Goal: Task Accomplishment & Management: Manage account settings

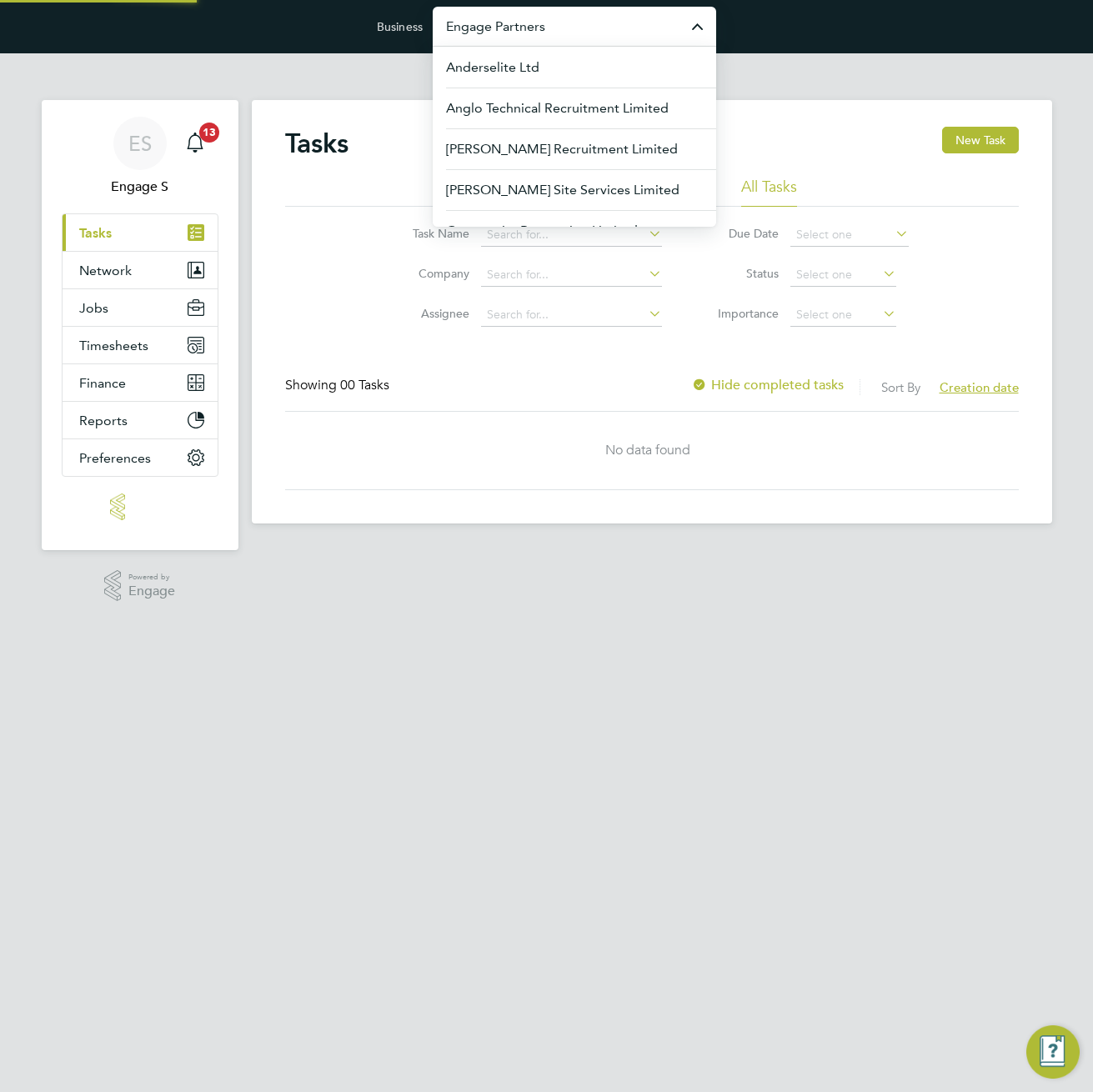
click at [587, 24] on input "Engage Partners" at bounding box center [574, 26] width 283 height 39
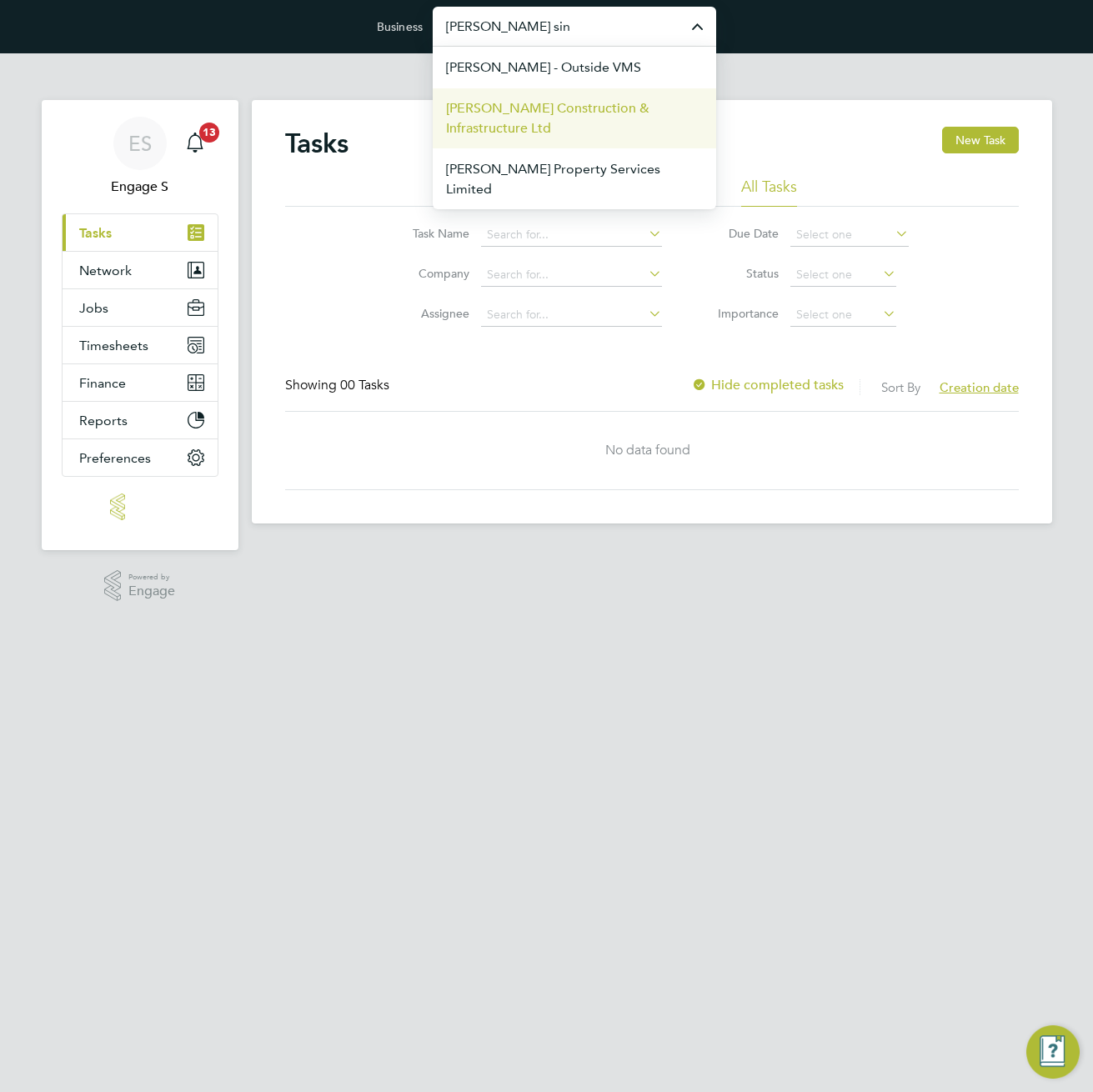
click at [569, 123] on span "[PERSON_NAME] Construction & Infrastructure Ltd" at bounding box center [574, 117] width 257 height 40
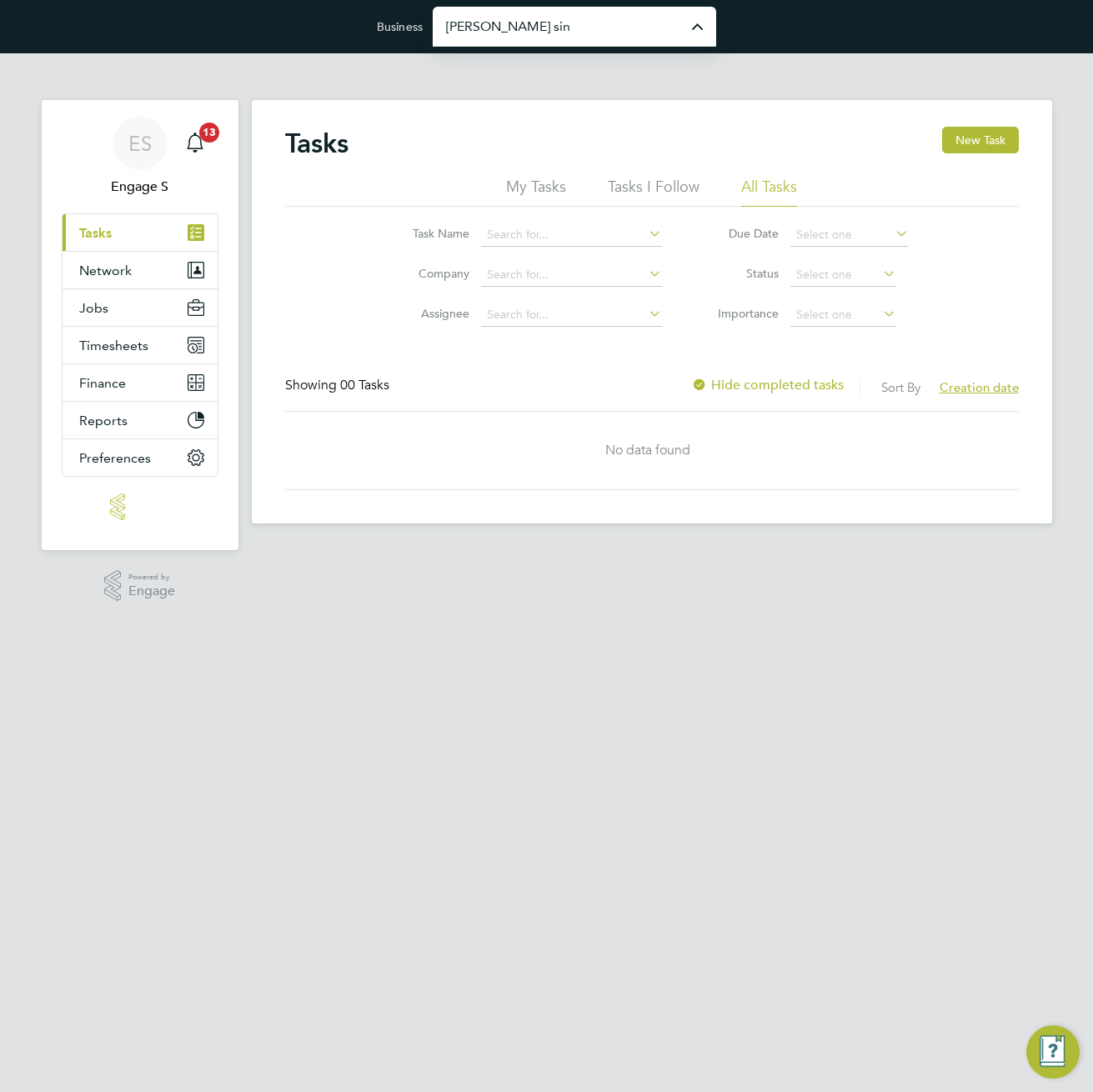
type input "[PERSON_NAME] Construction & Infrastructure Ltd"
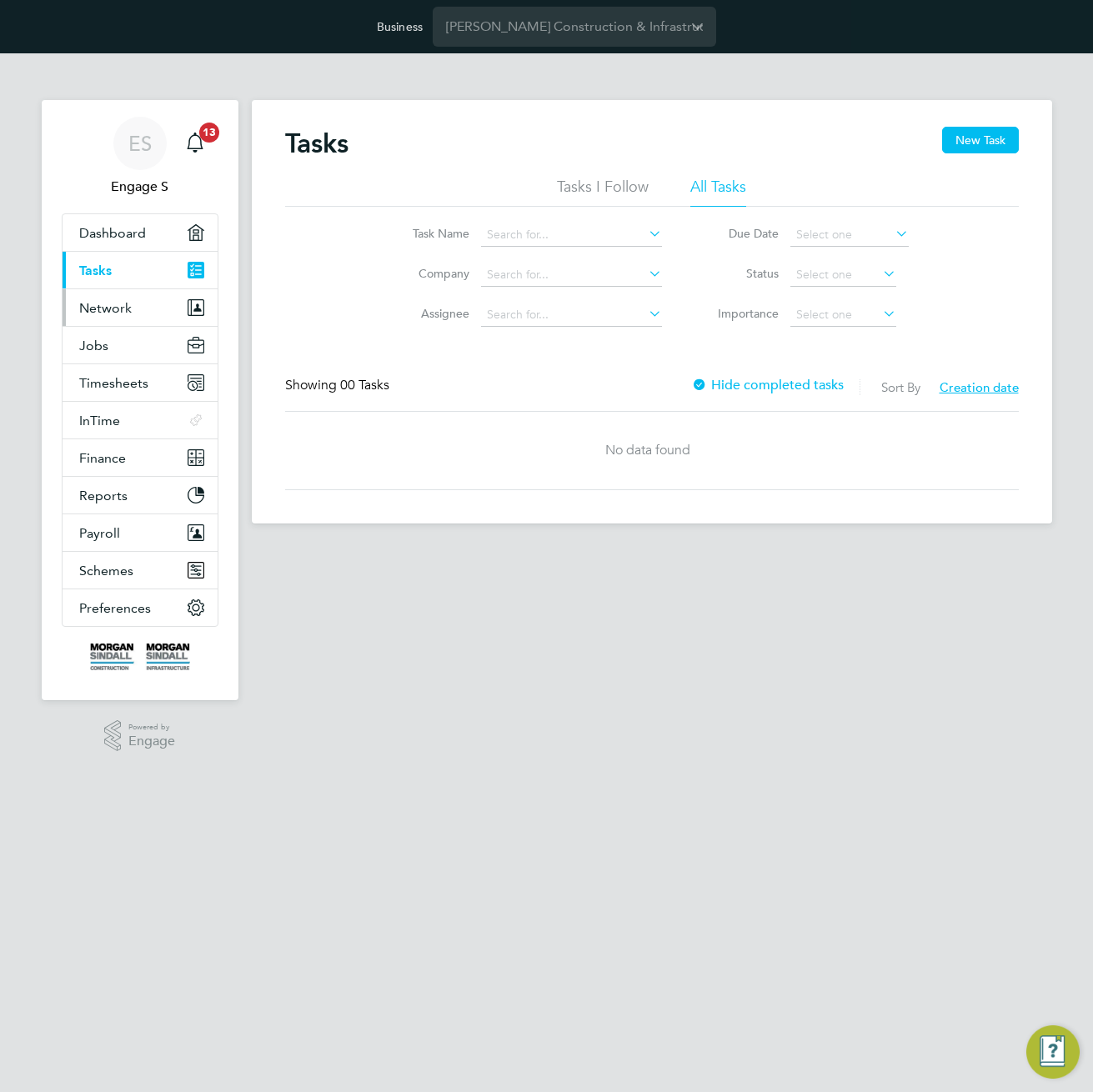
click at [100, 307] on span "Network" at bounding box center [105, 308] width 52 height 16
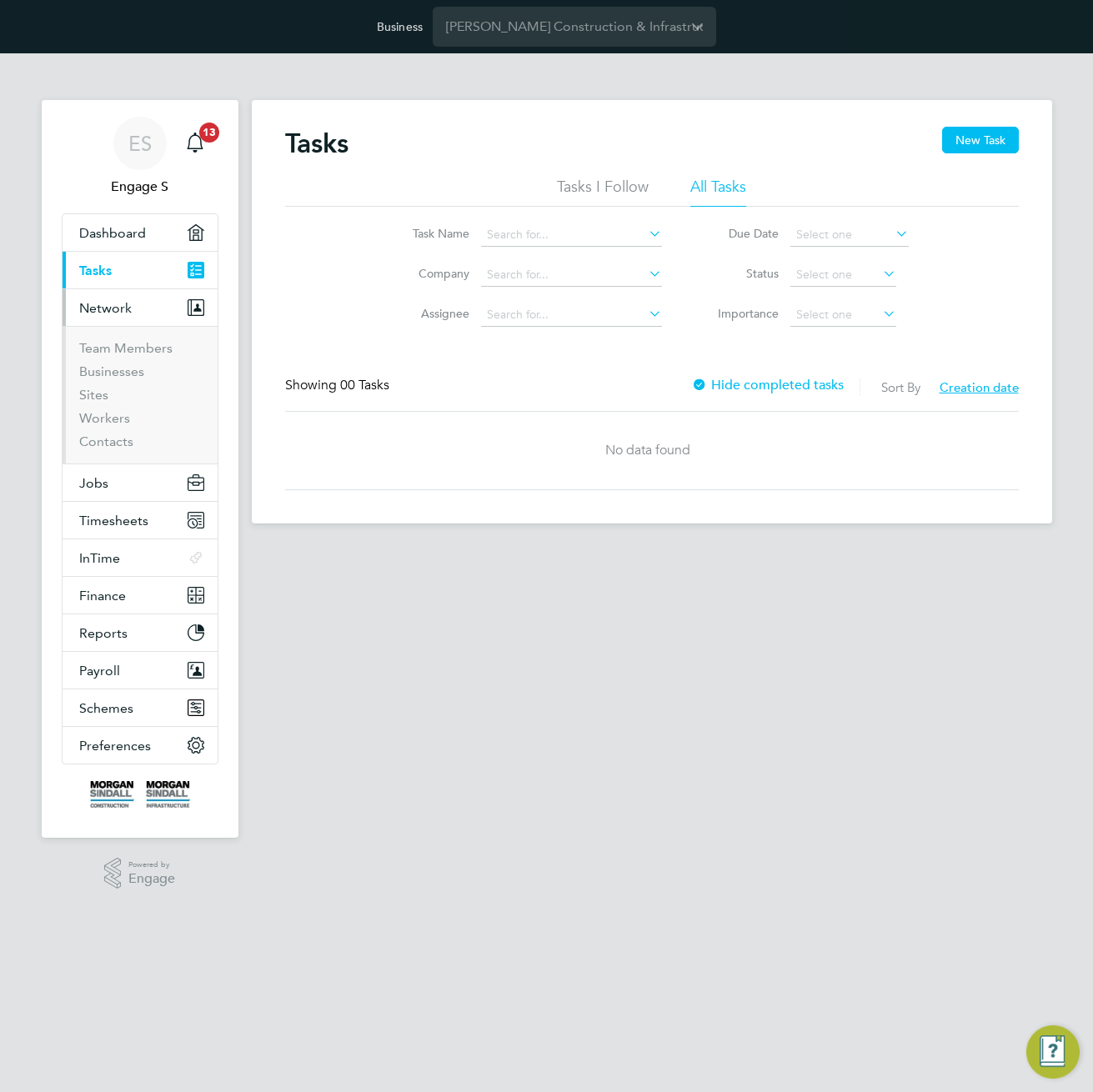
click at [91, 358] on li "Team Members" at bounding box center [142, 351] width 125 height 23
click at [108, 490] on button "Jobs" at bounding box center [140, 483] width 155 height 37
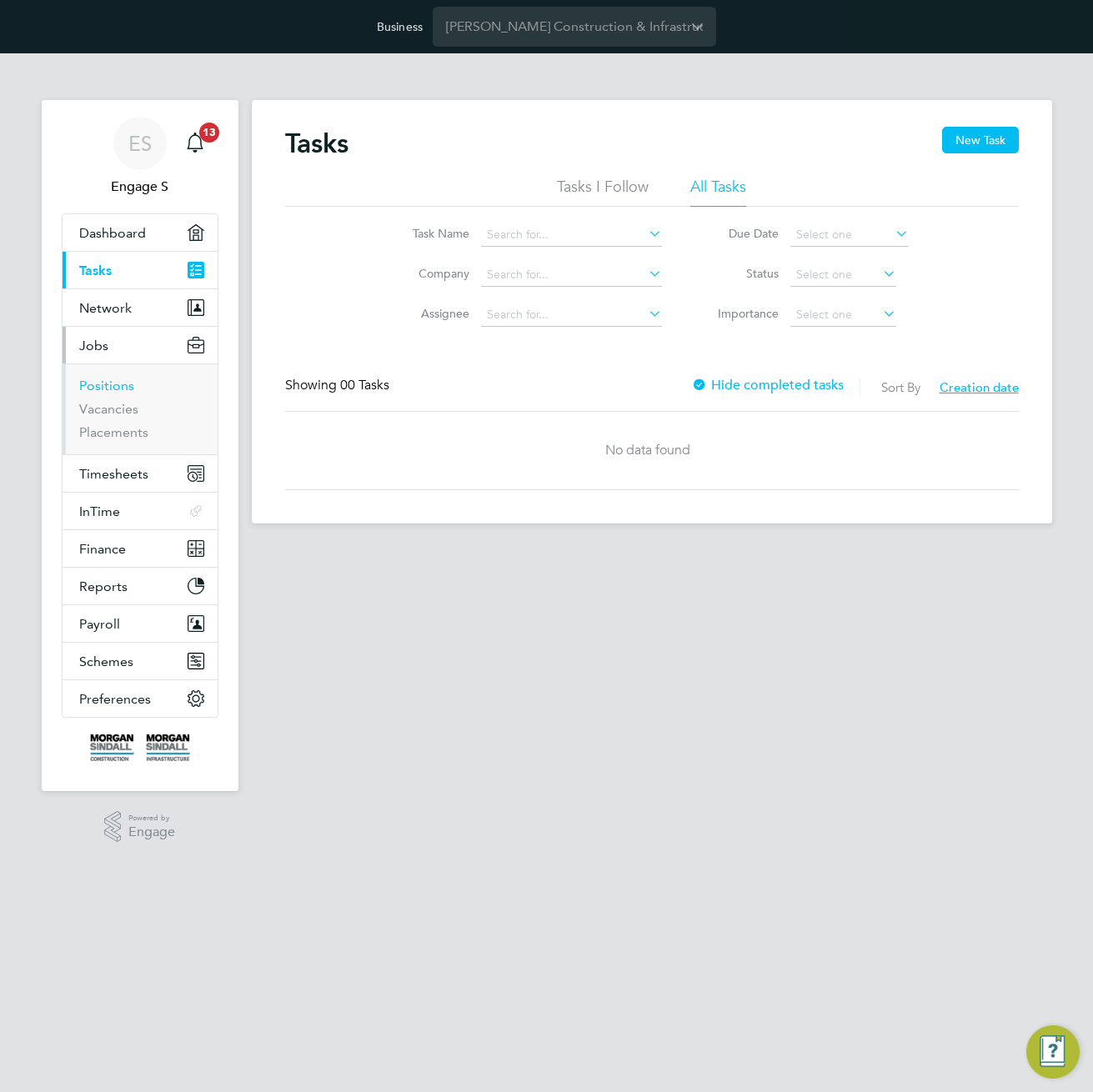
click at [111, 381] on link "Positions" at bounding box center [107, 386] width 55 height 16
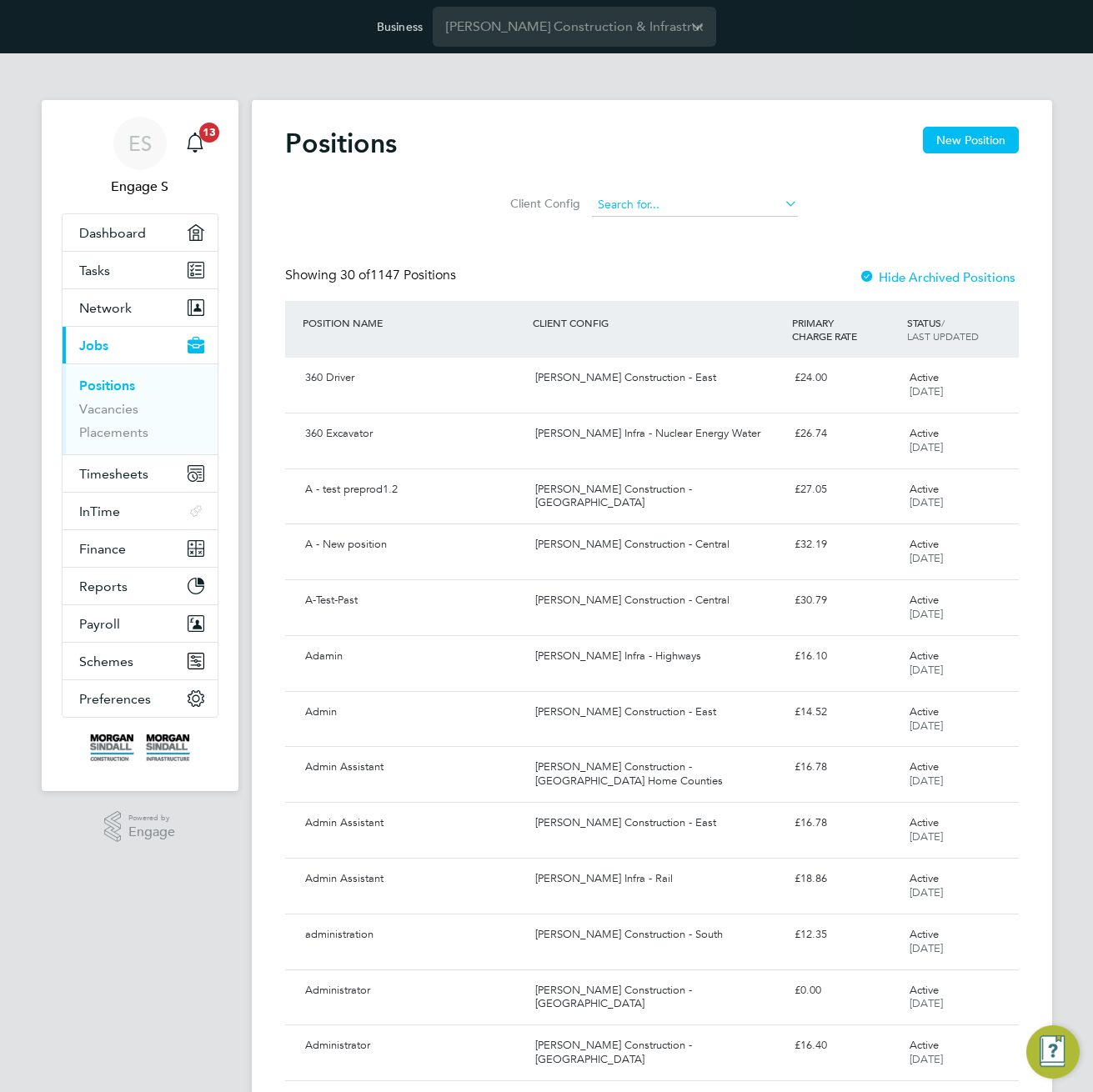
click at [680, 195] on input at bounding box center [694, 205] width 206 height 23
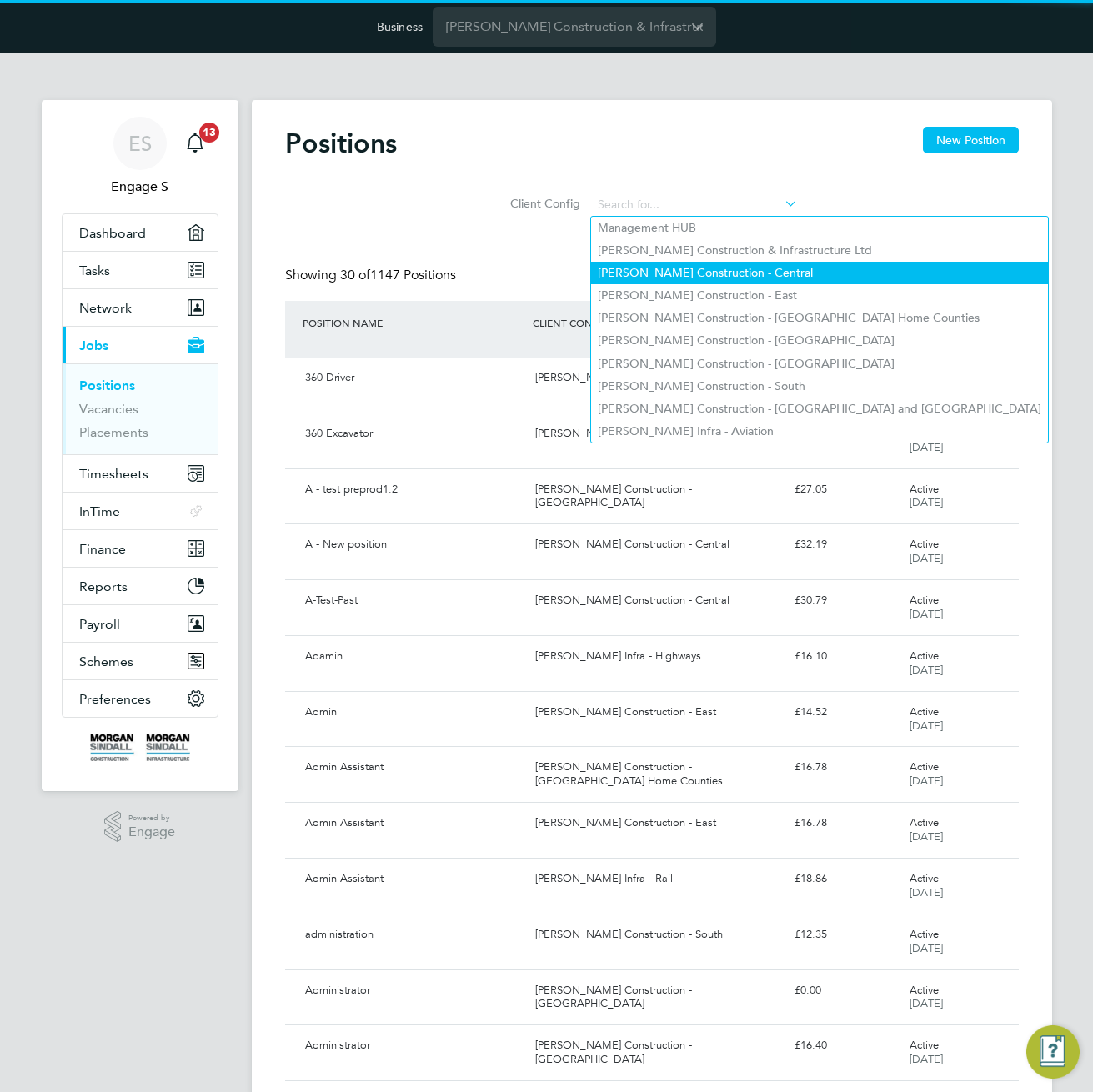
click at [698, 277] on li "[PERSON_NAME] Construction - Central" at bounding box center [819, 273] width 456 height 22
type input "[PERSON_NAME] Construction - Central"
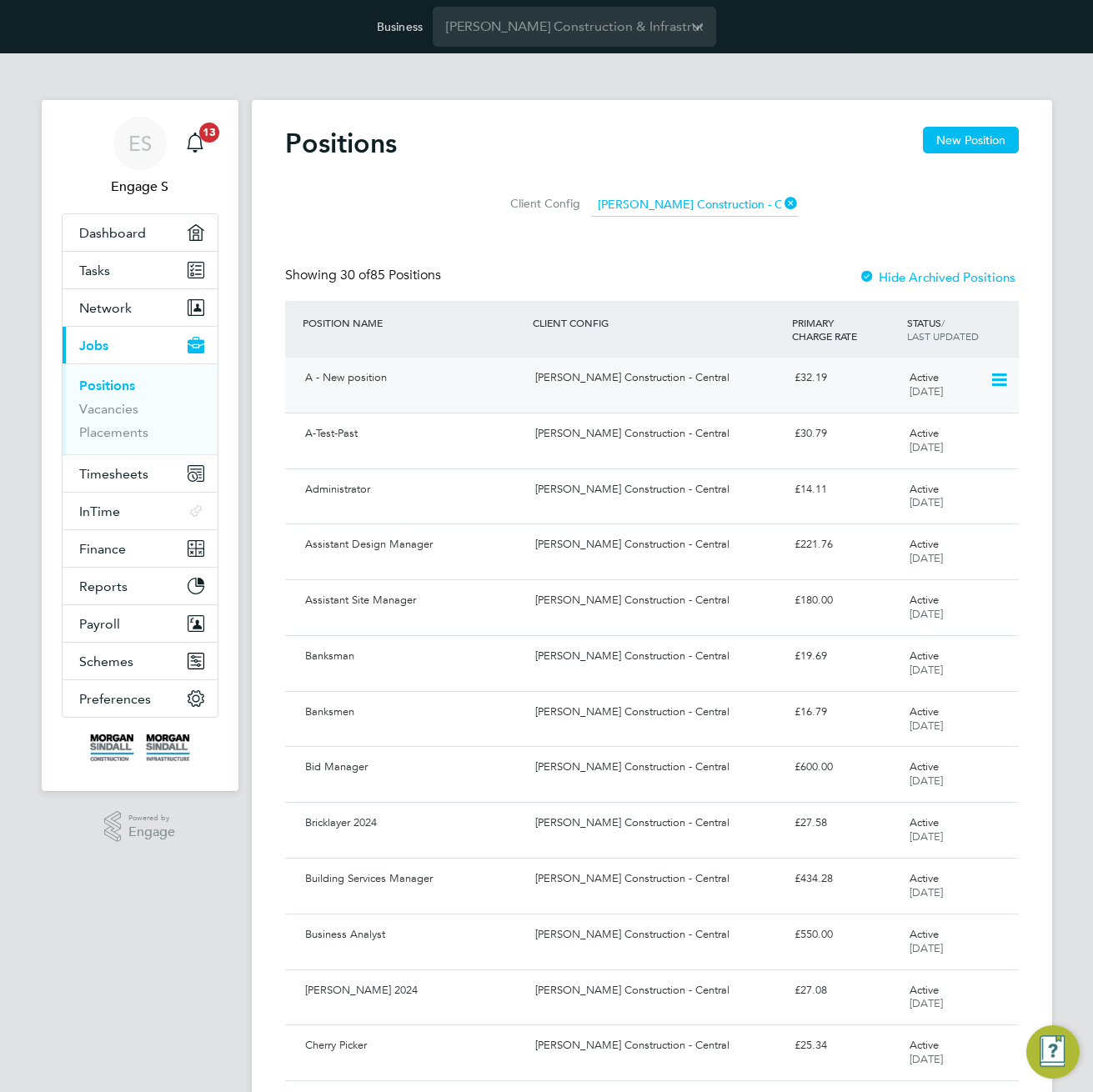
click at [651, 380] on div "[PERSON_NAME] Construction - Central" at bounding box center [659, 378] width 260 height 27
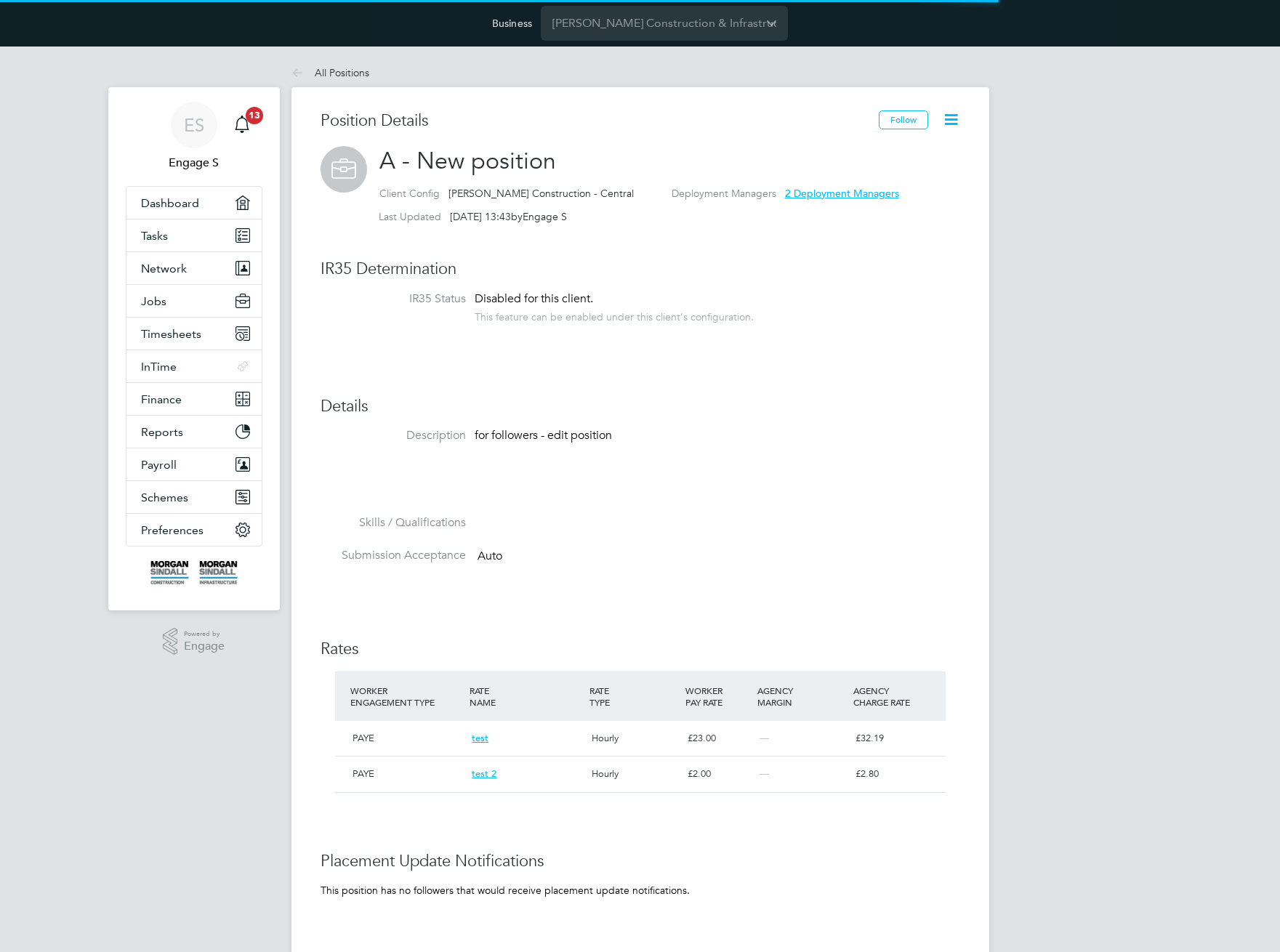
scroll to position [25, 121]
click at [567, 331] on li "IR35 Status Disabled for this client. This feature can be enabled under this cl…" at bounding box center [640, 315] width 640 height 46
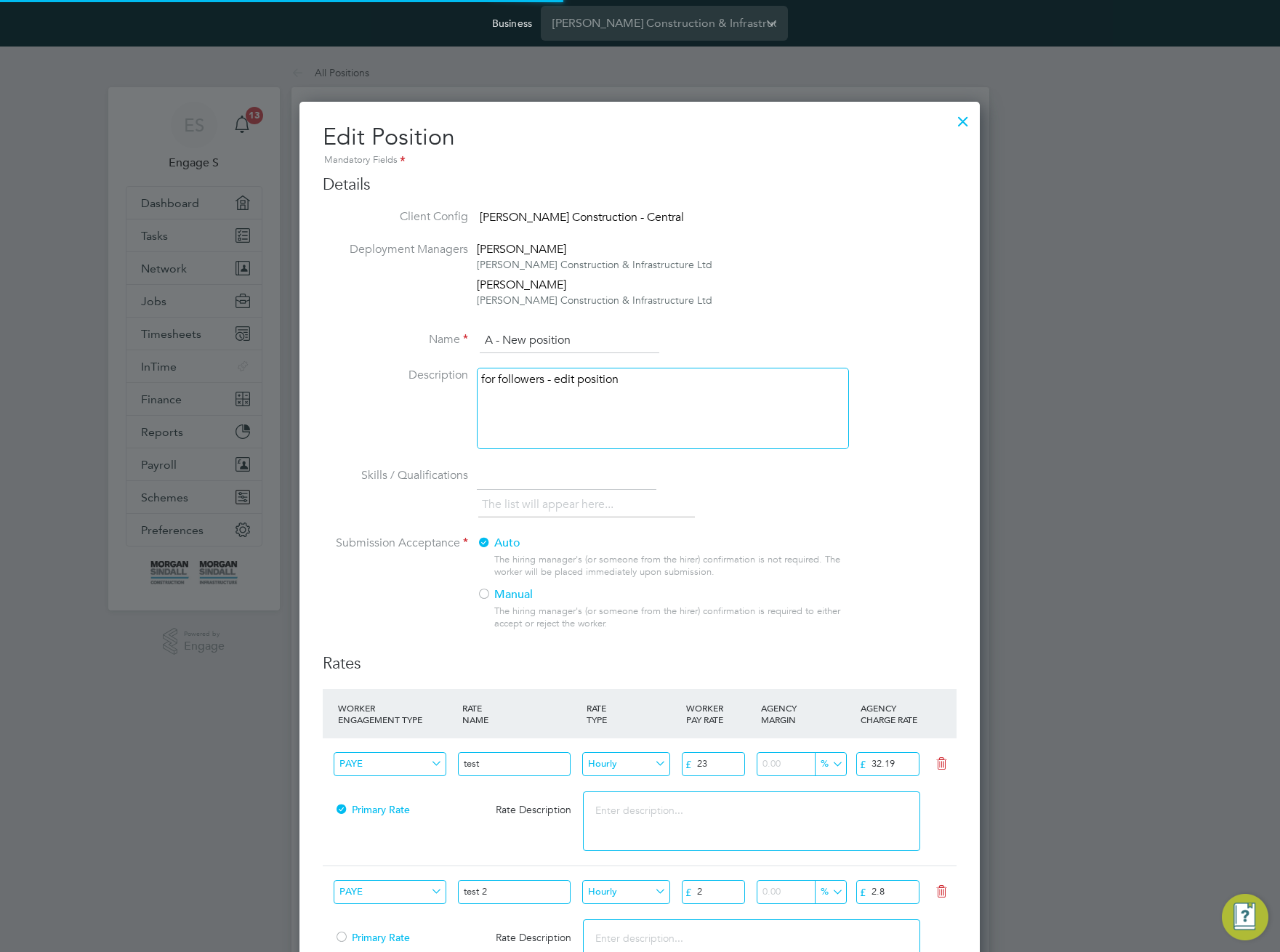
scroll to position [1222, 681]
click at [545, 367] on li "Name A - New position" at bounding box center [639, 348] width 633 height 41
click at [537, 412] on div "for followers - edit position" at bounding box center [662, 409] width 372 height 82
click at [712, 518] on div "The list will appear here..." at bounding box center [717, 506] width 478 height 29
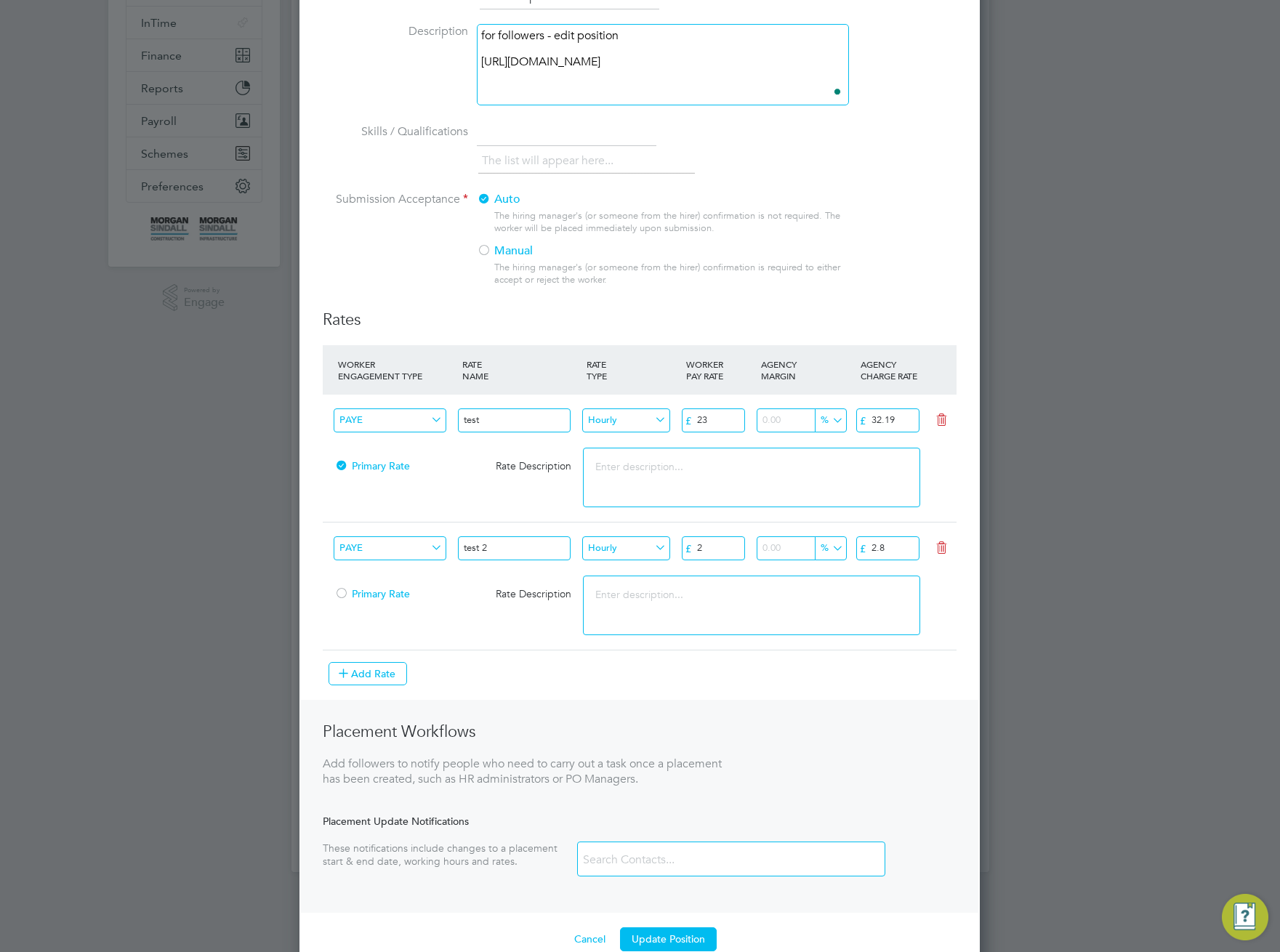
scroll to position [372, 0]
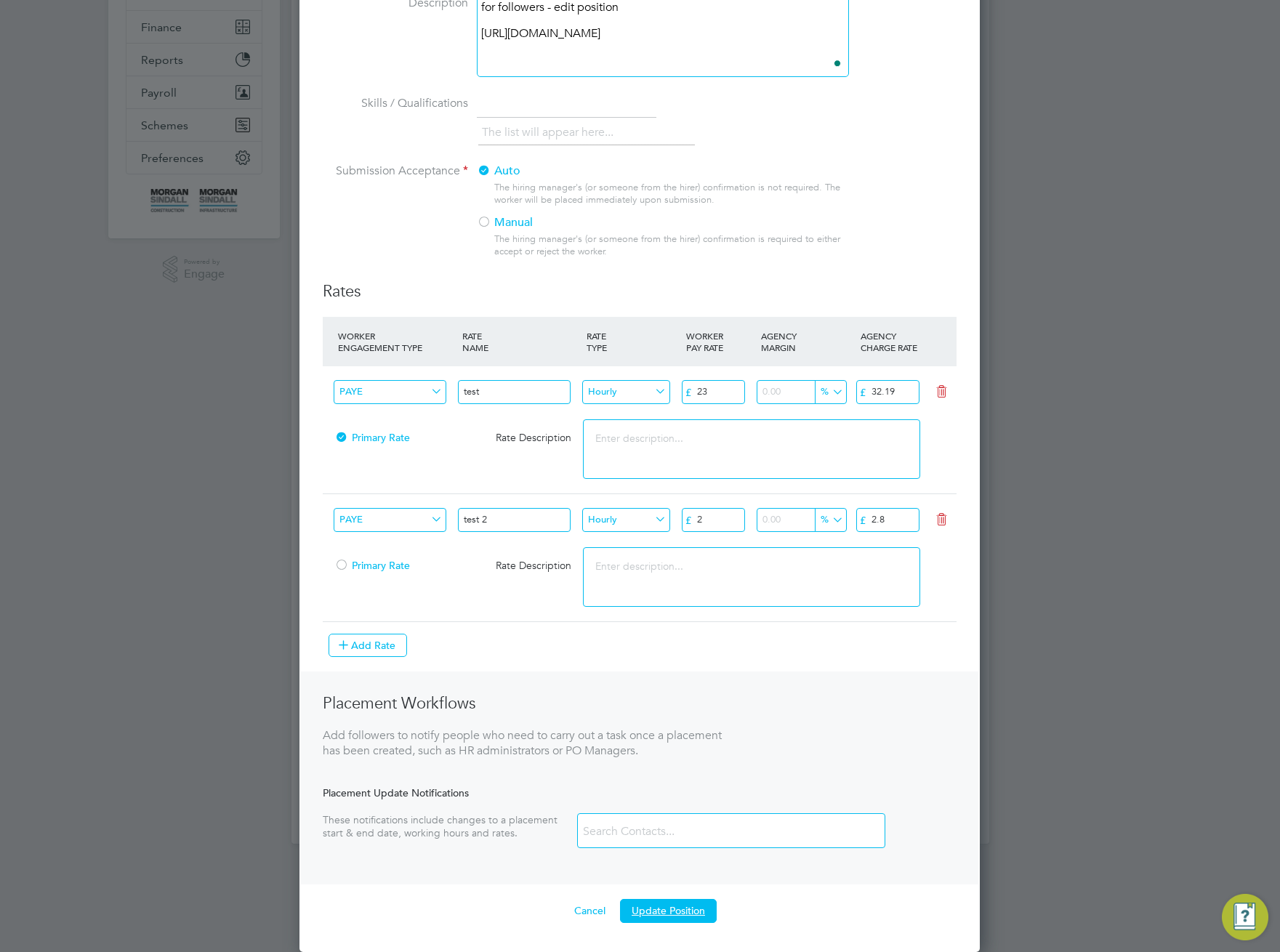
drag, startPoint x: 681, startPoint y: 913, endPoint x: 804, endPoint y: 827, distance: 150.1
click at [684, 910] on button "Update Position" at bounding box center [669, 910] width 97 height 23
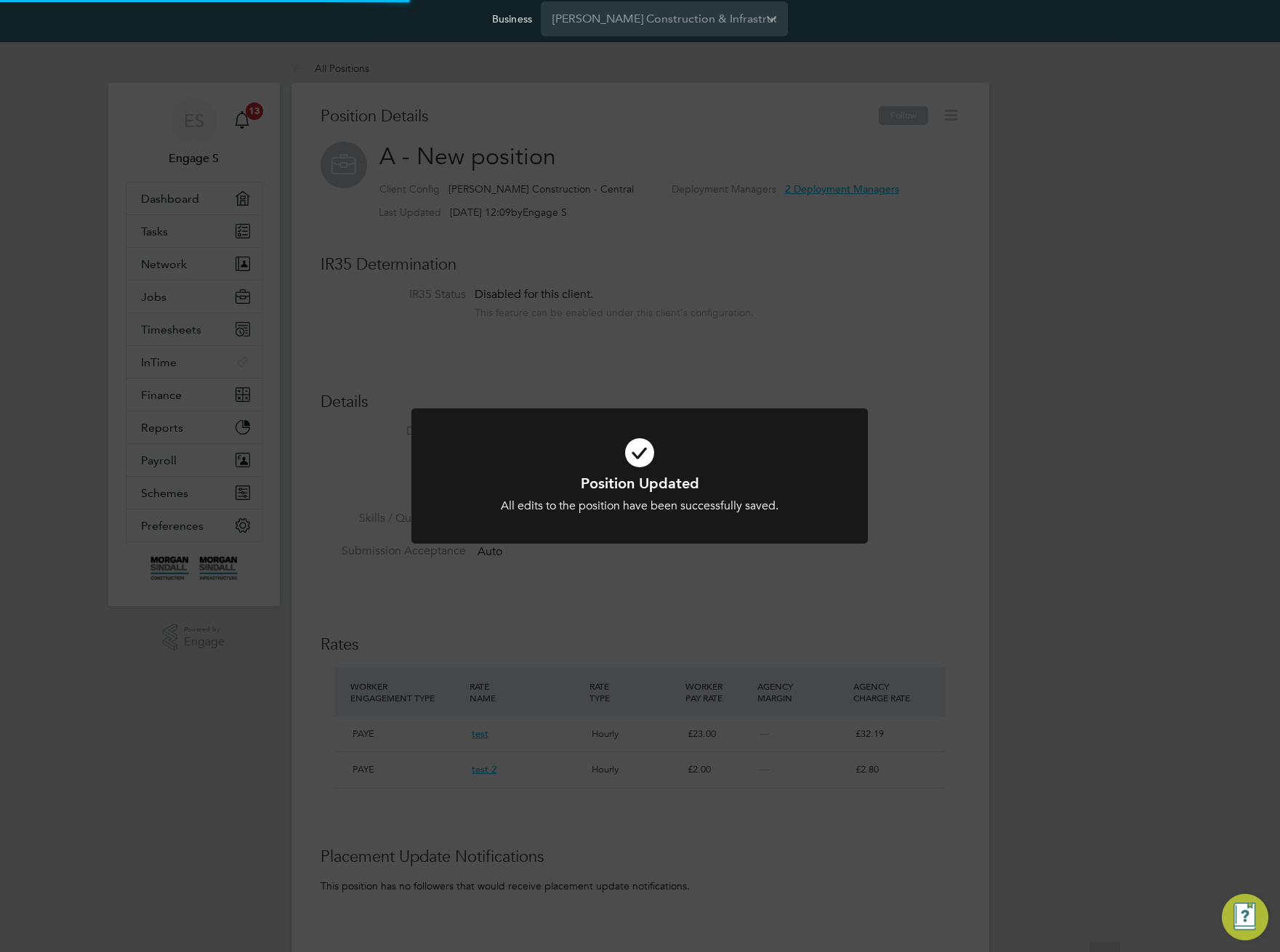
scroll to position [0, 0]
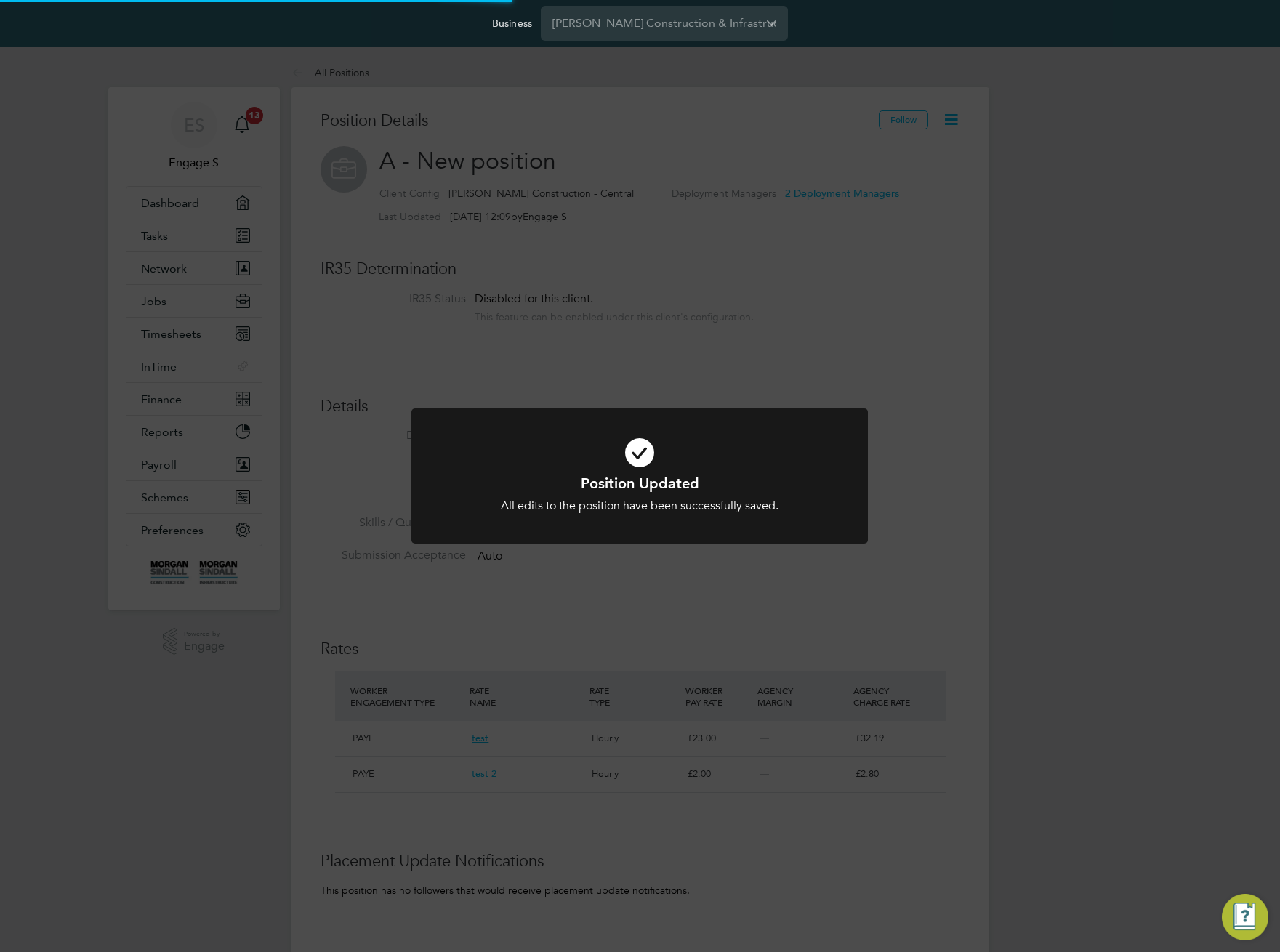
click at [879, 632] on div "Position Updated All edits to the position have been successfully saved. Cancel…" at bounding box center [640, 476] width 1280 height 952
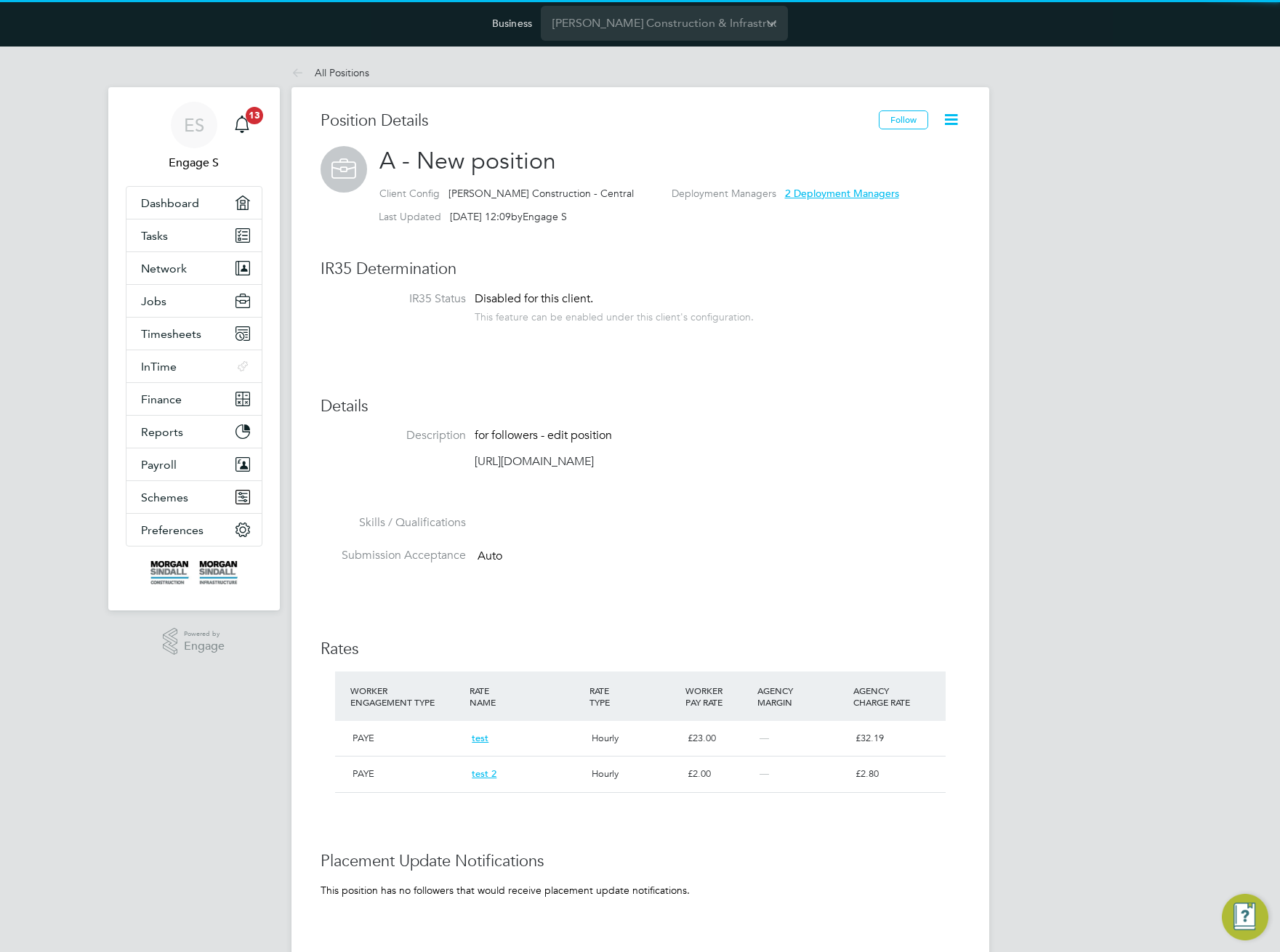
scroll to position [14, 219]
click at [764, 356] on div "Position Details Follow A - New position Client Config Morgan Sindall Construct…" at bounding box center [640, 649] width 640 height 1077
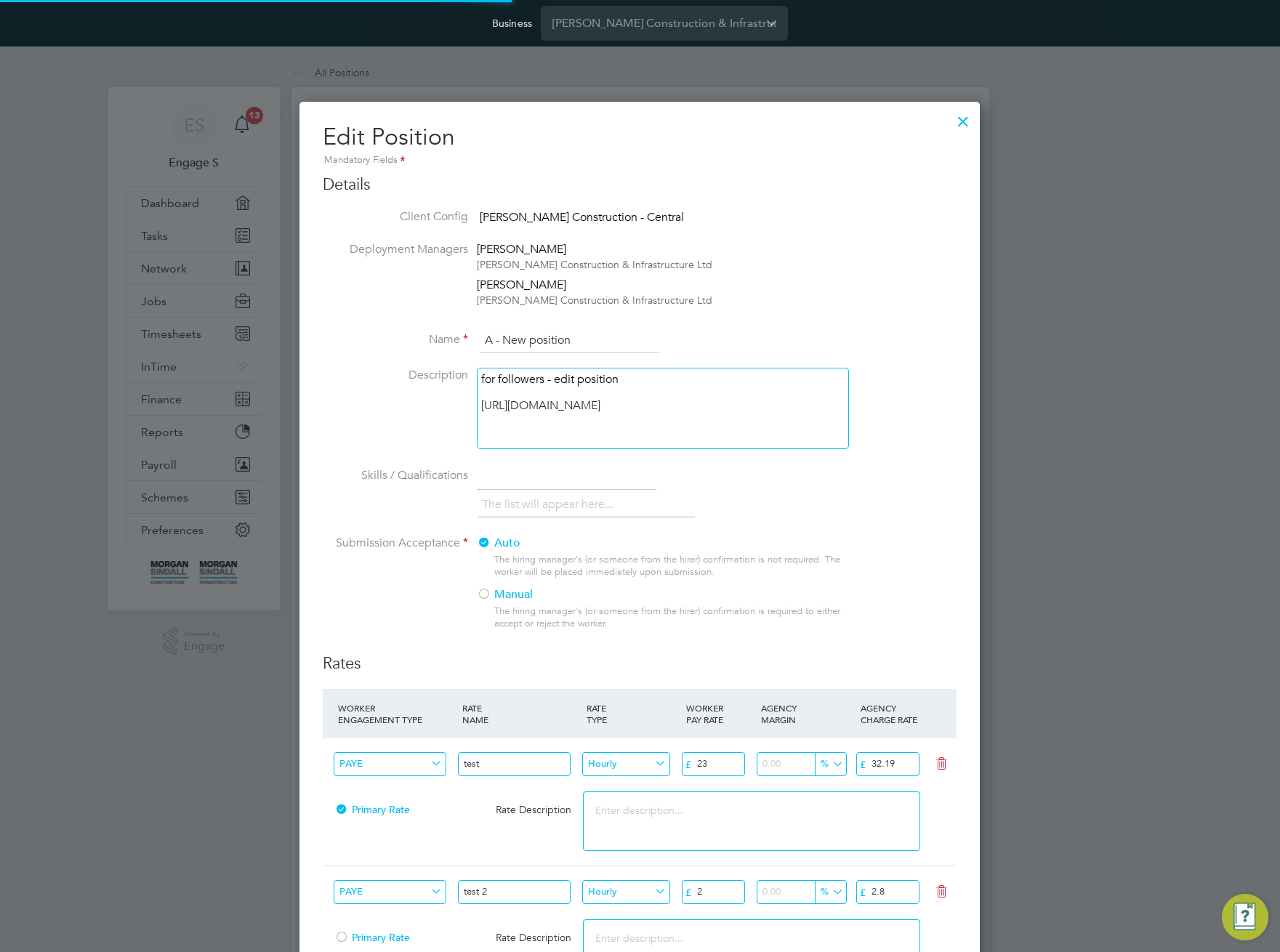
scroll to position [1222, 681]
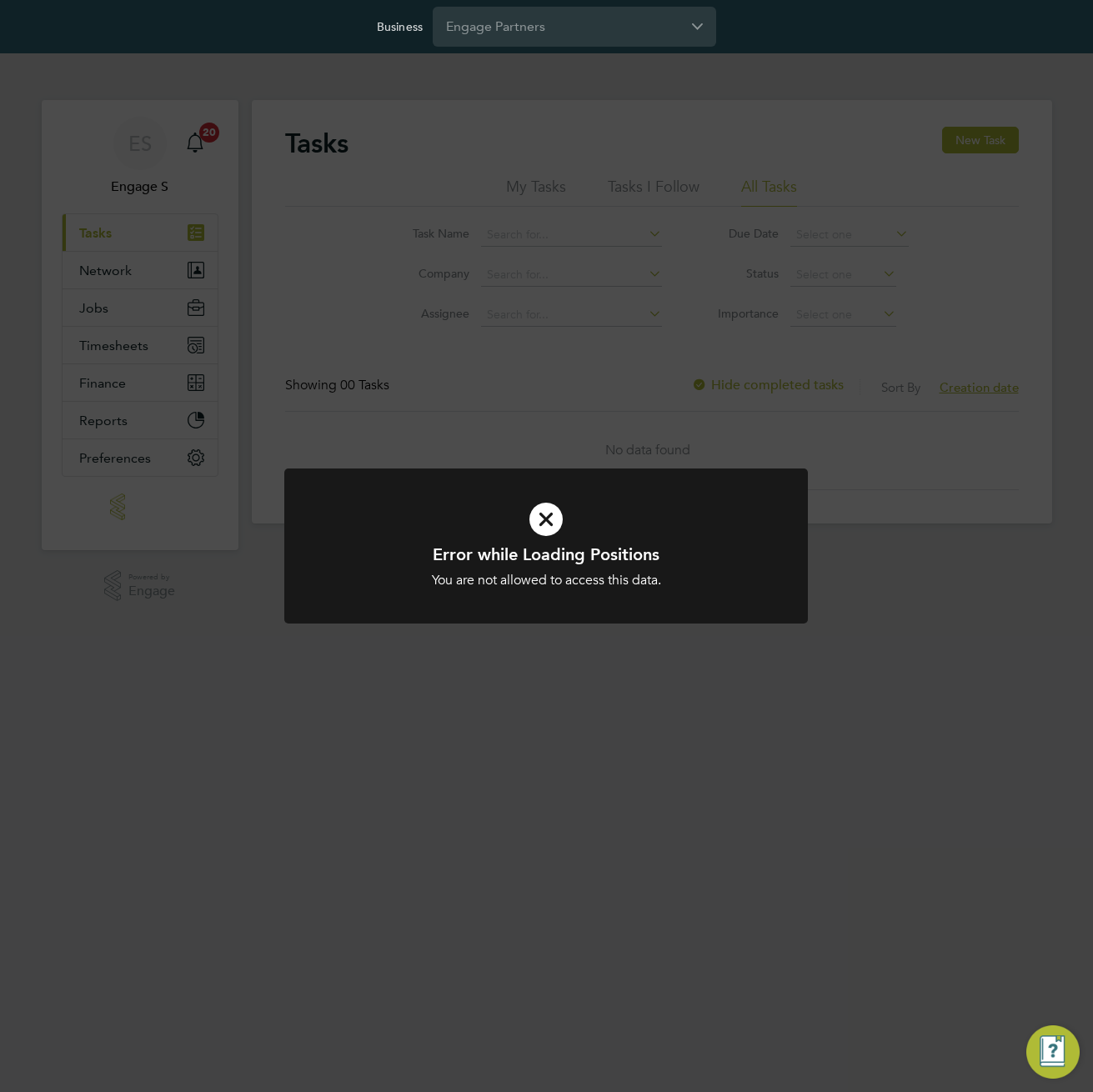
click at [750, 592] on div at bounding box center [546, 546] width 524 height 156
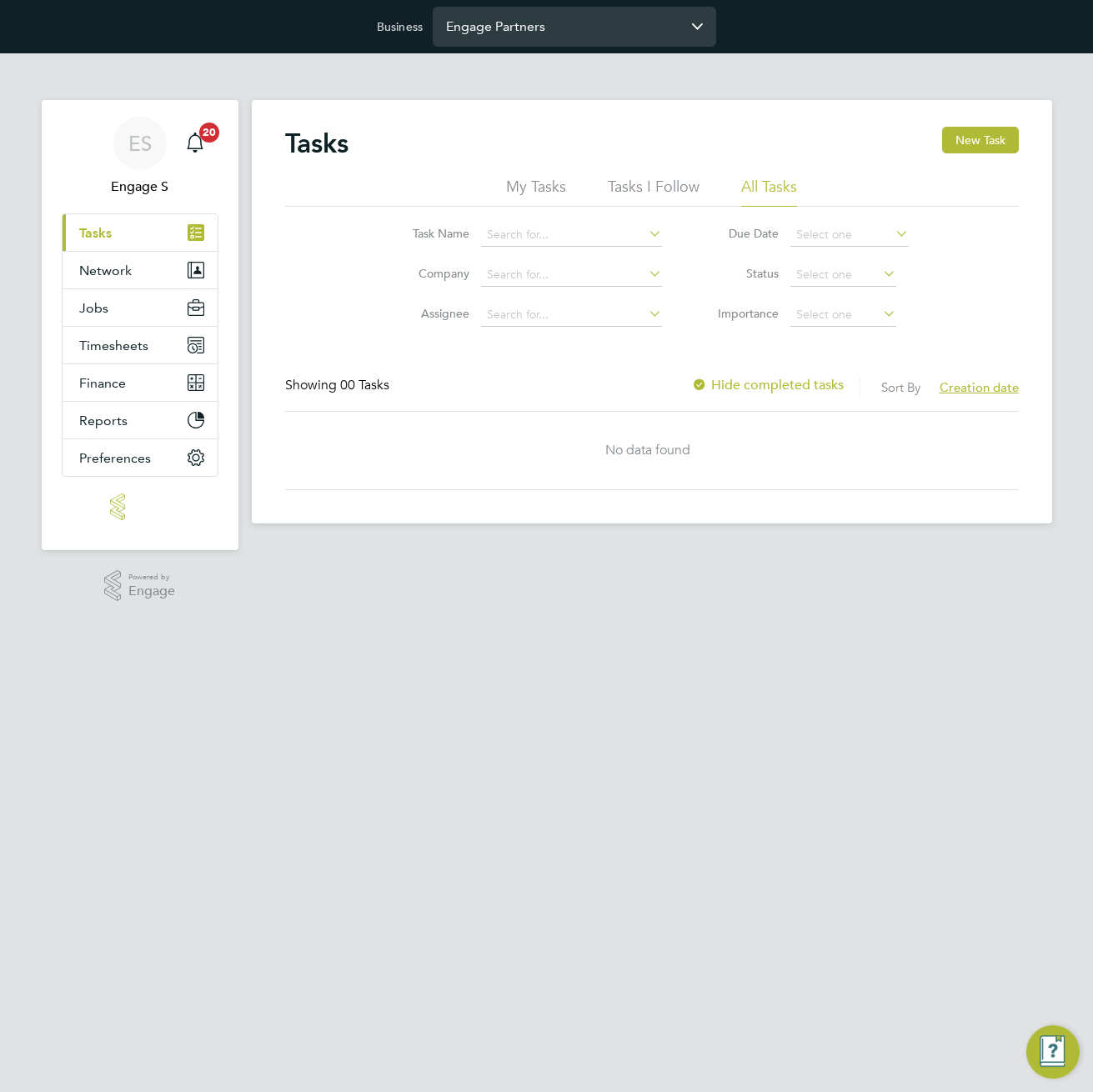
click at [588, 39] on input "Engage Partners" at bounding box center [574, 26] width 283 height 39
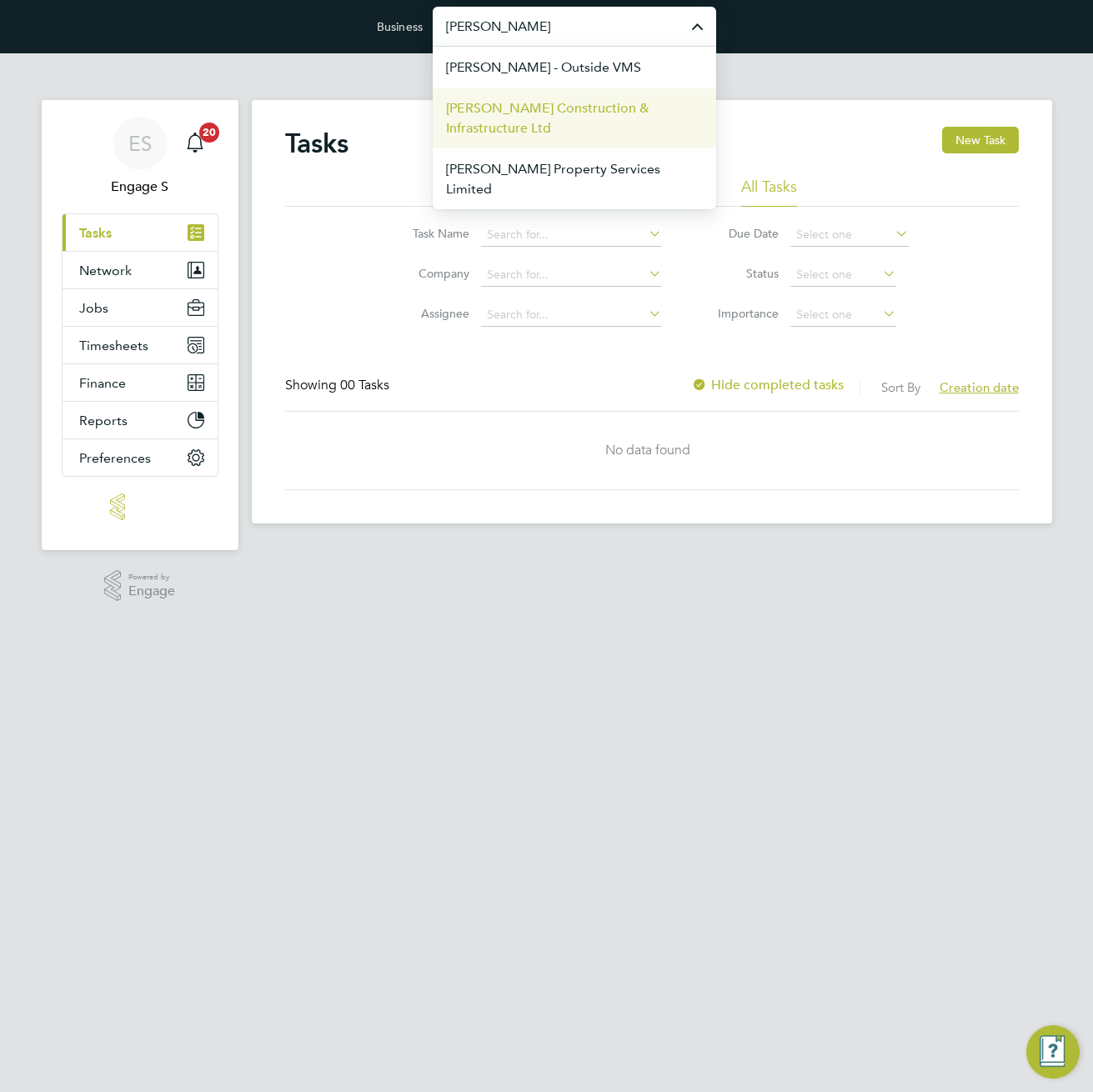
click at [576, 124] on span "[PERSON_NAME] Construction & Infrastructure Ltd" at bounding box center [574, 117] width 257 height 40
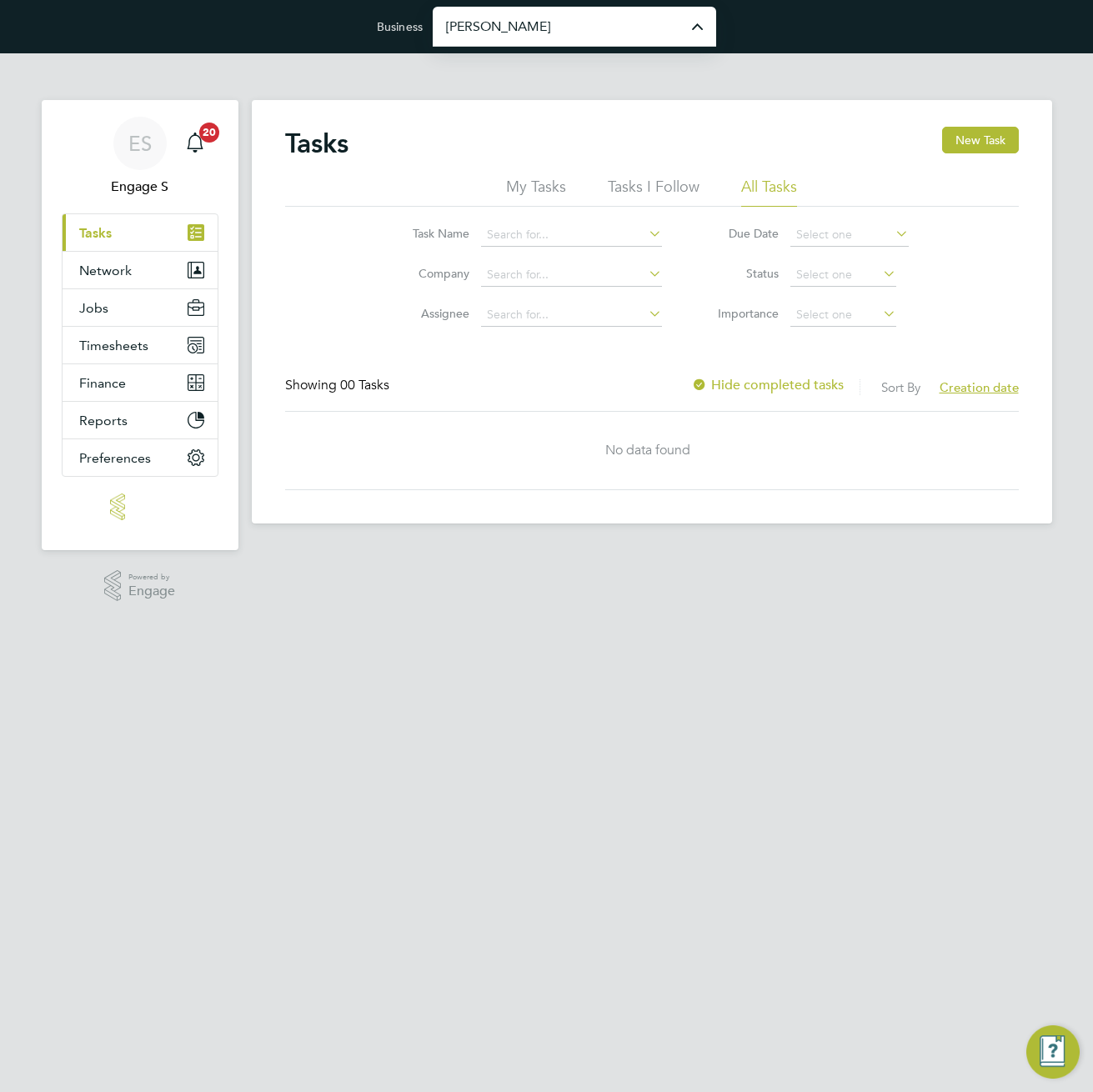
type input "[PERSON_NAME] Construction & Infrastructure Ltd"
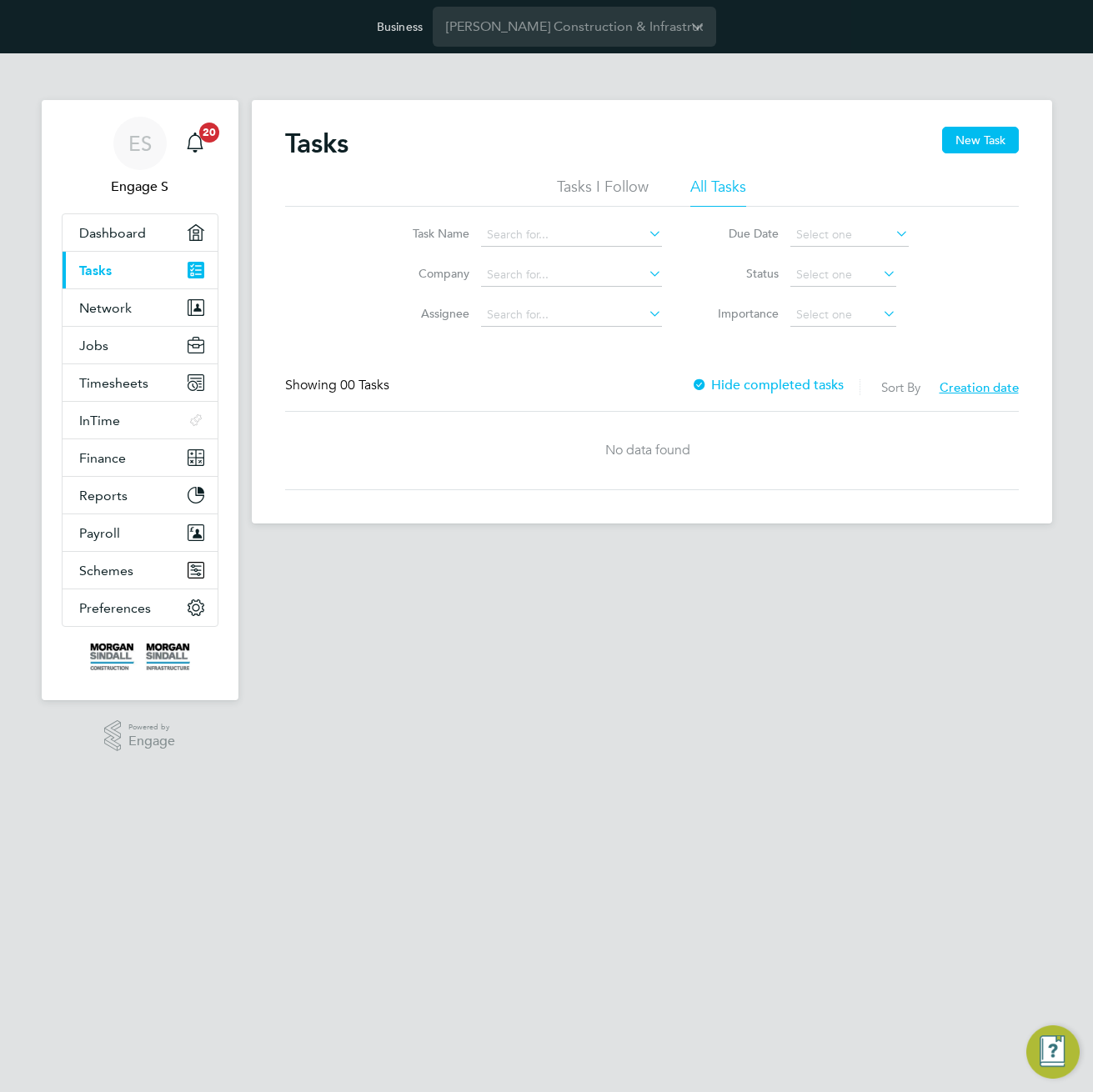
click at [576, 124] on div "Tasks New Task Tasks I Follow All Tasks Task Name Company Assignee Due Date Sta…" at bounding box center [652, 312] width 801 height 424
click at [304, 150] on h2 "Tasks" at bounding box center [317, 144] width 64 height 34
click at [337, 145] on h2 "Tasks" at bounding box center [317, 144] width 64 height 34
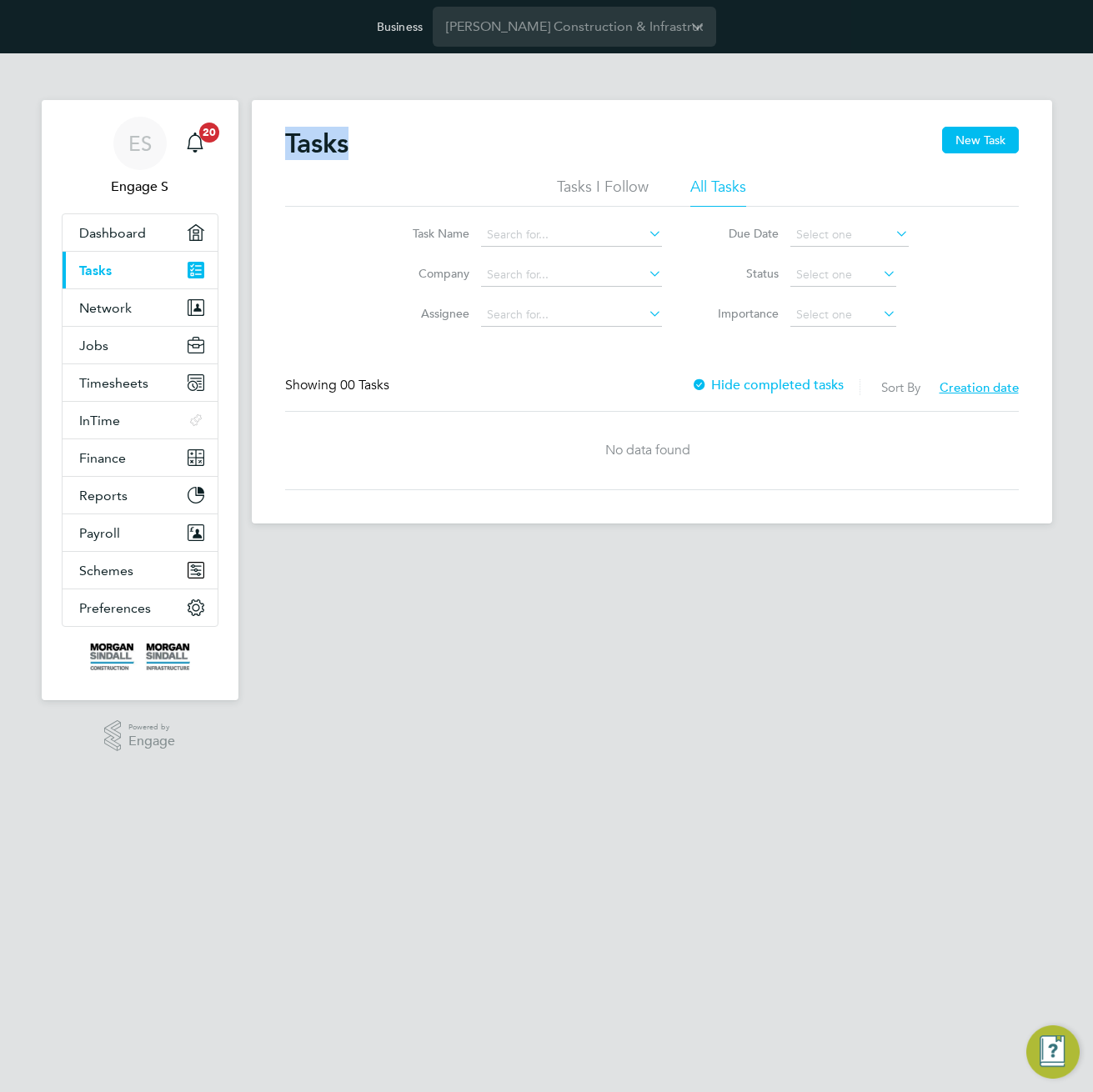
click at [337, 145] on h2 "Tasks" at bounding box center [317, 144] width 64 height 34
drag, startPoint x: 486, startPoint y: 158, endPoint x: 320, endPoint y: 133, distance: 167.9
click at [320, 133] on h2 "Tasks" at bounding box center [317, 144] width 64 height 34
click at [421, 132] on div "Tasks New Task" at bounding box center [652, 152] width 734 height 50
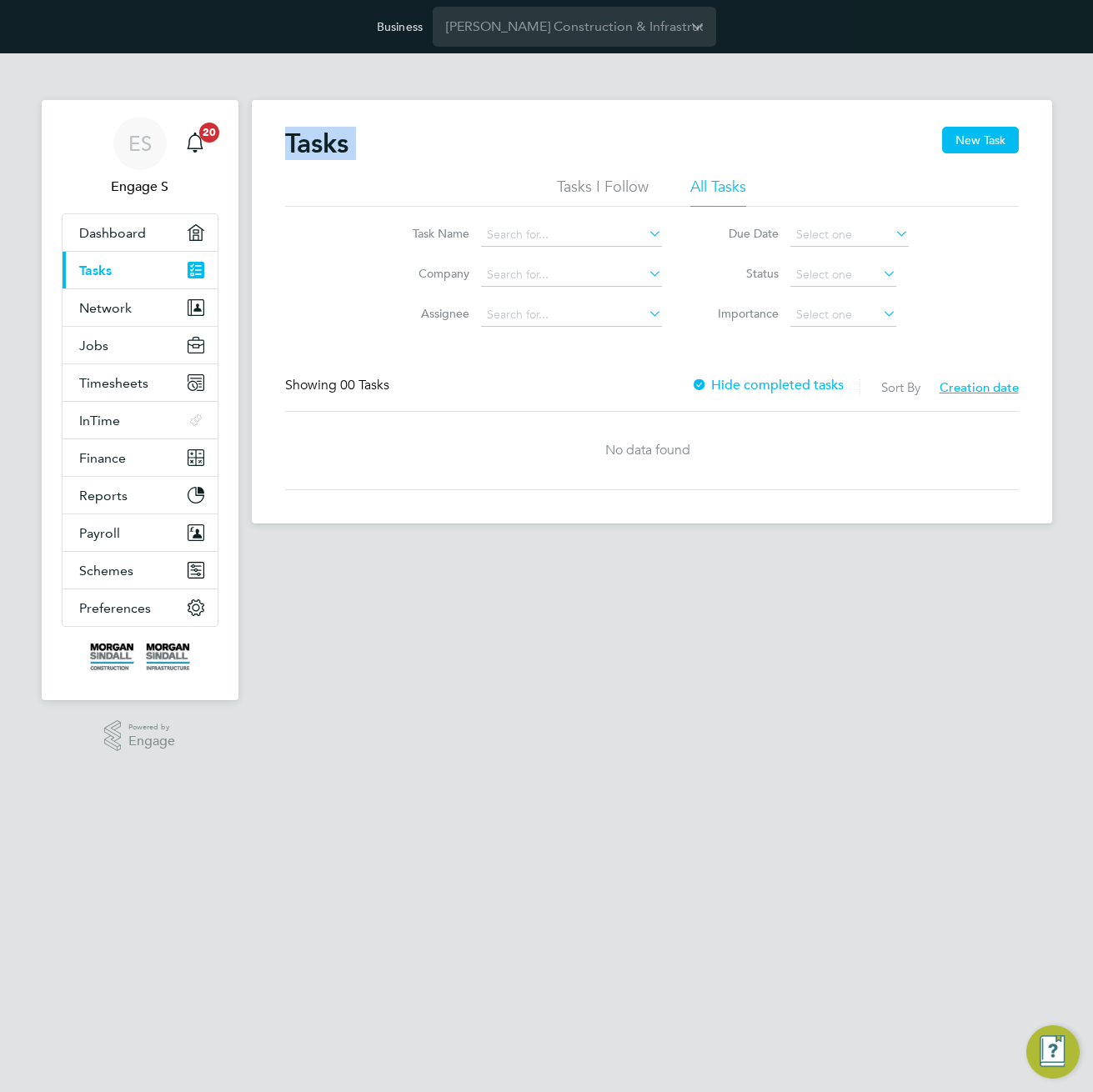
click at [421, 132] on div "Tasks New Task" at bounding box center [652, 152] width 734 height 50
click at [398, 144] on div "Tasks New Task" at bounding box center [652, 152] width 734 height 50
drag, startPoint x: 398, startPoint y: 144, endPoint x: 280, endPoint y: 140, distance: 118.1
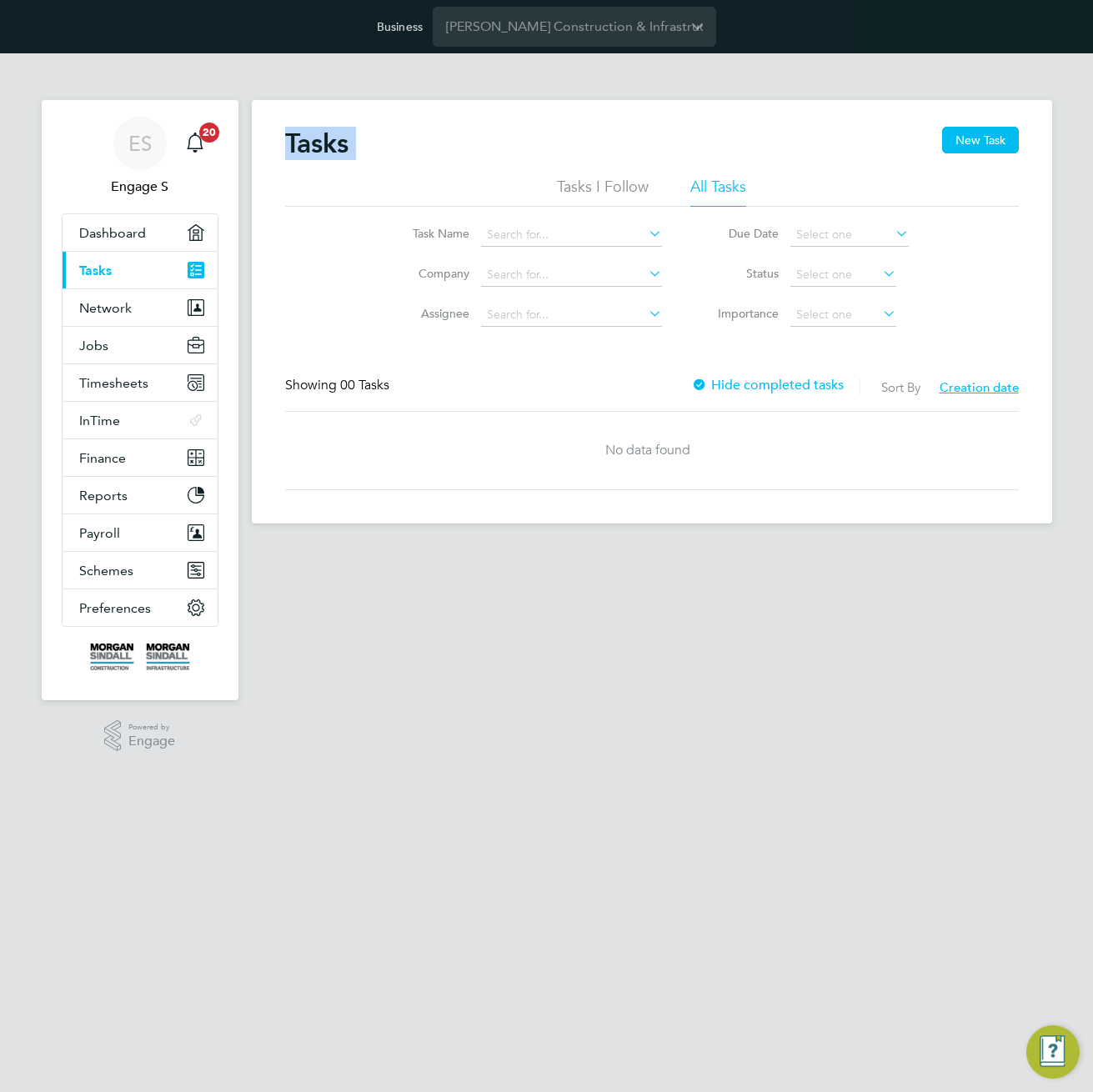
click at [280, 140] on div "Tasks New Task Tasks I Follow All Tasks Task Name Company Assignee Due Date Sta…" at bounding box center [652, 312] width 801 height 424
click at [108, 343] on button "Jobs" at bounding box center [140, 345] width 155 height 37
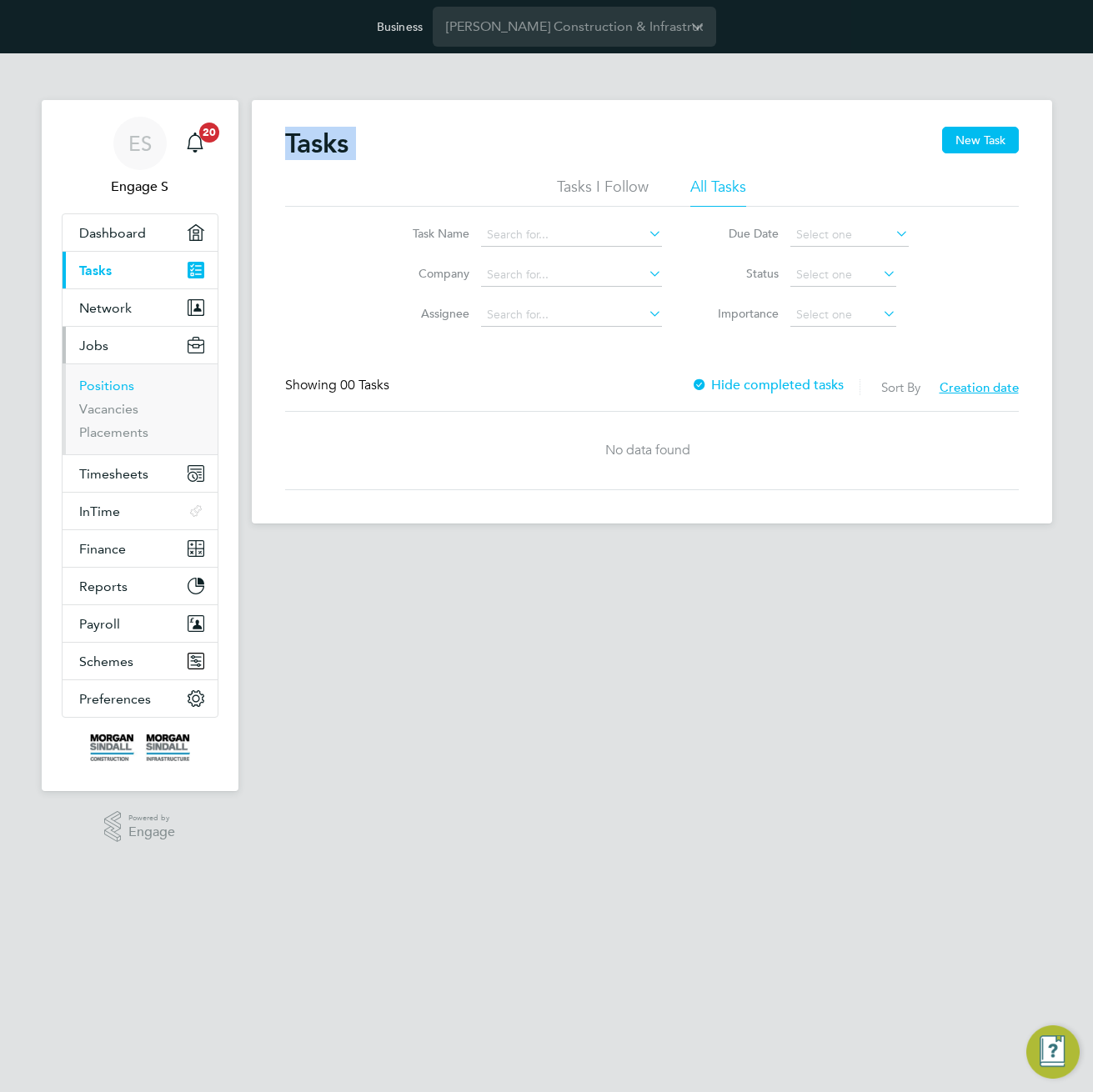
click at [99, 386] on link "Positions" at bounding box center [107, 386] width 55 height 16
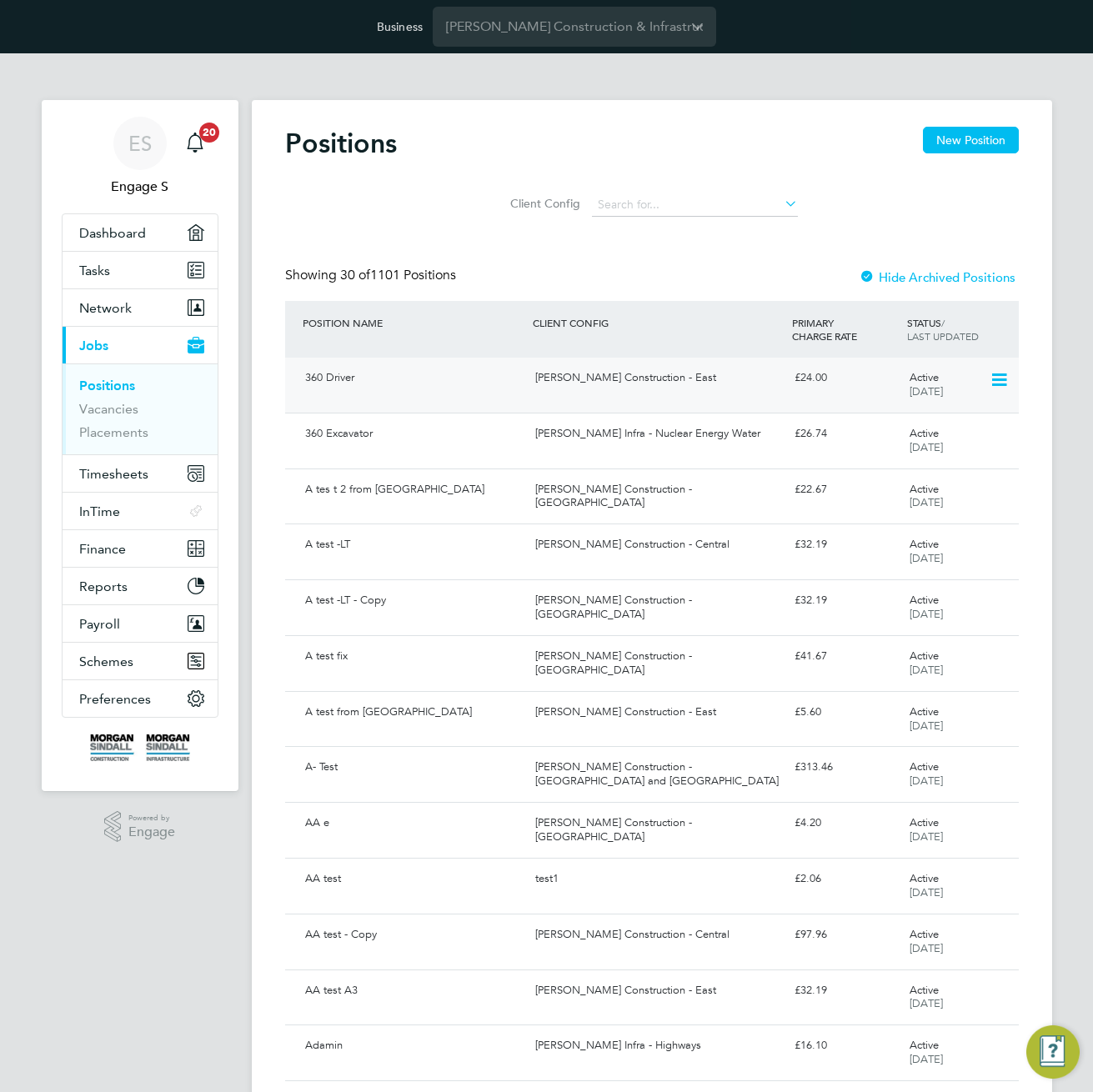
click at [647, 386] on div "Morgan Sindall Construction - East" at bounding box center [659, 378] width 260 height 27
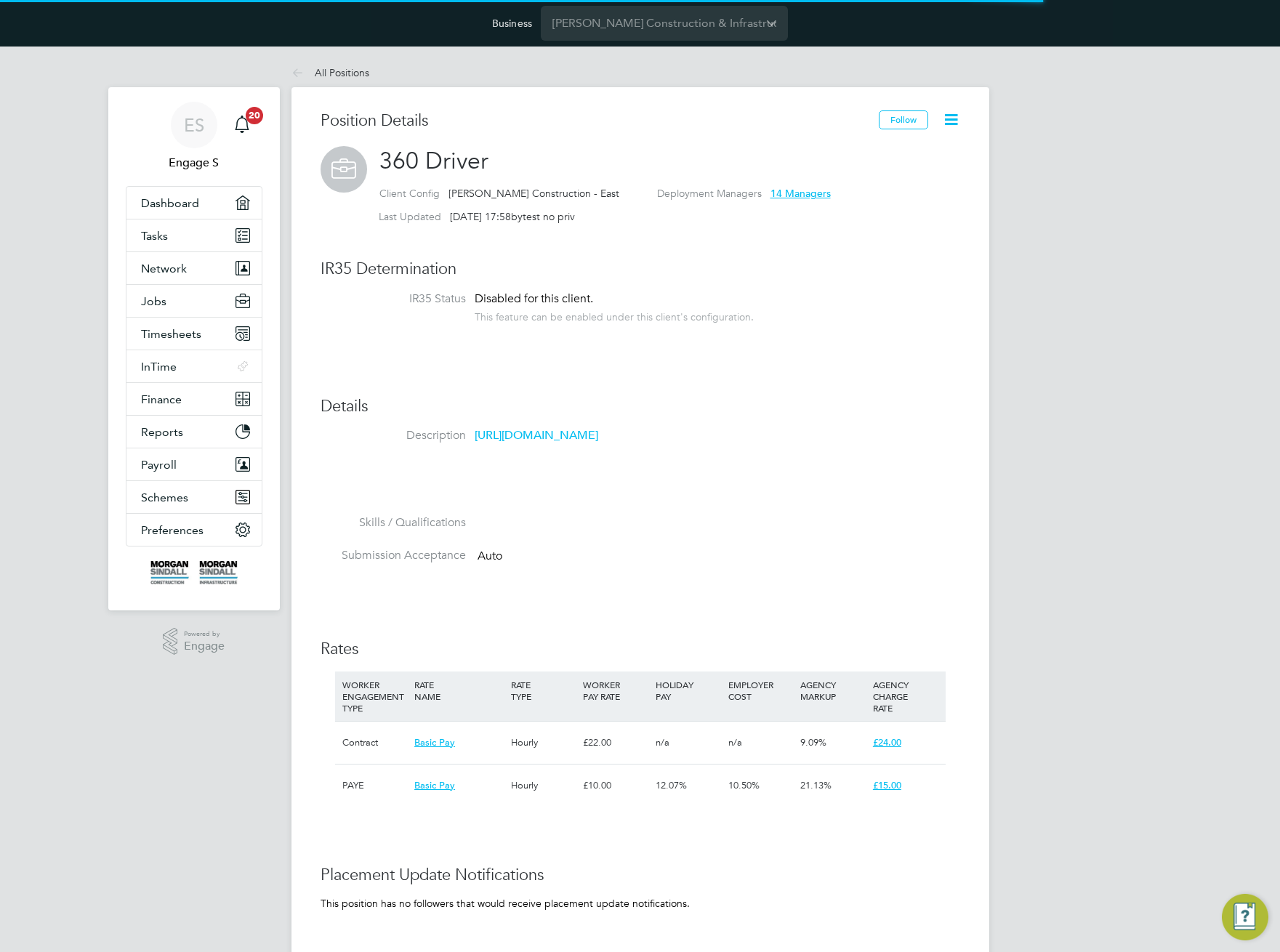
scroll to position [43, 98]
click at [729, 503] on li "Description [URL][DOMAIN_NAME]" at bounding box center [640, 471] width 640 height 87
click at [862, 274] on h3 "IR35 Determination" at bounding box center [640, 269] width 640 height 21
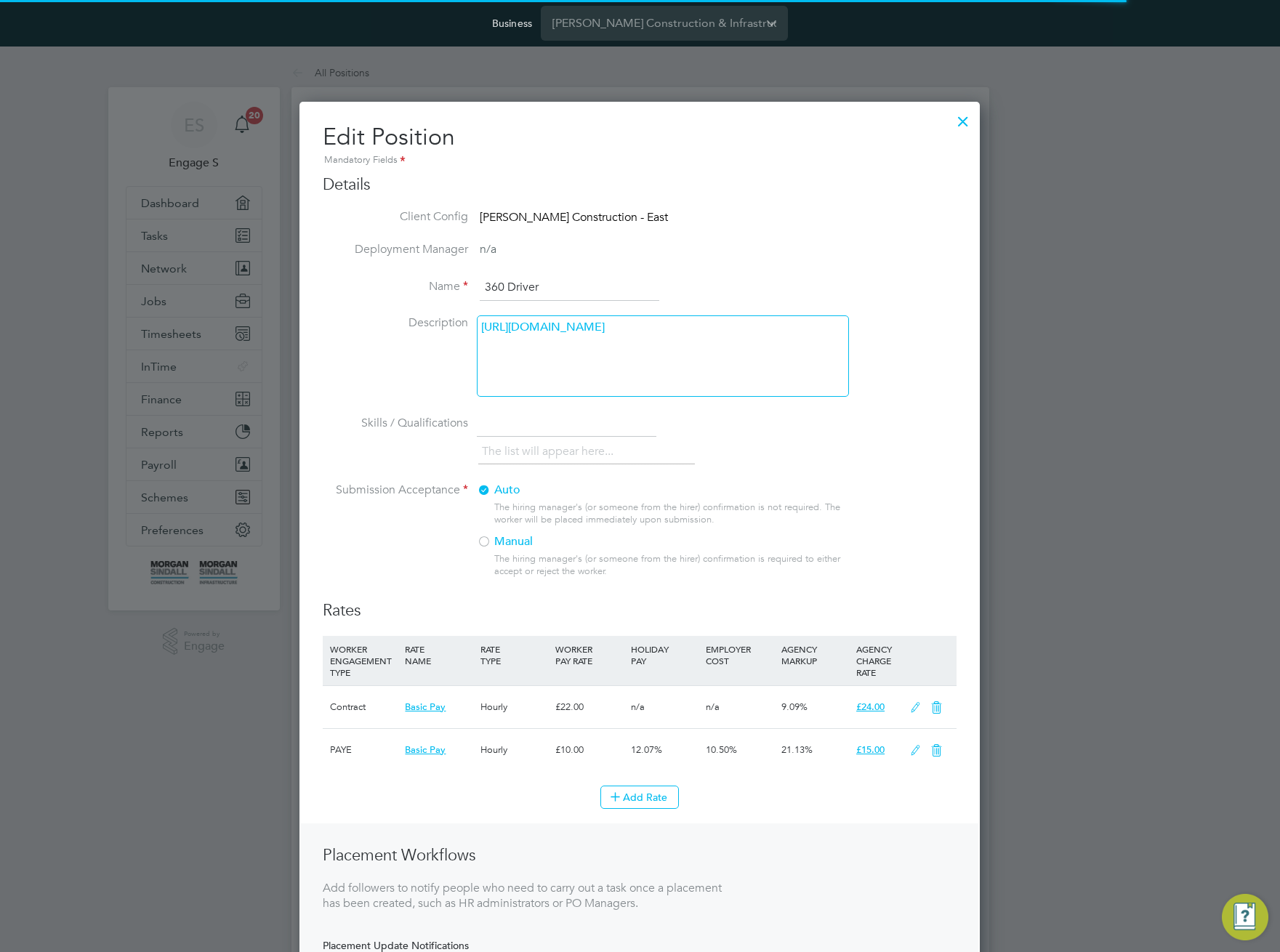
scroll to position [1278, 681]
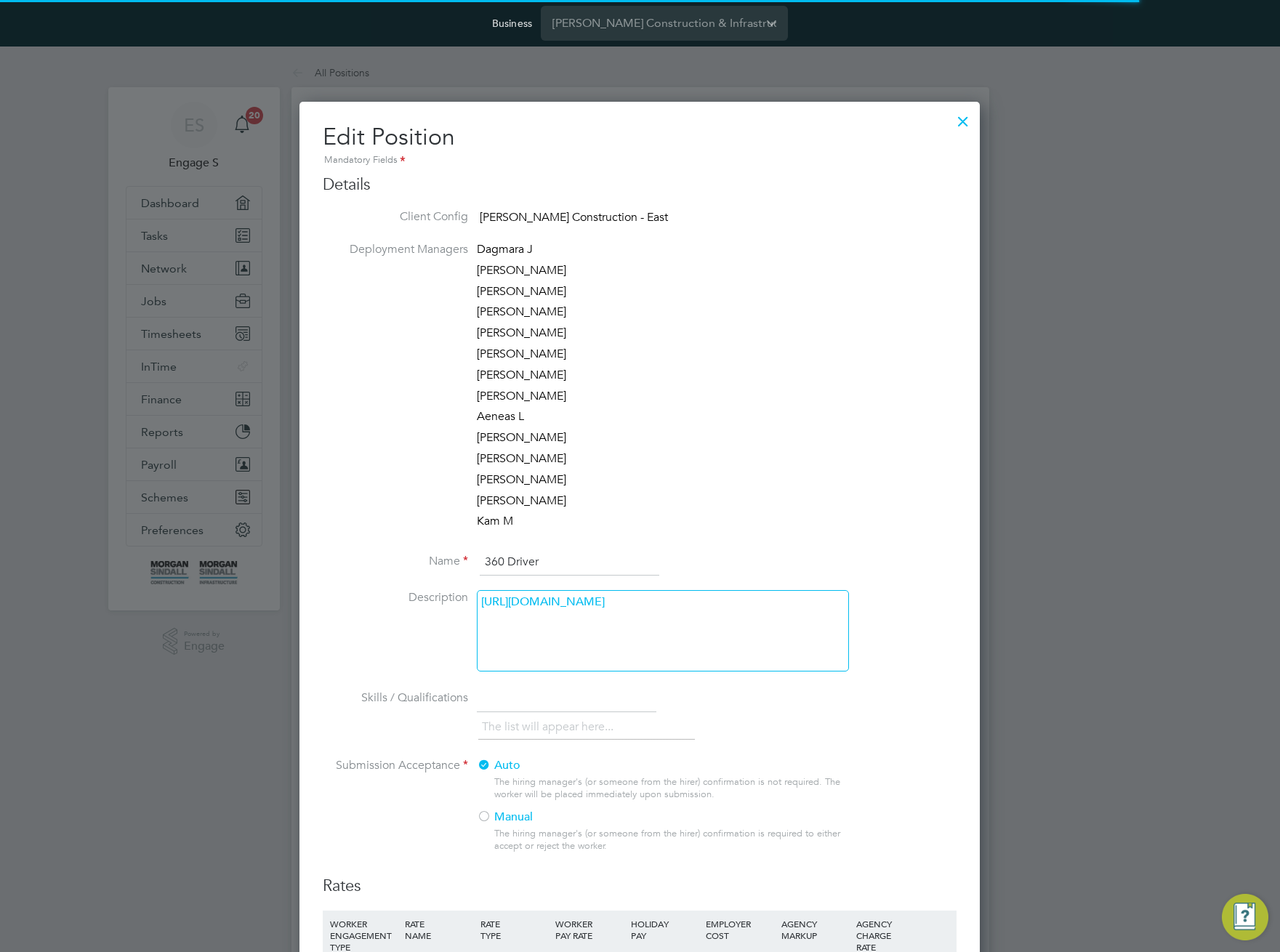
click at [611, 633] on div "https://morgansindall.app.en3224.engagelabs.io/#/login?redirect=timesheets" at bounding box center [662, 631] width 372 height 82
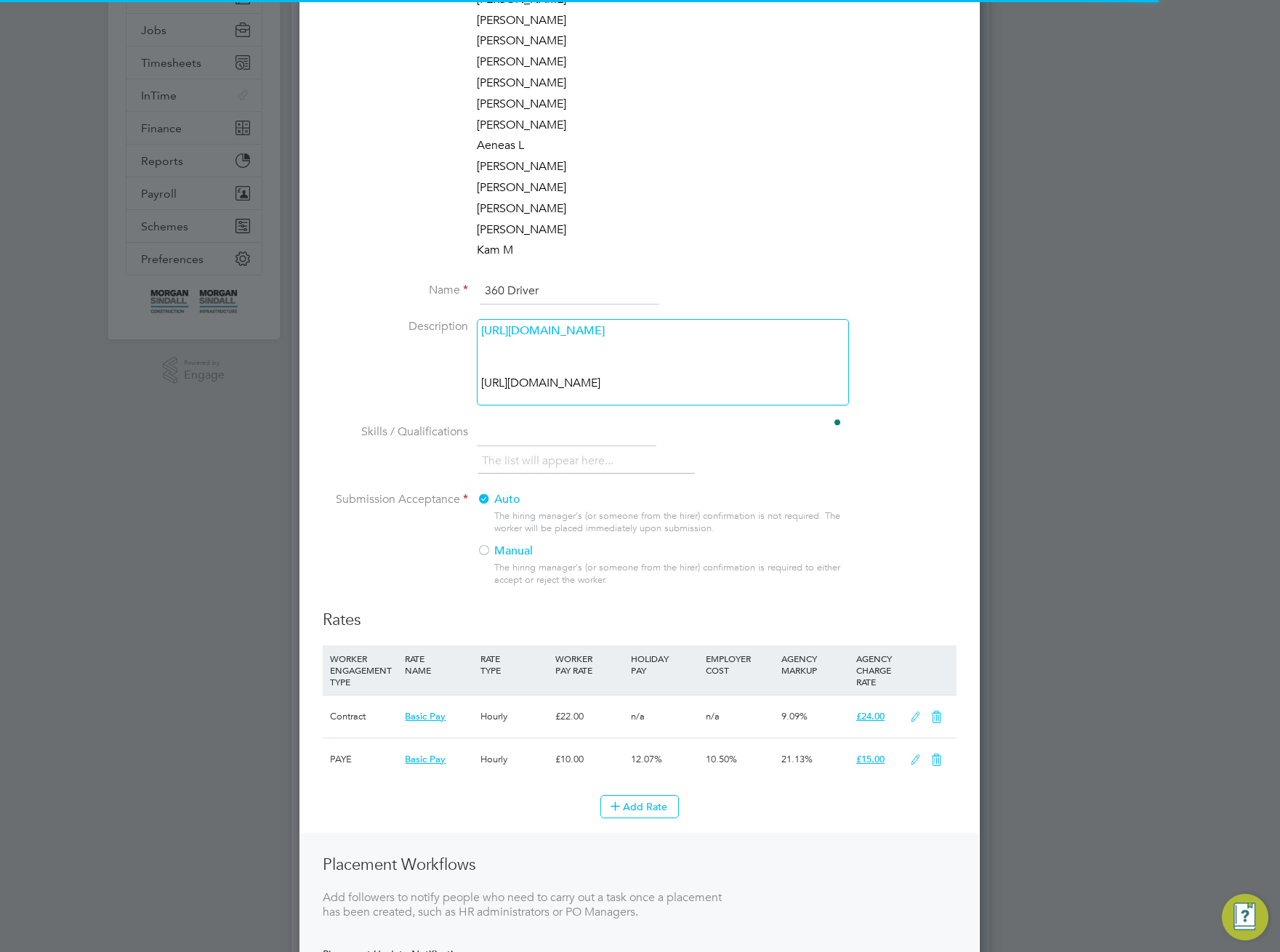
scroll to position [463, 0]
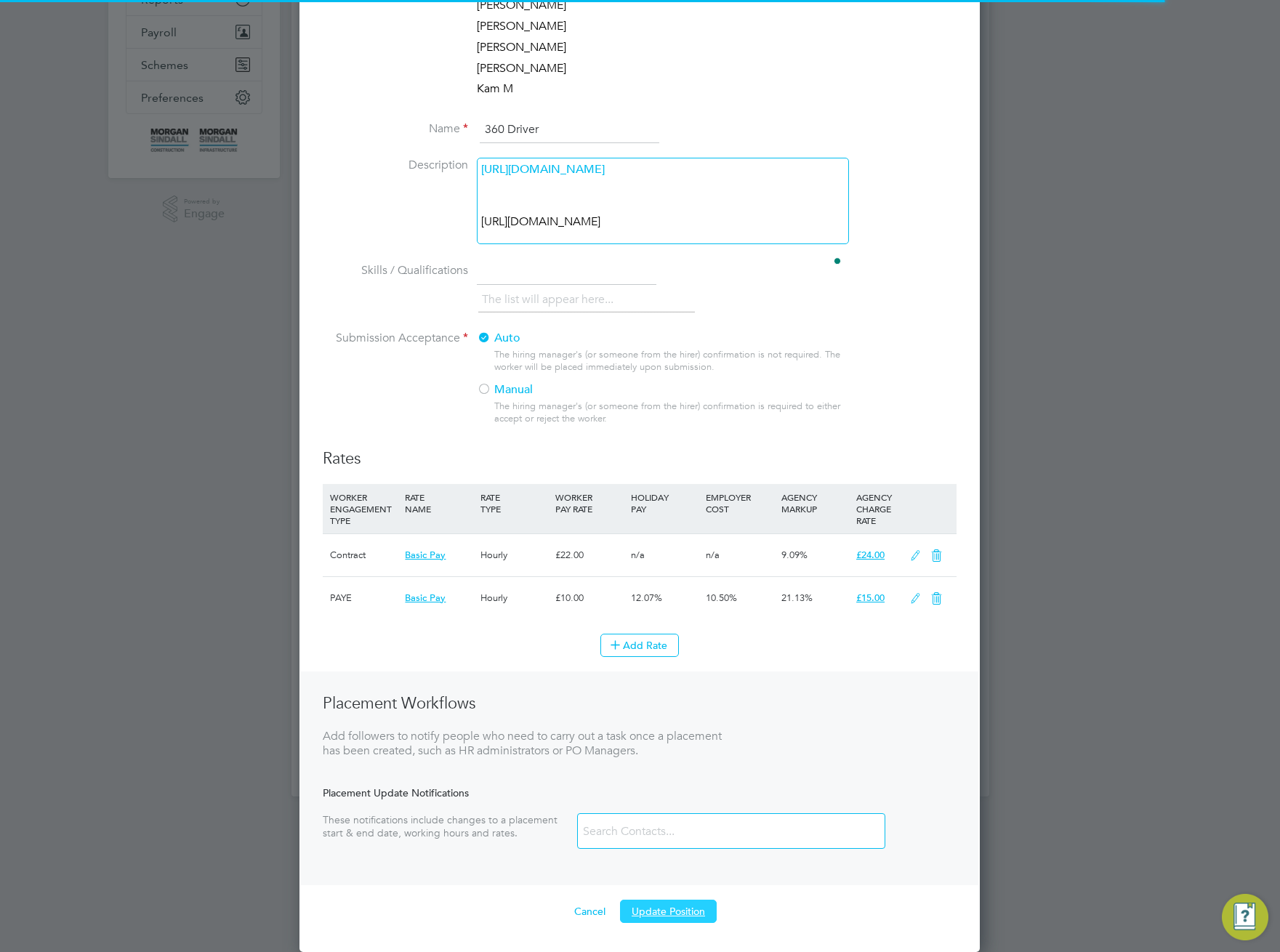
click at [673, 922] on button "Update Position" at bounding box center [669, 911] width 97 height 23
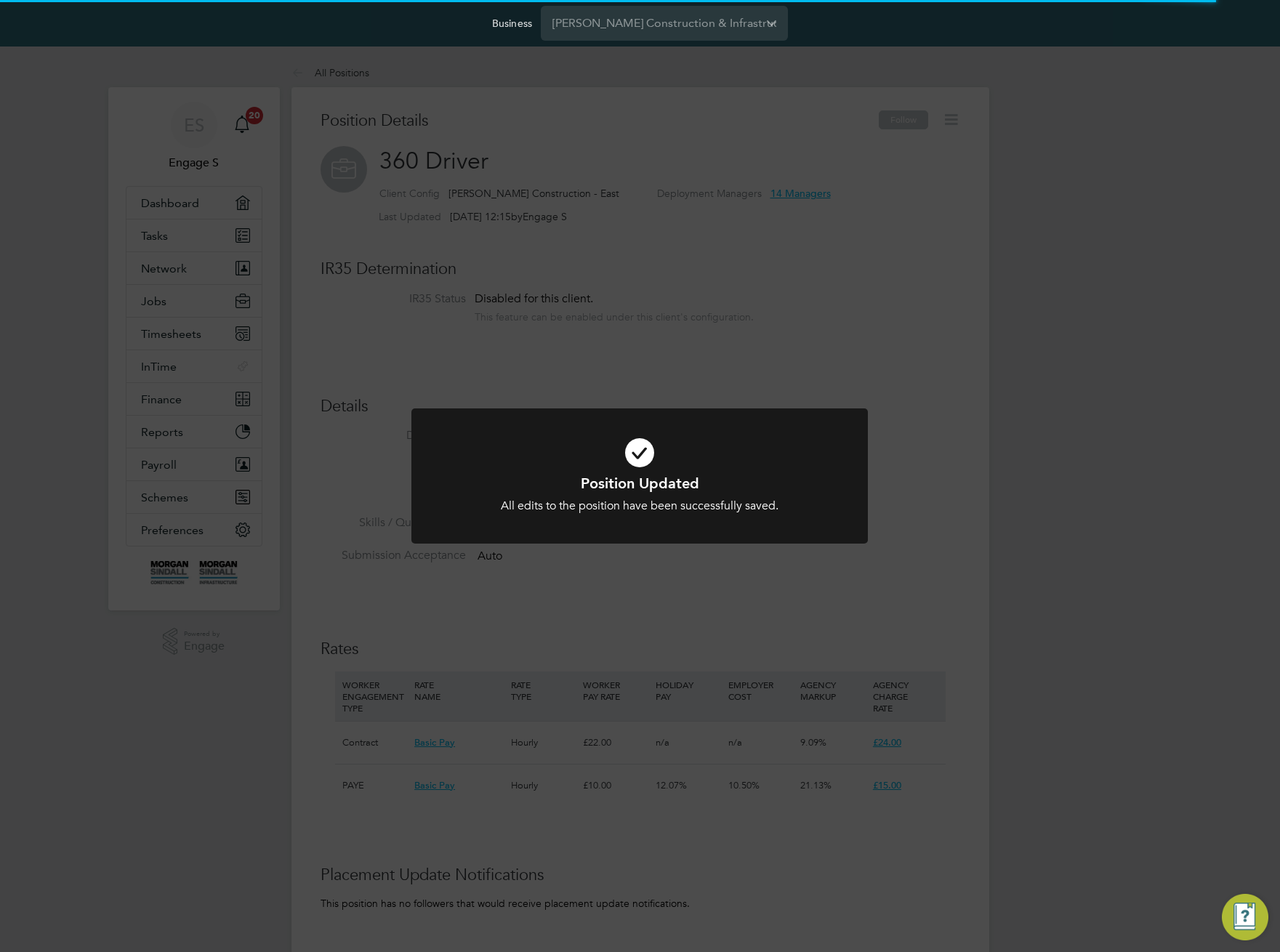
scroll to position [43, 98]
click at [913, 753] on div "Position Updated All edits to the position have been successfully saved. Cancel…" at bounding box center [640, 476] width 1280 height 952
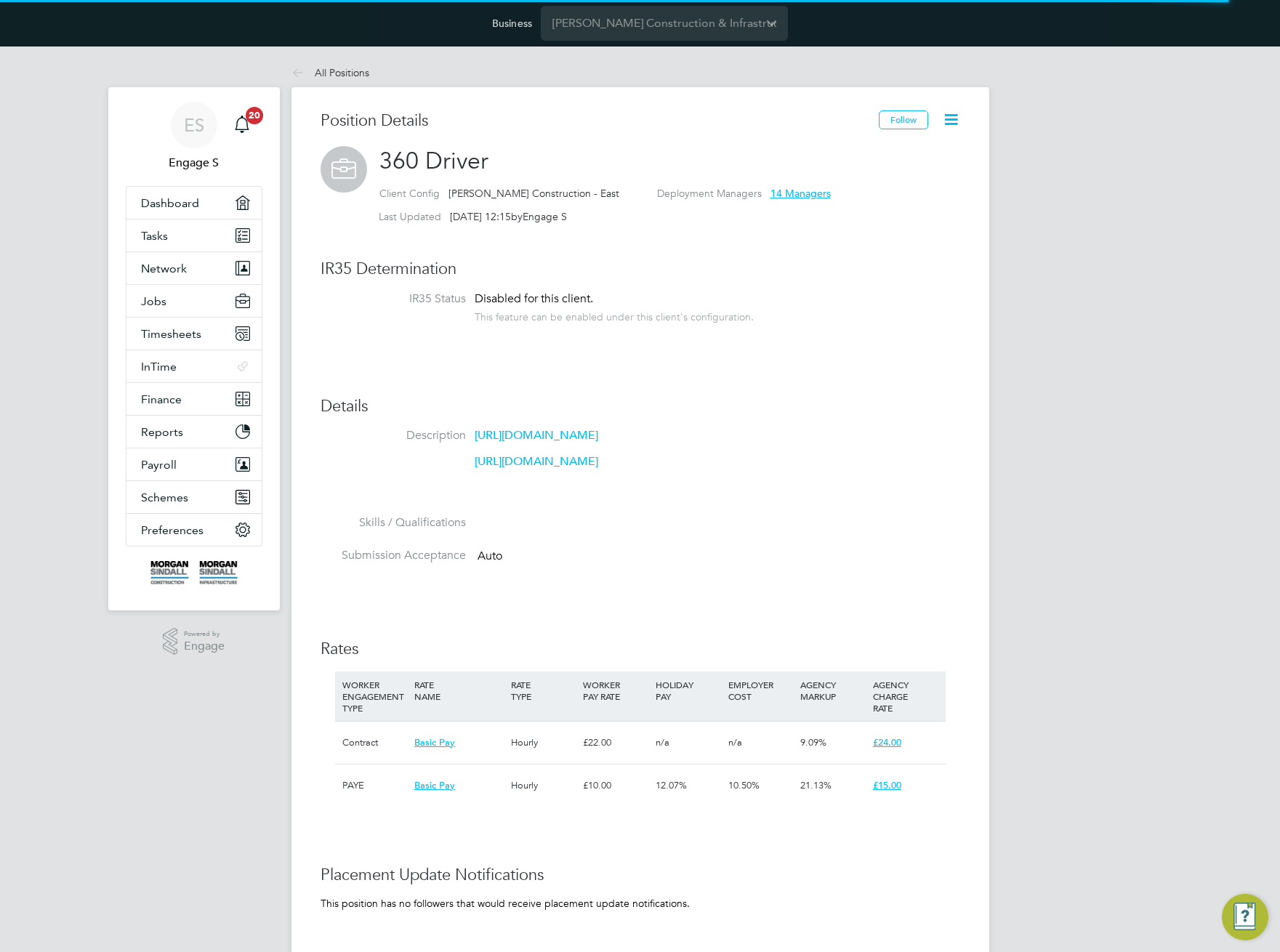
click at [598, 469] on link "https://www.youtube.com/watch?v=27X6GPkIUhE&list=PL931zxeeJVBxNFcTt2UfLOhXhOfsx…" at bounding box center [536, 461] width 124 height 15
click at [350, 72] on link "All Positions" at bounding box center [330, 72] width 78 height 13
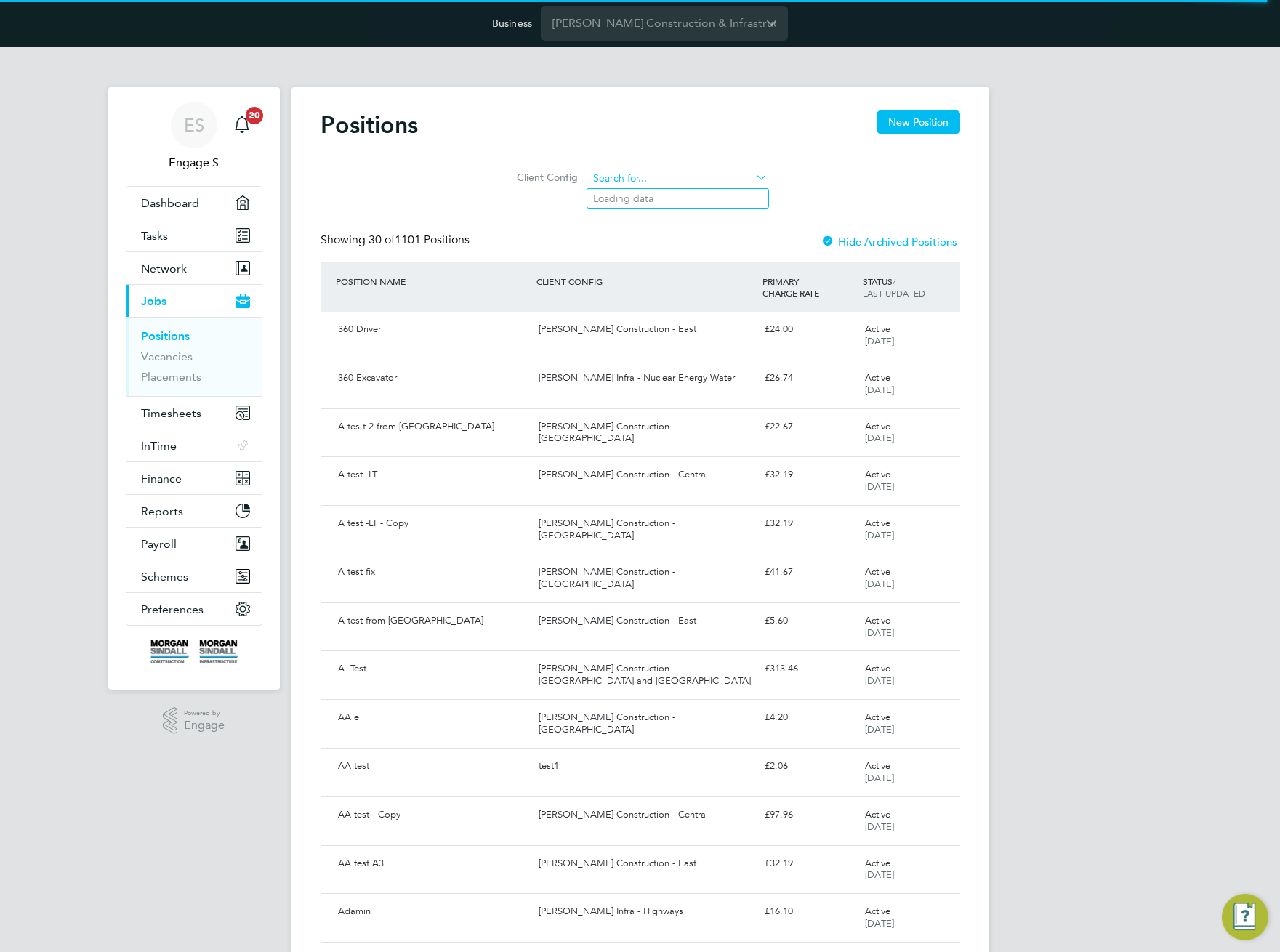
click at [683, 176] on input at bounding box center [677, 179] width 179 height 20
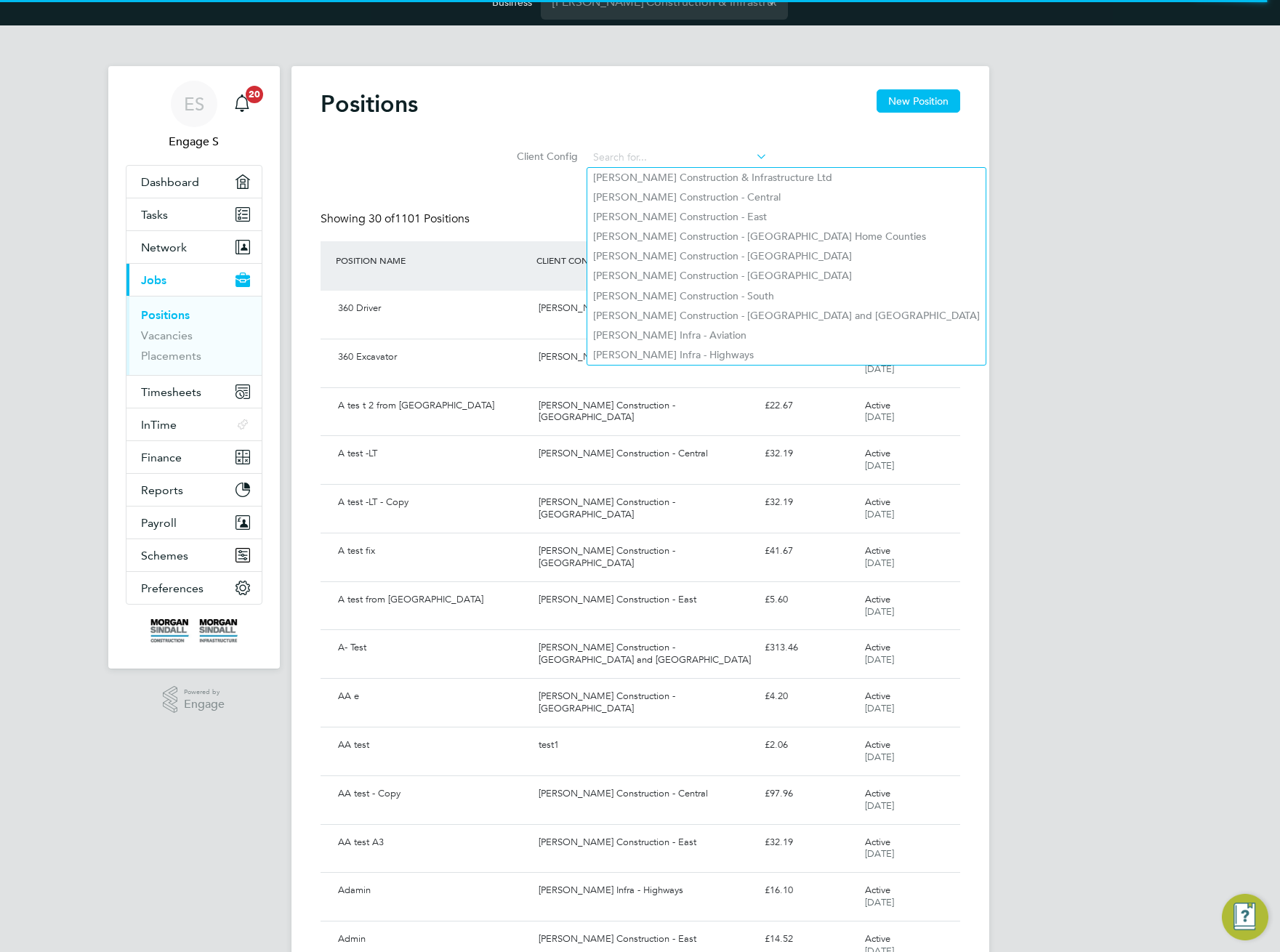
scroll to position [22, 0]
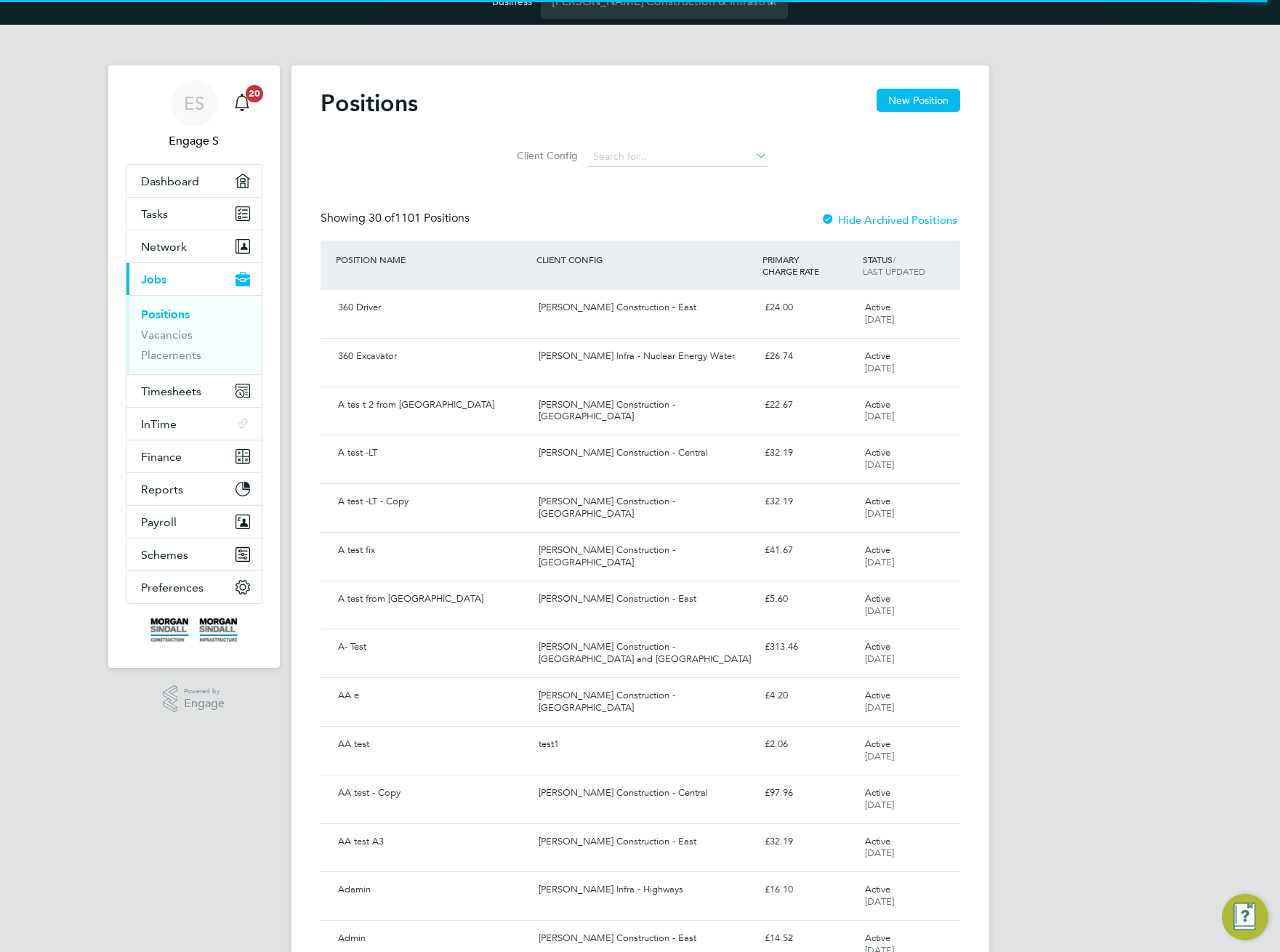
click at [929, 145] on div "Client Config" at bounding box center [640, 153] width 640 height 42
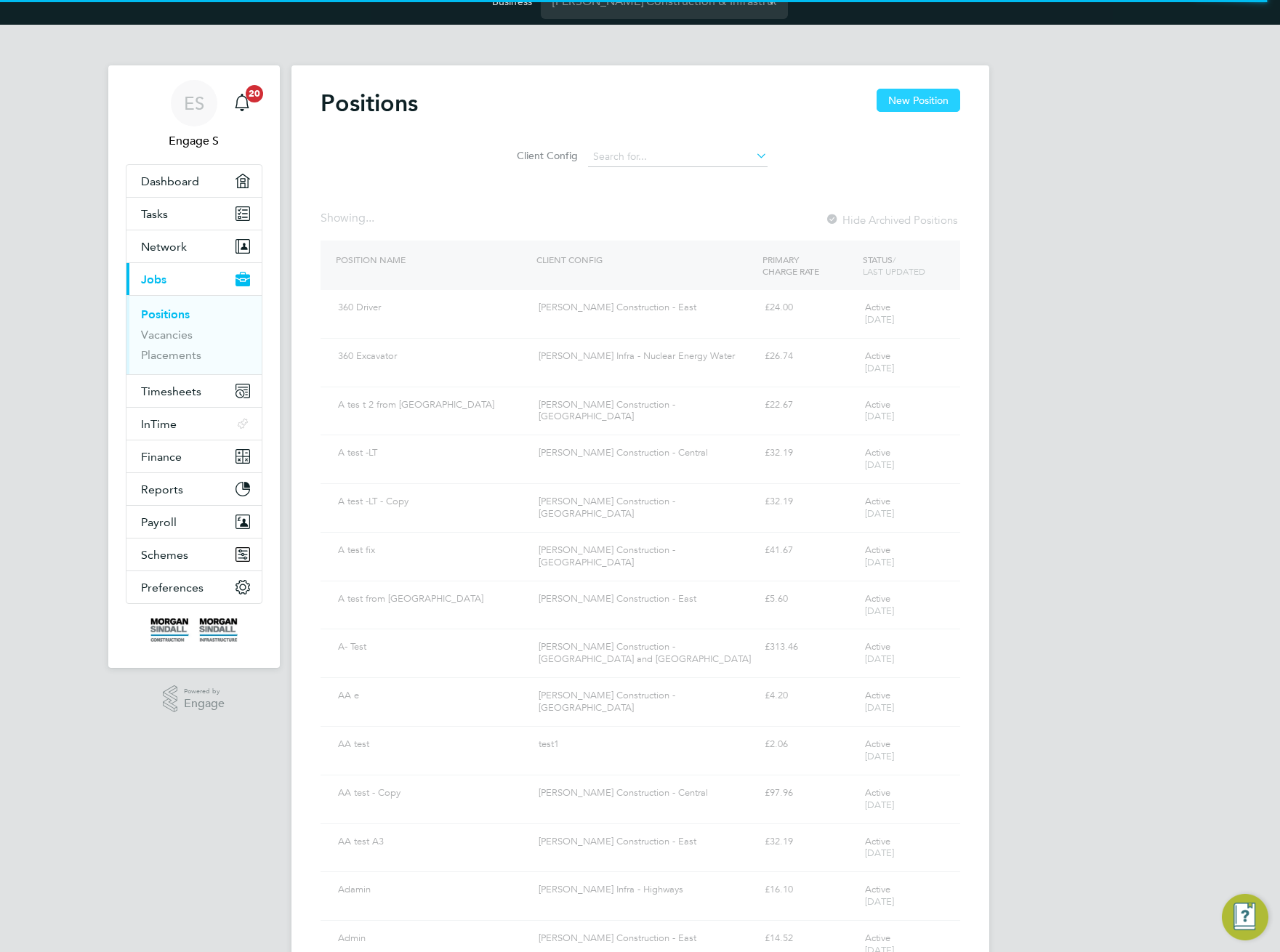
click at [918, 109] on button "New Position" at bounding box center [918, 100] width 84 height 23
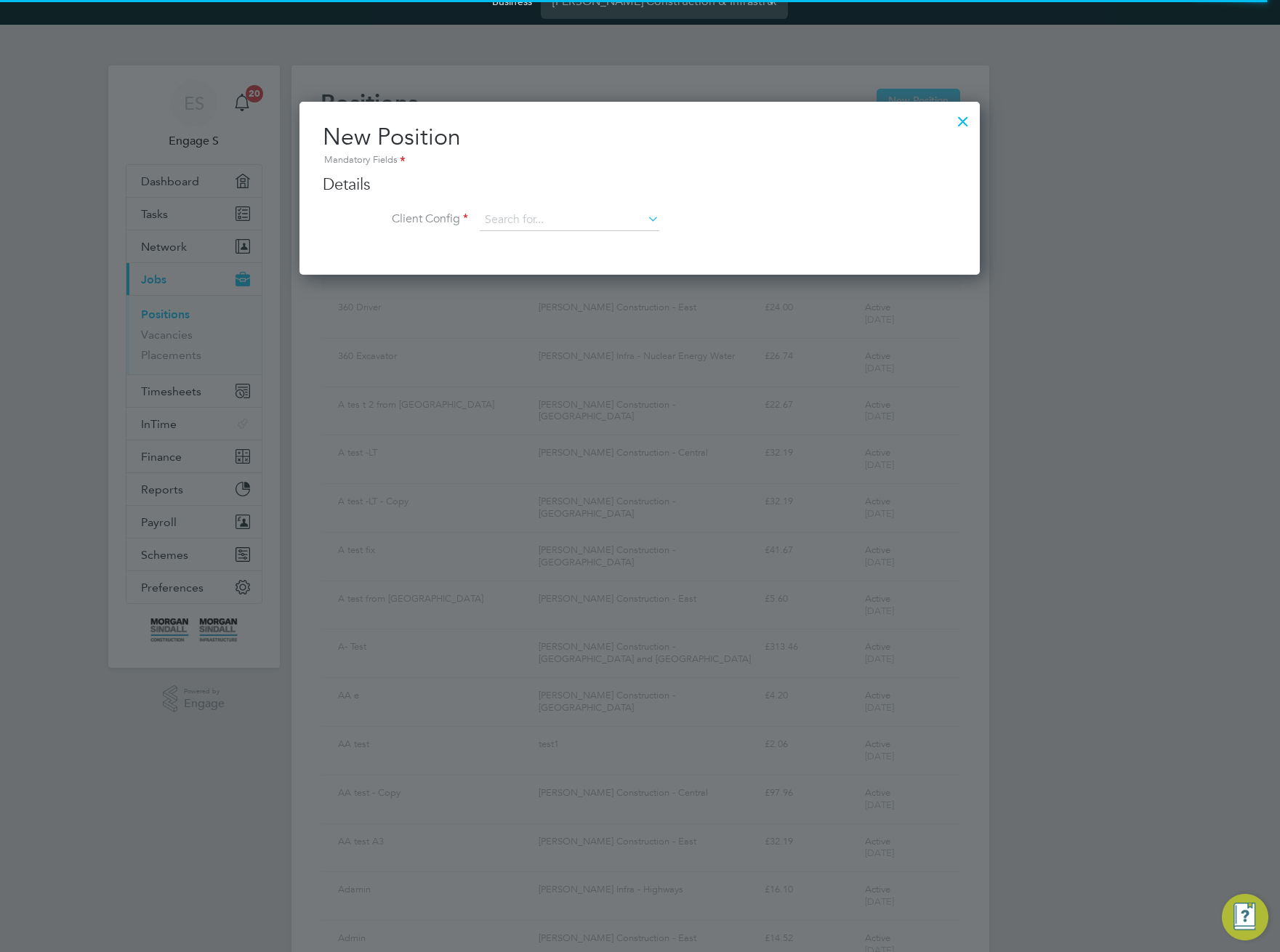
scroll to position [0, 0]
click at [614, 224] on input at bounding box center [569, 220] width 179 height 22
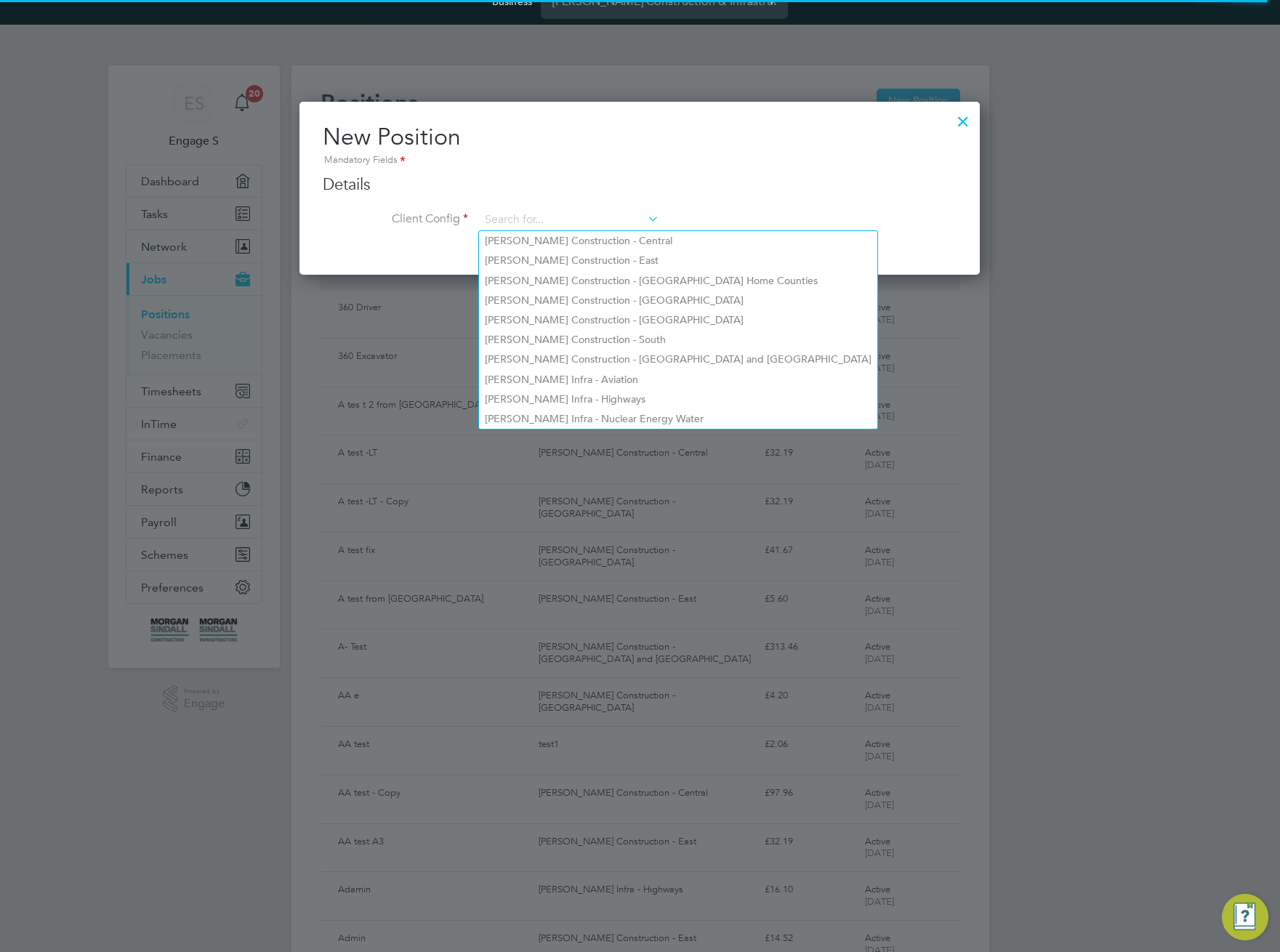
click at [607, 237] on li "[PERSON_NAME] Construction - Central" at bounding box center [677, 240] width 398 height 19
type input "[PERSON_NAME] Construction - Central"
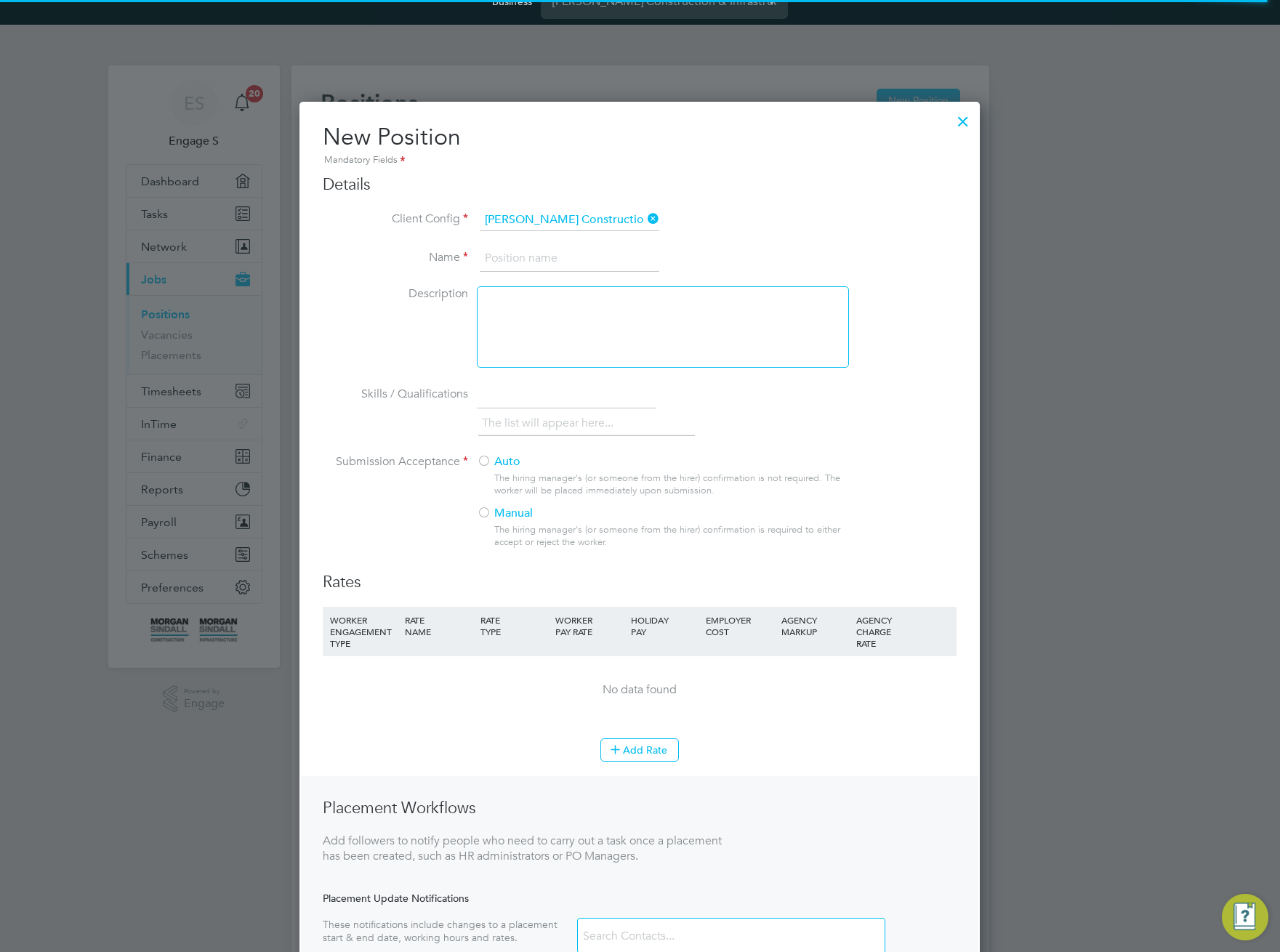
click at [556, 259] on input at bounding box center [569, 259] width 179 height 26
click at [545, 260] on input "A 11 test fo ndlinks" at bounding box center [569, 259] width 179 height 26
type input "A 11 test for Links"
click at [727, 313] on div "To enrich screen reader interactions, please activate Accessibility in Grammarl…" at bounding box center [662, 327] width 372 height 82
paste div "To enrich screen reader interactions, please activate Accessibility in Grammarl…"
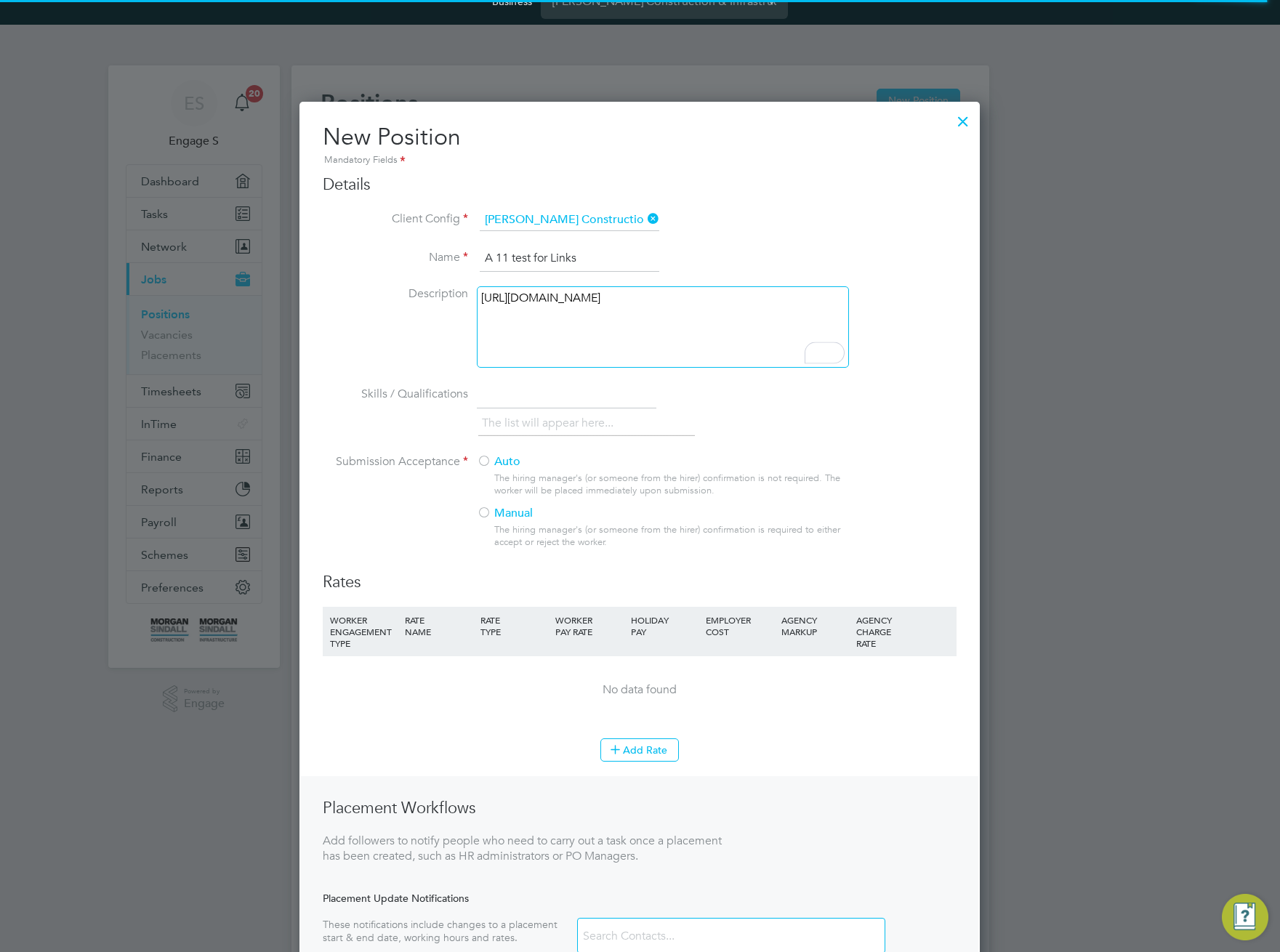
click at [714, 345] on div "https://www.youtube.com/watch?v=27X6GPkIUhE&list=PL931zxeeJVBxNFcTt2UfLOhXhOfsx…" at bounding box center [662, 327] width 372 height 82
click at [490, 451] on li "Skills / Qualifications The list will appear here..." at bounding box center [639, 418] width 633 height 72
drag, startPoint x: 490, startPoint y: 458, endPoint x: 620, endPoint y: 633, distance: 218.0
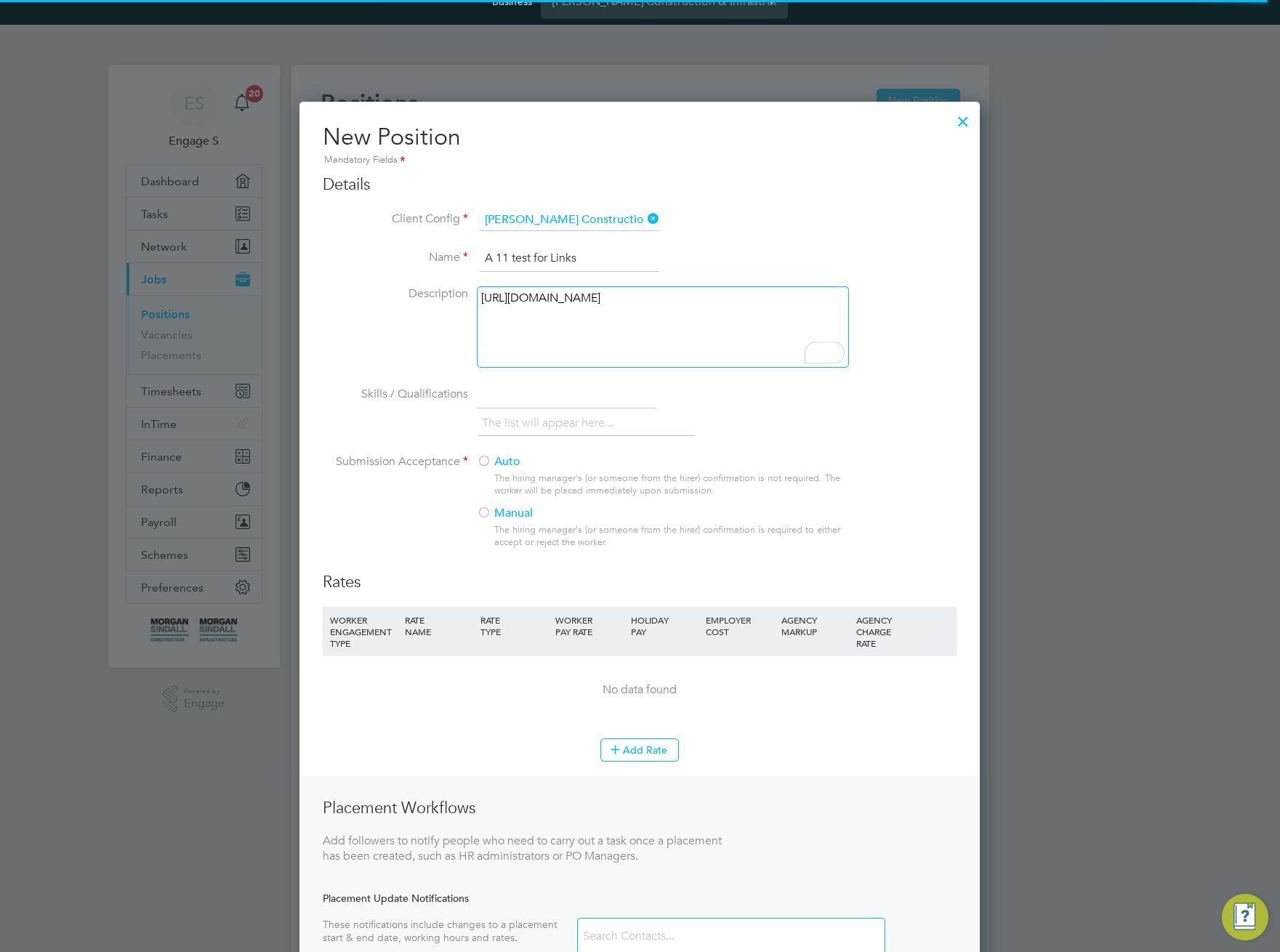
click at [490, 460] on div at bounding box center [483, 462] width 15 height 15
click at [654, 756] on button "Add Rate" at bounding box center [640, 750] width 79 height 23
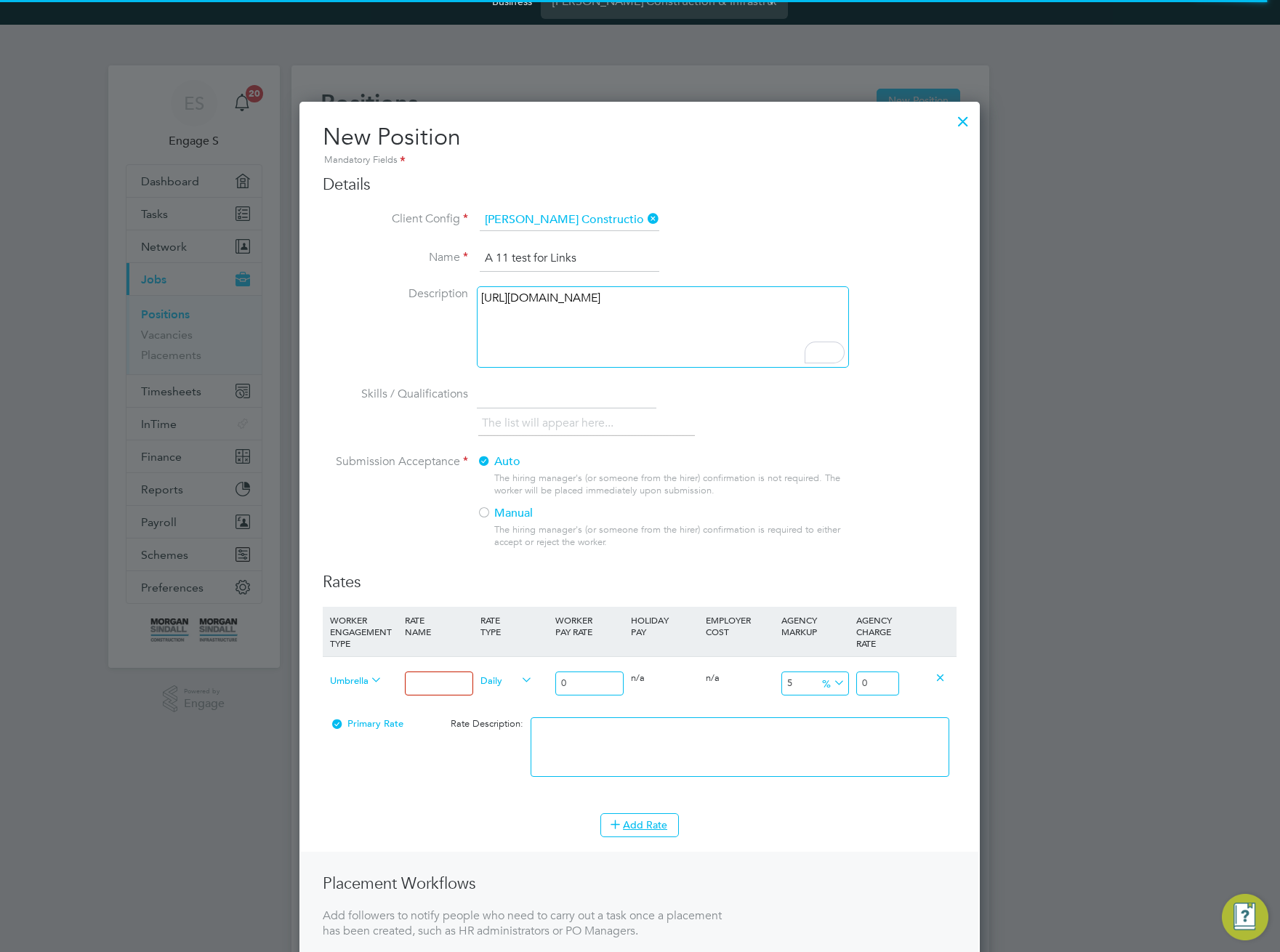
scroll to position [1031, 681]
click at [448, 678] on input at bounding box center [439, 683] width 68 height 24
type input "test"
click at [596, 681] on input "0" at bounding box center [589, 683] width 68 height 24
type input "02"
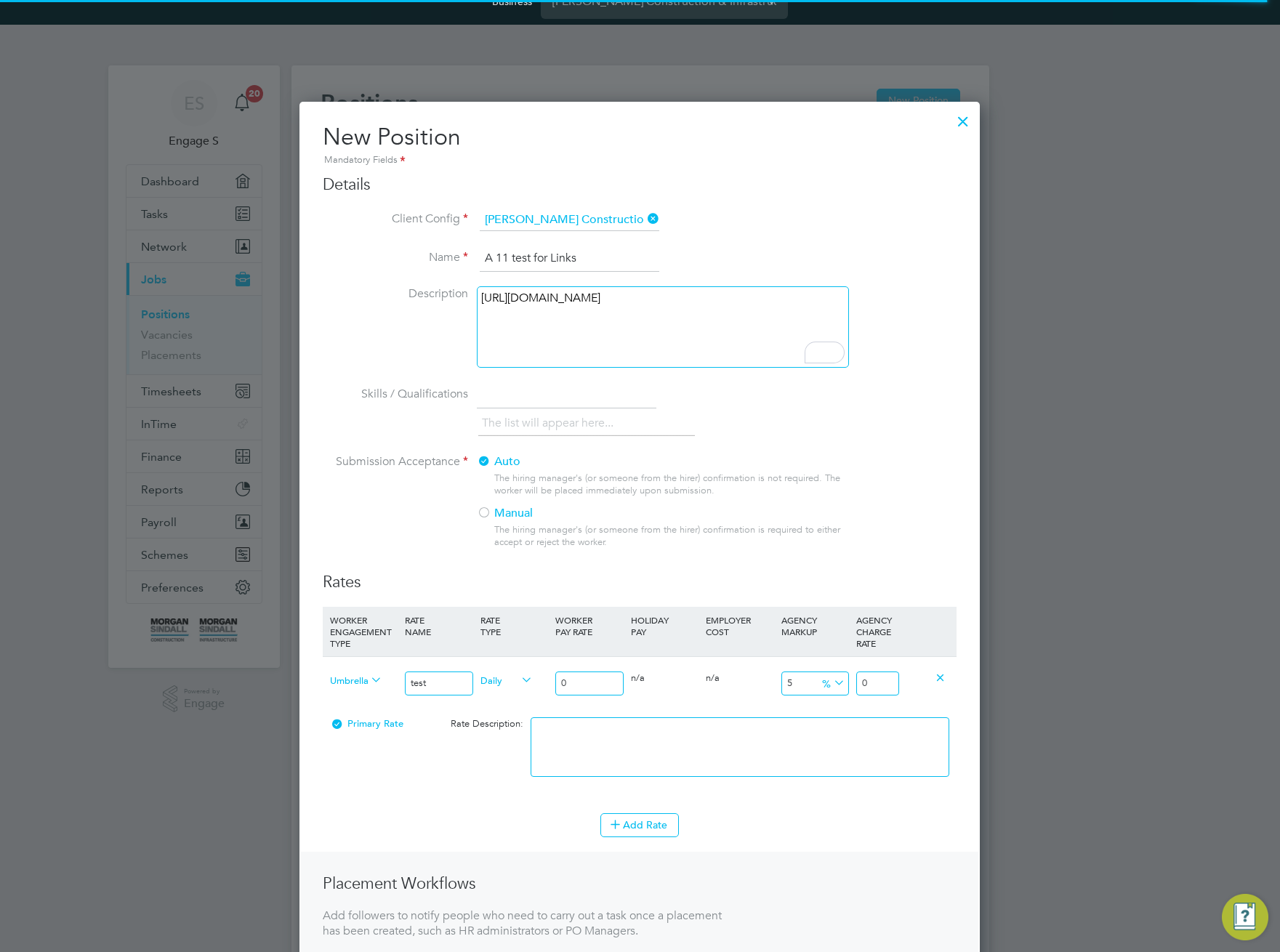
type input "2.2932"
type input "022"
type input "25.2252"
type input "022"
click at [657, 800] on li "WORKER ENGAGEMENT TYPE RATE NAME RATE TYPE WORKER PAY RATE HOLIDAY PAY EMPLOYER…" at bounding box center [639, 710] width 633 height 206
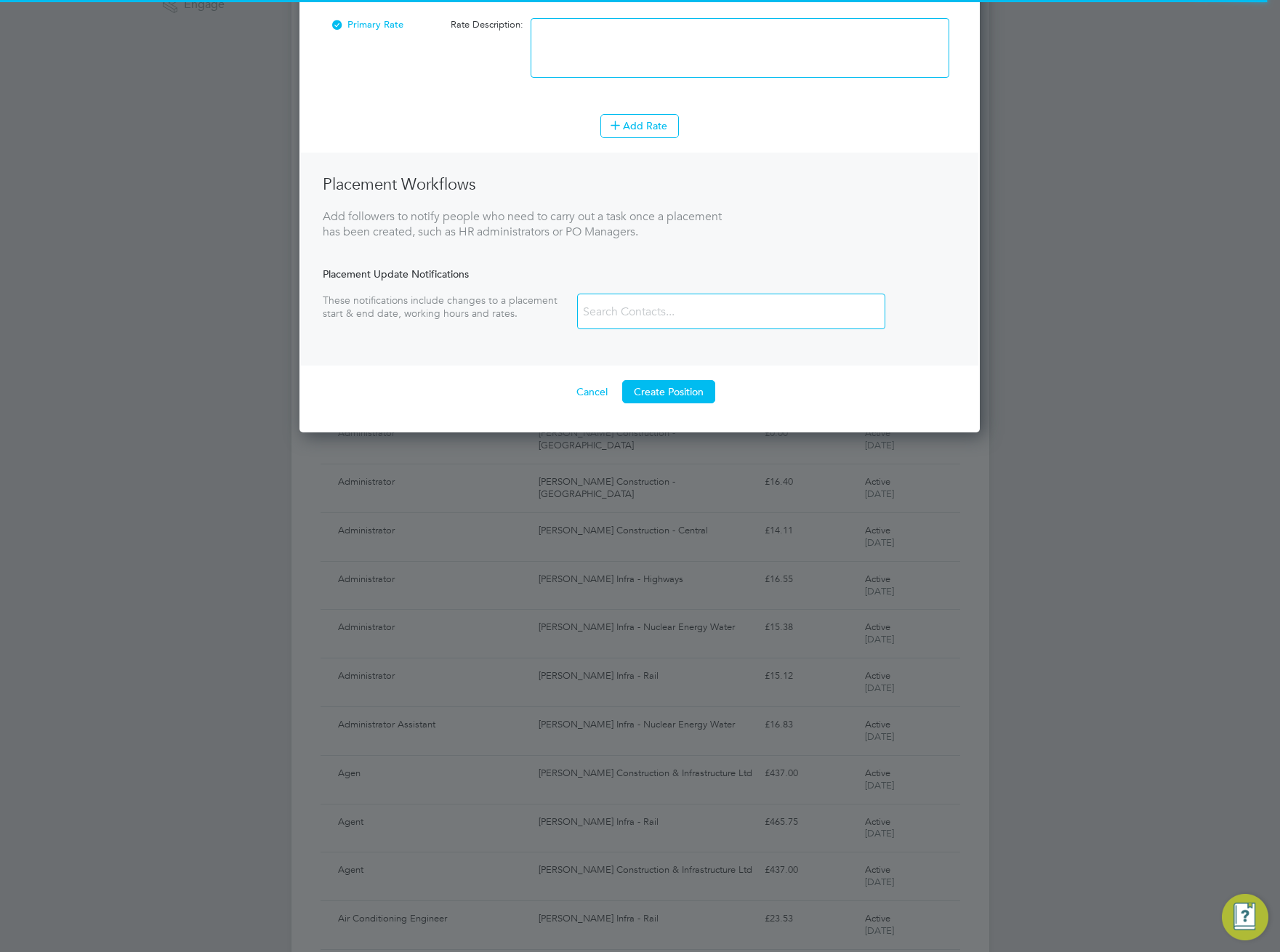
scroll to position [723, 0]
click at [670, 386] on button "Create Position" at bounding box center [668, 390] width 93 height 23
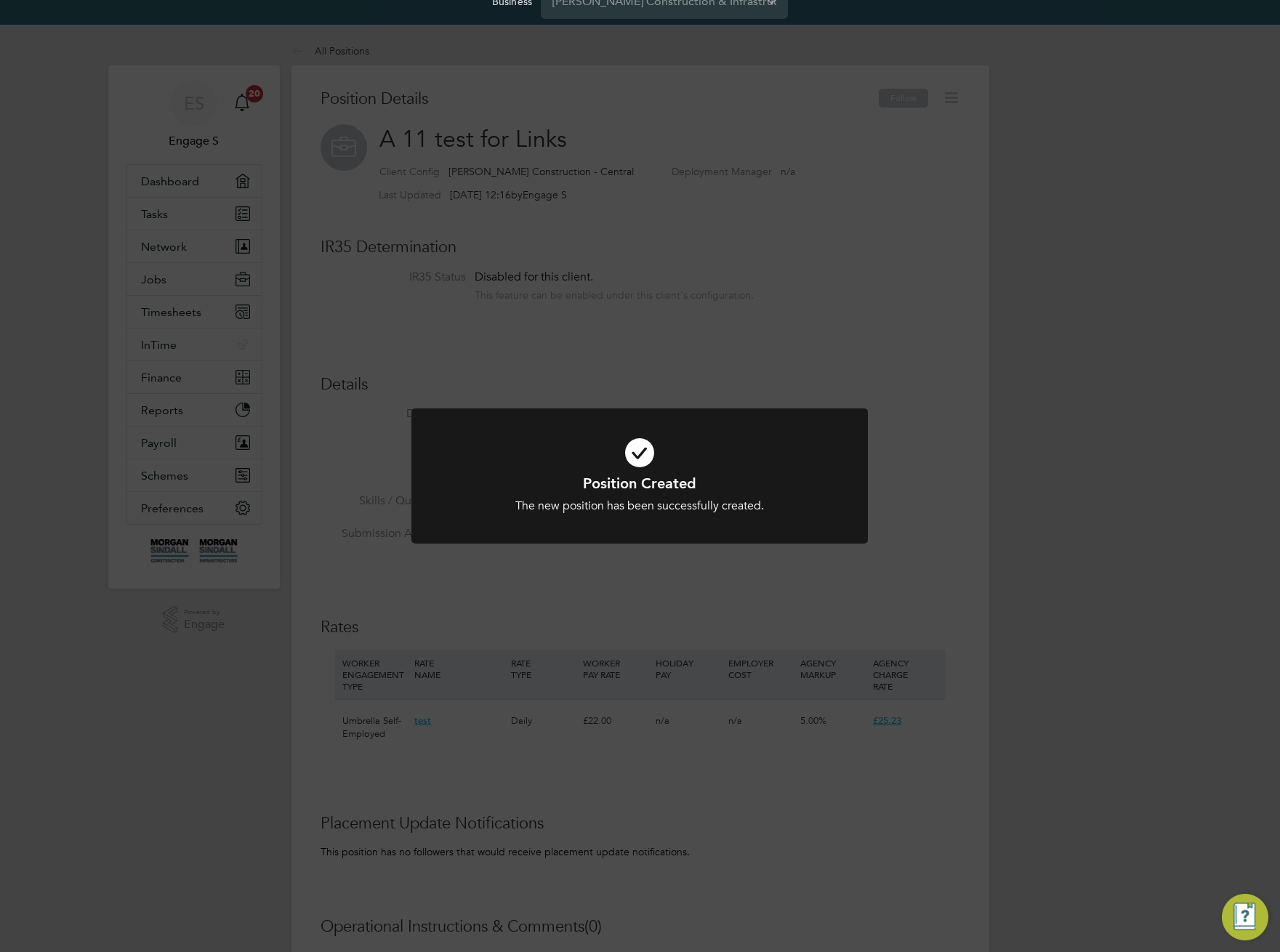
scroll to position [43, 98]
drag, startPoint x: 955, startPoint y: 220, endPoint x: 941, endPoint y: 163, distance: 58.7
click at [955, 217] on div "Position Created The new position has been successfully created. Cancel Okay" at bounding box center [640, 476] width 1280 height 952
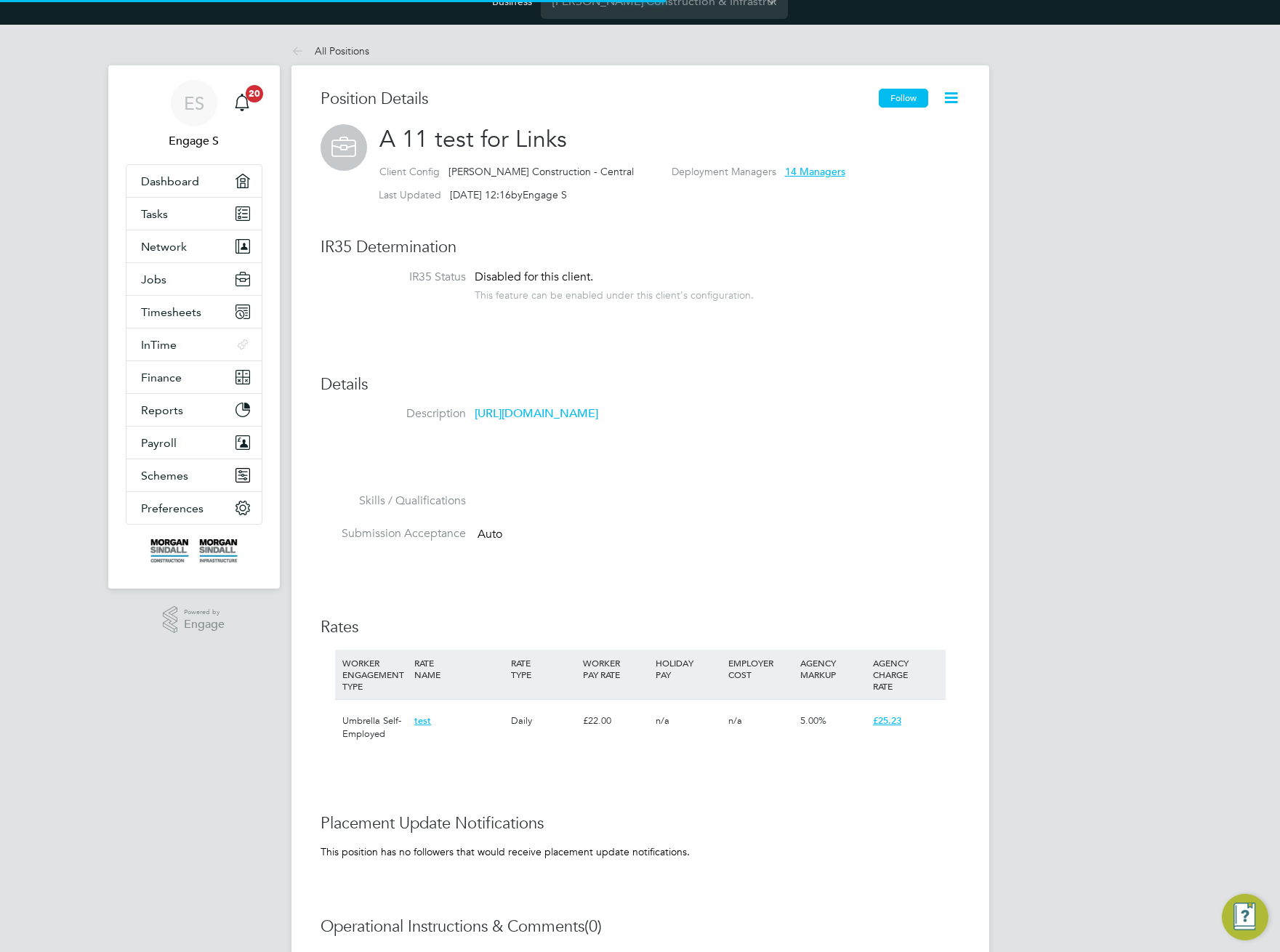
click at [895, 101] on button "Follow" at bounding box center [904, 98] width 49 height 19
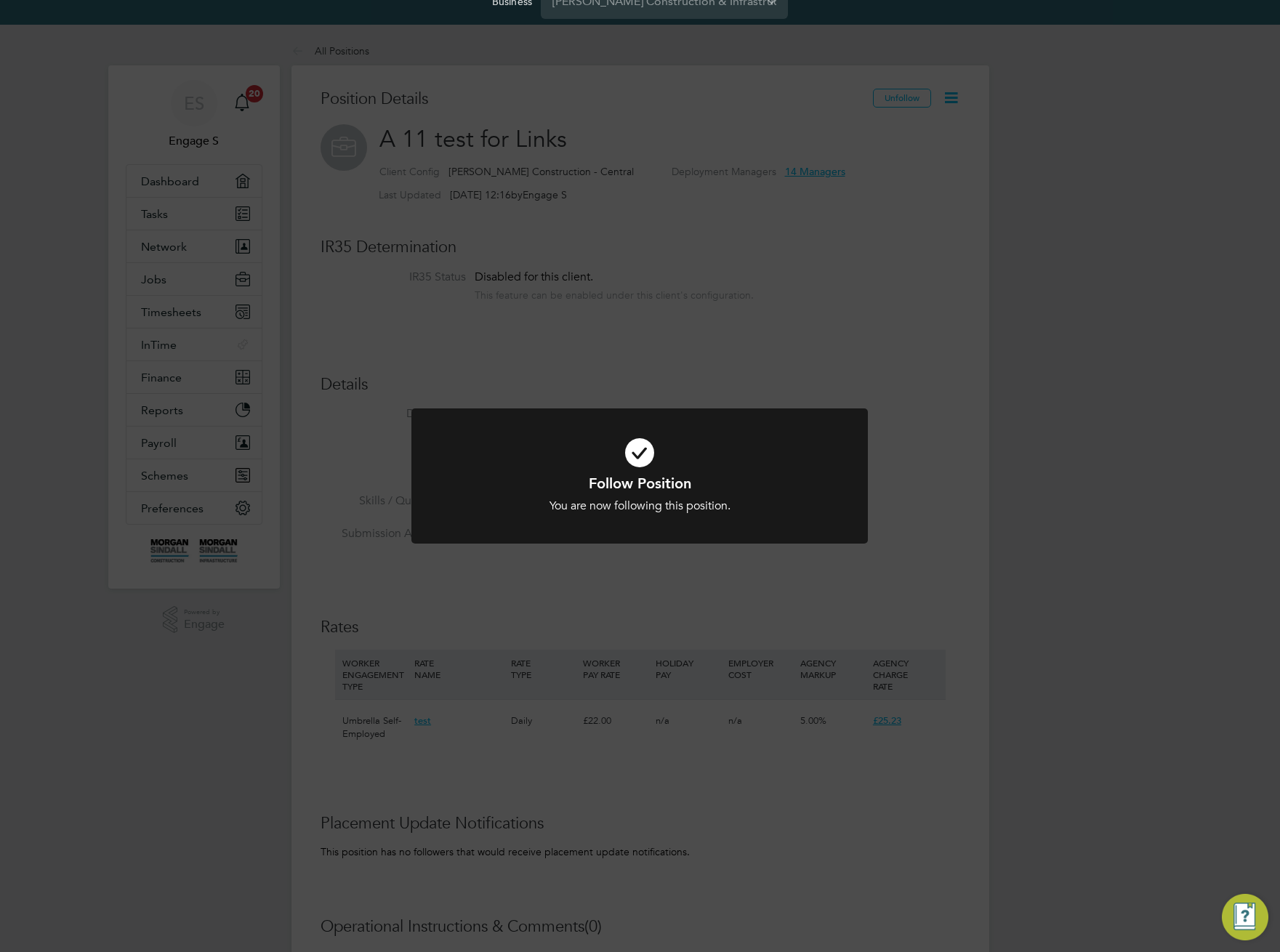
click at [909, 250] on div "Follow Position You are now following this position. Cancel Okay" at bounding box center [640, 476] width 1280 height 952
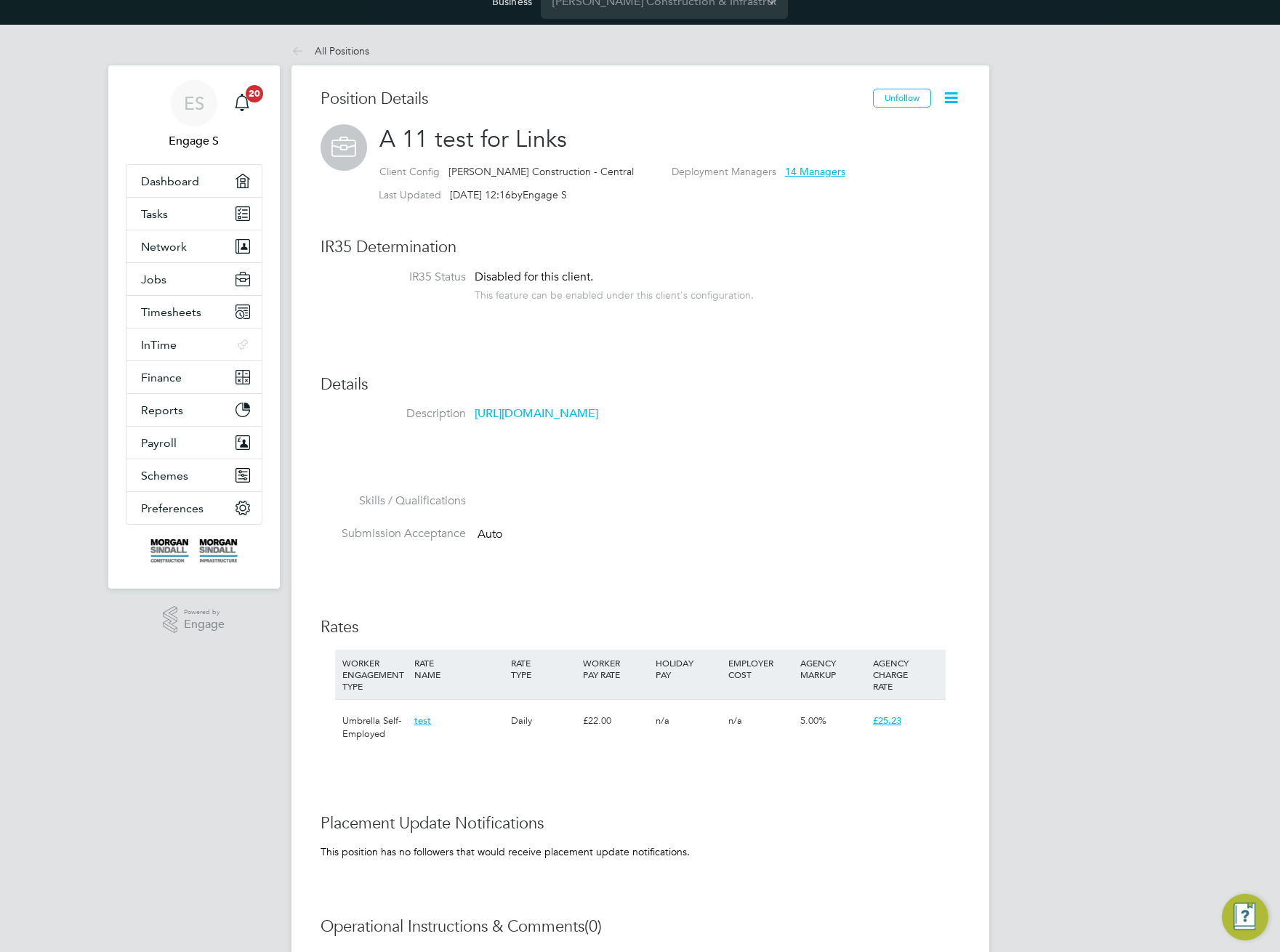
click at [592, 421] on link "https://www.youtube.com/watch?v=27X6GPkIUhE&list=PL931zxeeJVBxNFcTt2UfLOhXhOfsx…" at bounding box center [536, 413] width 124 height 15
click at [958, 102] on icon at bounding box center [951, 98] width 18 height 18
click at [896, 192] on li "Archive Position" at bounding box center [904, 194] width 107 height 20
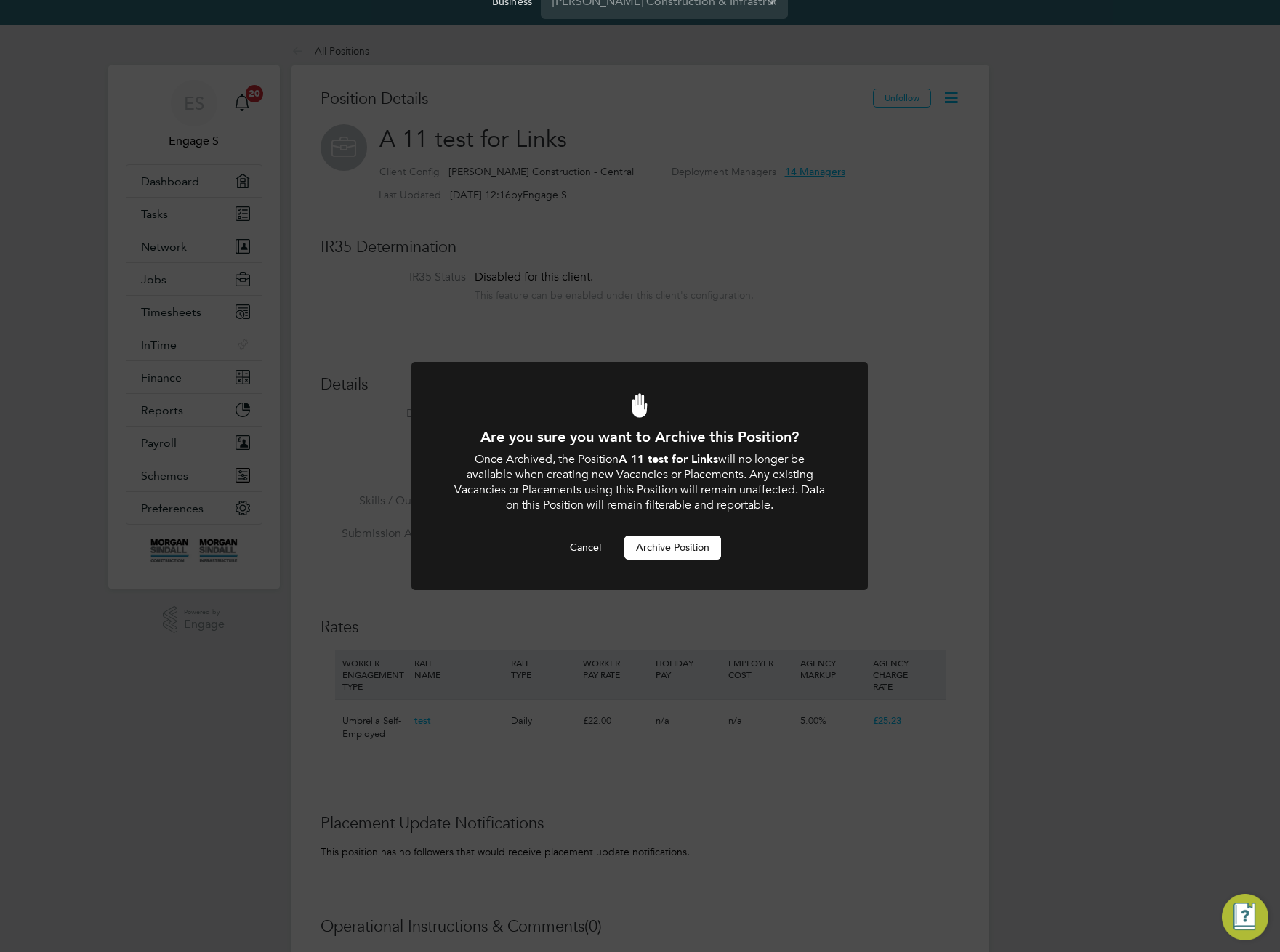
scroll to position [0, 0]
click at [685, 540] on button "Archive Position" at bounding box center [673, 547] width 97 height 23
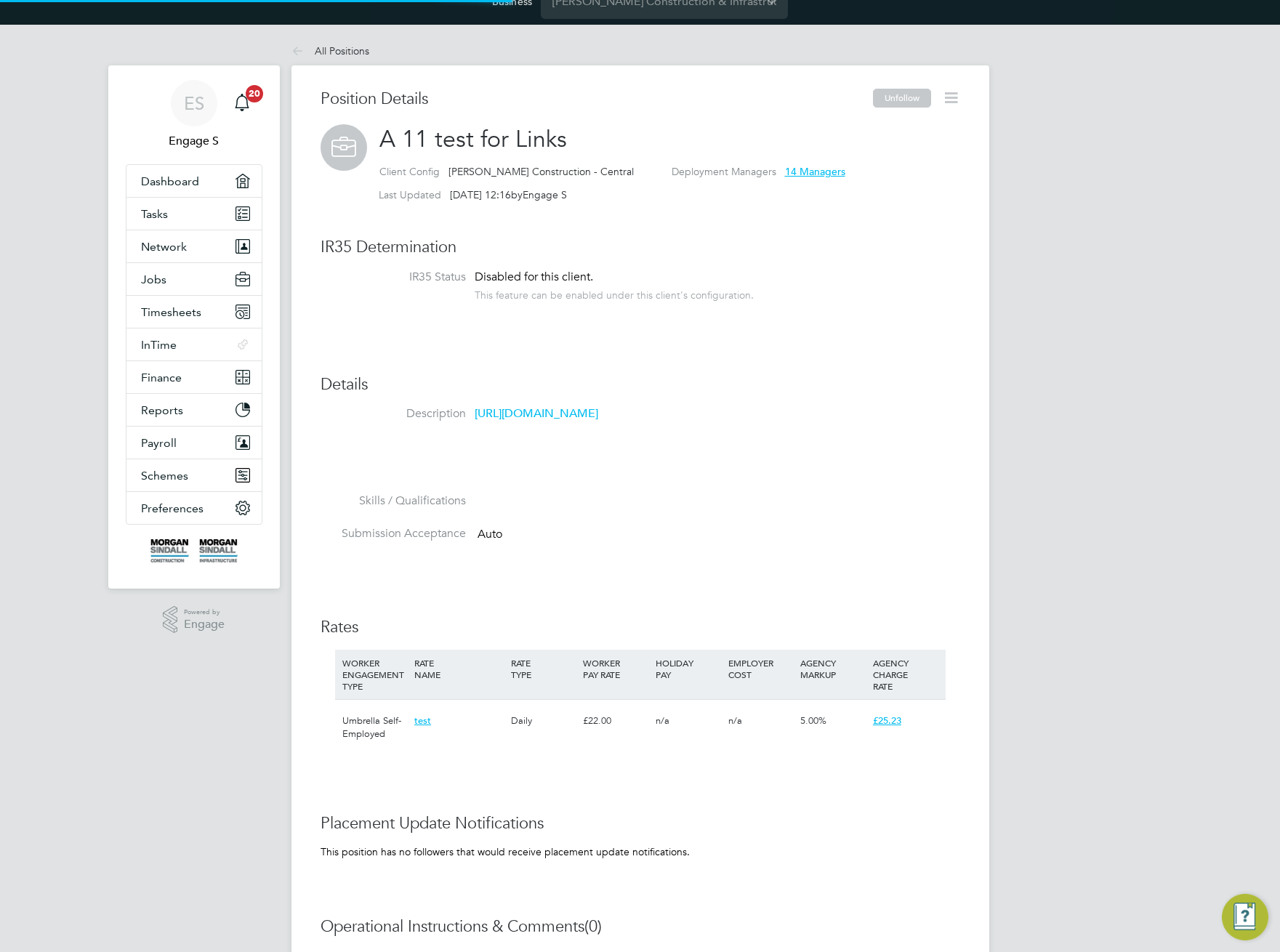
scroll to position [43, 98]
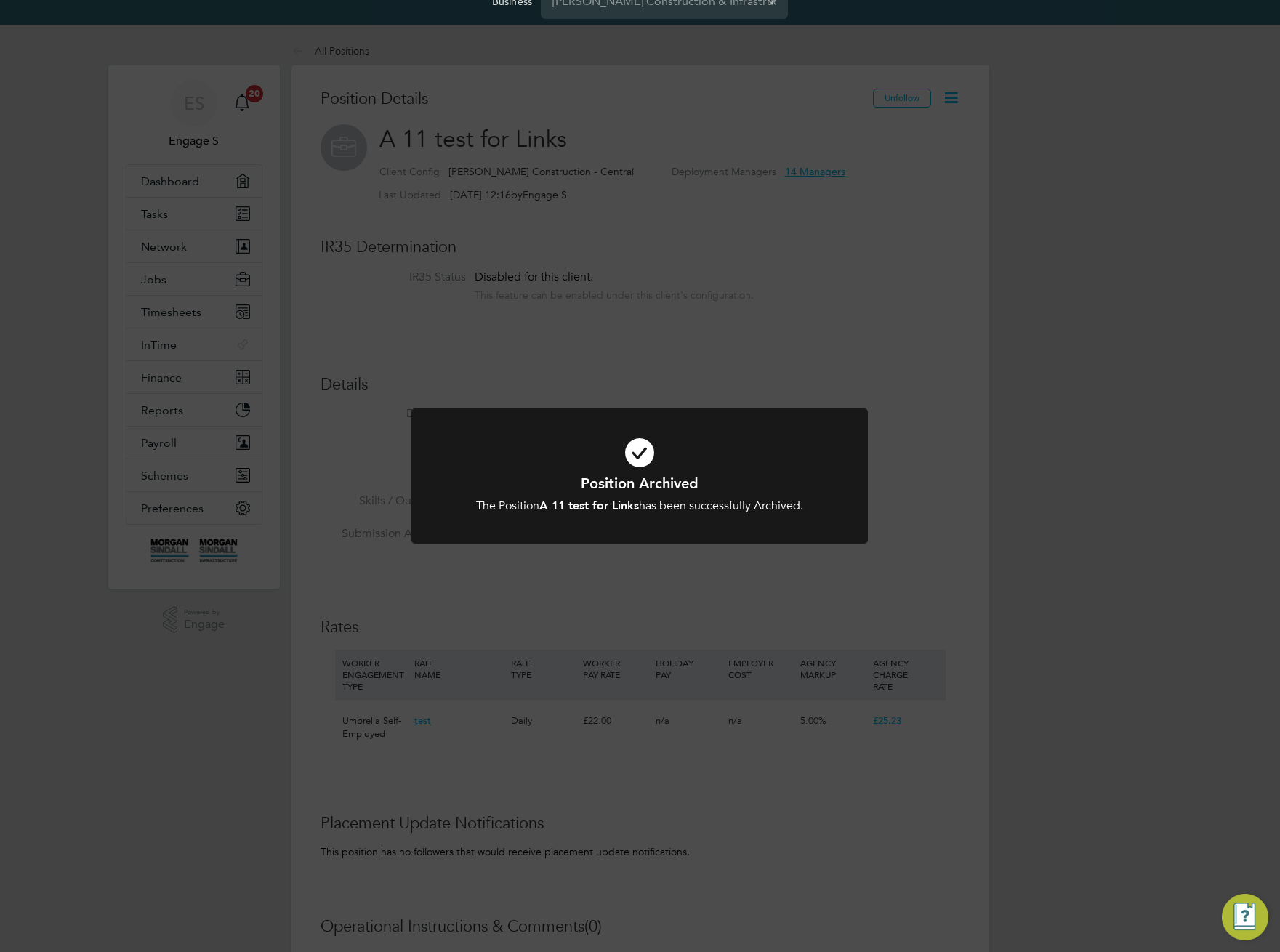
click at [943, 112] on div "Position Archived The Position A 11 test for Links has been successfully Archiv…" at bounding box center [640, 476] width 1280 height 952
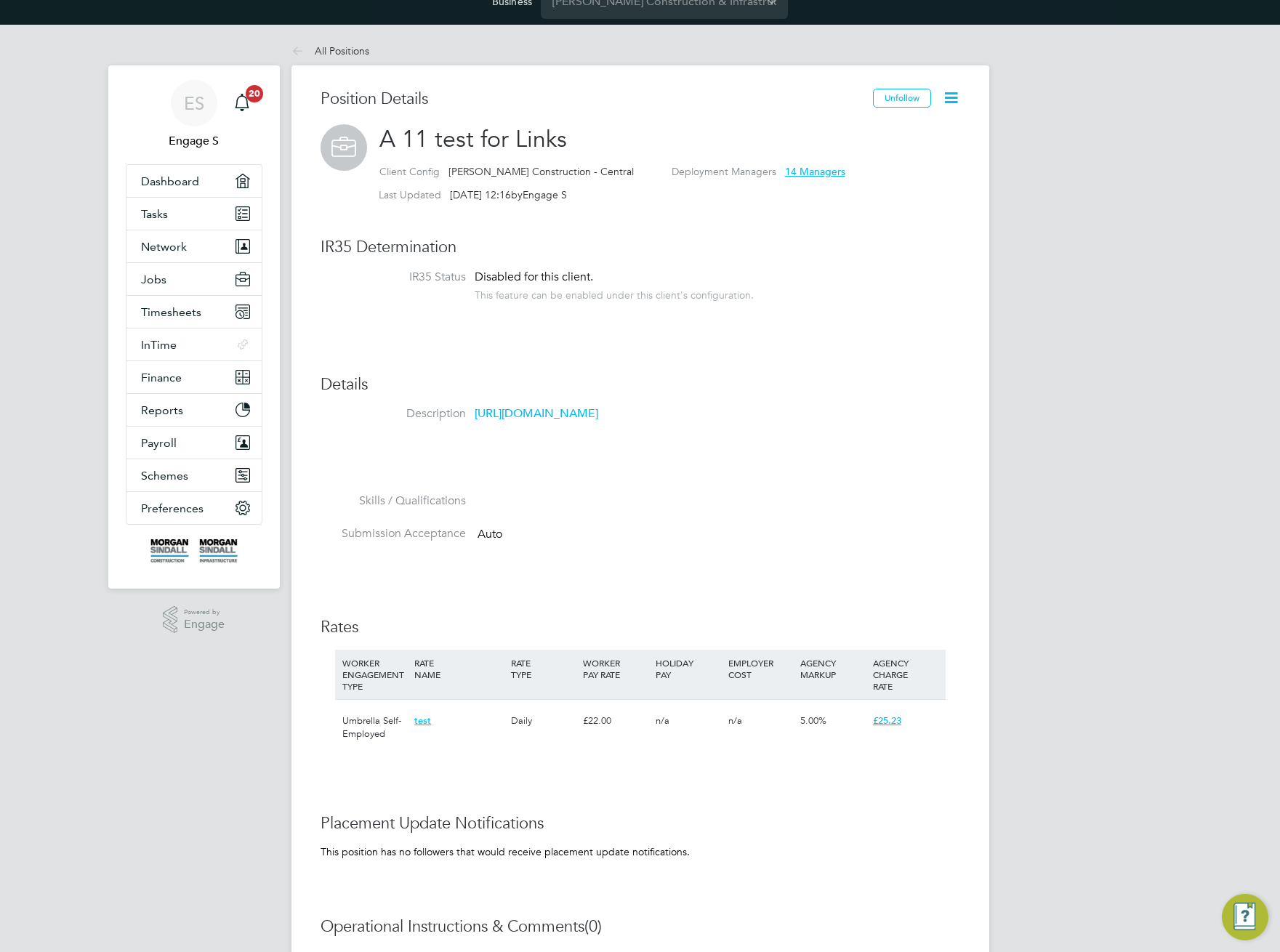
click at [951, 92] on icon at bounding box center [951, 98] width 18 height 18
click at [903, 137] on li "Unarchive Position" at bounding box center [904, 132] width 102 height 20
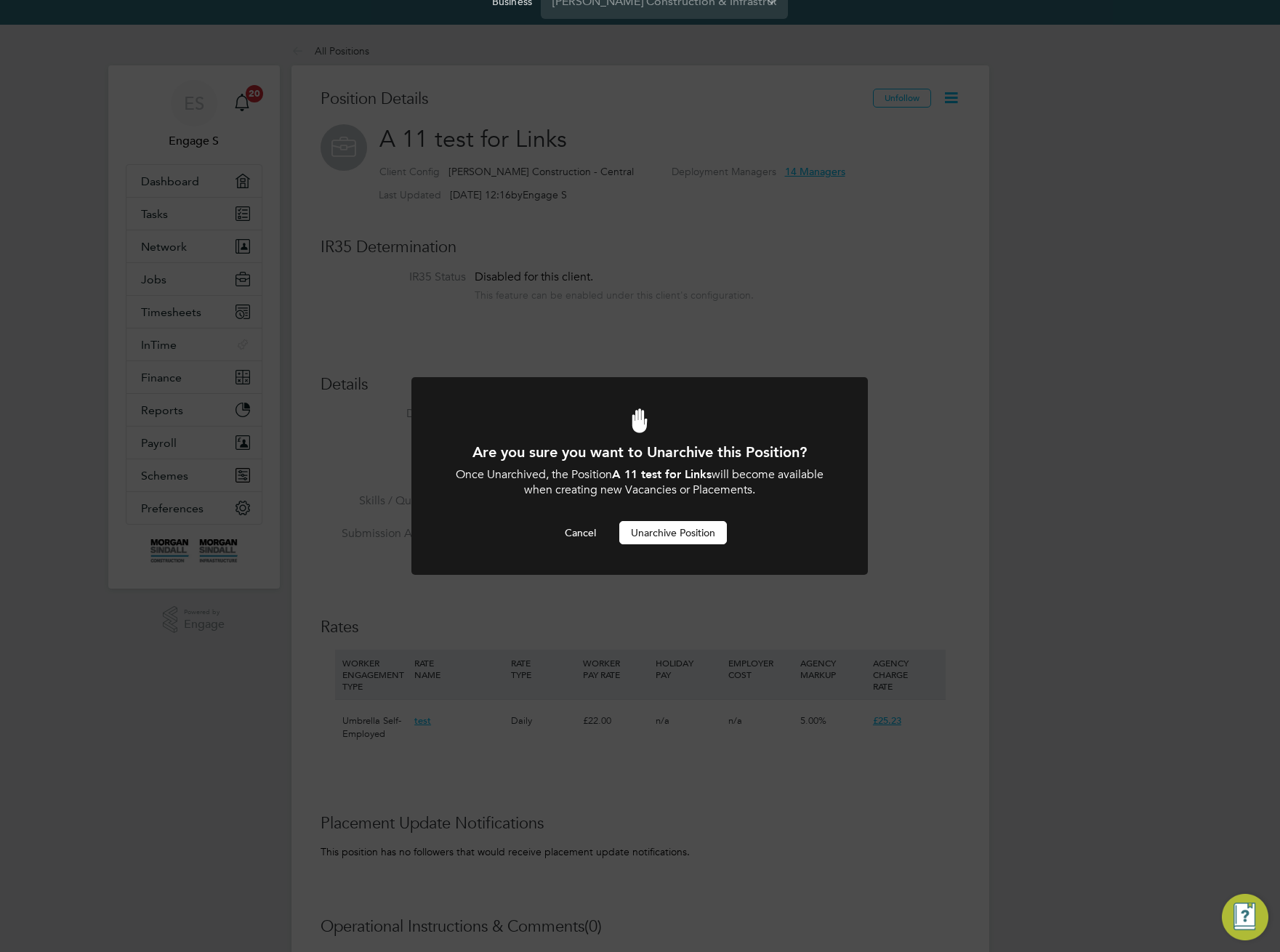
scroll to position [0, 0]
click at [640, 534] on button "Unarchive Position" at bounding box center [673, 533] width 108 height 23
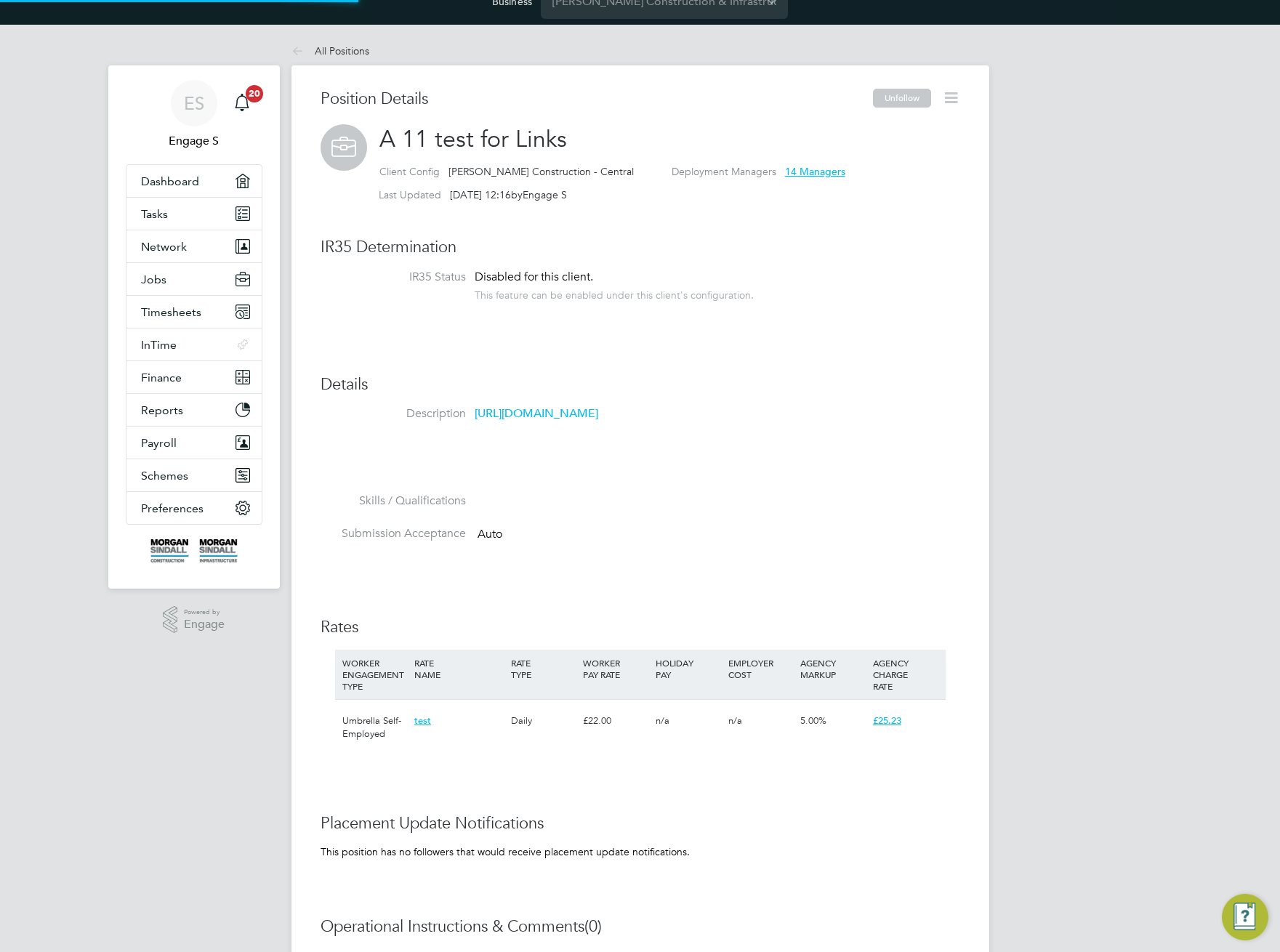
scroll to position [43, 98]
click at [343, 58] on div "Position Unarchived The Position A 11 test for Links has been successfully Unar…" at bounding box center [640, 476] width 1280 height 952
click at [343, 58] on li "All Positions" at bounding box center [330, 51] width 78 height 29
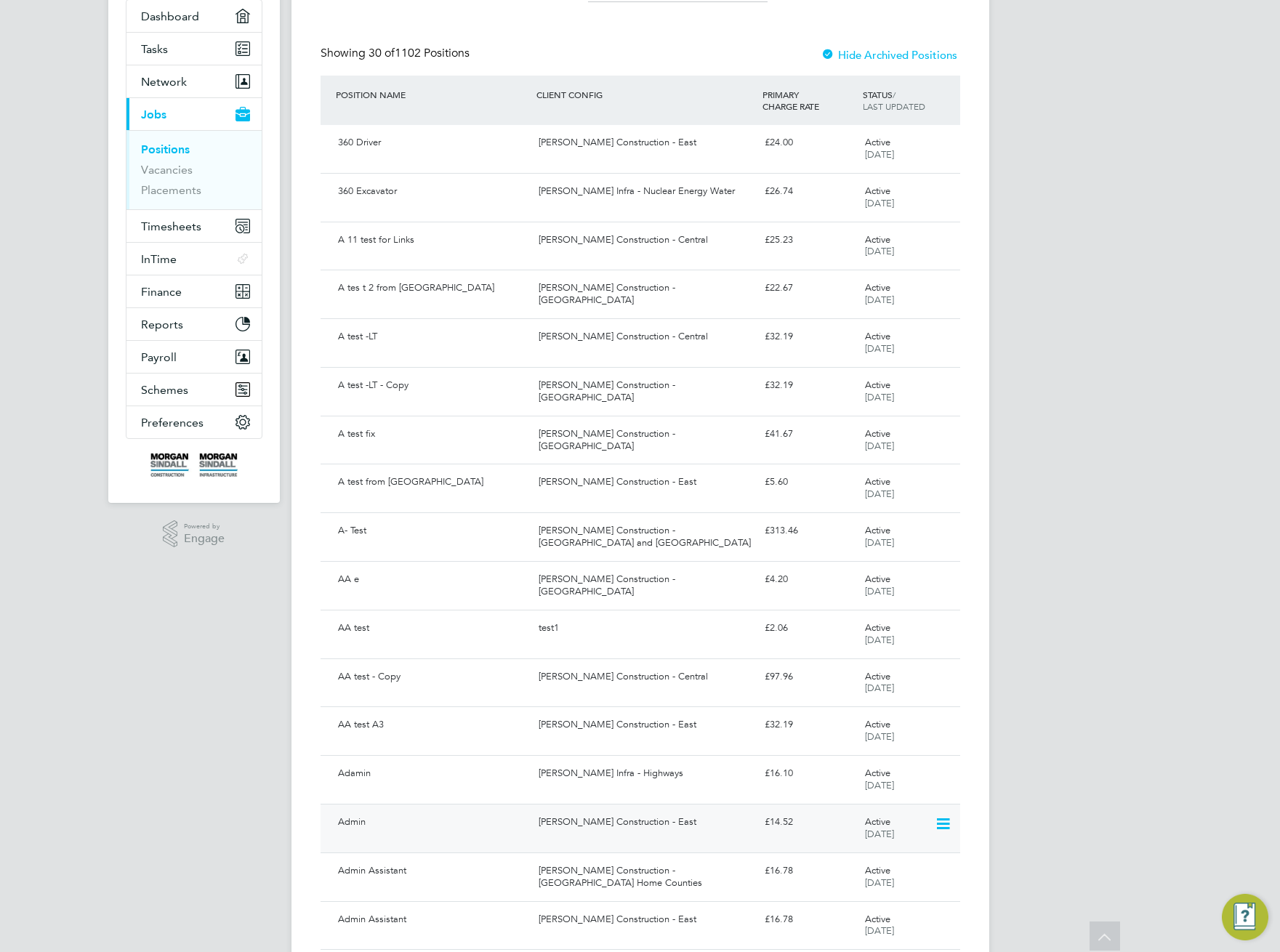
scroll to position [92, 0]
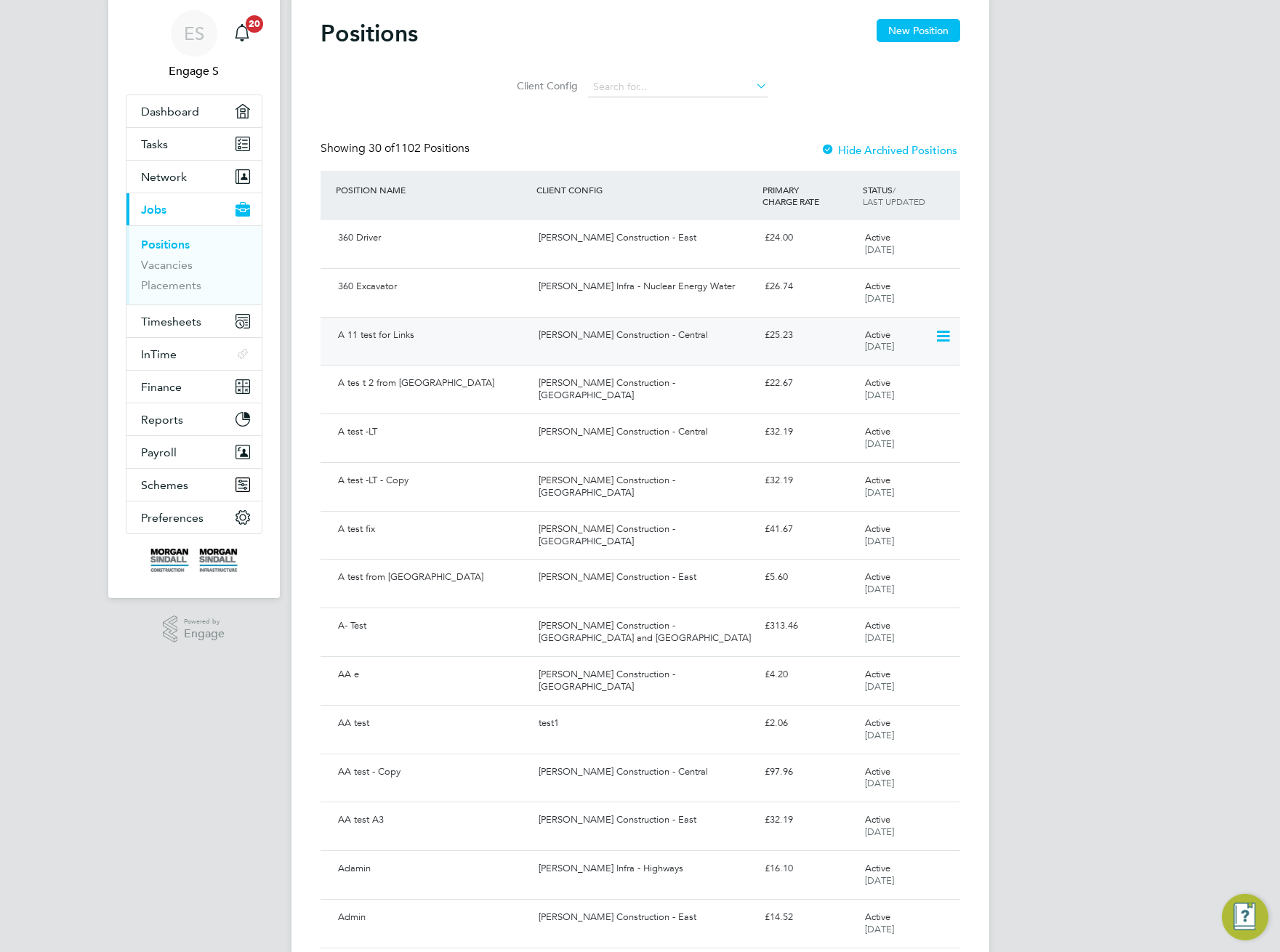
click at [626, 339] on div "[PERSON_NAME] Construction - Central" at bounding box center [646, 335] width 226 height 24
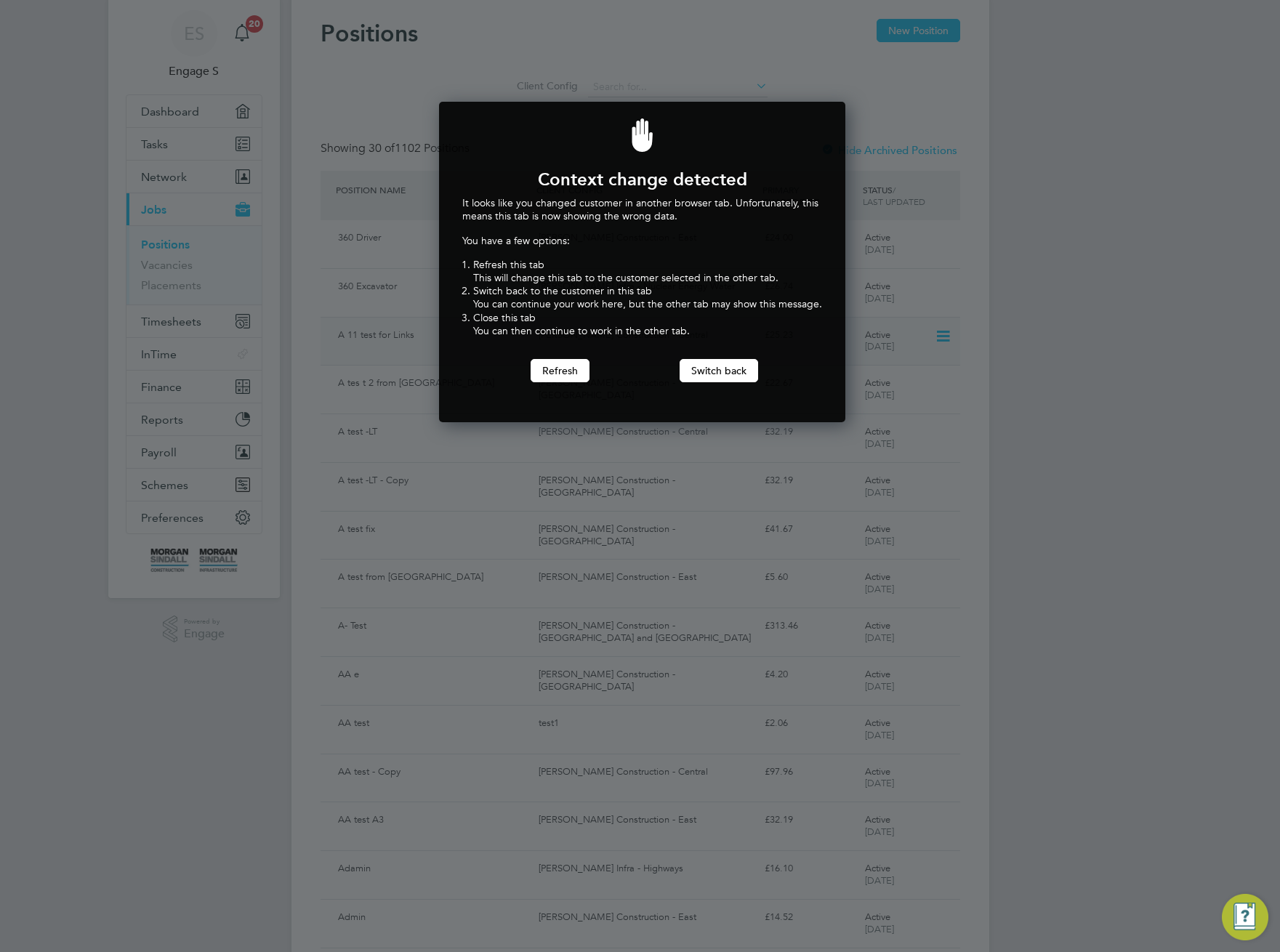
scroll to position [321, 401]
click at [703, 376] on button "Switch back" at bounding box center [719, 370] width 79 height 23
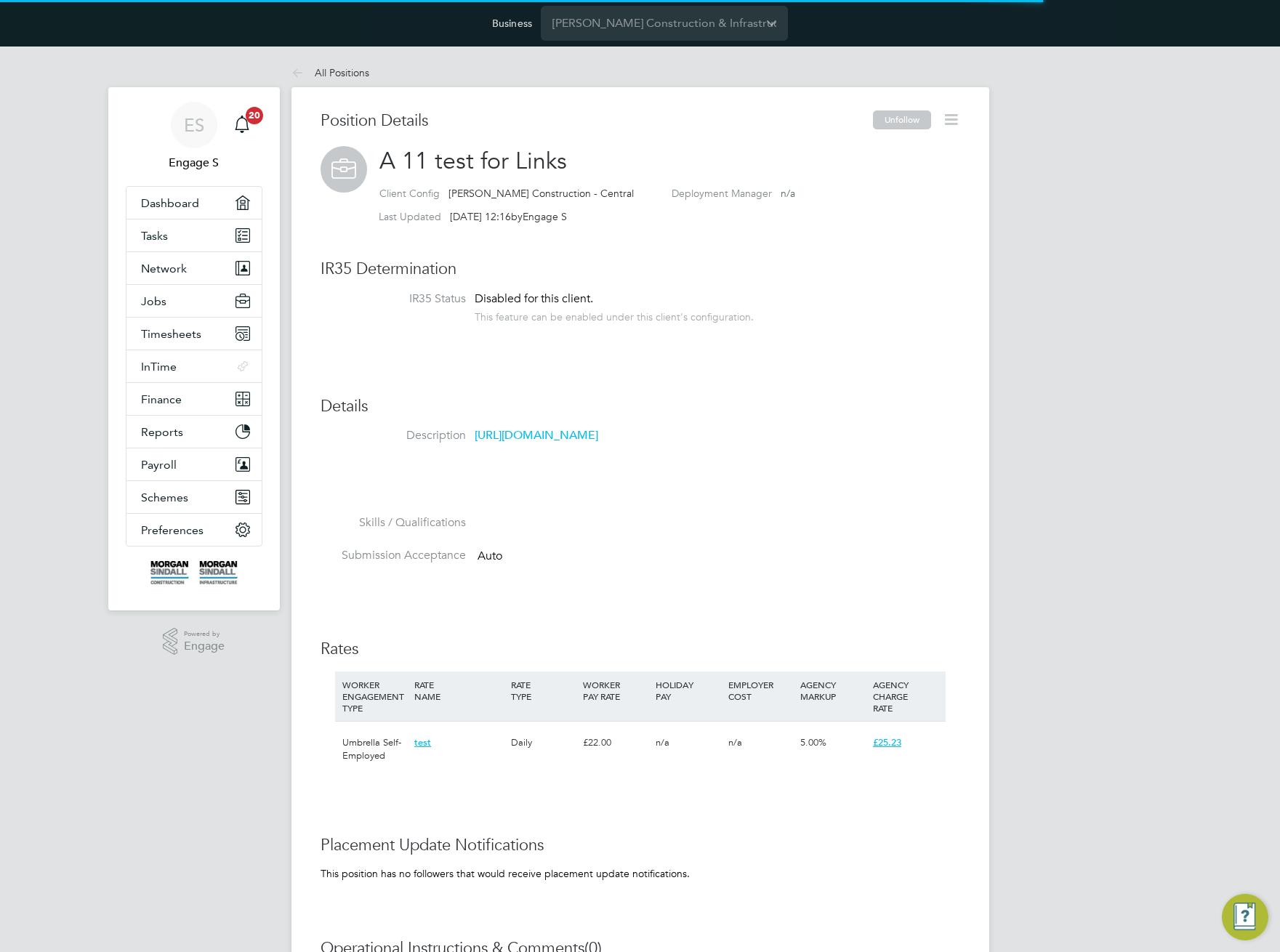
scroll to position [43, 98]
click at [607, 479] on div "https://www.youtube.com/watch?v=27X6GPkIUhE&list=PL931zxeeJVBxNFcTt2UfLOhXhOfsx…" at bounding box center [657, 464] width 363 height 72
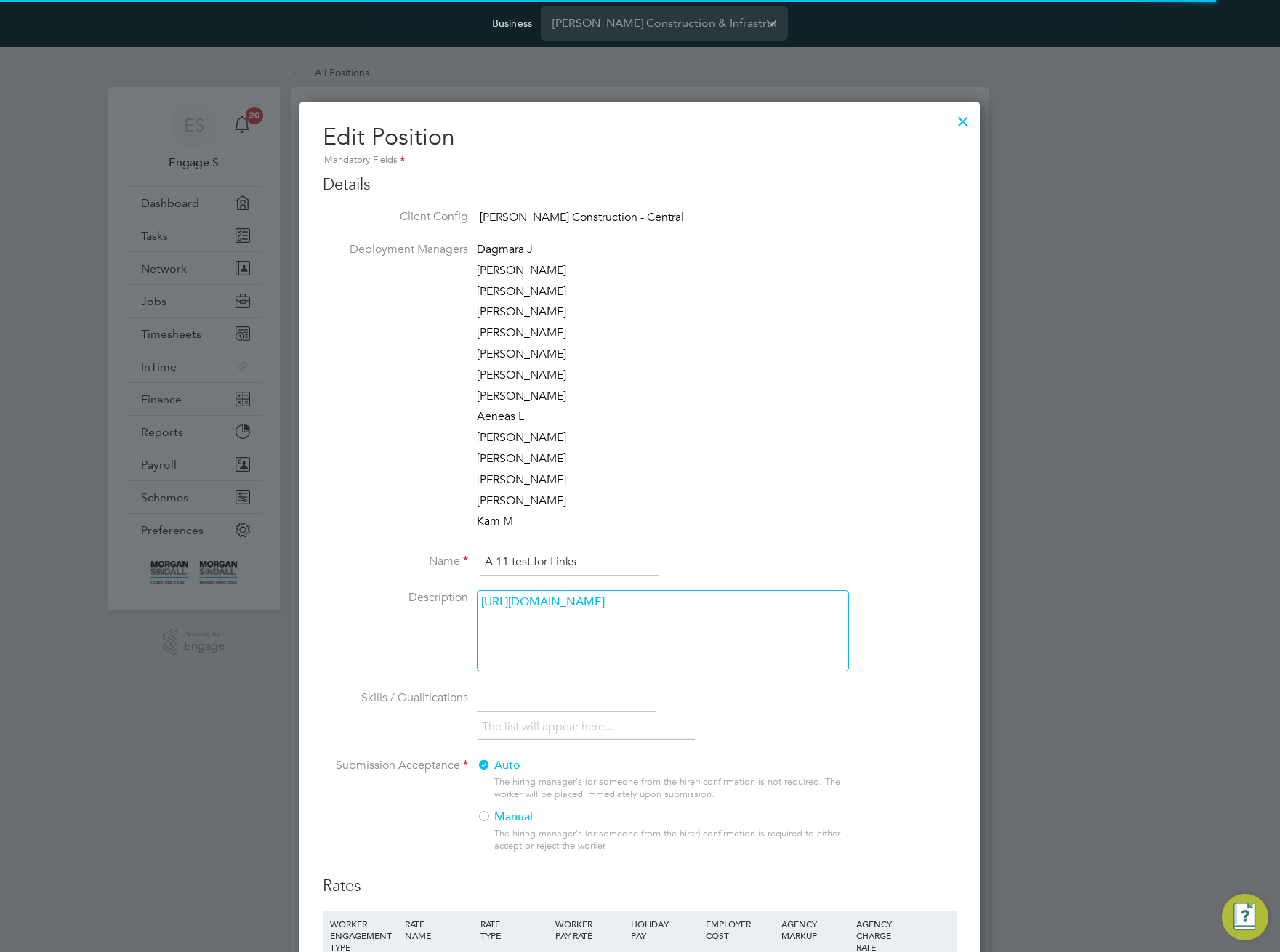
scroll to position [1248, 681]
click at [784, 649] on div "https://www.youtube.com/watch?v=27X6GPkIUhE&list=PL931zxeeJVBxNFcTt2UfLOhXhOfsx…" at bounding box center [662, 631] width 372 height 82
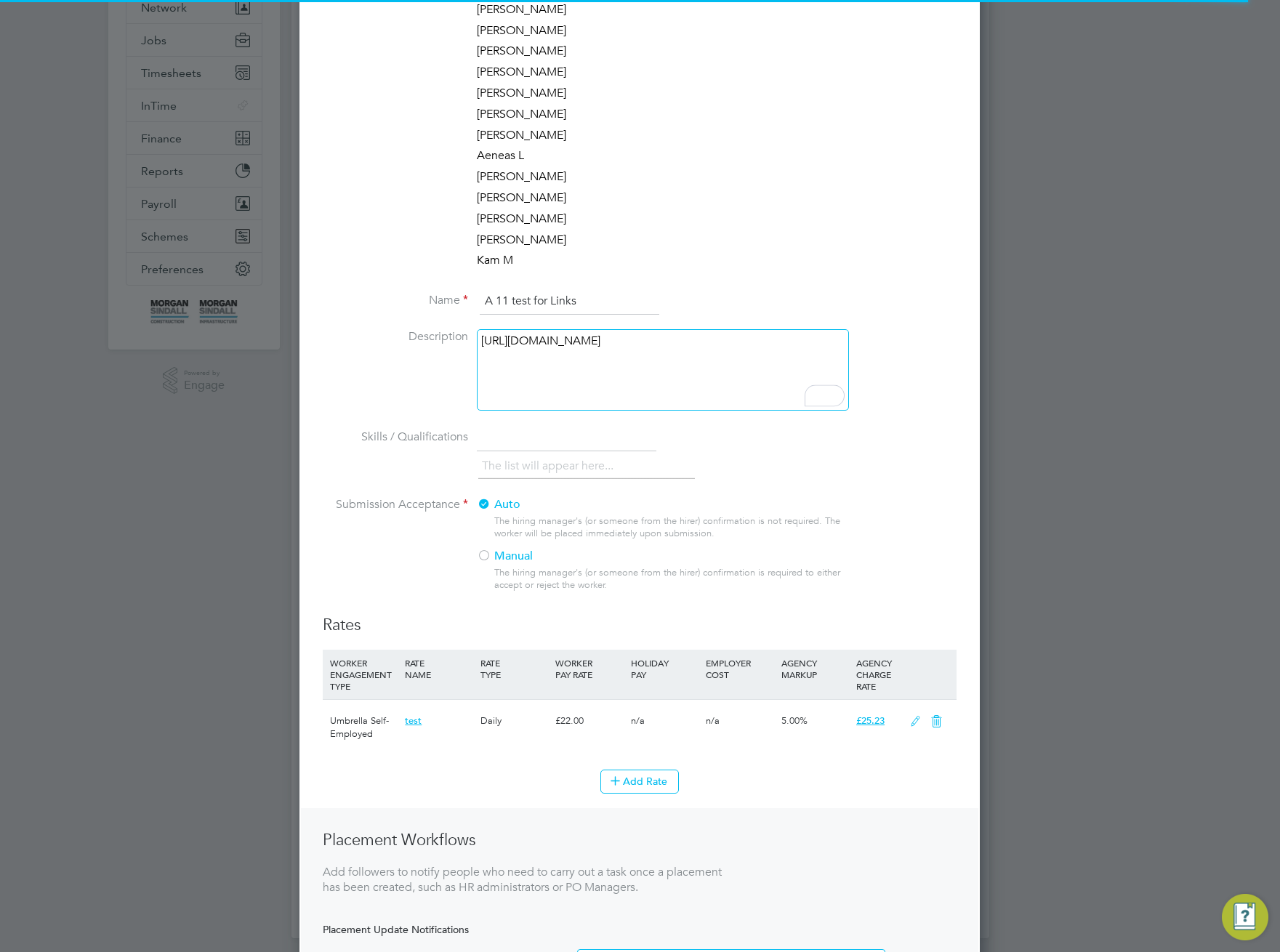
scroll to position [397, 0]
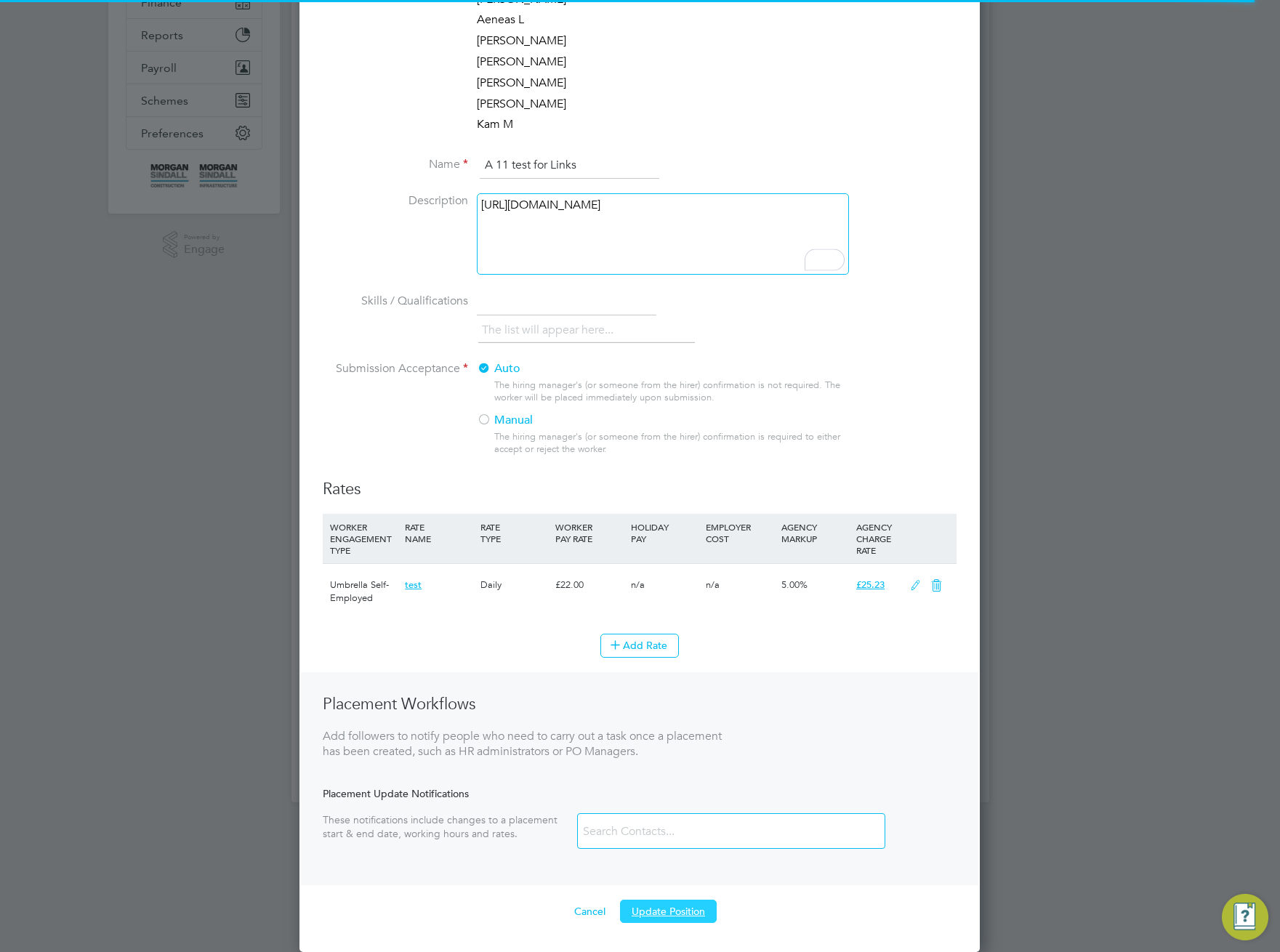
click at [681, 907] on button "Update Position" at bounding box center [669, 911] width 97 height 23
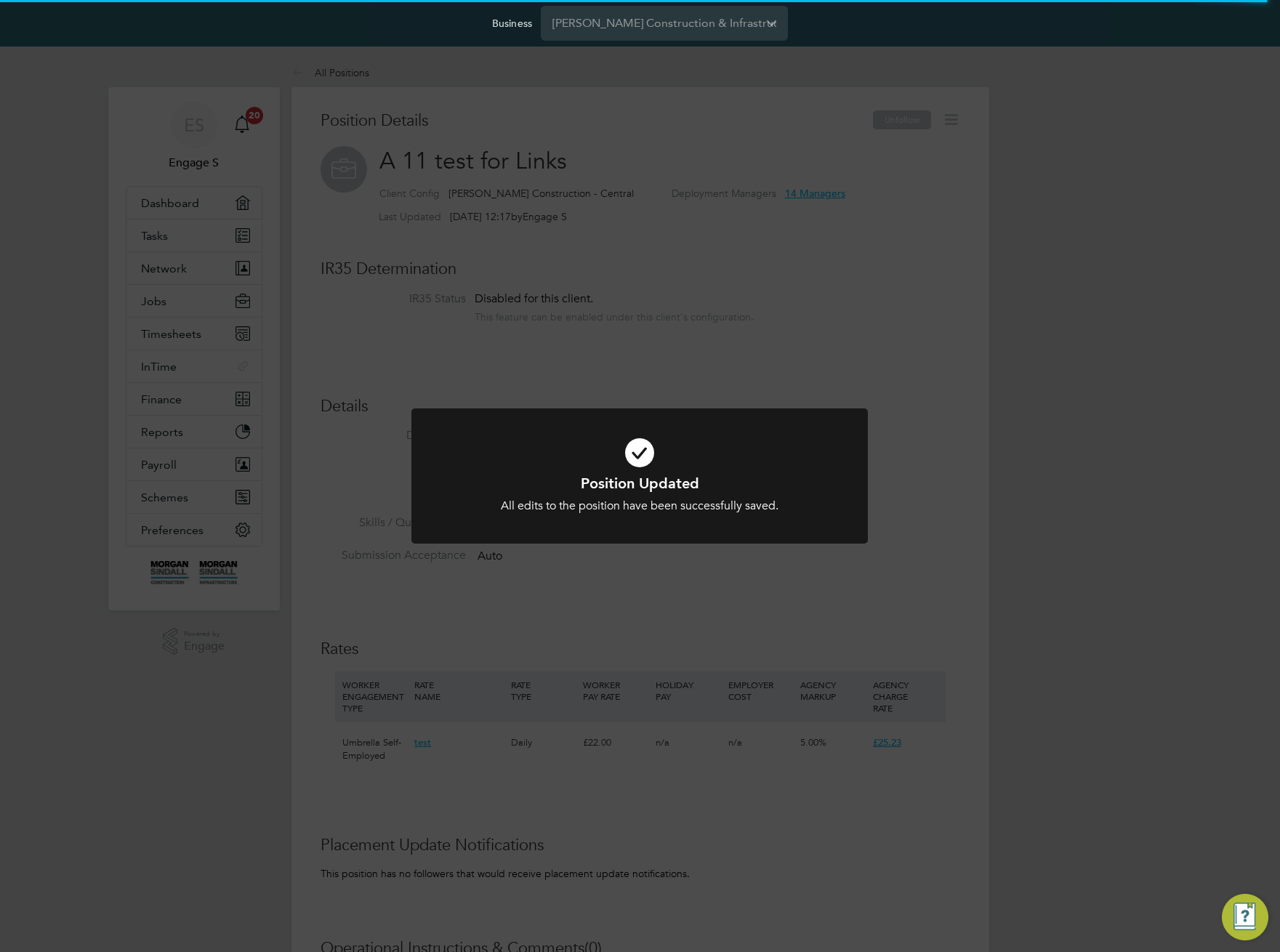
scroll to position [43, 98]
click at [824, 837] on div "Position Updated All edits to the position have been successfully saved. Cancel…" at bounding box center [640, 476] width 1280 height 952
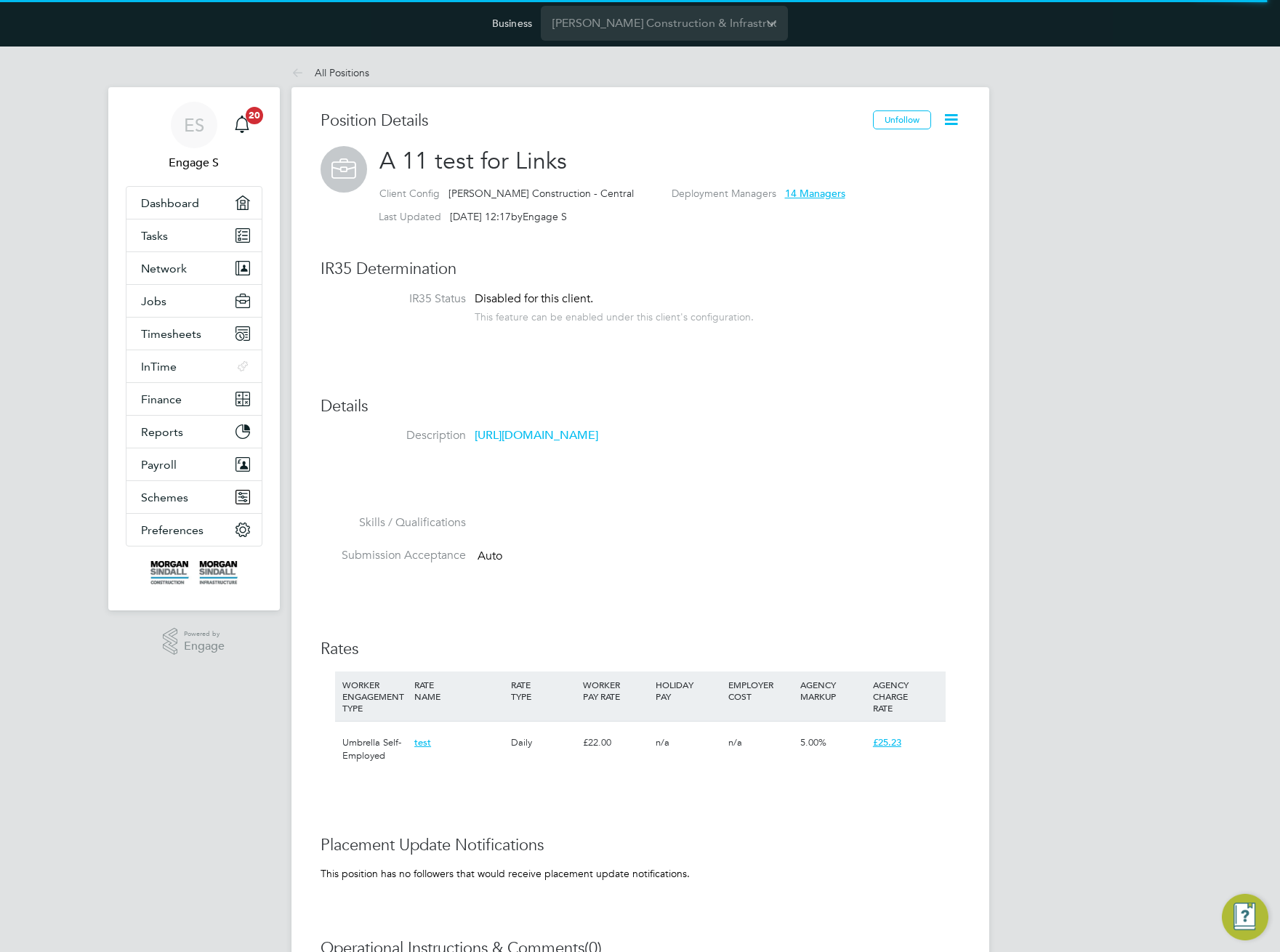
click at [810, 438] on p "https://morgansindall.app.en3224.engagelabs.io/#/dashboard" at bounding box center [657, 436] width 363 height 15
drag, startPoint x: 814, startPoint y: 429, endPoint x: 483, endPoint y: 436, distance: 331.1
click at [497, 434] on p "https://morgansindall.app.en3224.engagelabs.io/#/dashboard" at bounding box center [657, 436] width 363 height 15
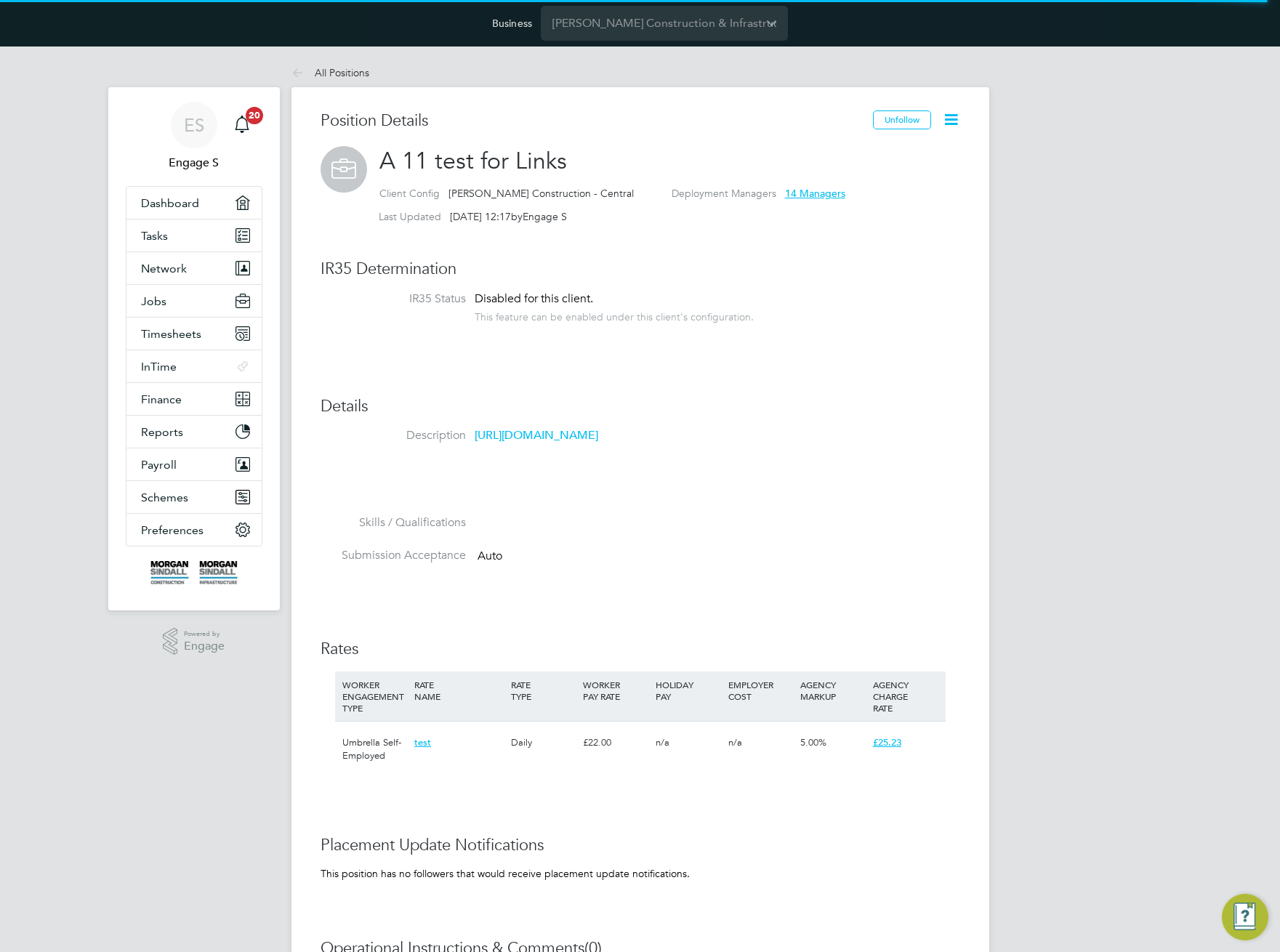
drag, startPoint x: 471, startPoint y: 433, endPoint x: 750, endPoint y: 272, distance: 322.1
click at [804, 404] on div "Position Details Unfollow A 11 test for Links Client Config Morgan Sindall Cons…" at bounding box center [640, 640] width 640 height 1060
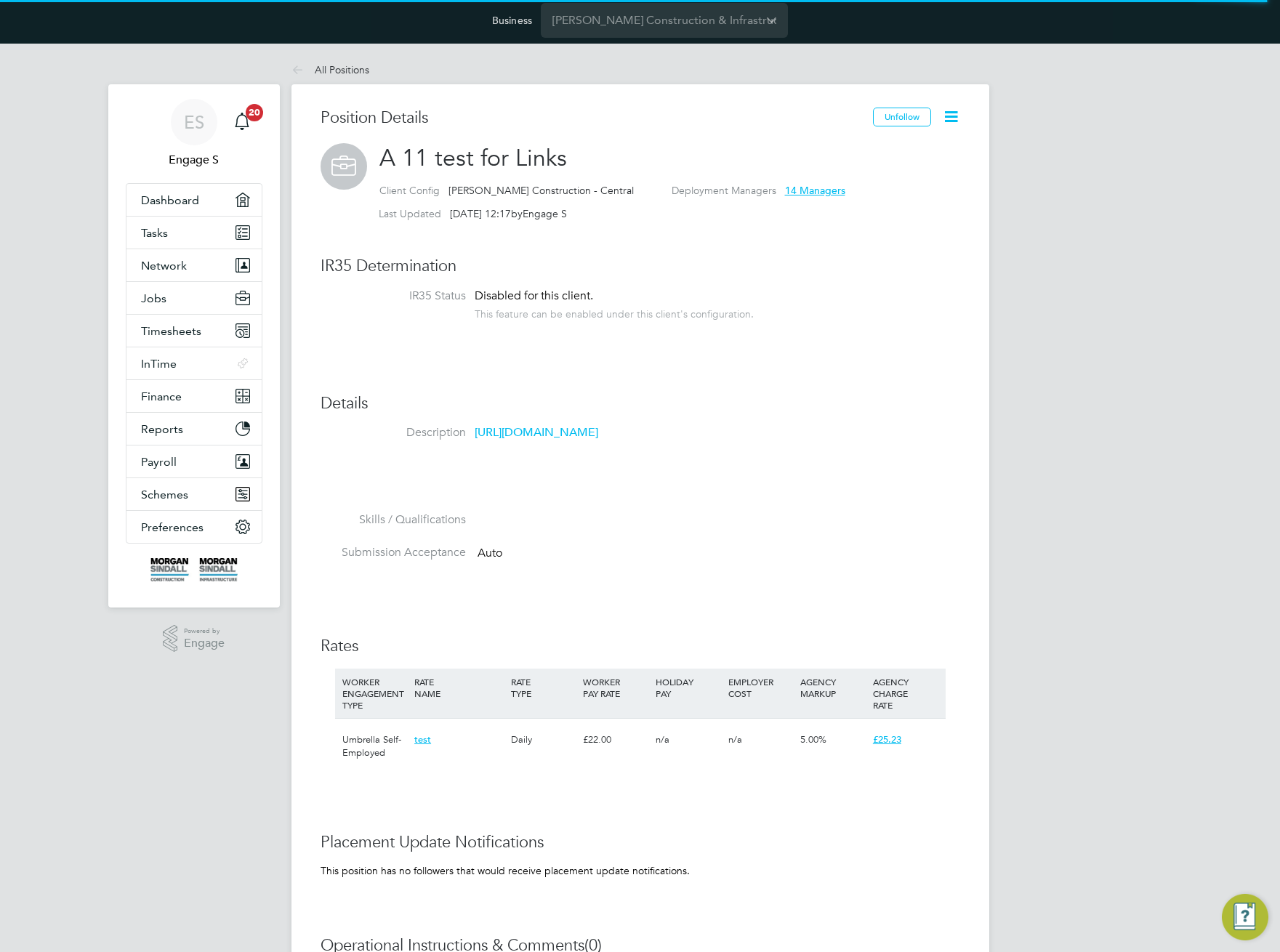
scroll to position [0, 0]
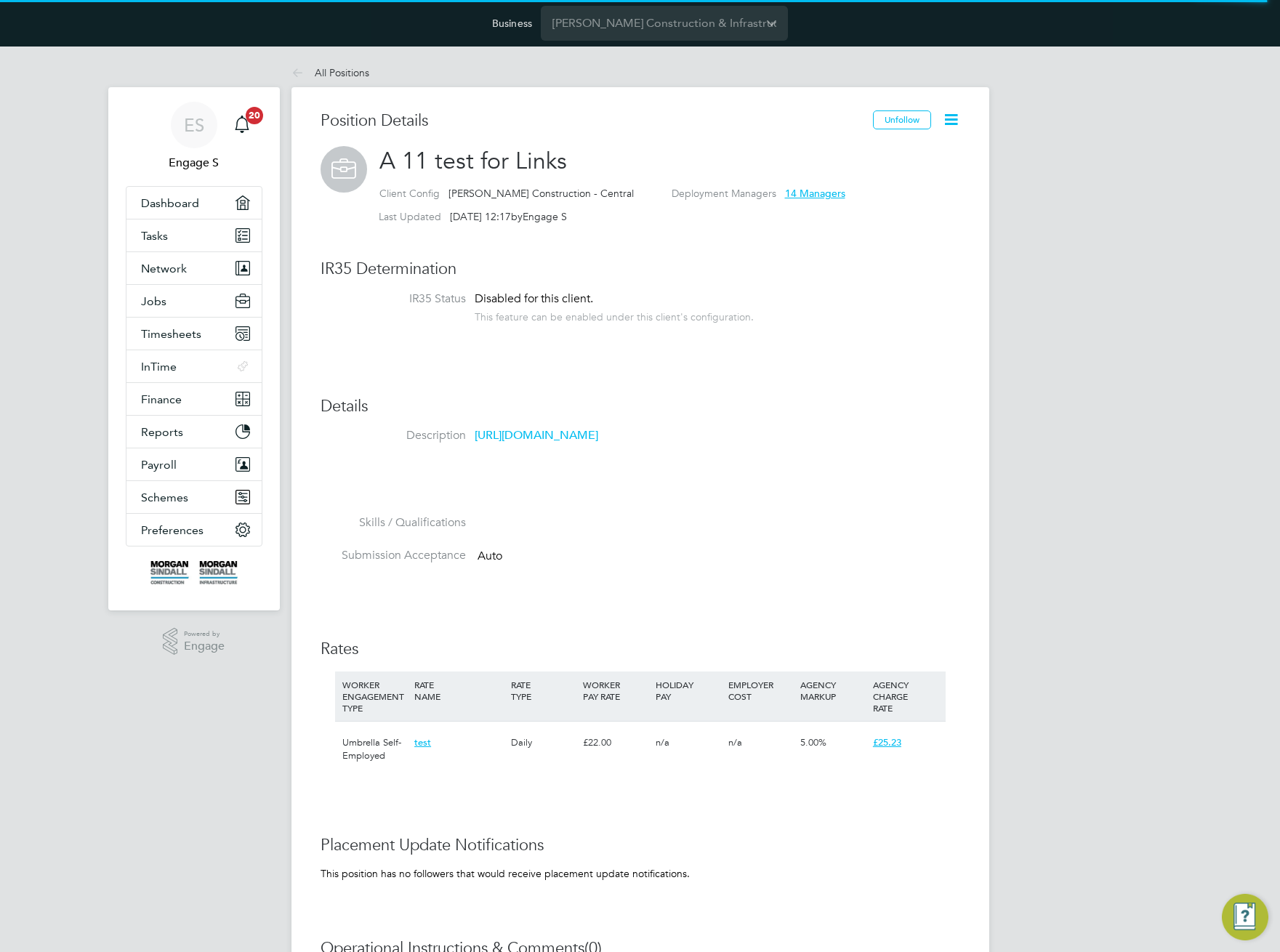
click at [53, 90] on div "ES Engage S Notifications 20 Applications: Dashboard Tasks Network Team Members…" at bounding box center [640, 634] width 1280 height 1176
click at [484, 227] on div "Last Updated 01 Sep 2025, 12:17 by Engage S" at bounding box center [658, 218] width 605 height 23
click at [758, 263] on h3 "IR35 Determination" at bounding box center [640, 269] width 640 height 21
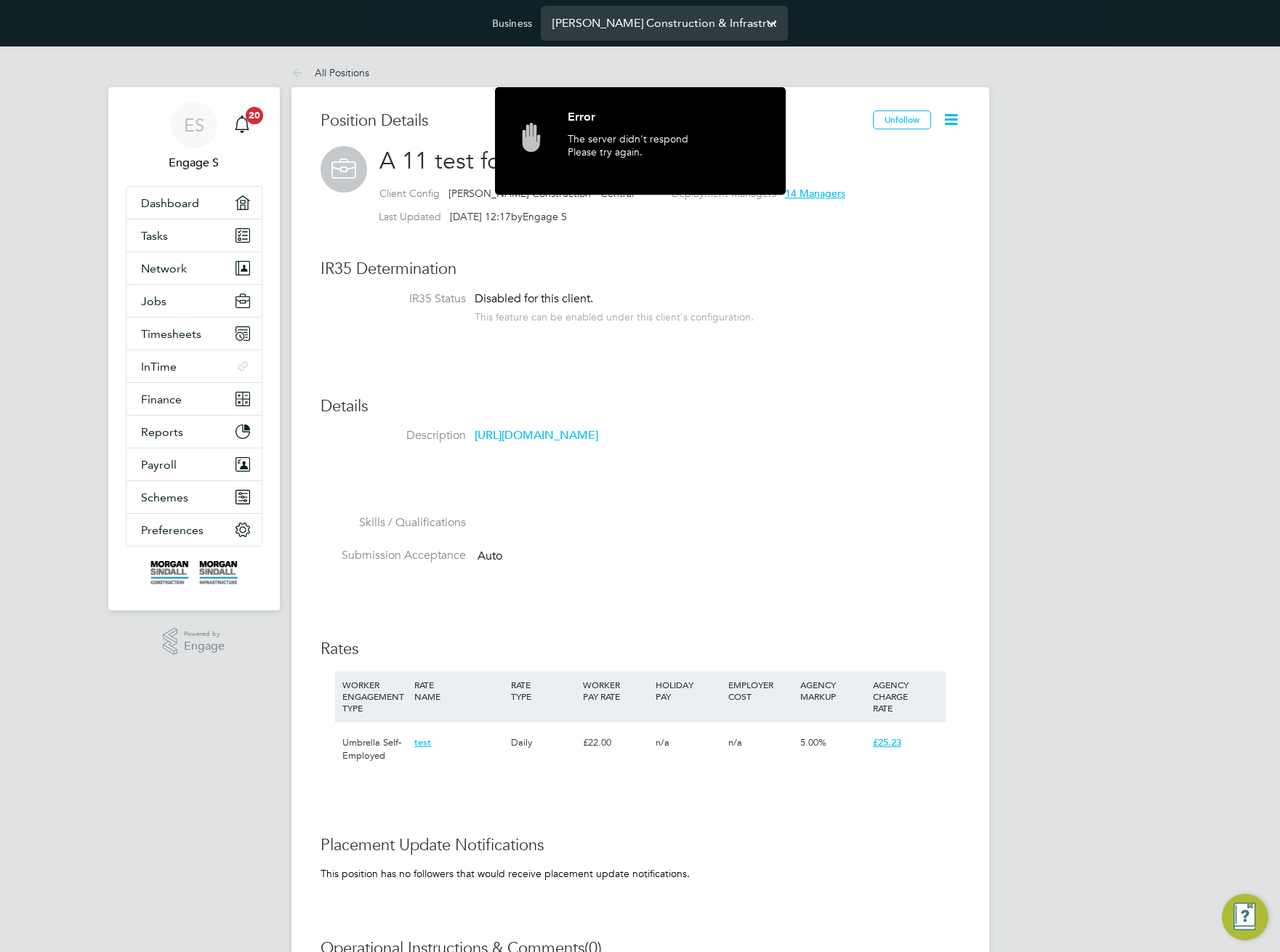
click at [684, 22] on input "[PERSON_NAME] Construction & Infrastructure Ltd" at bounding box center [664, 23] width 247 height 34
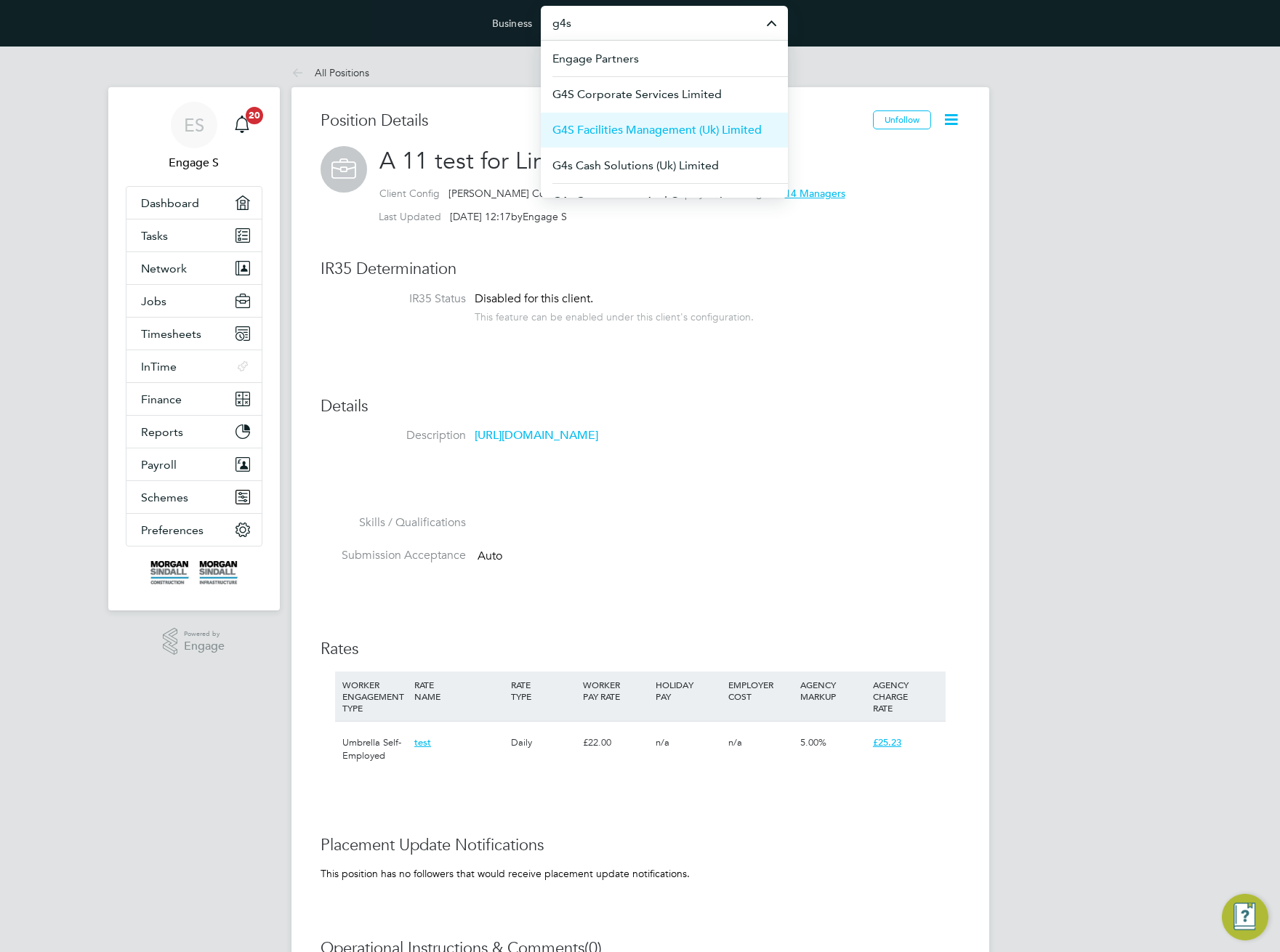
click at [650, 132] on span "G4S Facilities Management (Uk) Limited" at bounding box center [657, 130] width 209 height 18
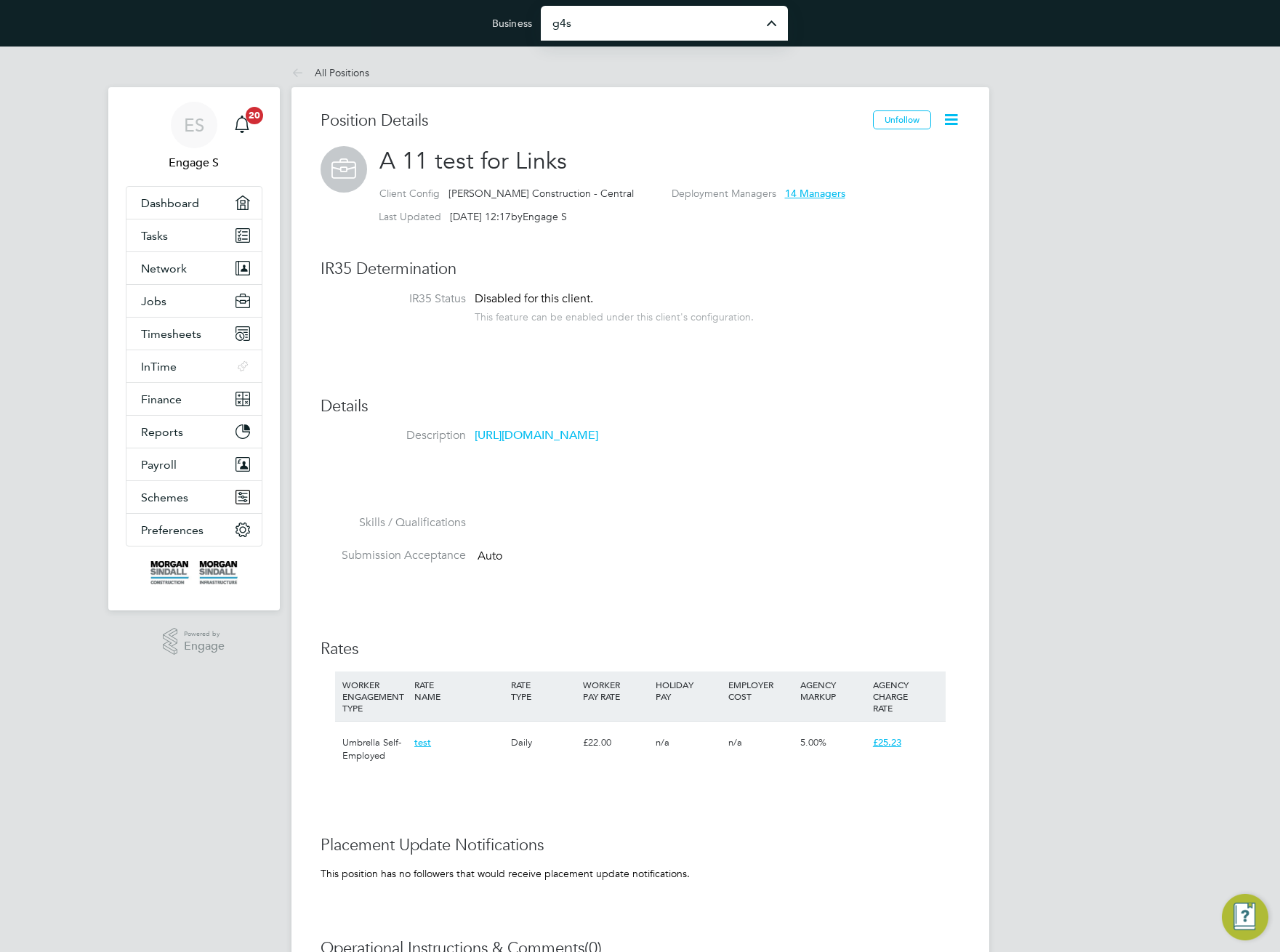
type input "G4S Facilities Management (Uk) Limited"
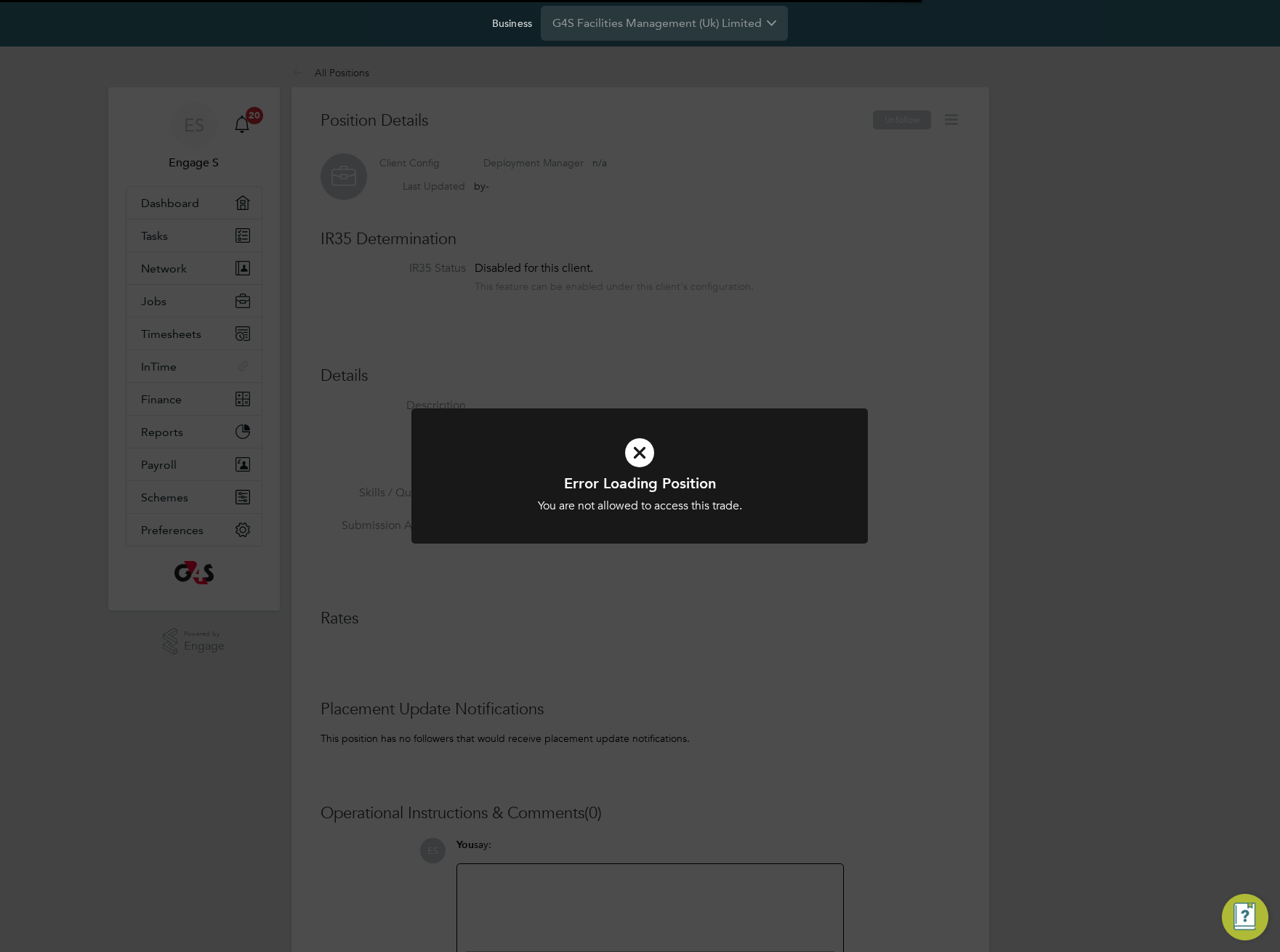
scroll to position [14, 87]
drag, startPoint x: 365, startPoint y: 189, endPoint x: 364, endPoint y: 155, distance: 34.0
click at [368, 175] on div "Error Loading Position You are not allowed to access this trade. Cancel Okay" at bounding box center [640, 476] width 1280 height 952
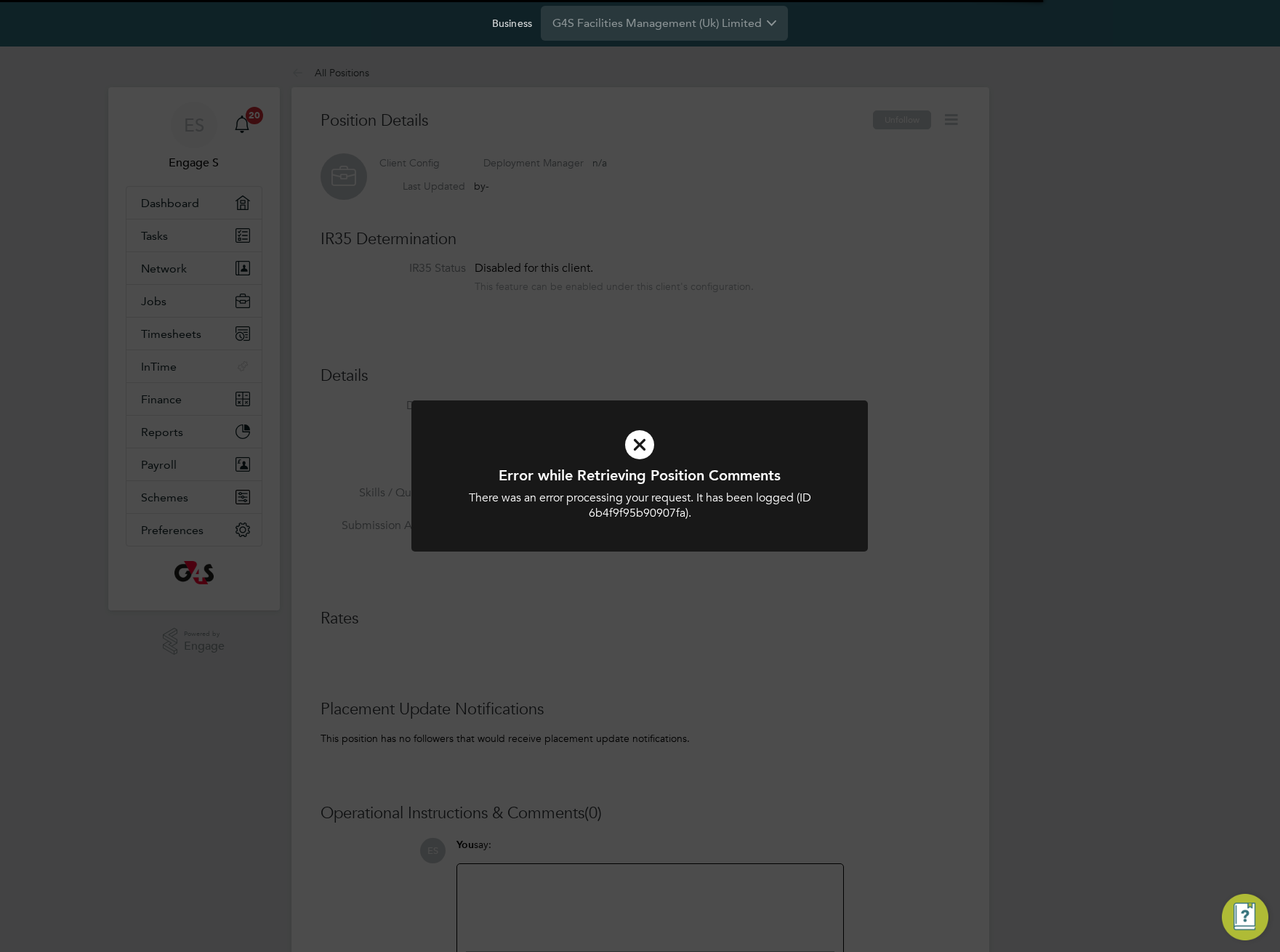
click at [341, 75] on div "Error while Retrieving Position Comments There was an error processing your req…" at bounding box center [640, 476] width 1280 height 952
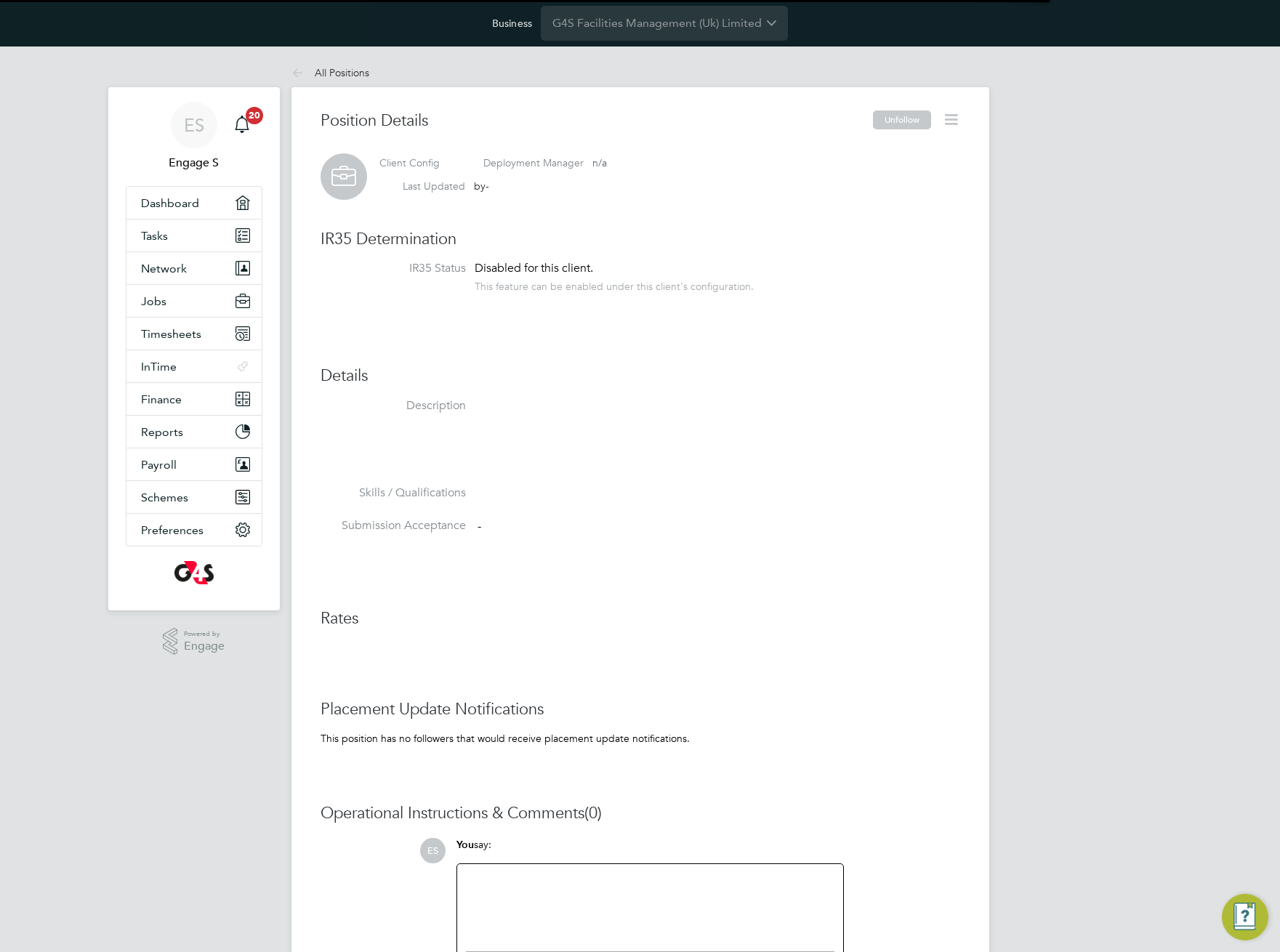
click at [340, 72] on div "All Positions All Positions Position Details Unfollow Client Config Deployment …" at bounding box center [640, 561] width 698 height 1006
click at [337, 78] on li "All Positions" at bounding box center [330, 73] width 78 height 29
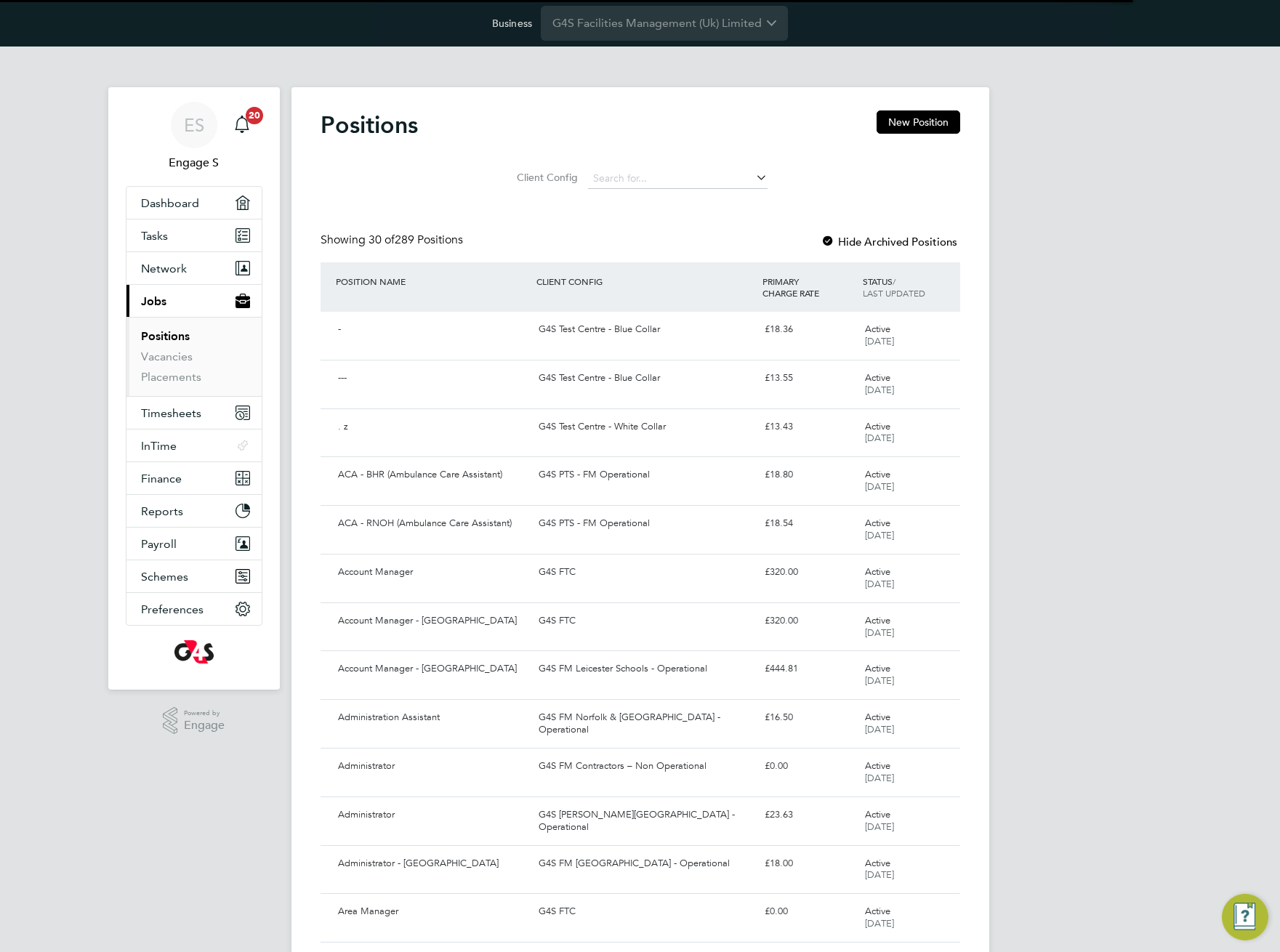
click at [594, 300] on div "POSITION NAME CLIENT CONFIG PRIMARY CHARGE RATE STATUS / LAST UPDATED" at bounding box center [640, 287] width 640 height 49
drag, startPoint x: 594, startPoint y: 300, endPoint x: 550, endPoint y: 278, distance: 49.2
click at [550, 276] on div "CLIENT CONFIG" at bounding box center [646, 281] width 226 height 26
click at [550, 278] on div "CLIENT CONFIG" at bounding box center [646, 281] width 226 height 26
click at [530, 282] on div "POSITION NAME" at bounding box center [433, 281] width 201 height 26
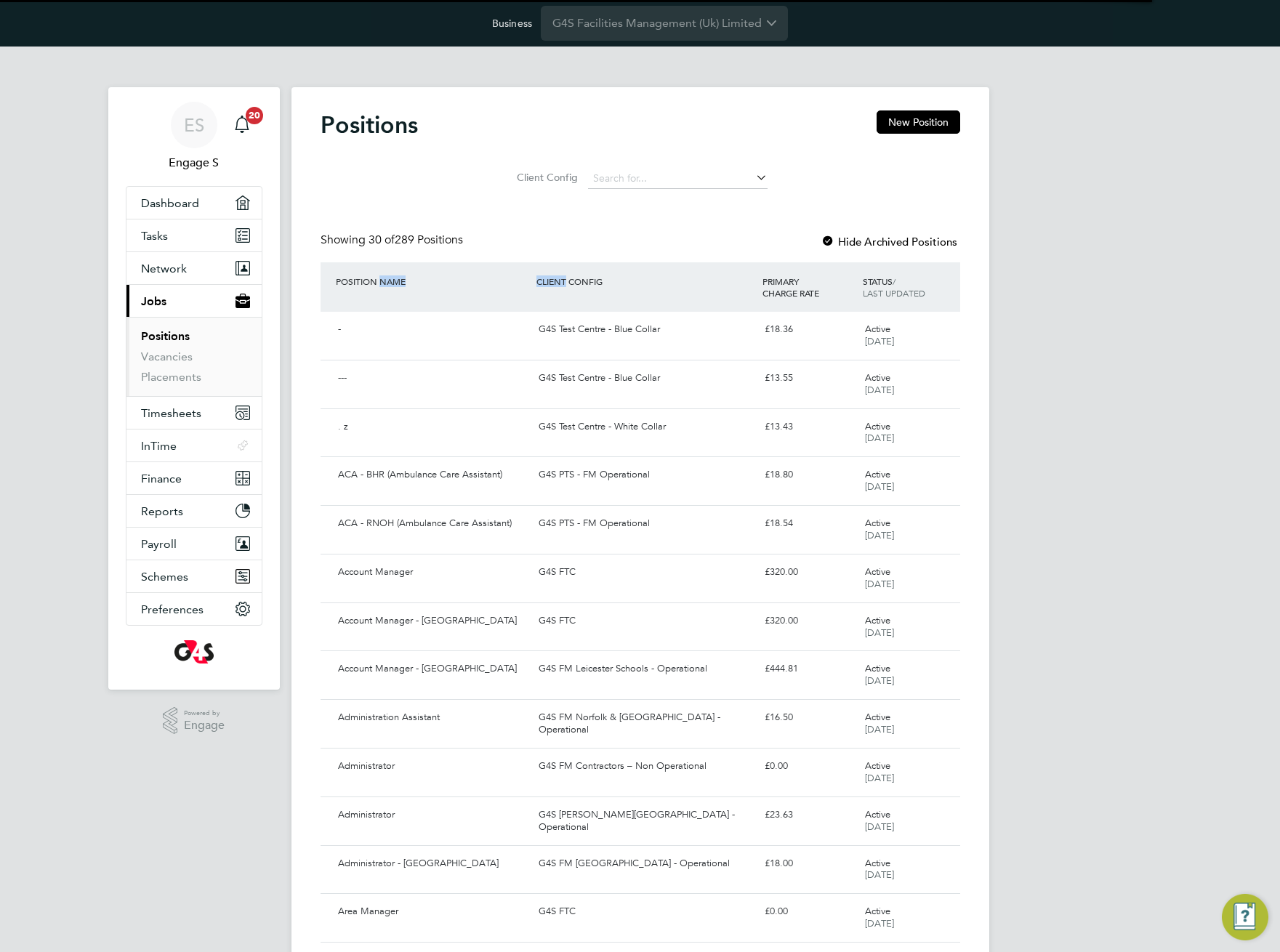
click at [530, 282] on div "POSITION NAME" at bounding box center [433, 281] width 201 height 26
click at [727, 173] on input at bounding box center [677, 179] width 179 height 20
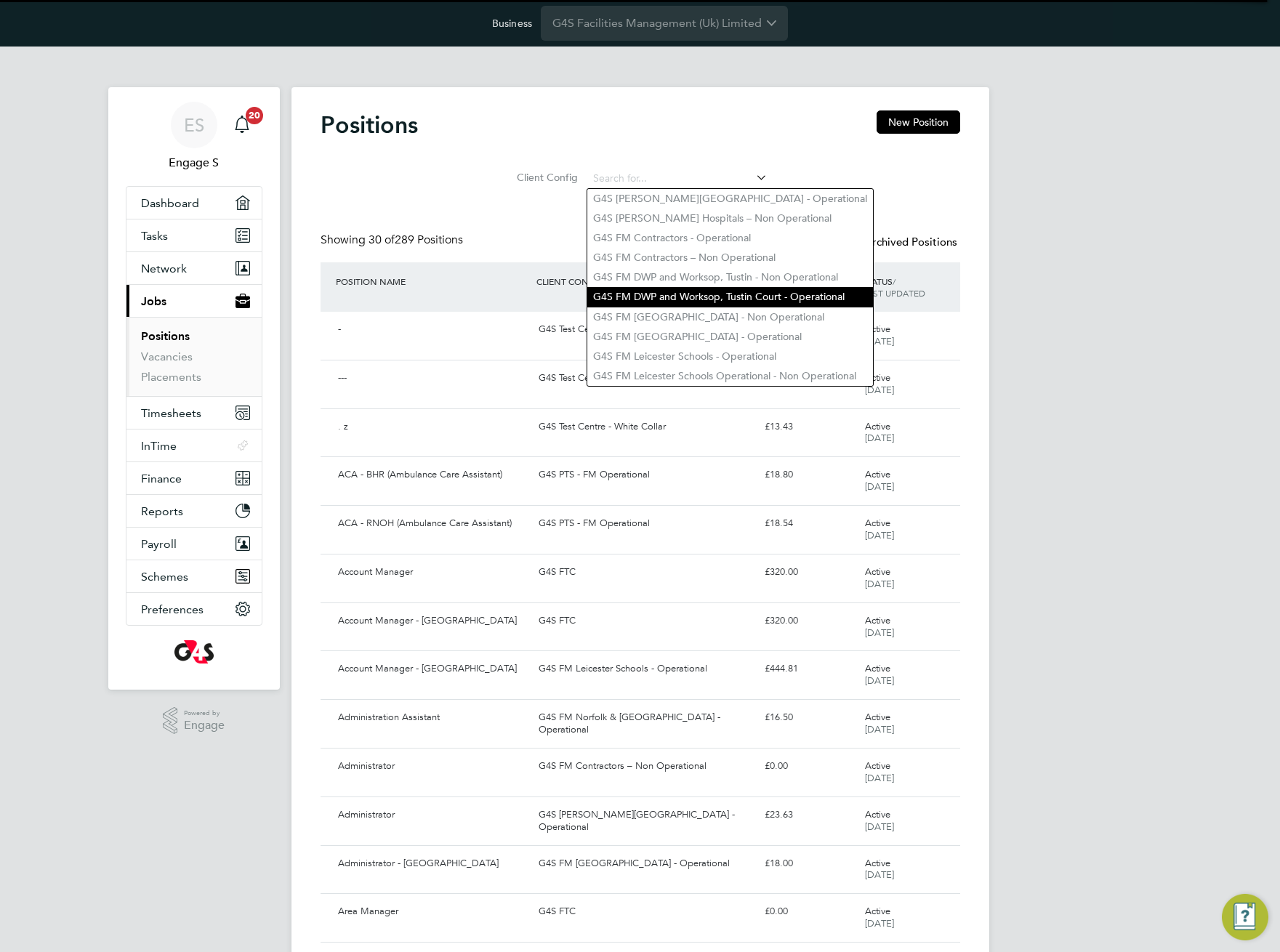
click at [701, 292] on li "G4S FM DWP and Worksop, Tustin Court - Operational" at bounding box center [730, 296] width 286 height 19
type input "G4S FM DWP and Worksop, Tustin Court - Operational"
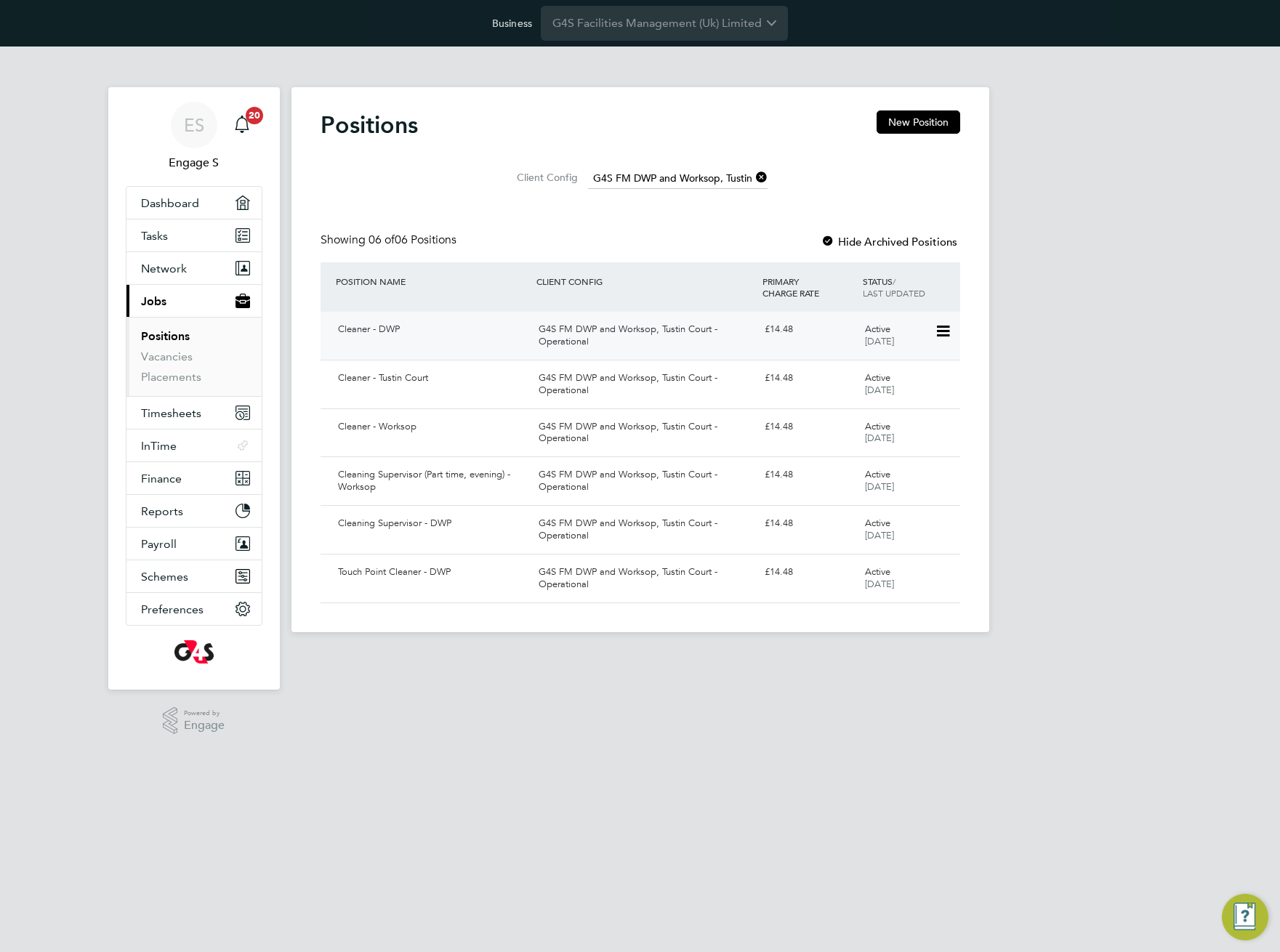
click at [589, 337] on div "G4S FM DWP and Worksop, Tustin Court - Operational" at bounding box center [646, 336] width 226 height 36
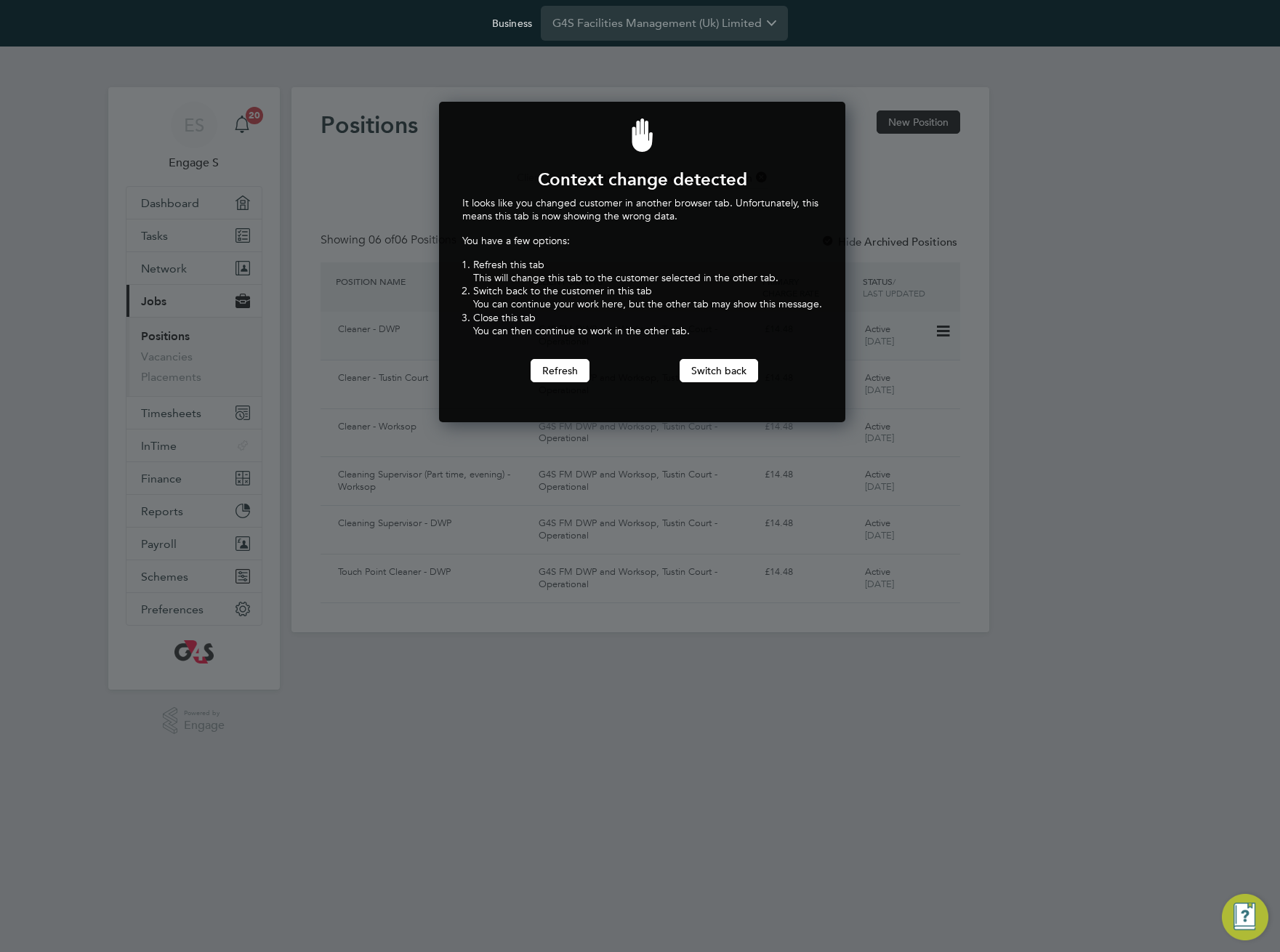
scroll to position [321, 401]
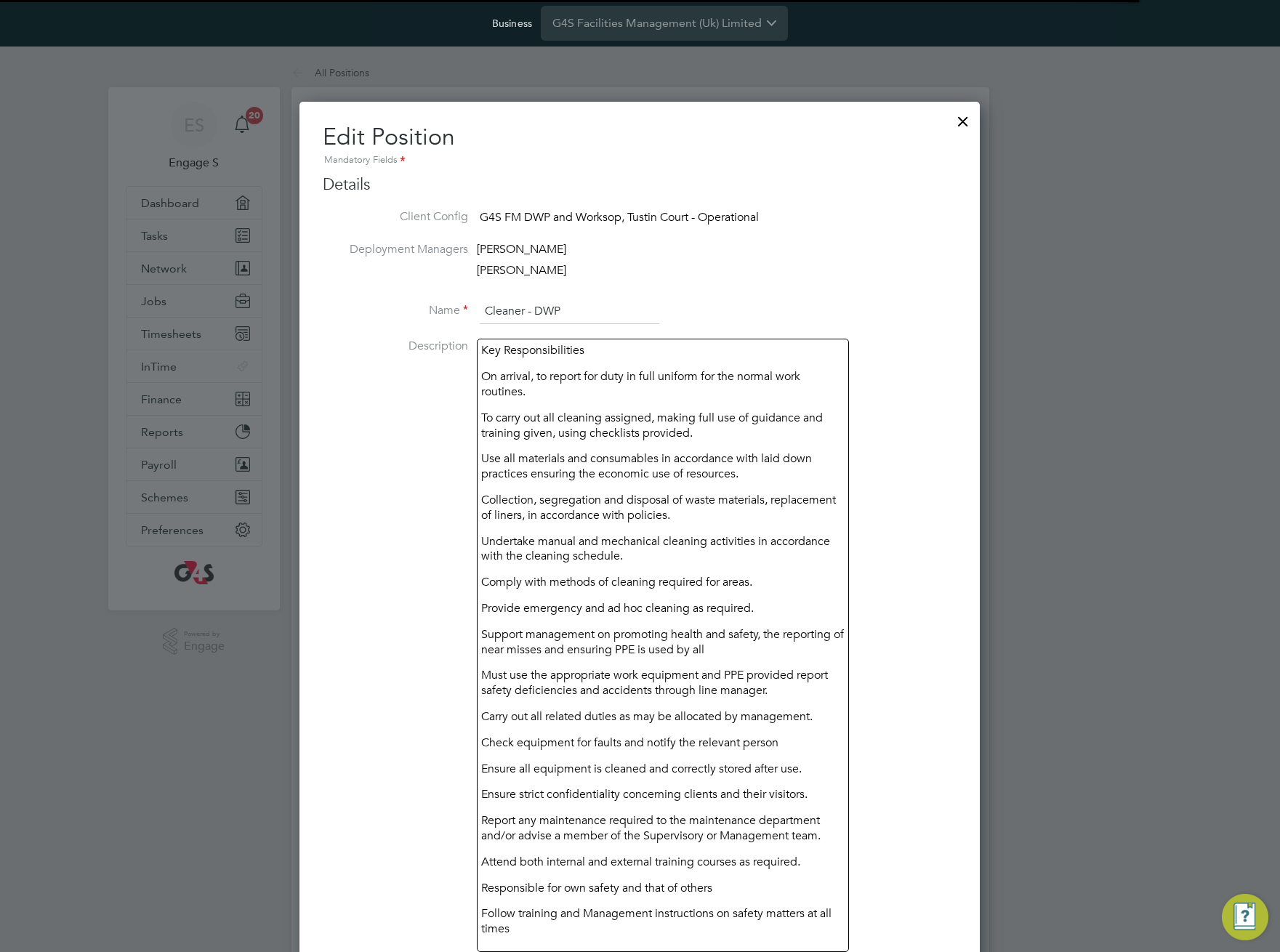
click at [490, 349] on p "Key Responsibilities" at bounding box center [663, 351] width 363 height 15
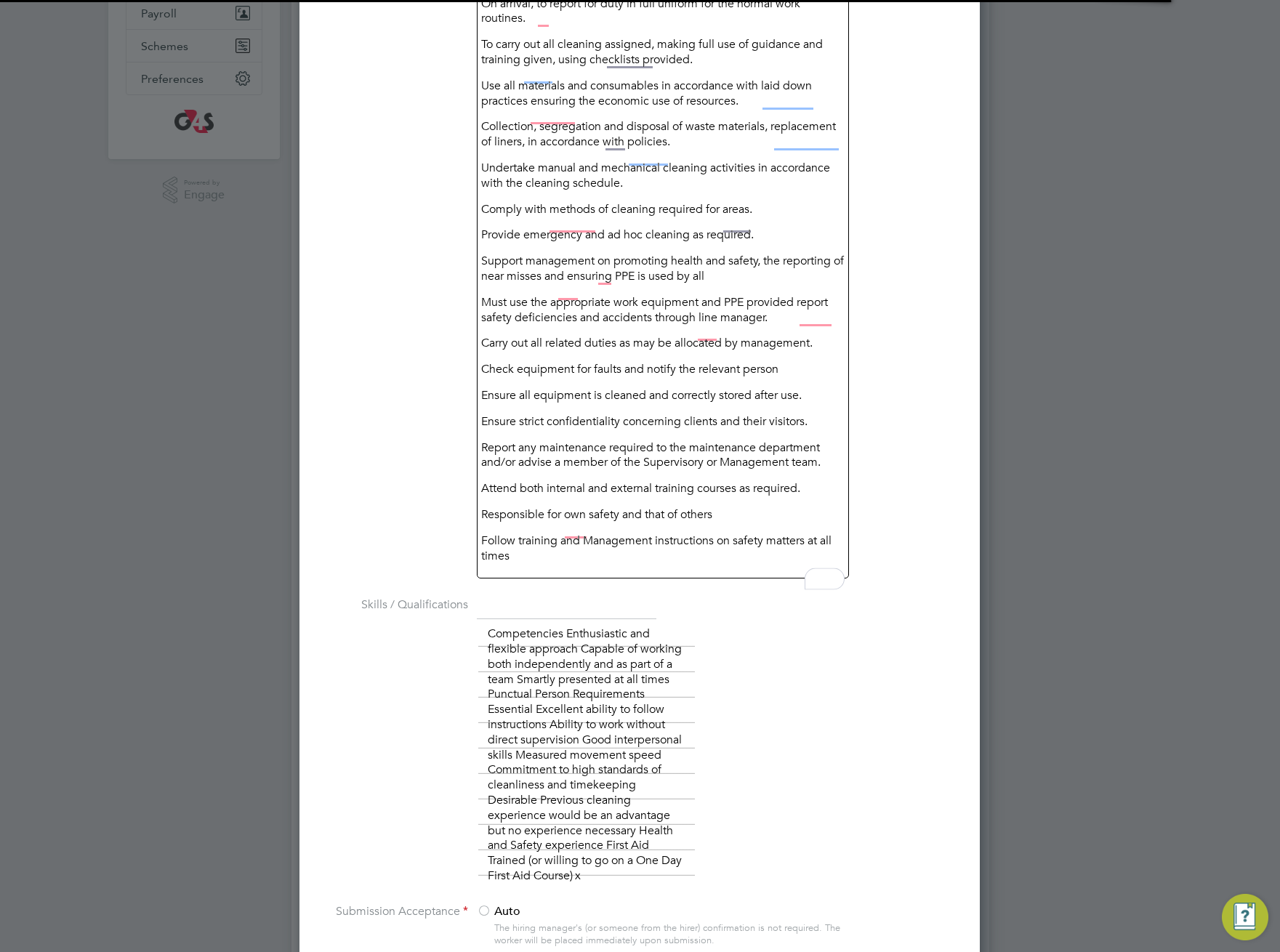
scroll to position [1082, 0]
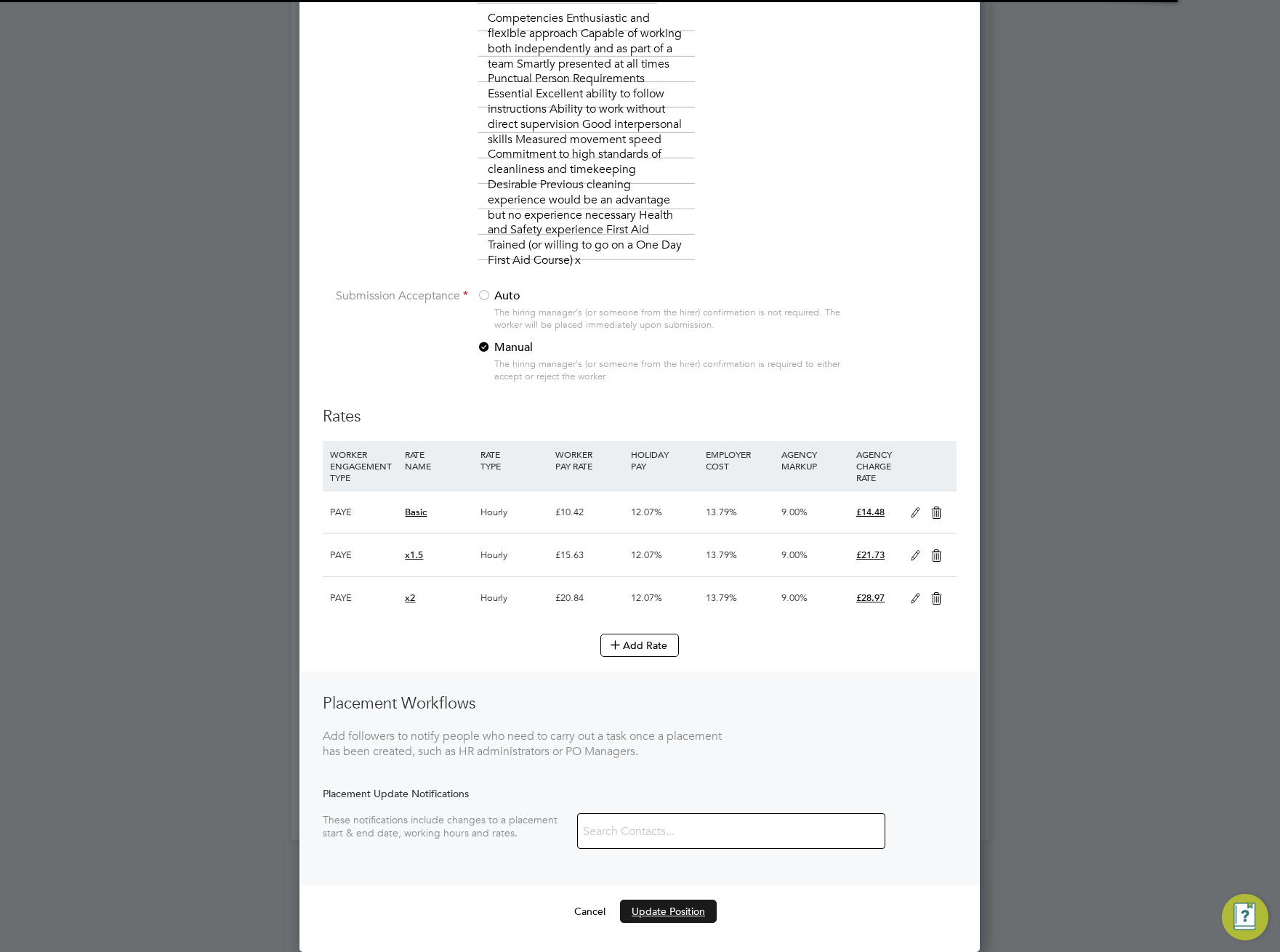
click at [670, 914] on button "Update Position" at bounding box center [669, 911] width 97 height 23
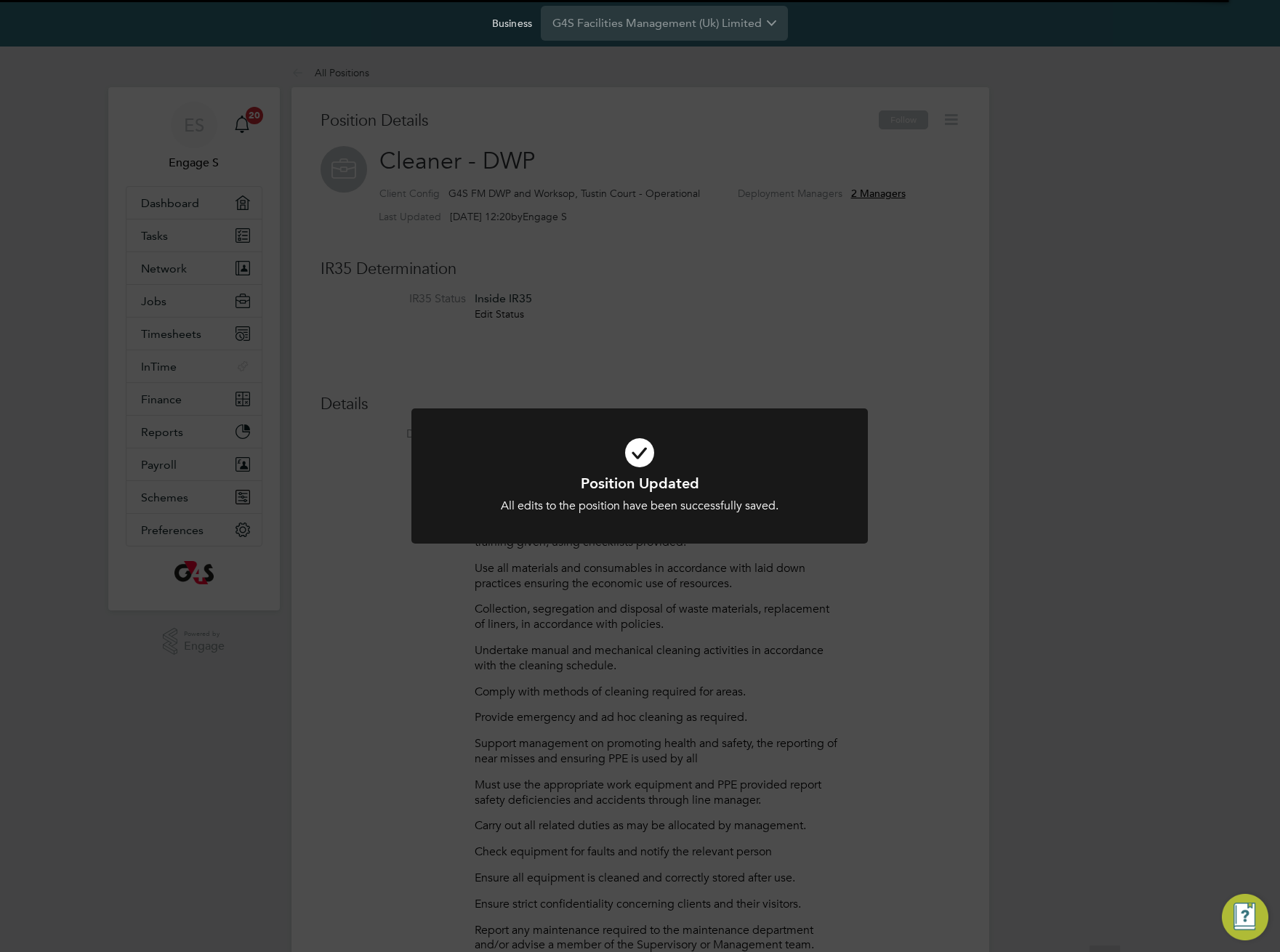
scroll to position [14, 219]
click at [931, 658] on div "Position Updated All edits to the position have been successfully saved. Cancel…" at bounding box center [640, 476] width 1280 height 952
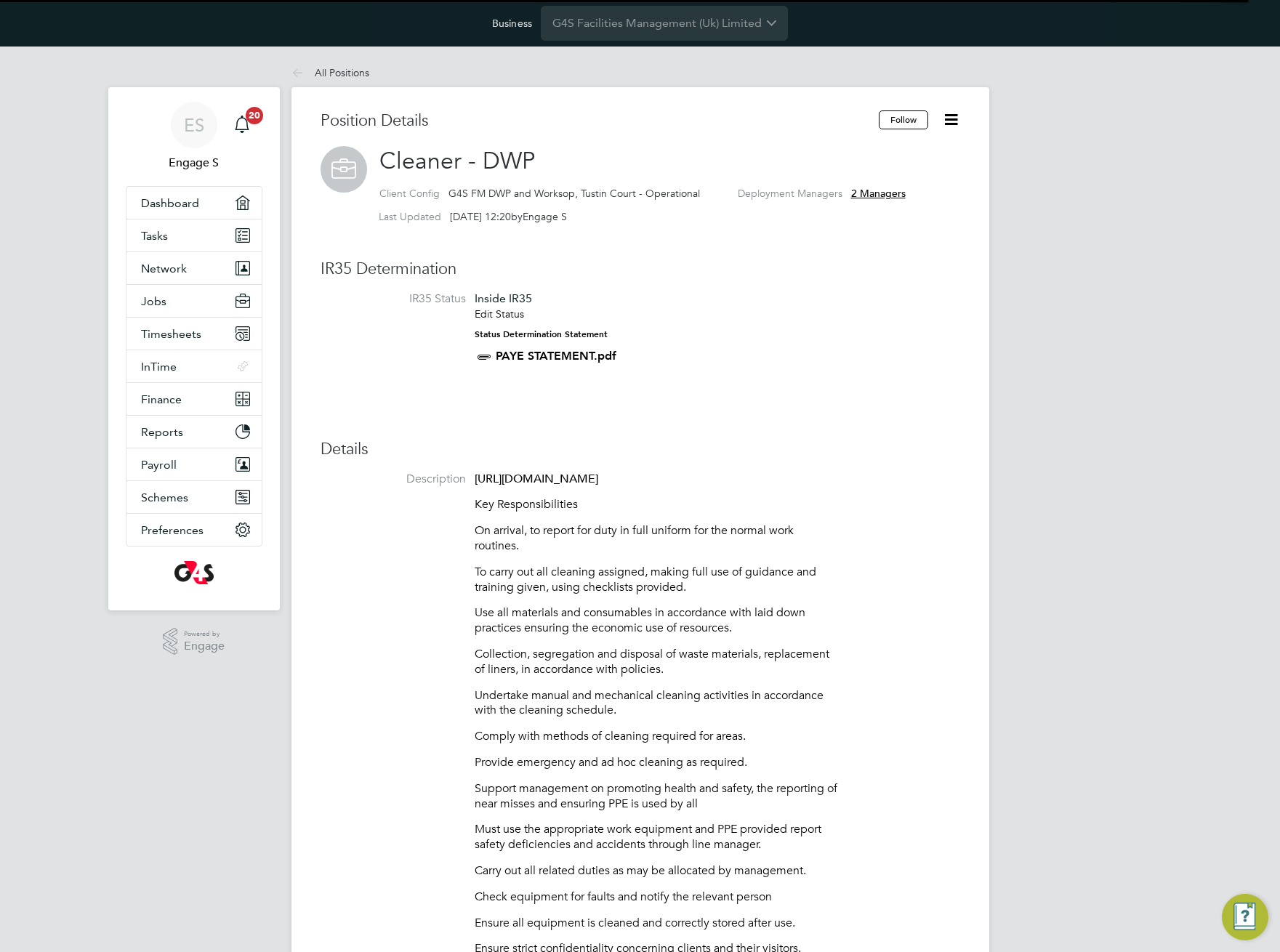
click at [848, 591] on li "Description https://g4s.app.en3224.engagelabs.io/#/vacancies-positions/28604 Ke…" at bounding box center [640, 794] width 640 height 645
click at [836, 359] on li "IR35 Status Inside IR35 Edit Status Status Determination Statement PAYE STATEME…" at bounding box center [640, 336] width 640 height 89
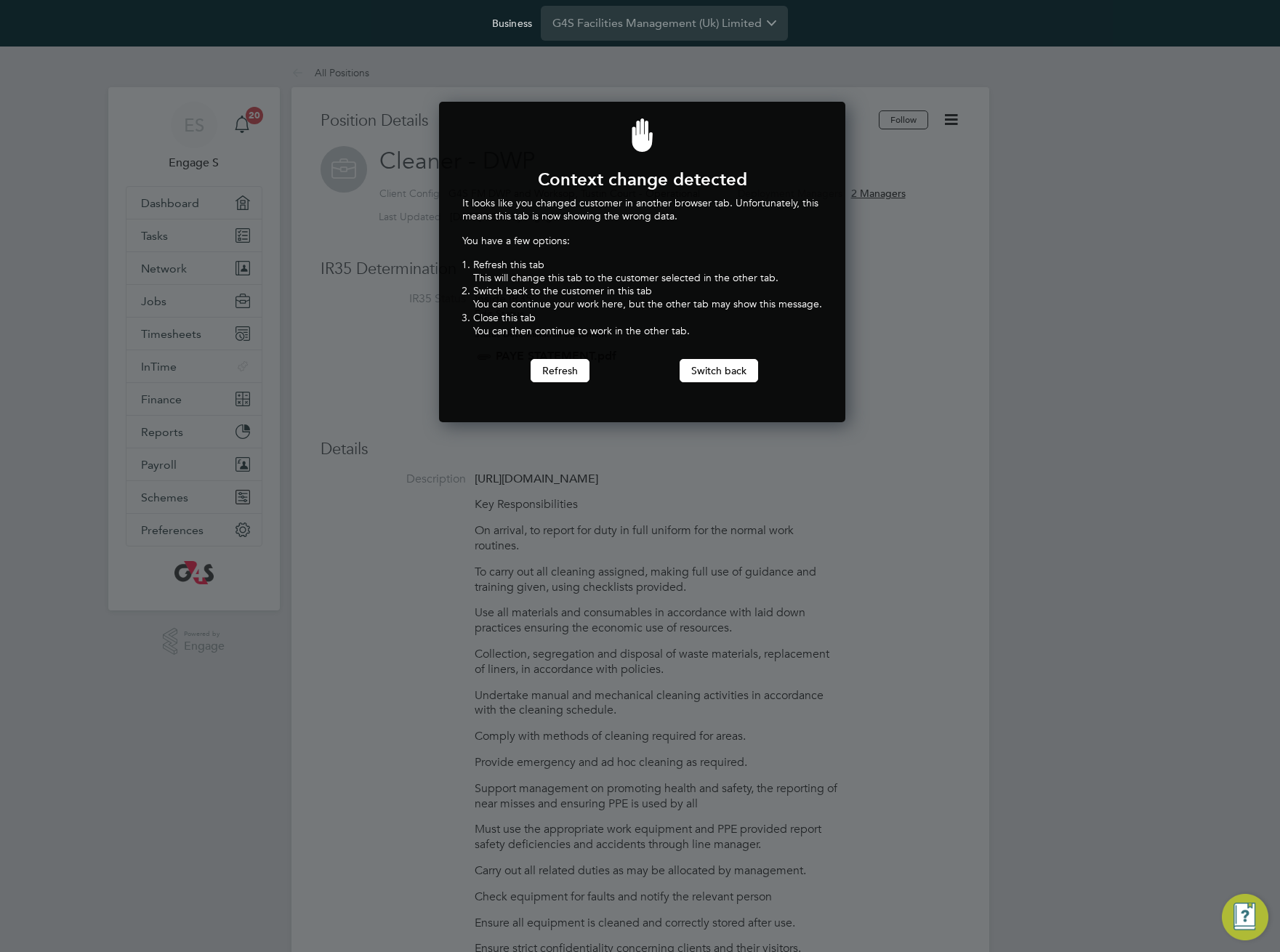
scroll to position [321, 401]
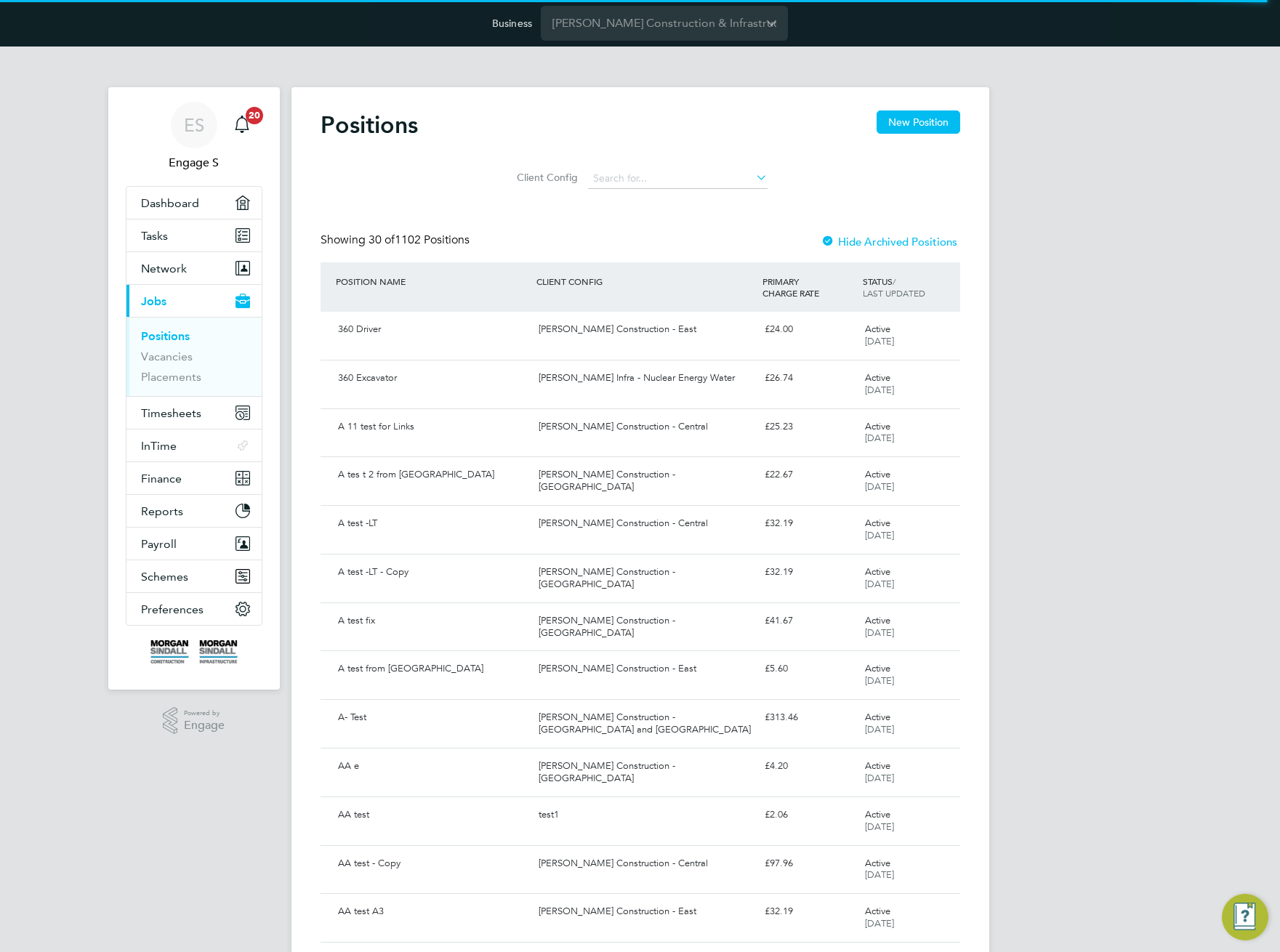
click at [1191, 508] on div "ES Engage S Notifications 20 Applications: Dashboard Tasks Network Team Members…" at bounding box center [640, 954] width 1280 height 1817
click at [649, 328] on div "[PERSON_NAME] Construction - East" at bounding box center [646, 329] width 226 height 24
click at [598, 375] on div "[PERSON_NAME] Infra - Nuclear Energy Water" at bounding box center [646, 378] width 226 height 24
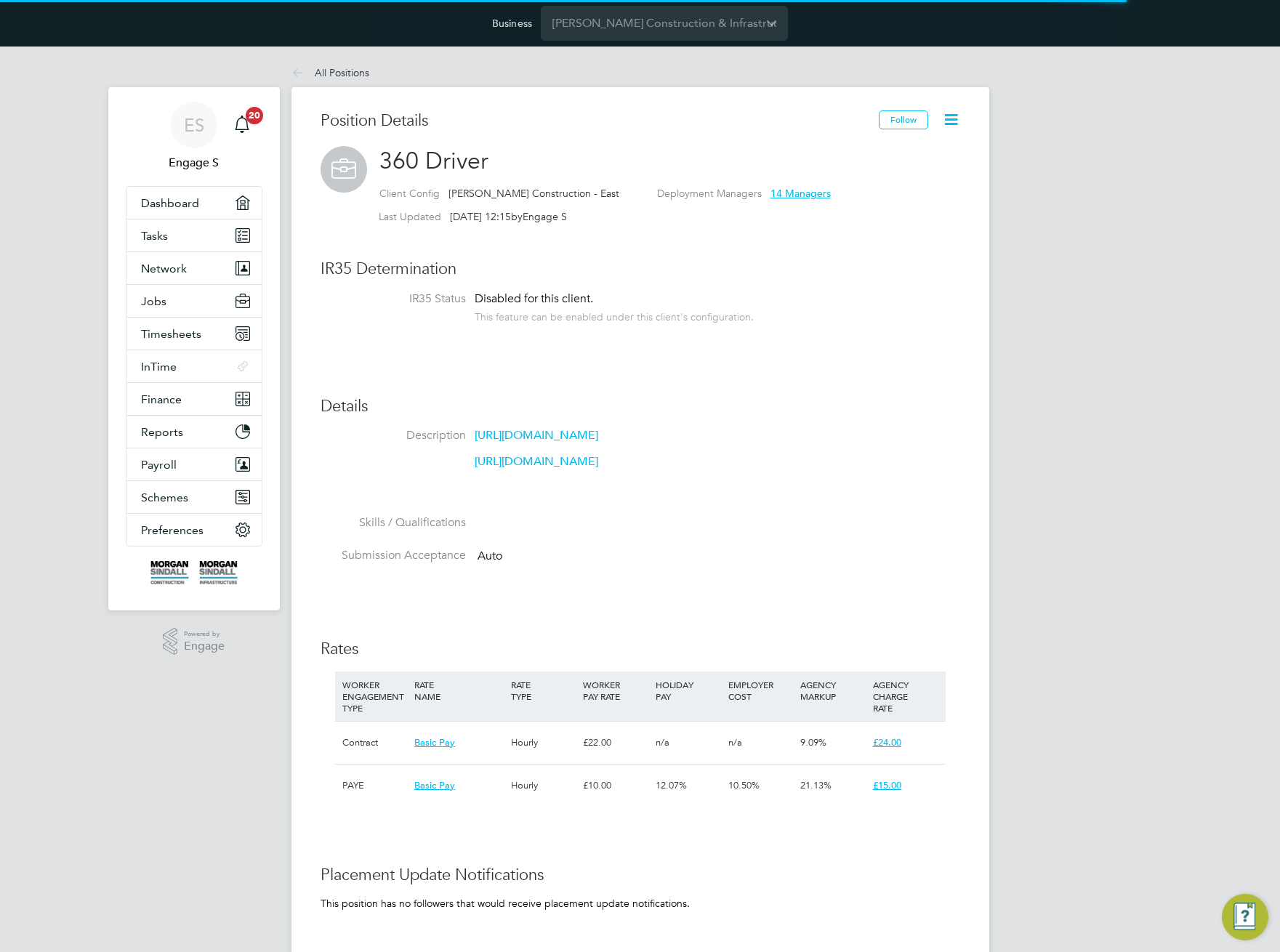
click at [947, 119] on icon at bounding box center [951, 120] width 18 height 18
click at [877, 150] on li "Edit Position e" at bounding box center [904, 154] width 107 height 20
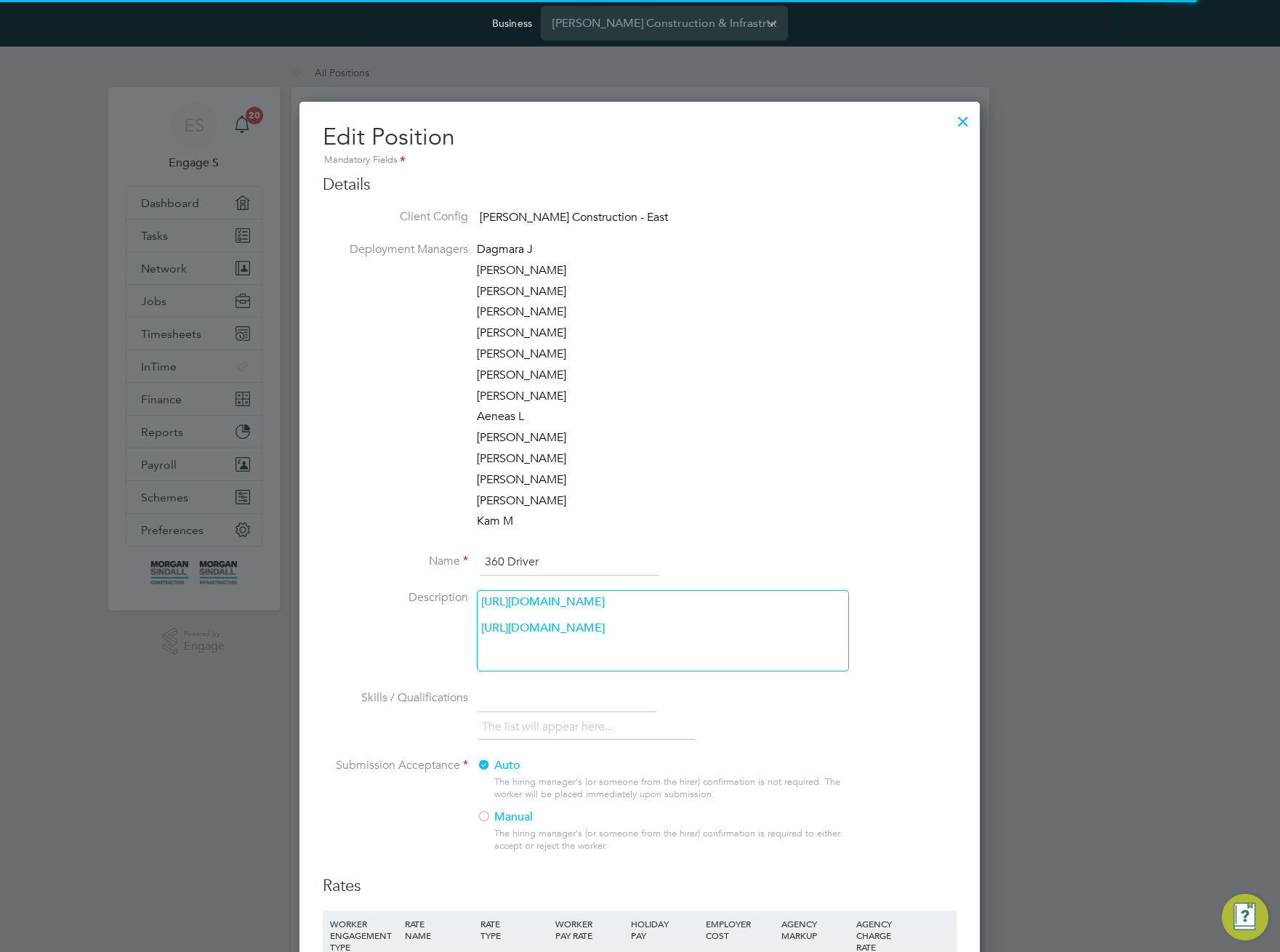
scroll to position [1287, 681]
click at [613, 672] on div "https://morgansindall.app.en3224.engagelabs.io/#/login?redirect=timesheets http…" at bounding box center [662, 631] width 372 height 82
click at [610, 672] on div "https://morgansindall.app.en3224.engagelabs.io/#/login?redirect=timesheets http…" at bounding box center [662, 631] width 372 height 82
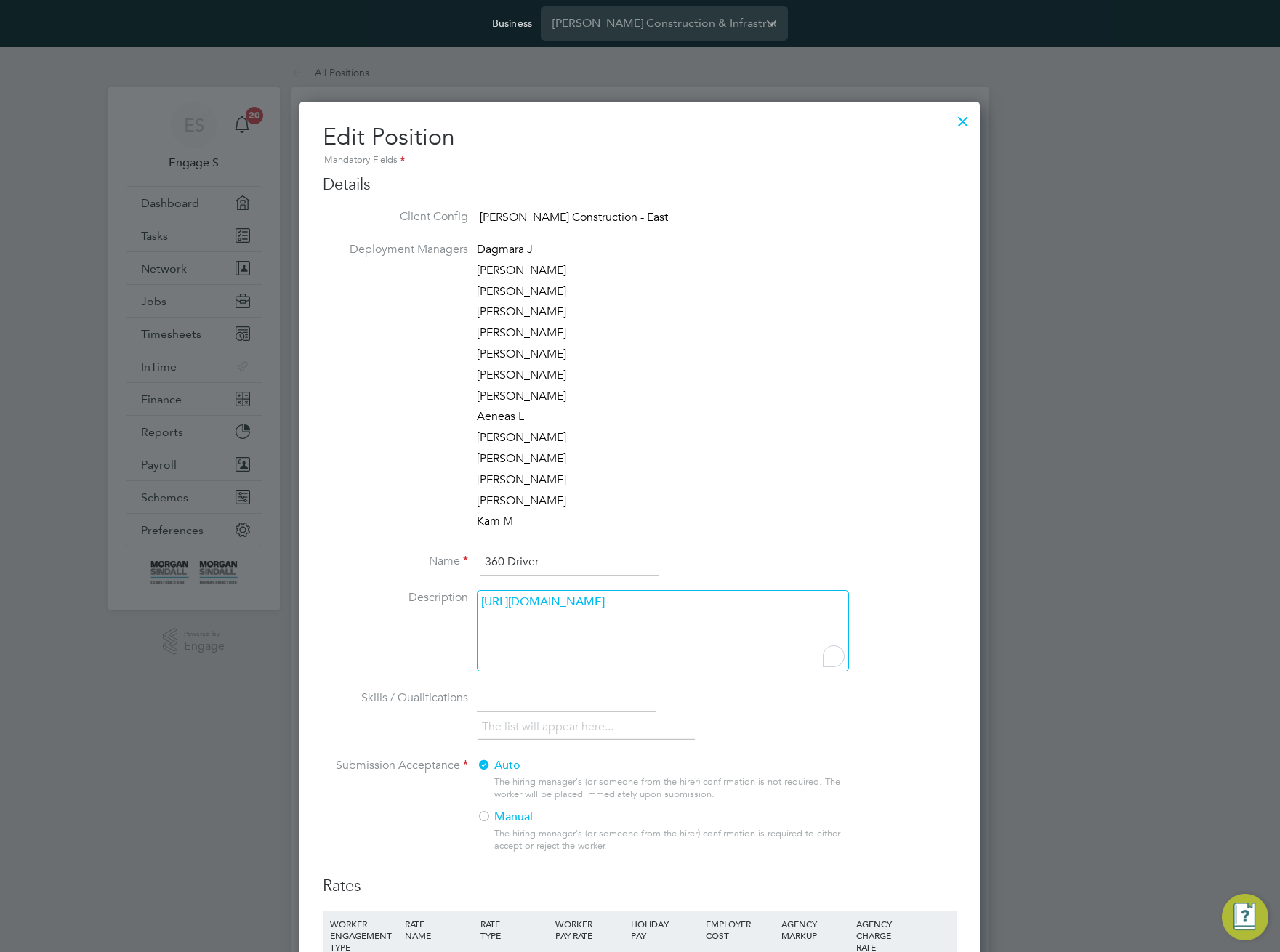
scroll to position [1278, 681]
drag, startPoint x: 623, startPoint y: 630, endPoint x: 485, endPoint y: 581, distance: 146.4
click at [487, 582] on ng-container "Deployment Managers Dagmara J Karen W Adam A Dafydd M Adam C Adam C Adam L Larr…" at bounding box center [639, 558] width 633 height 633
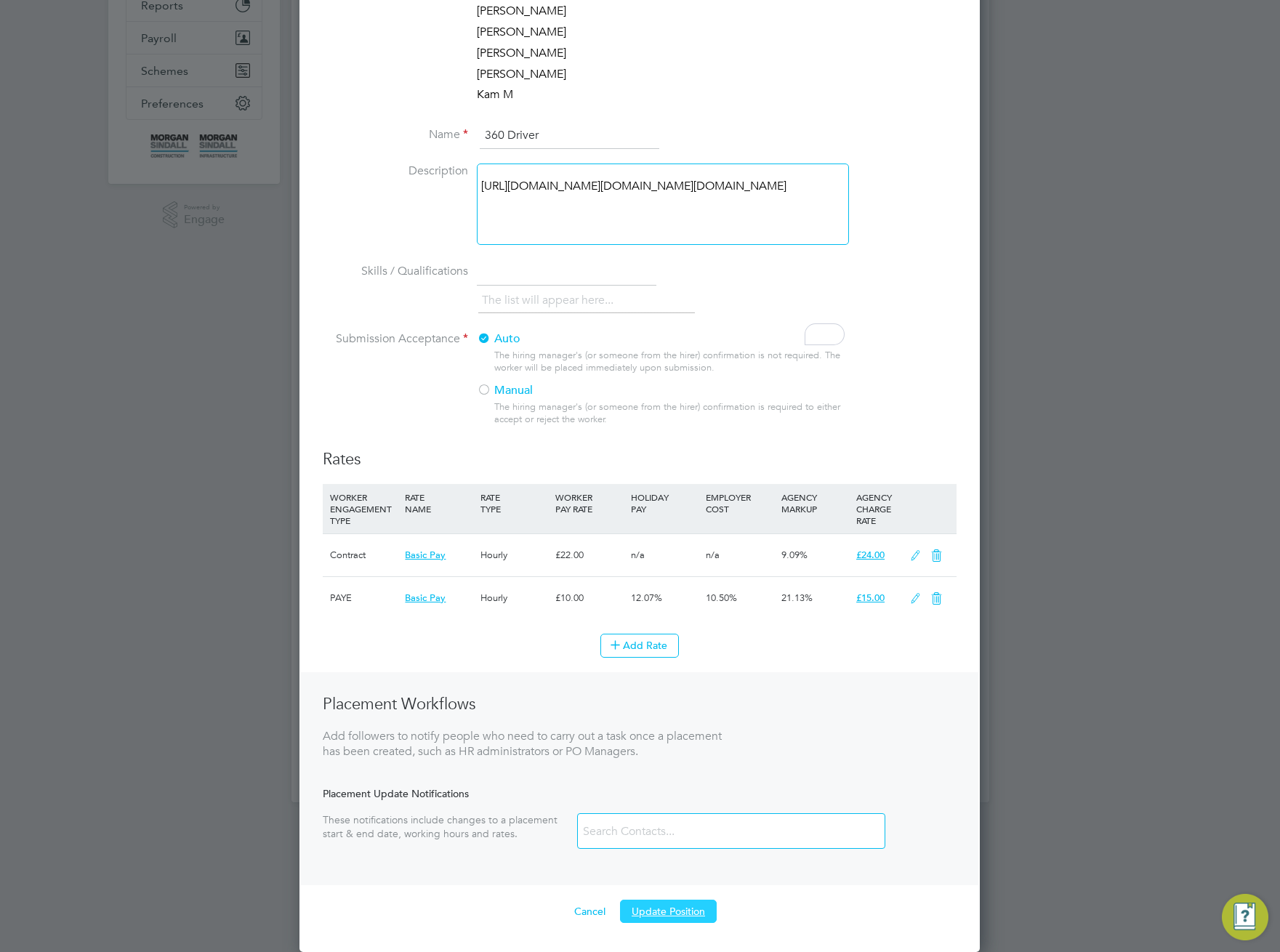
click at [650, 913] on button "Update Position" at bounding box center [669, 911] width 97 height 23
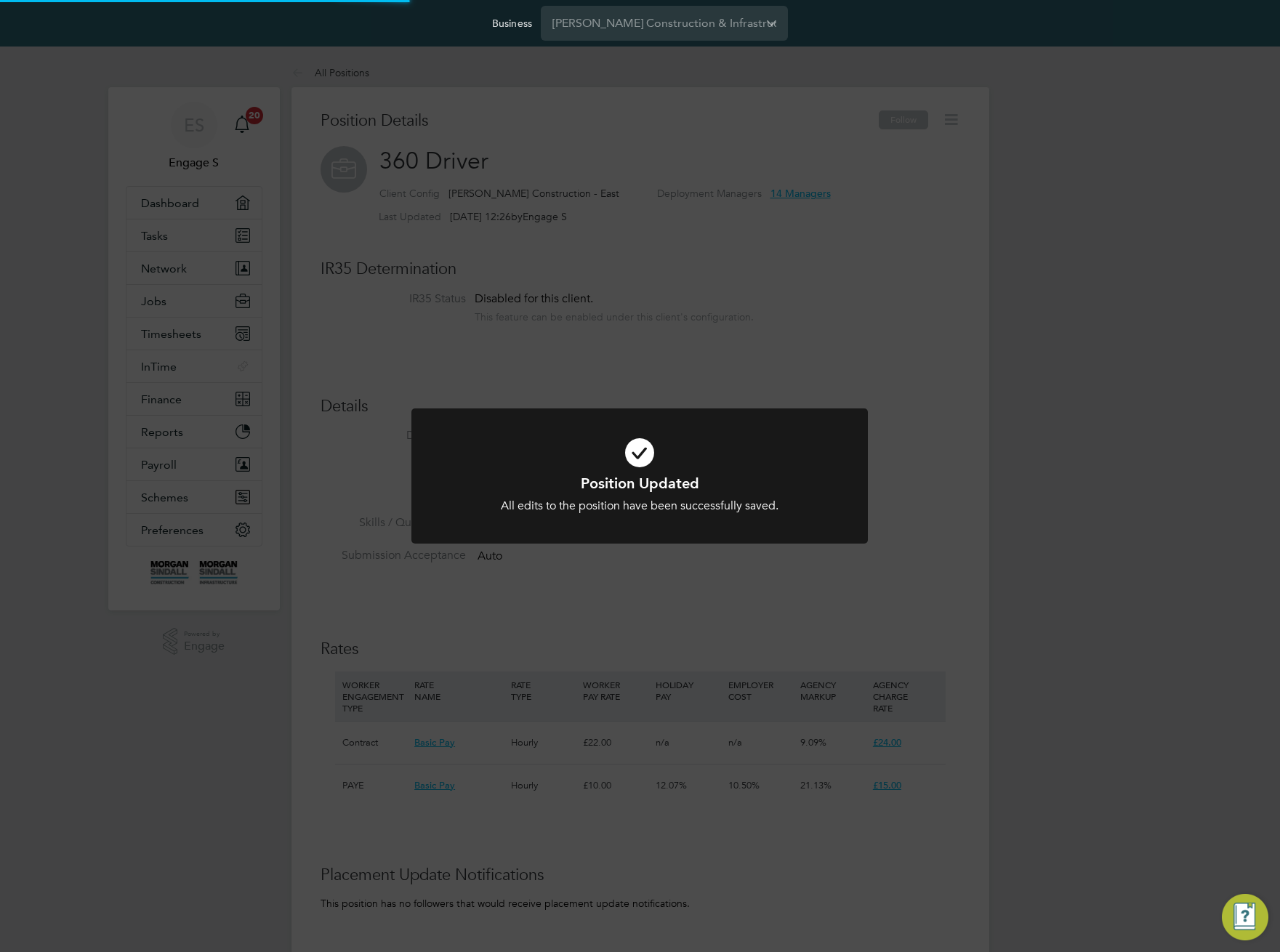
scroll to position [43, 98]
click at [815, 617] on div "Position Updated All edits to the position have been successfully saved. Cancel…" at bounding box center [640, 476] width 1280 height 952
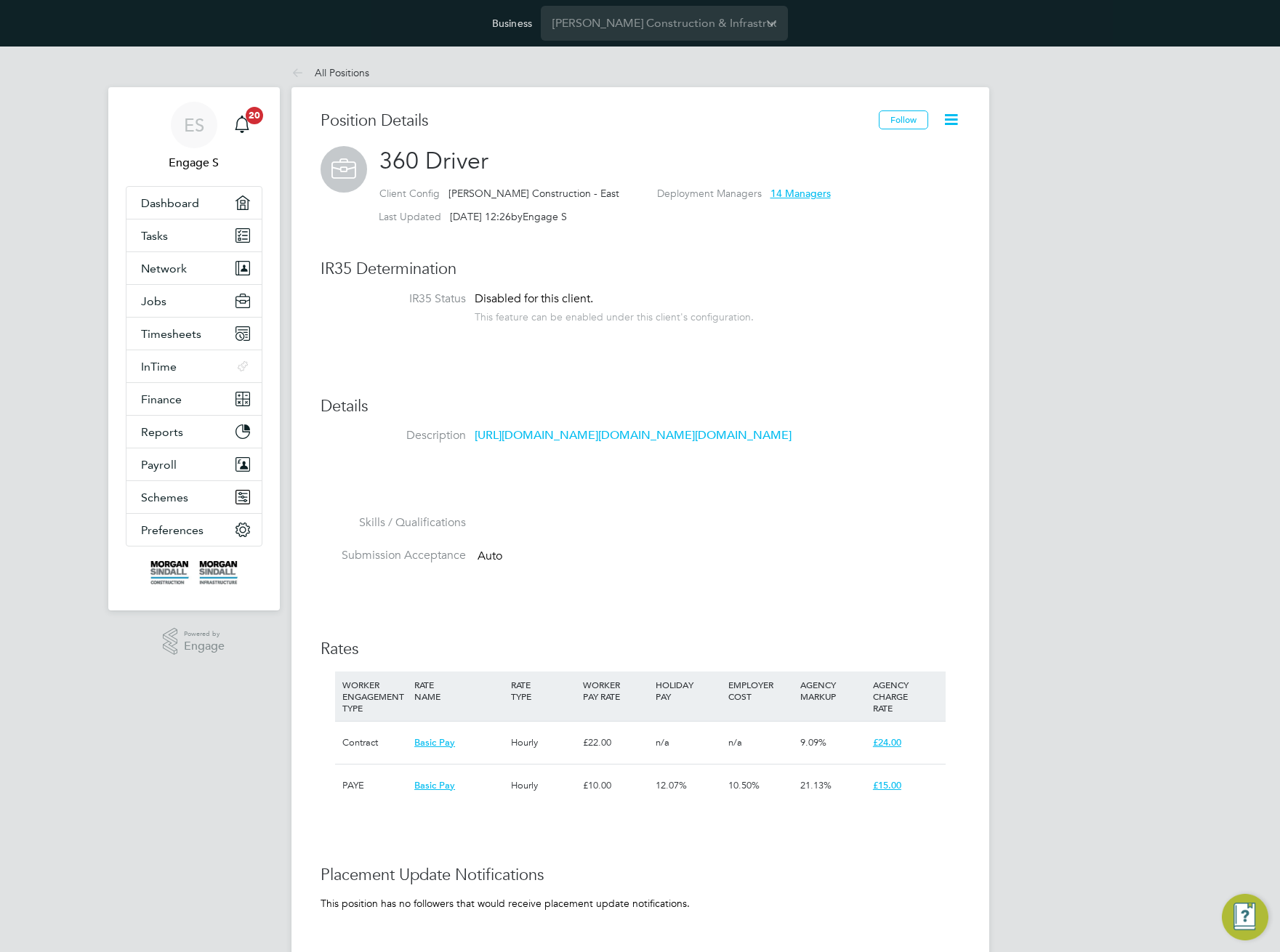
click at [667, 443] on link "https://www.bing.com/images/search?view=detailV2&ccid=CEoASDhI&id=393EB53EA4AA2…" at bounding box center [633, 435] width 317 height 15
click at [891, 333] on li "IR35 Status Disabled for this client. This feature can be enabled under this cl…" at bounding box center [640, 315] width 640 height 46
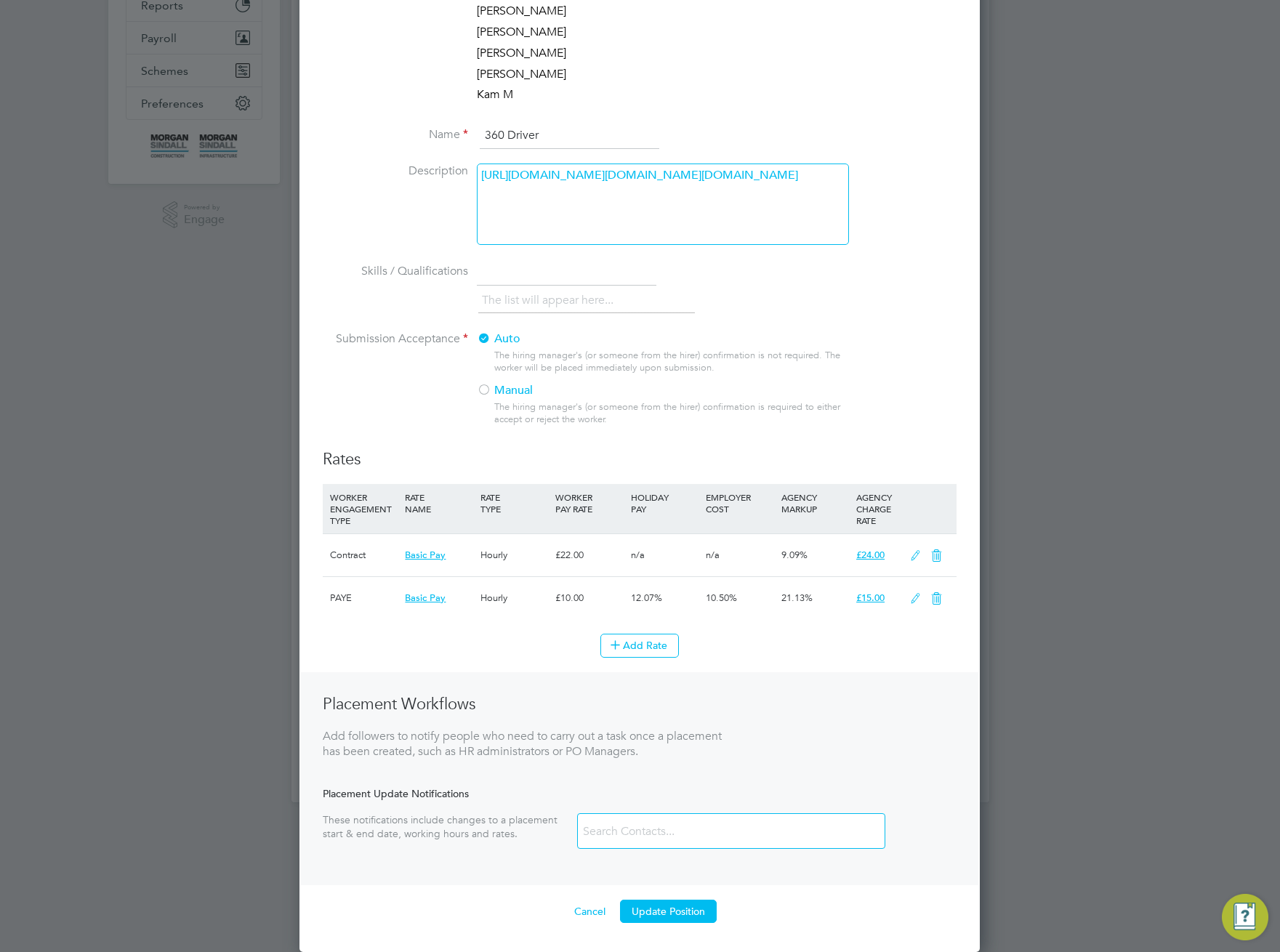
scroll to position [546, 0]
click at [673, 910] on button "Update Position" at bounding box center [669, 911] width 97 height 23
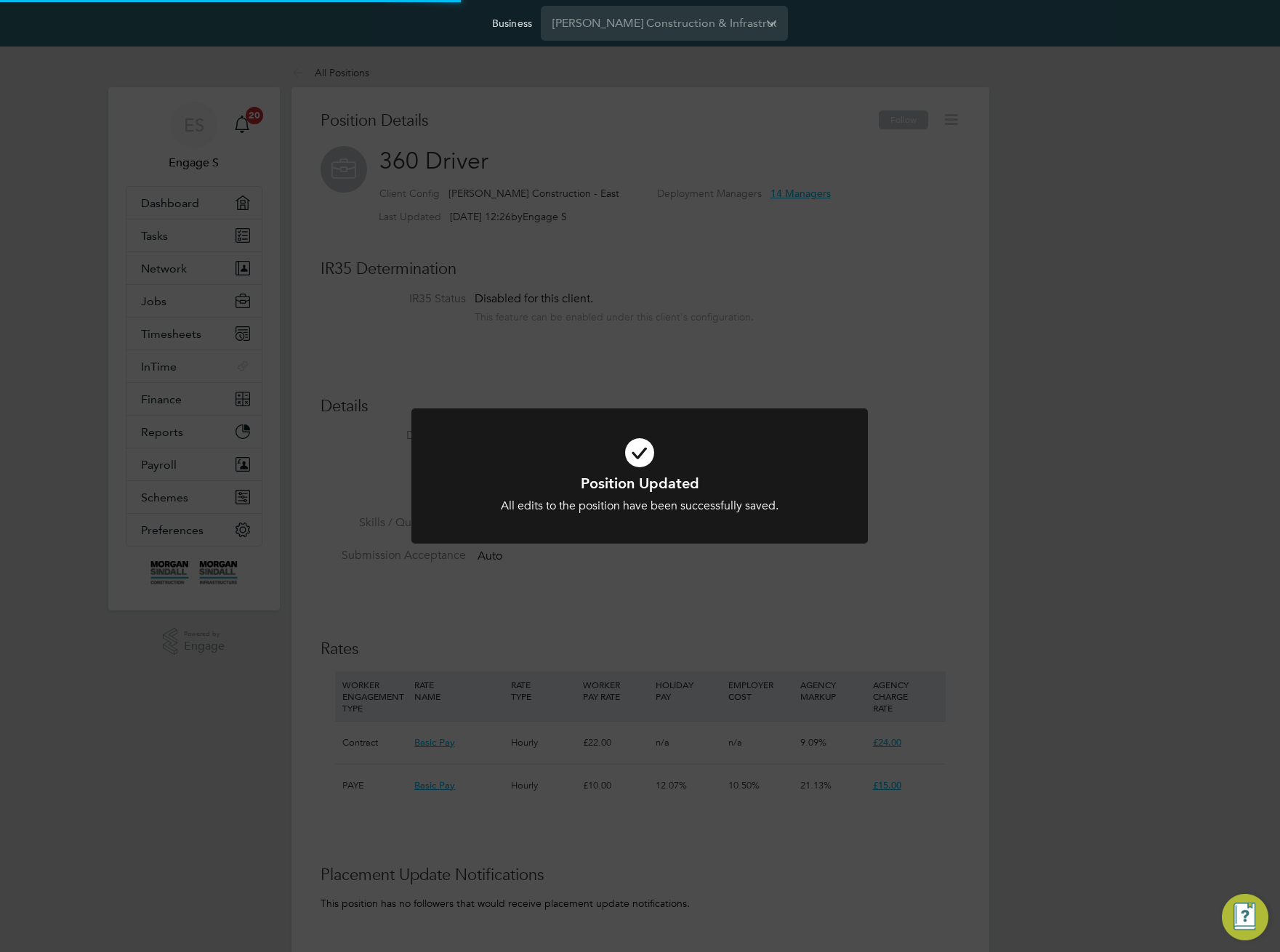
scroll to position [43, 98]
click at [730, 337] on div "Position Updated All edits to the position have been successfully saved. Cancel…" at bounding box center [640, 476] width 1280 height 952
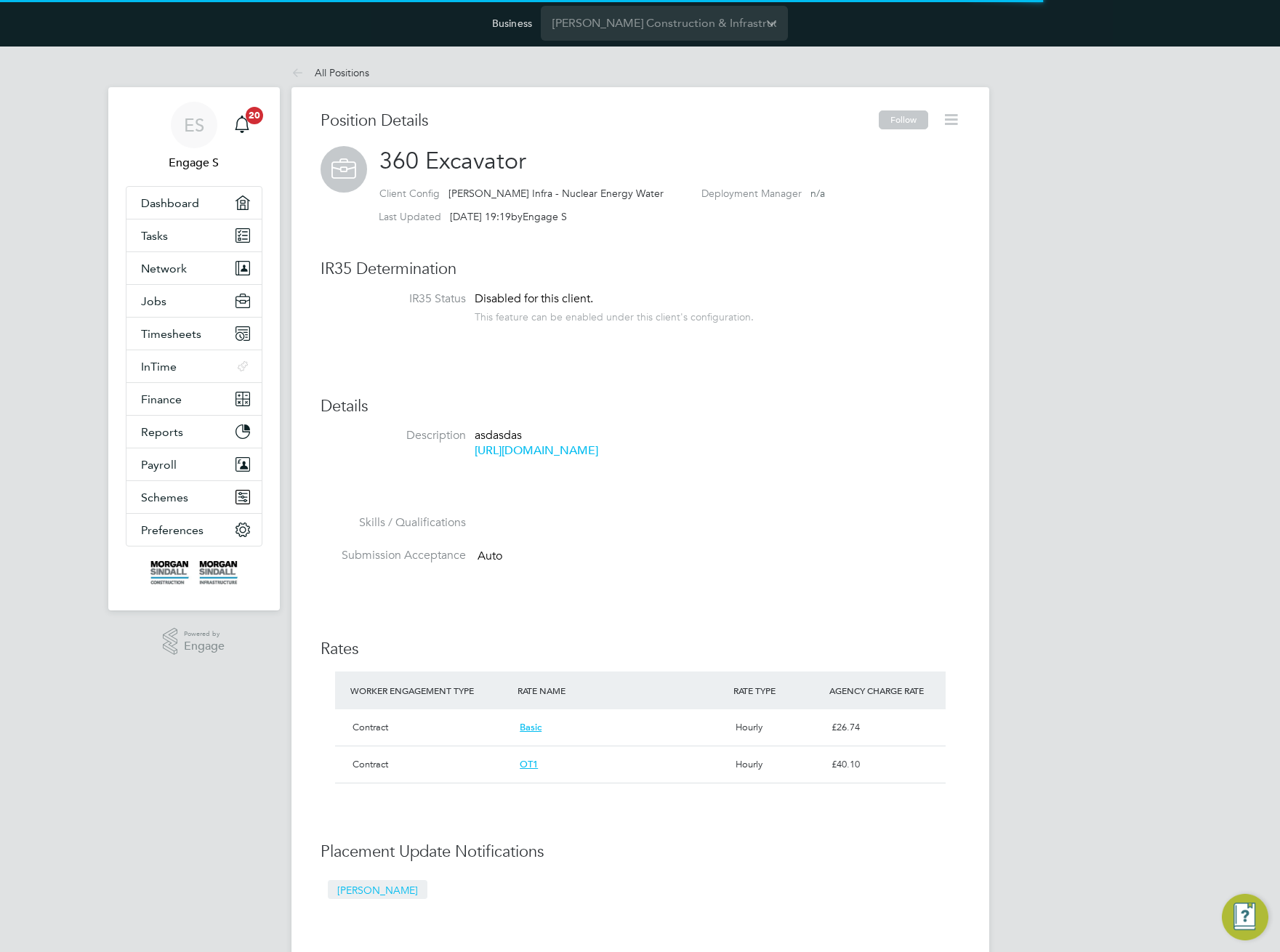
scroll to position [25, 216]
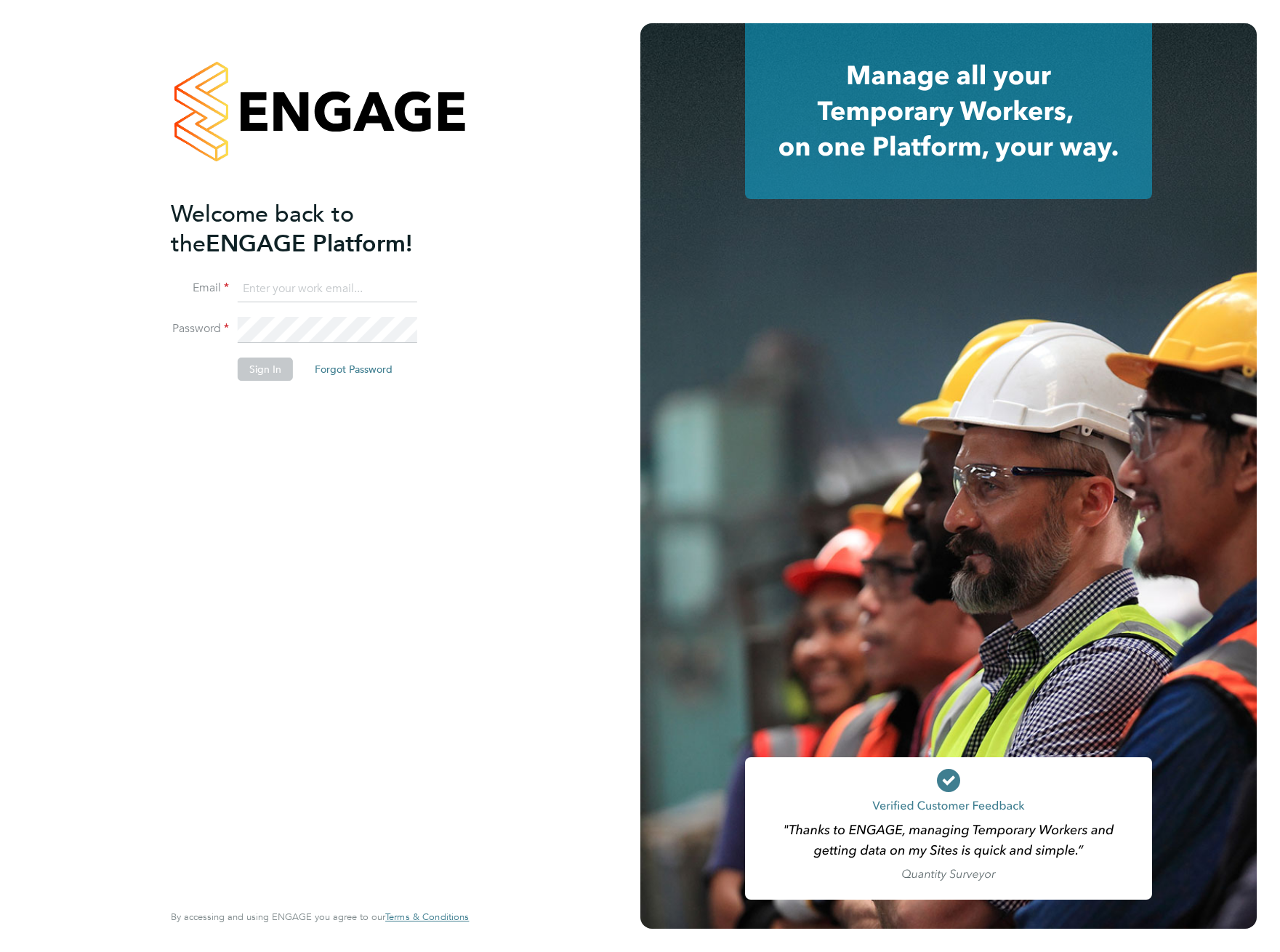
type input "[EMAIL_ADDRESS][DOMAIN_NAME]"
click at [264, 375] on button "Sign In" at bounding box center [266, 369] width 55 height 23
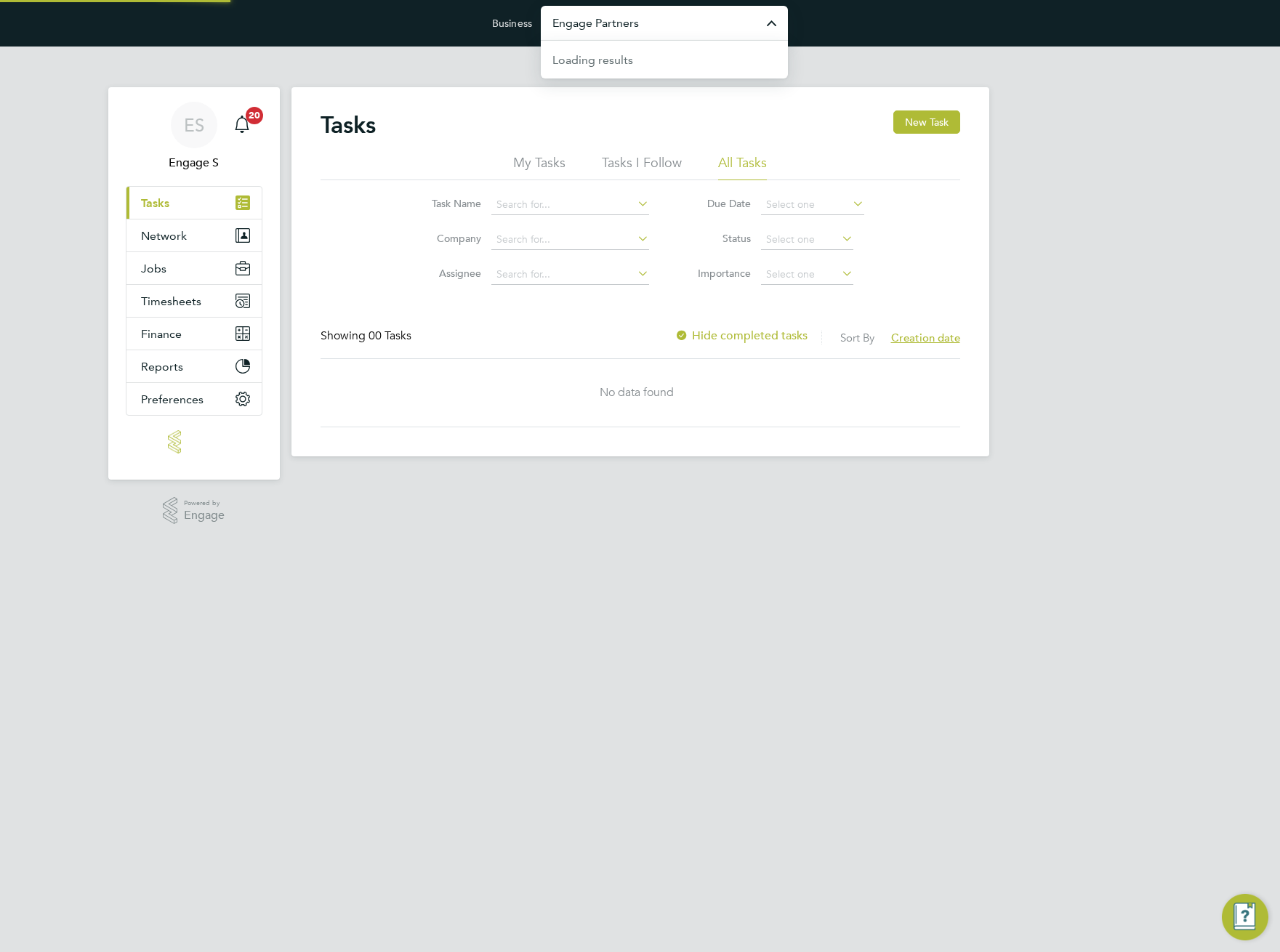
click at [654, 28] on input "Engage Partners" at bounding box center [664, 23] width 247 height 34
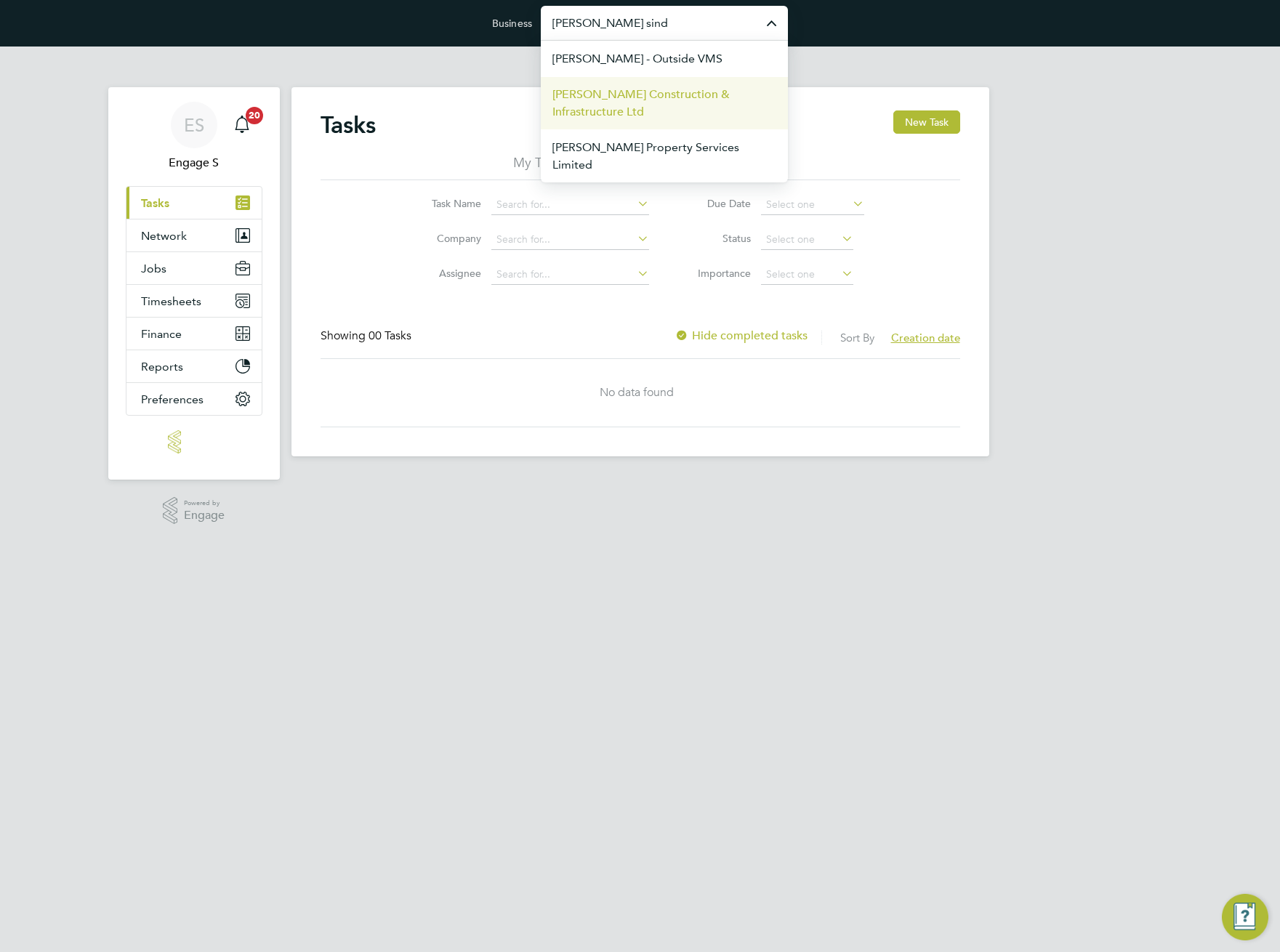
click at [662, 103] on span "[PERSON_NAME] Construction & Infrastructure Ltd" at bounding box center [664, 102] width 224 height 35
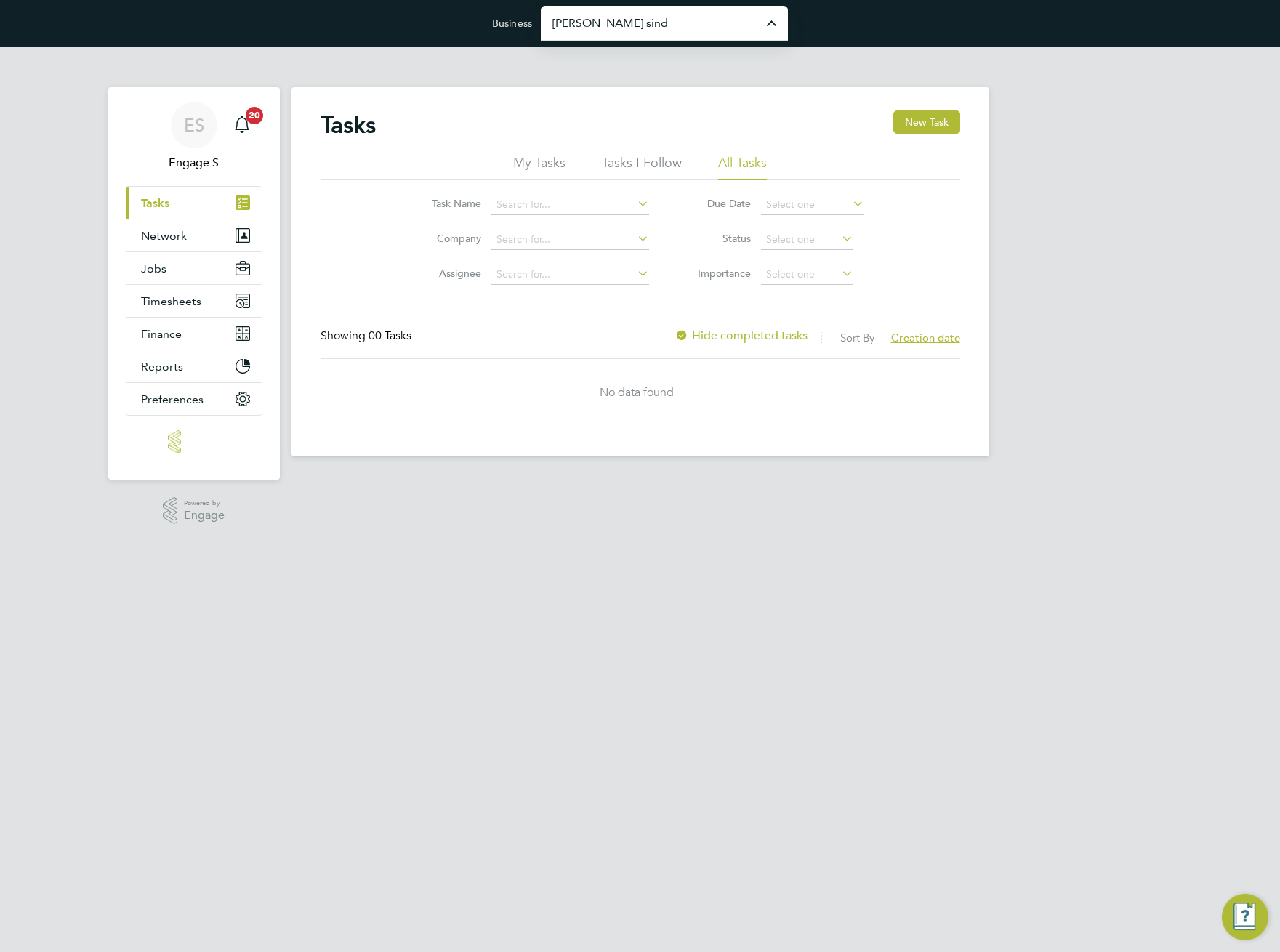
type input "[PERSON_NAME] Construction & Infrastructure Ltd"
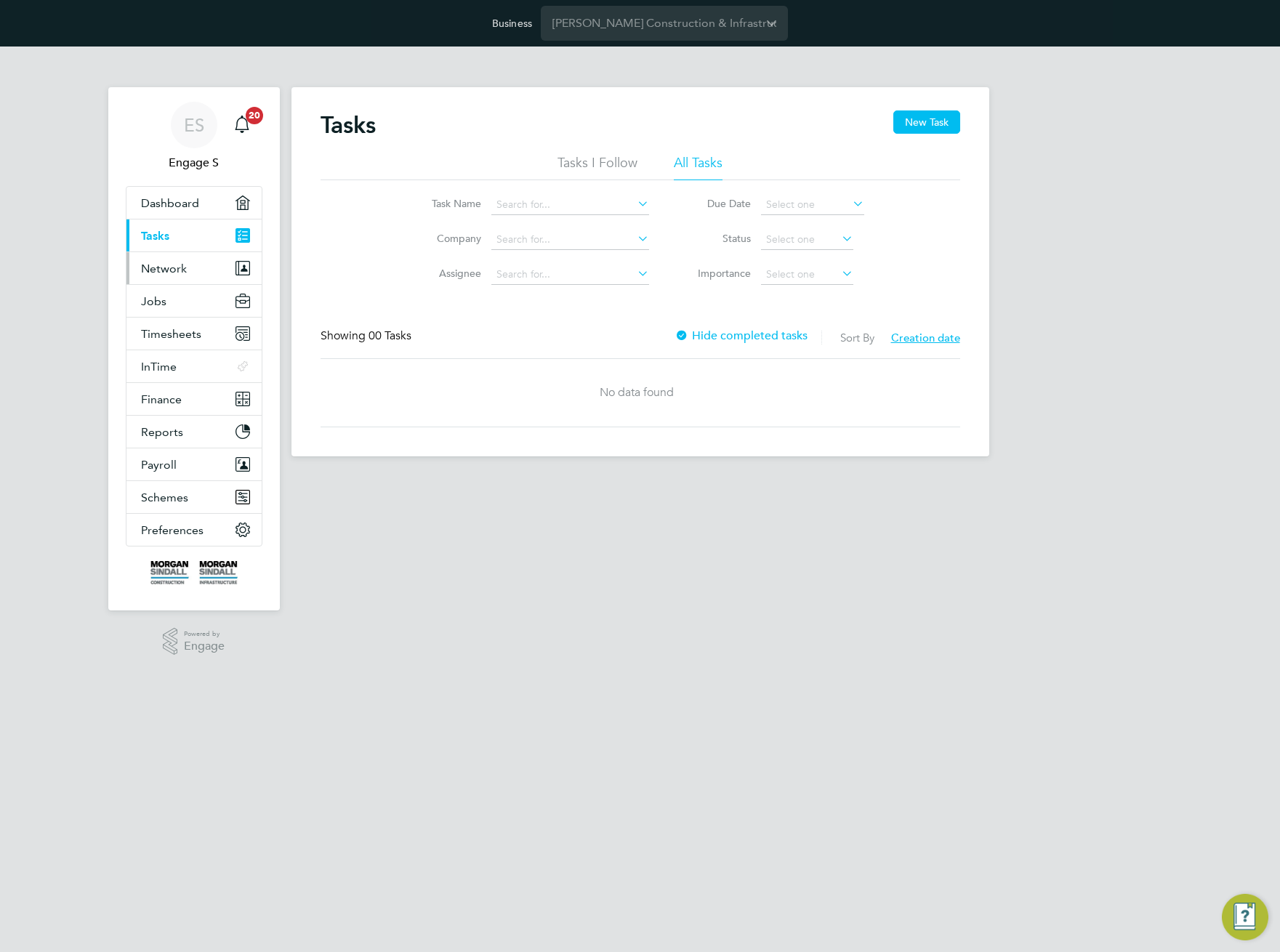
click at [187, 269] on button "Network" at bounding box center [194, 269] width 135 height 32
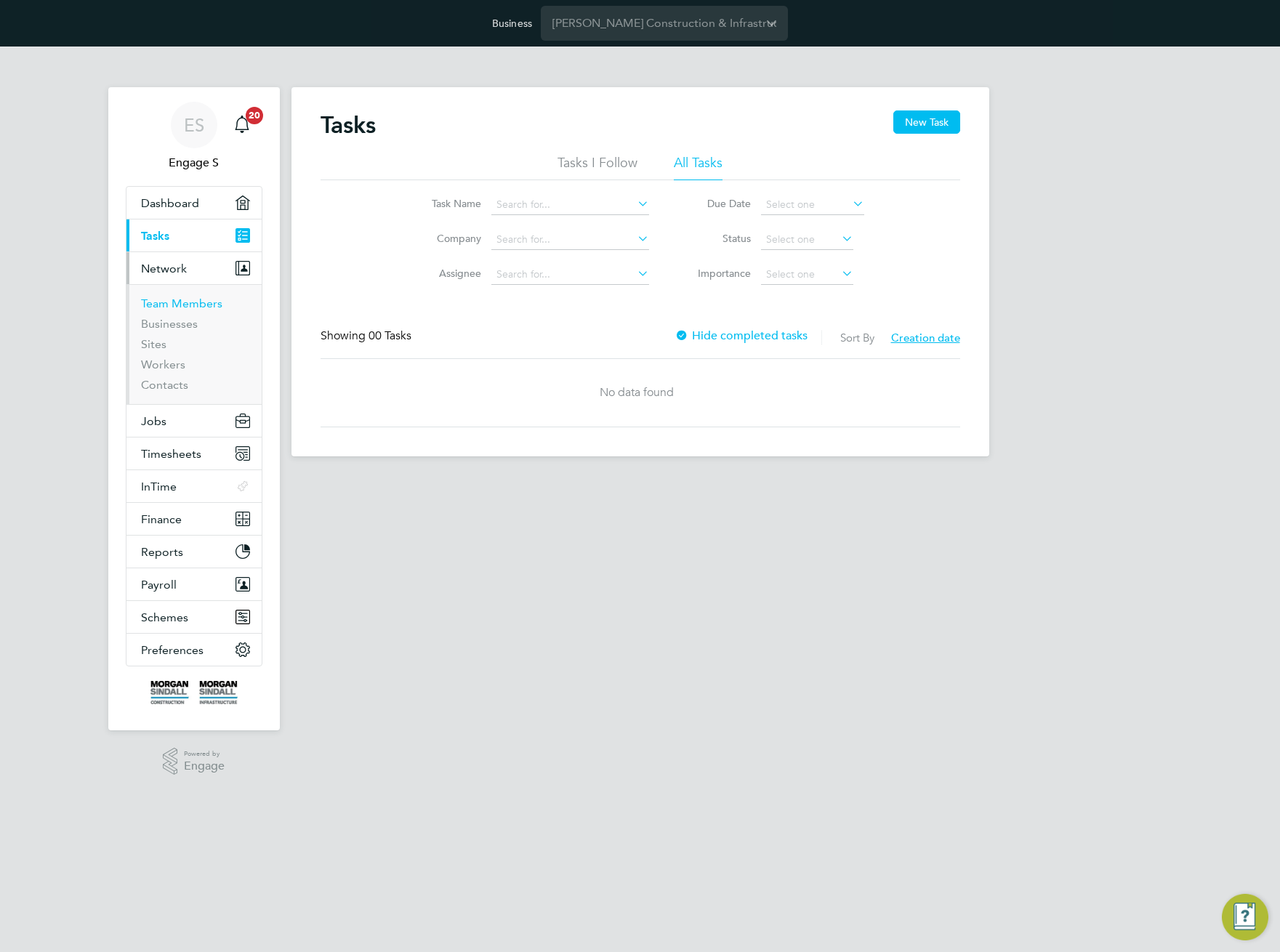
click at [207, 306] on link "Team Members" at bounding box center [182, 303] width 82 height 14
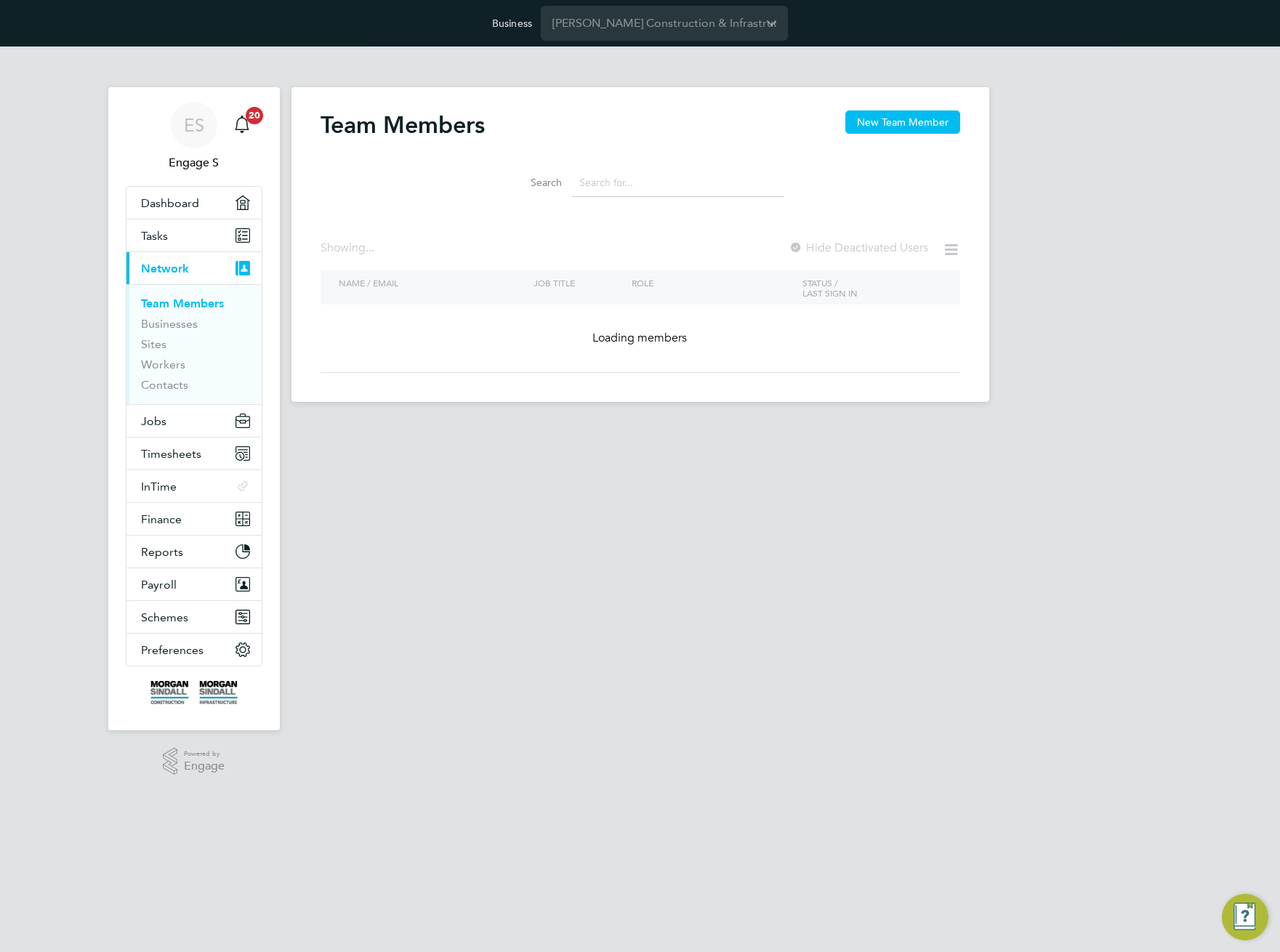
click at [741, 187] on input at bounding box center [678, 182] width 212 height 28
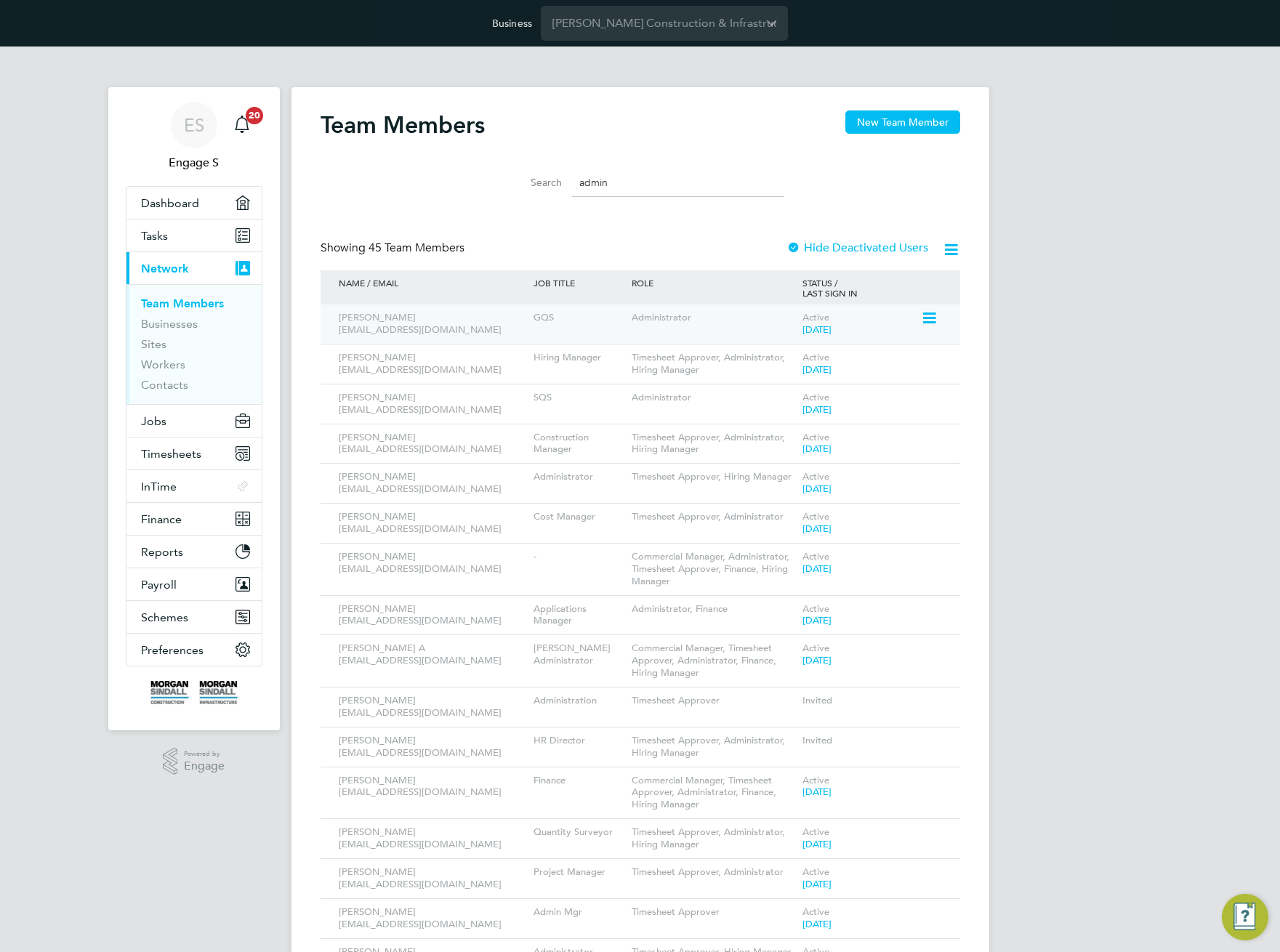
type input "admin"
click at [917, 320] on div "Active 2 years ago" at bounding box center [860, 324] width 122 height 39
click at [929, 320] on icon at bounding box center [927, 318] width 15 height 18
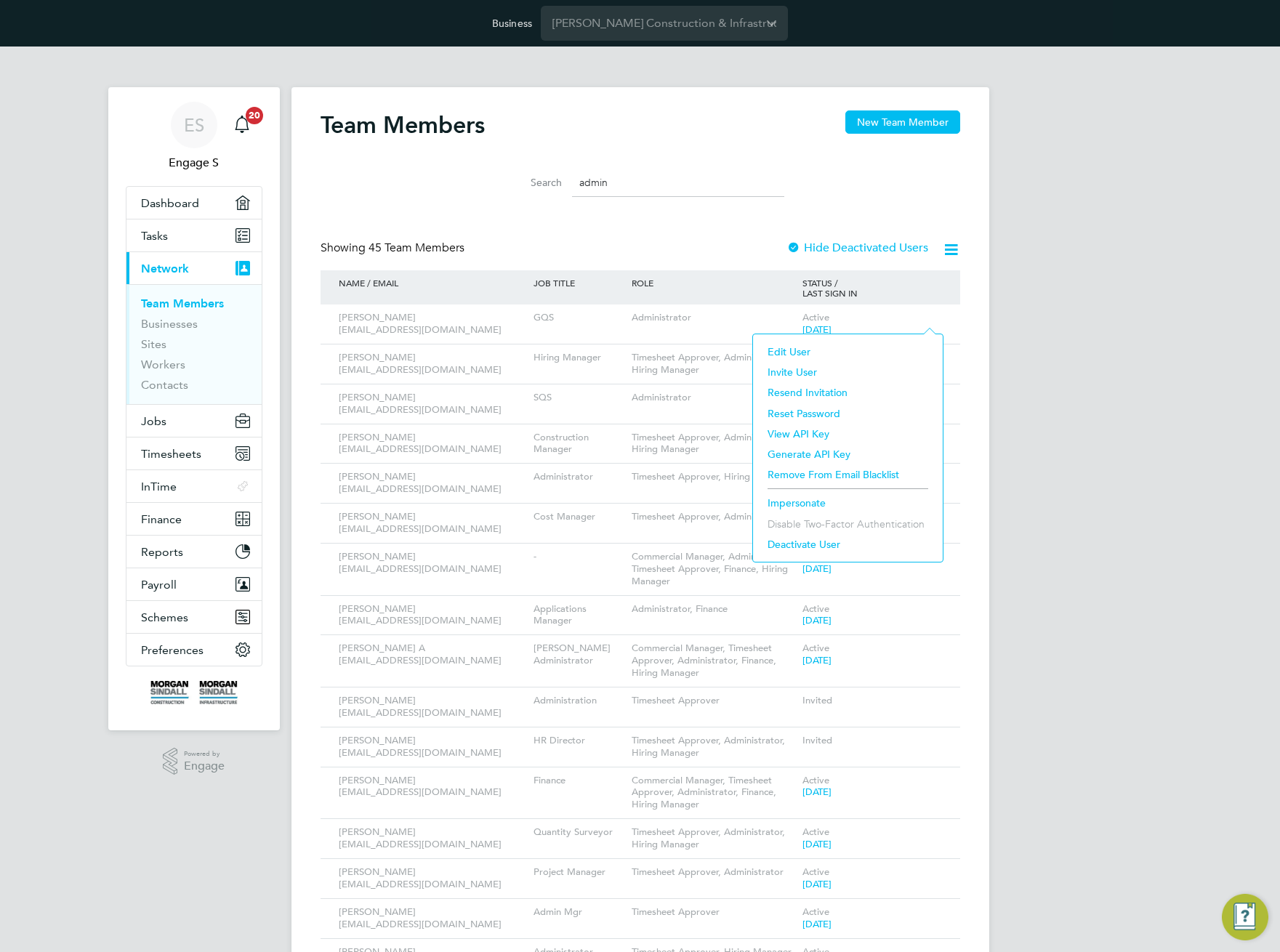
click at [785, 493] on li "Impersonate" at bounding box center [848, 503] width 175 height 20
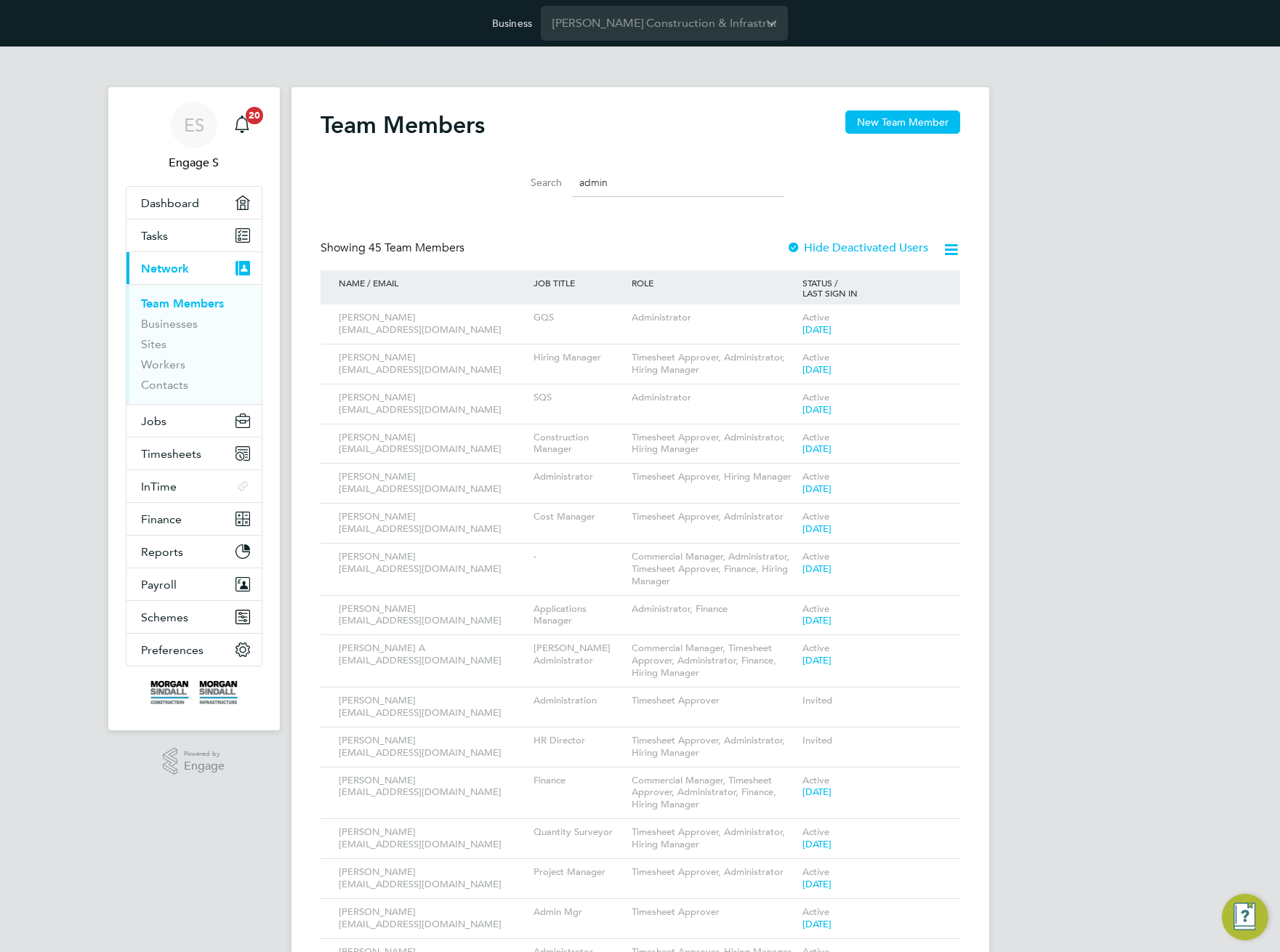
click at [630, 178] on input "admin" at bounding box center [678, 182] width 212 height 28
click at [607, 202] on li "Search admin" at bounding box center [640, 183] width 324 height 43
click at [670, 32] on input "[PERSON_NAME] Construction & Infrastructure Ltd" at bounding box center [664, 23] width 247 height 34
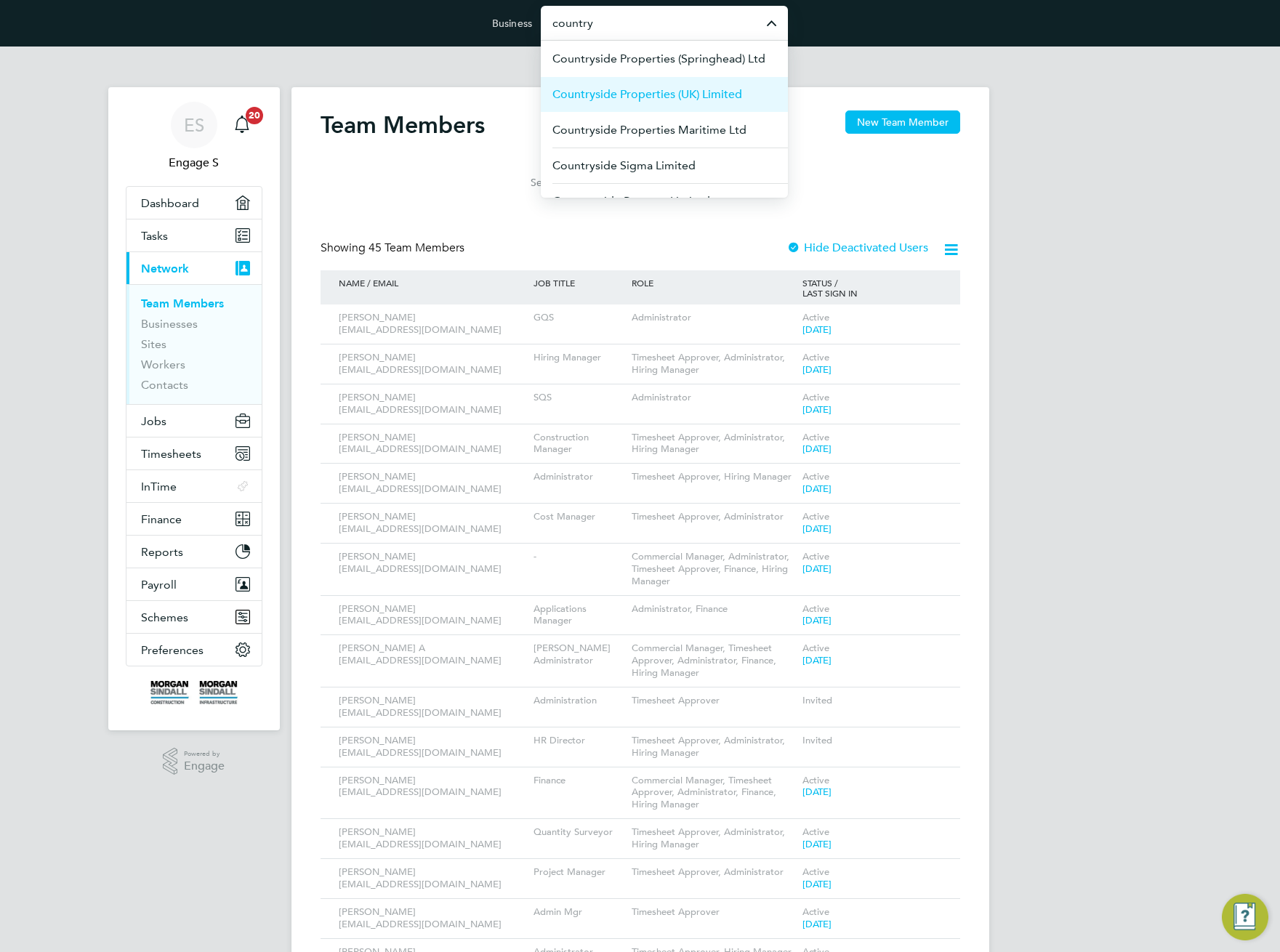
click at [645, 94] on span "Countryside Properties (UK) Limited" at bounding box center [647, 94] width 189 height 18
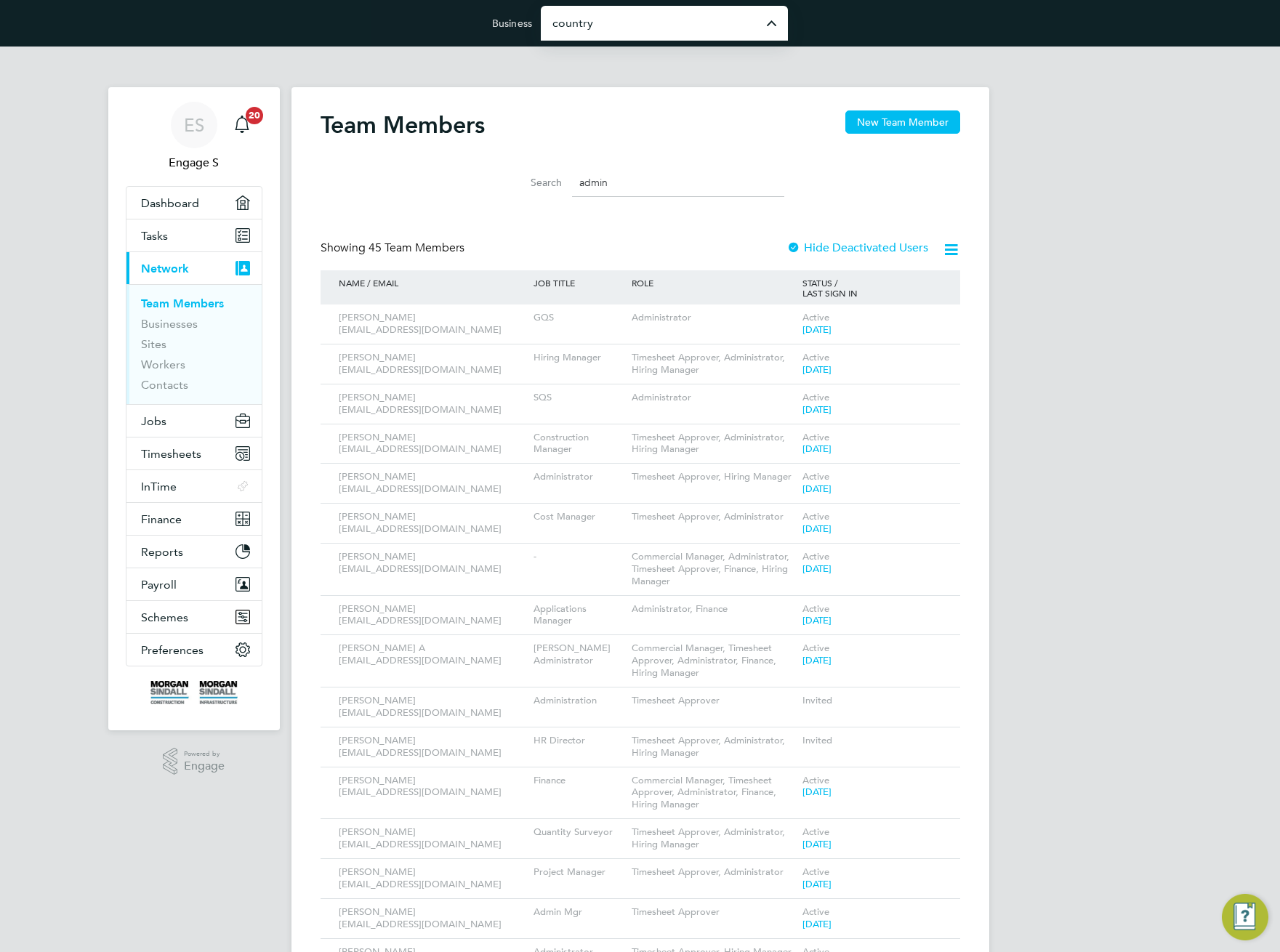
type input "Countryside Properties (UK) Limited"
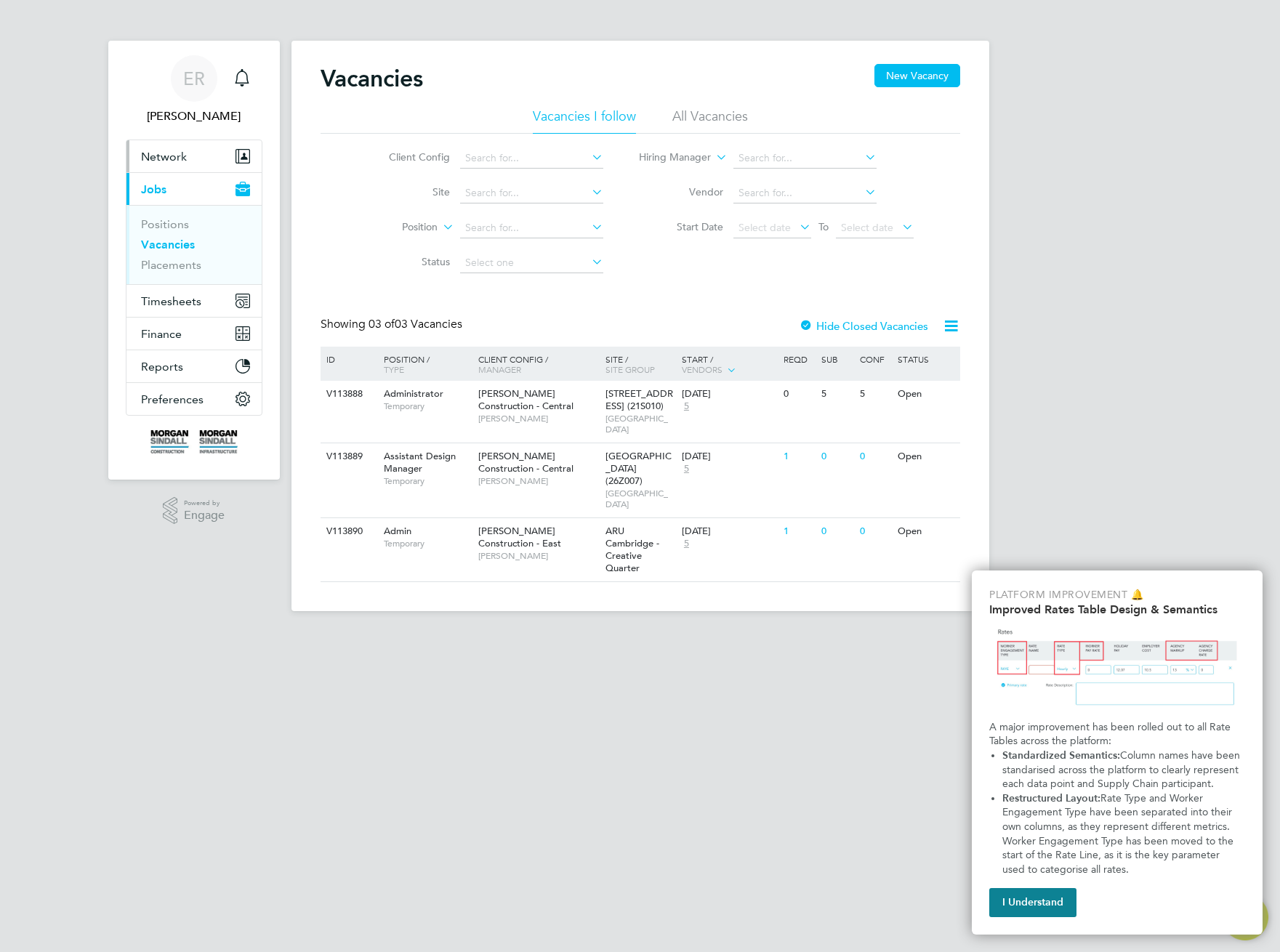
click at [179, 148] on button "Network" at bounding box center [194, 156] width 135 height 32
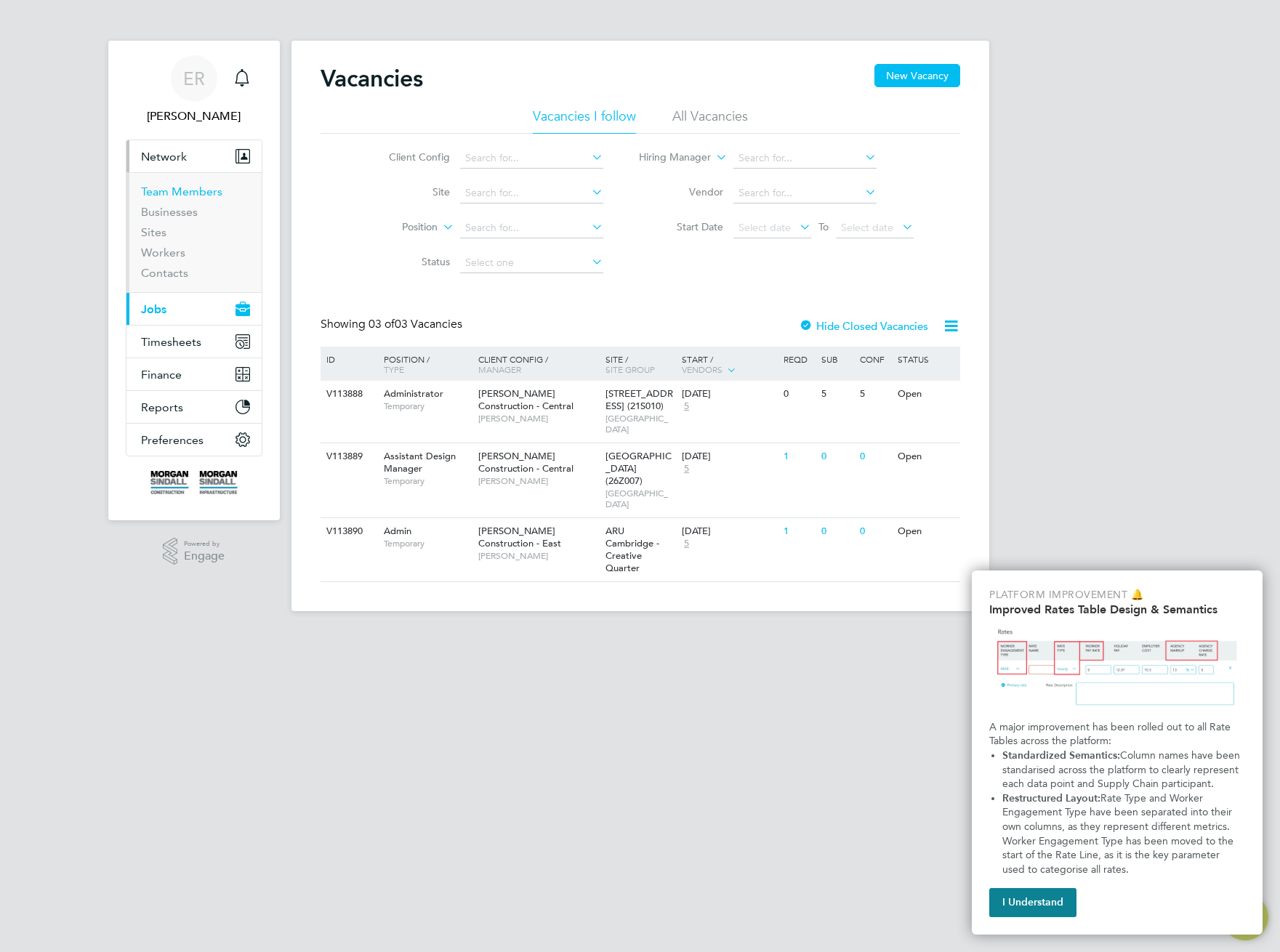
click at [177, 193] on link "Team Members" at bounding box center [182, 192] width 82 height 14
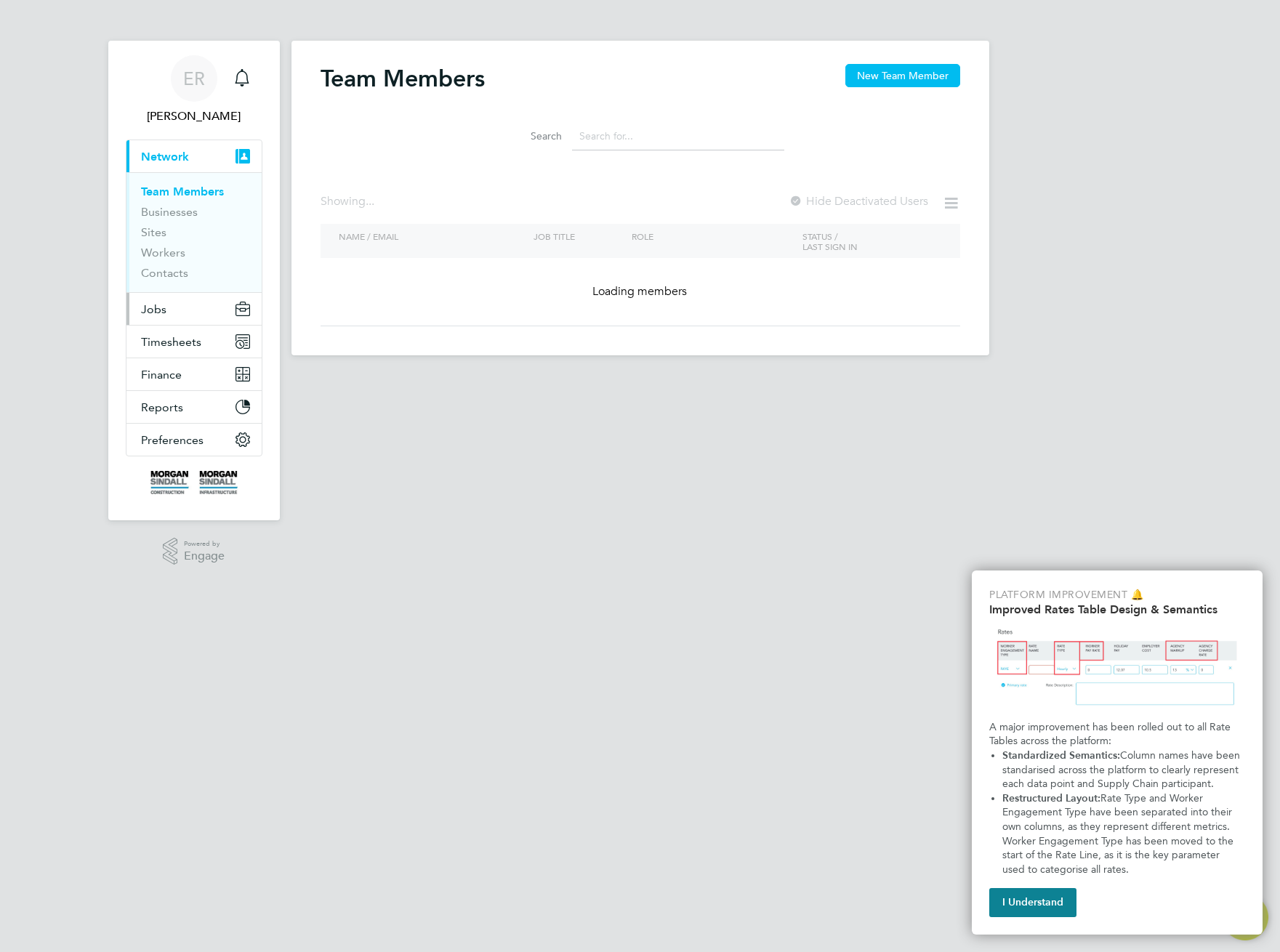
click at [162, 306] on span "Jobs" at bounding box center [153, 309] width 25 height 14
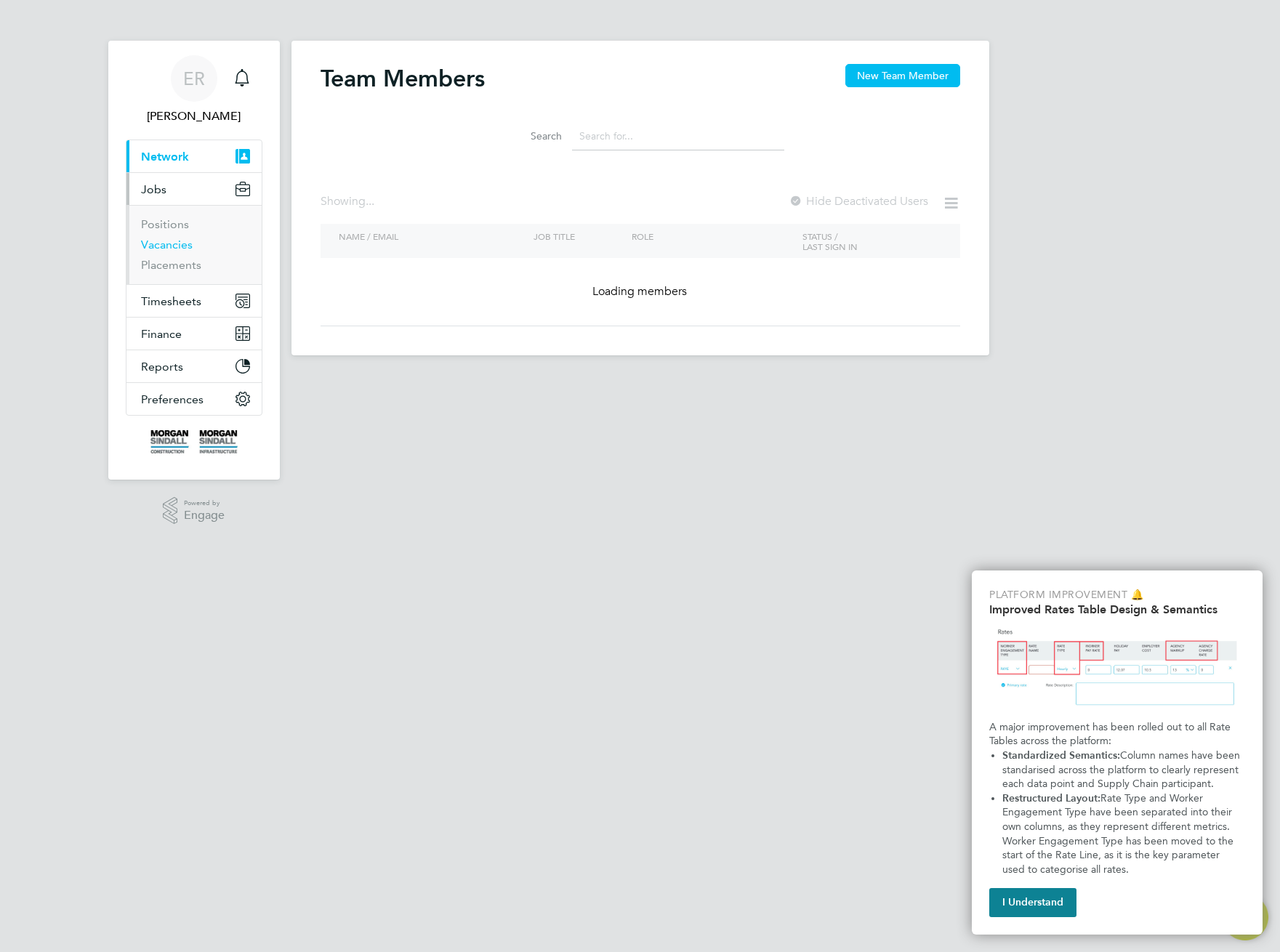
click at [181, 244] on link "Vacancies" at bounding box center [166, 245] width 52 height 14
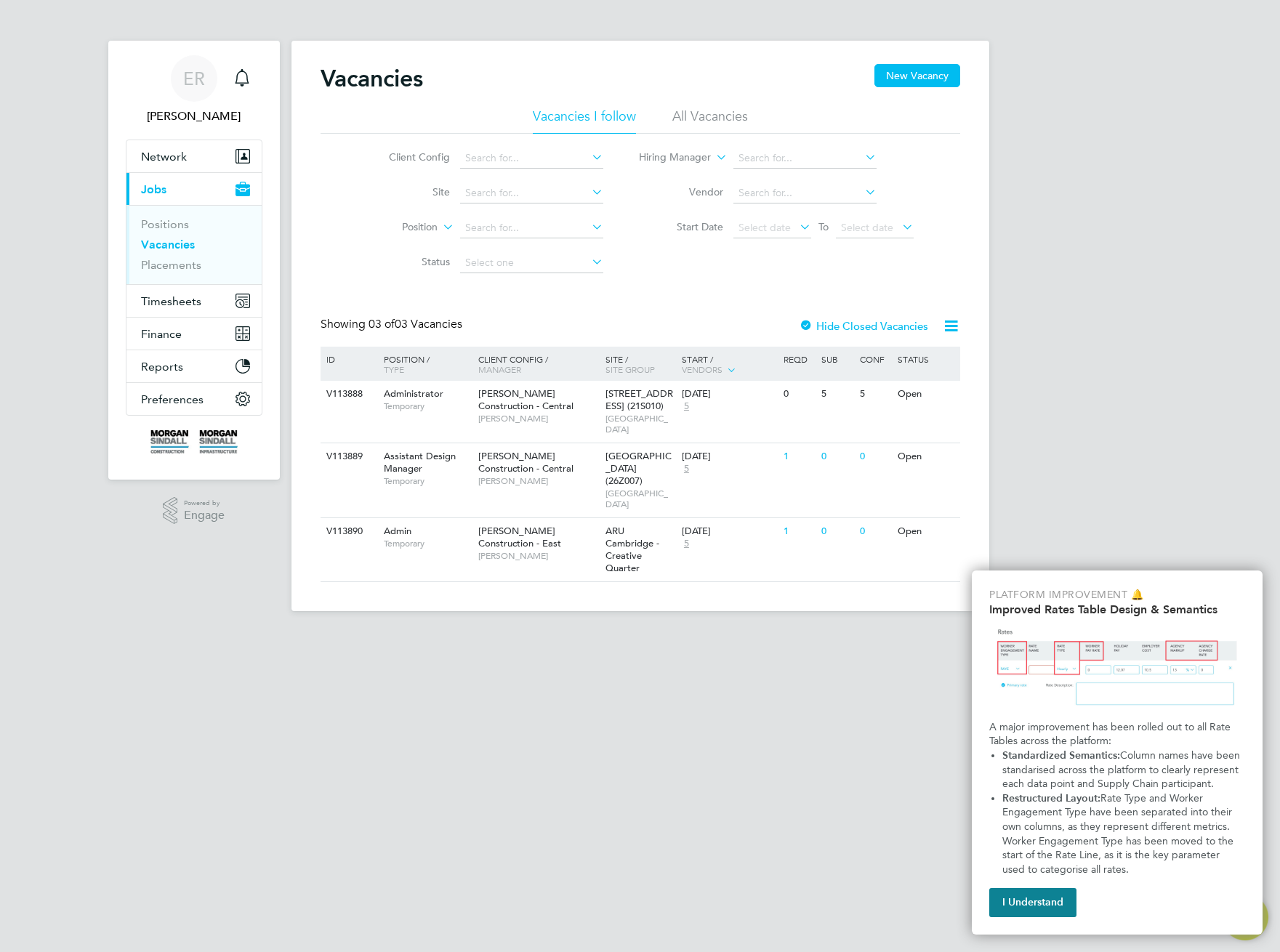
click at [698, 117] on li "All Vacancies" at bounding box center [710, 121] width 75 height 26
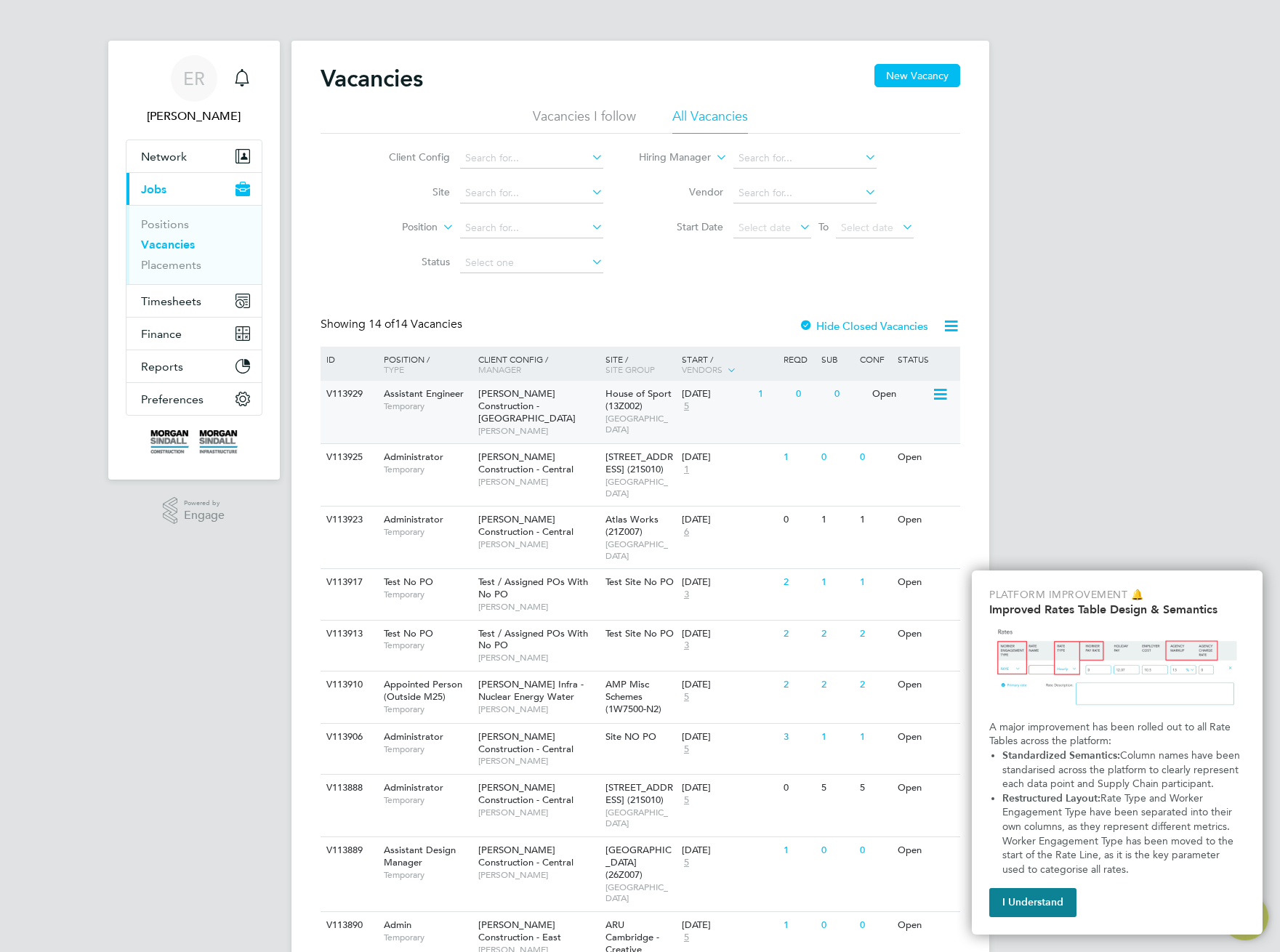
click at [943, 394] on icon at bounding box center [939, 394] width 15 height 18
click at [894, 470] on li "Update Status" at bounding box center [904, 469] width 85 height 20
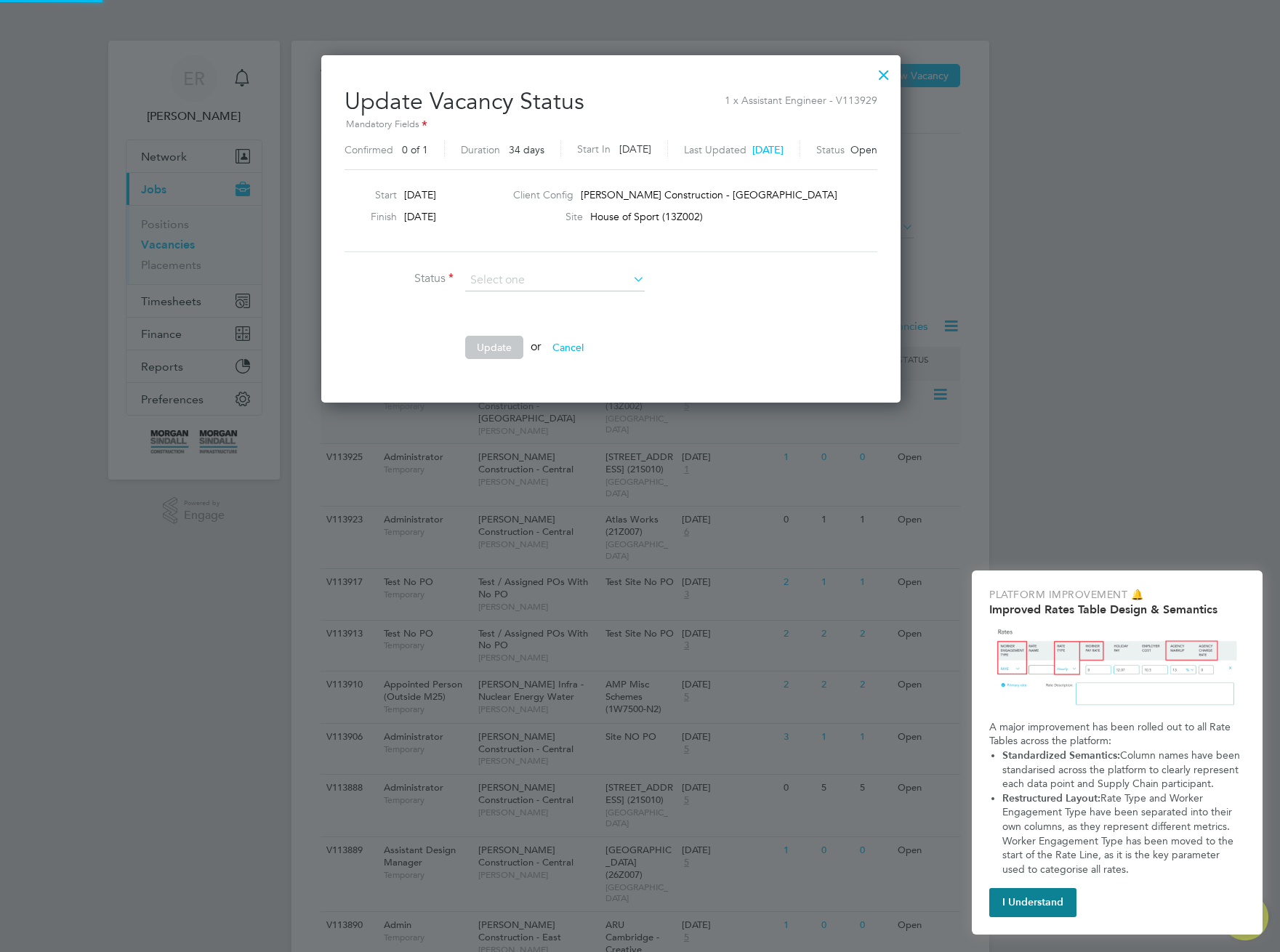
scroll to position [346, 637]
click at [536, 329] on li "Cancelled" at bounding box center [554, 338] width 181 height 19
type input "Cancelled"
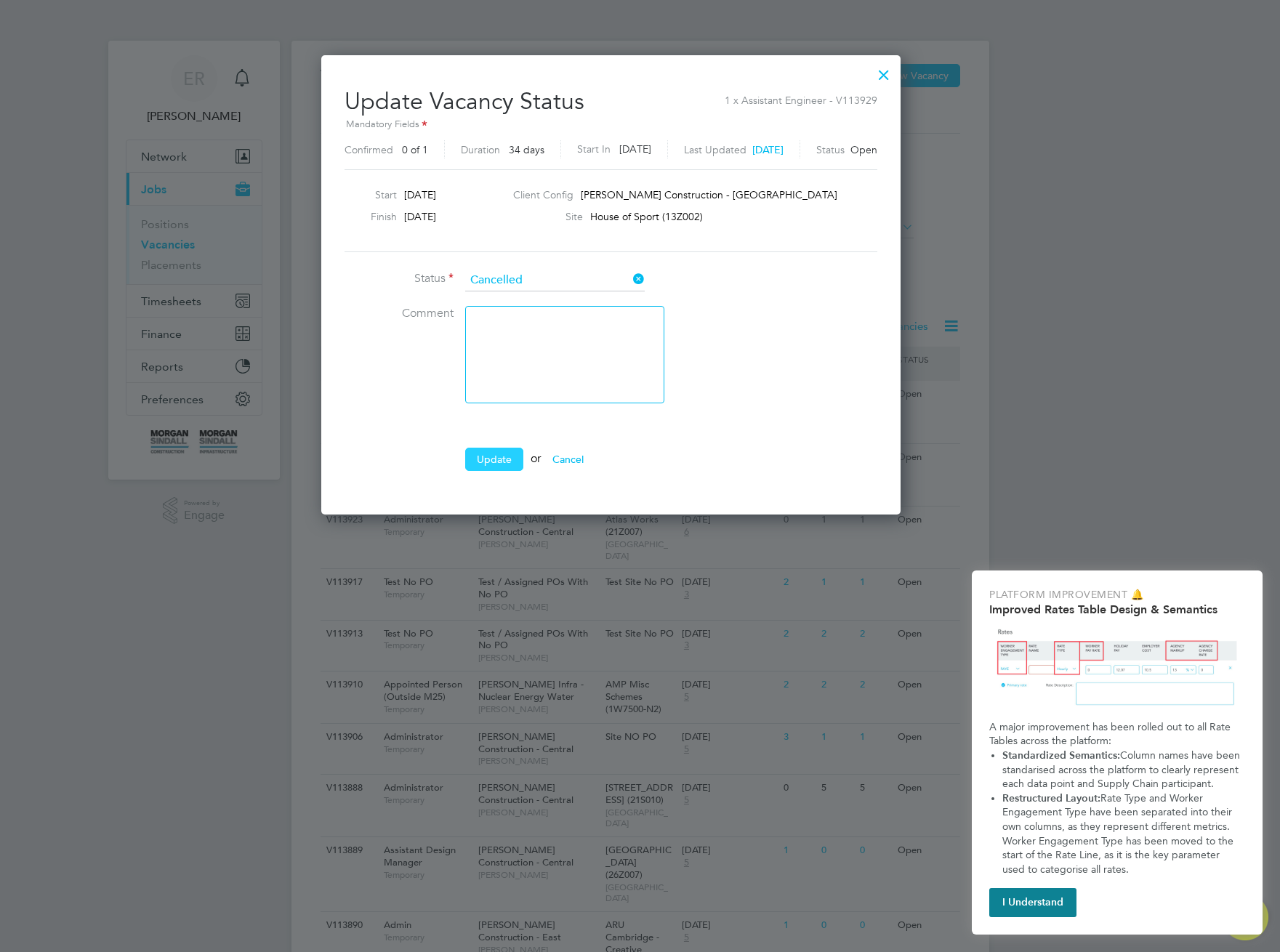
click at [494, 452] on button "Update" at bounding box center [494, 459] width 58 height 23
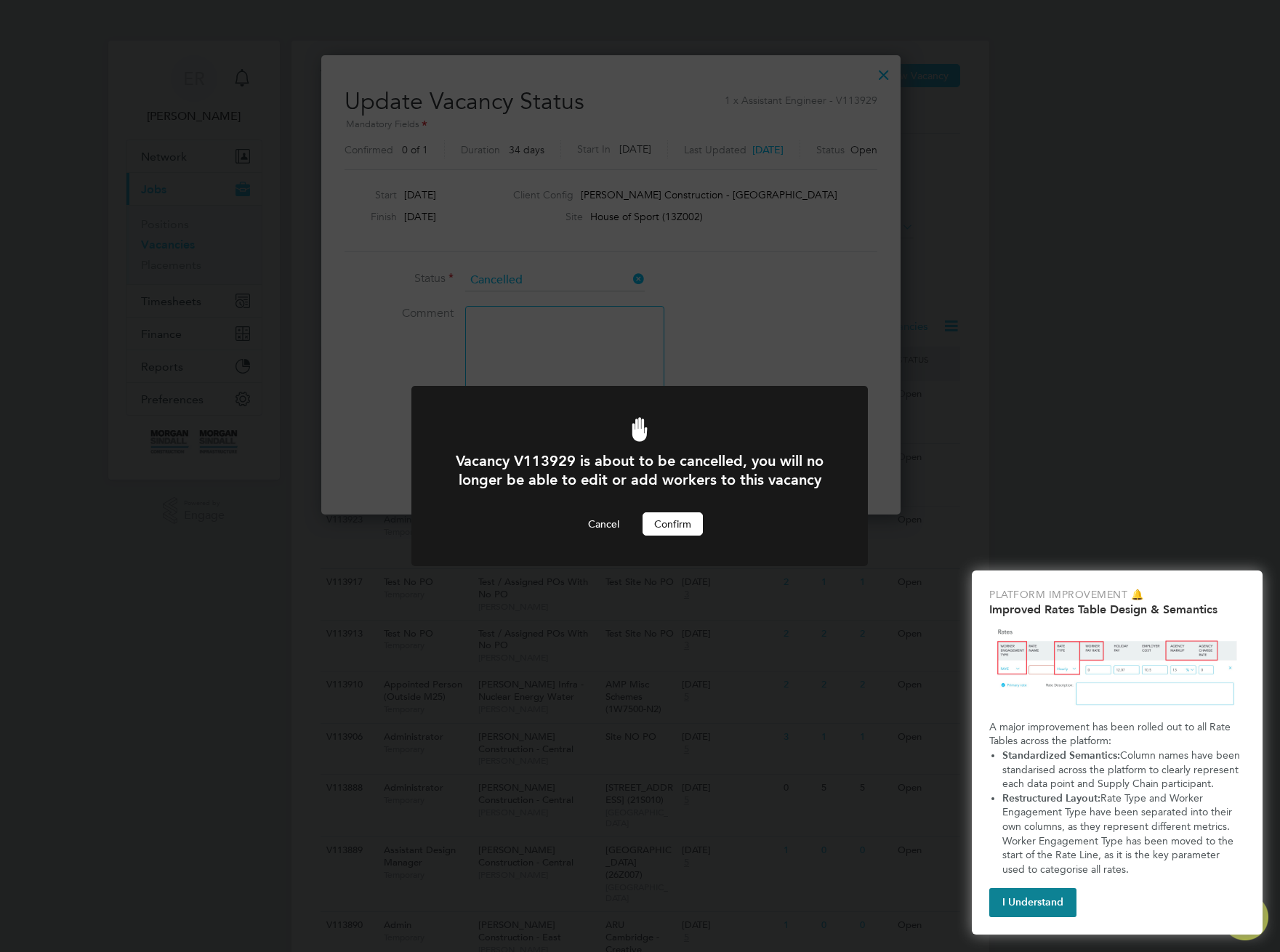
click at [691, 526] on button "Confirm" at bounding box center [673, 524] width 60 height 23
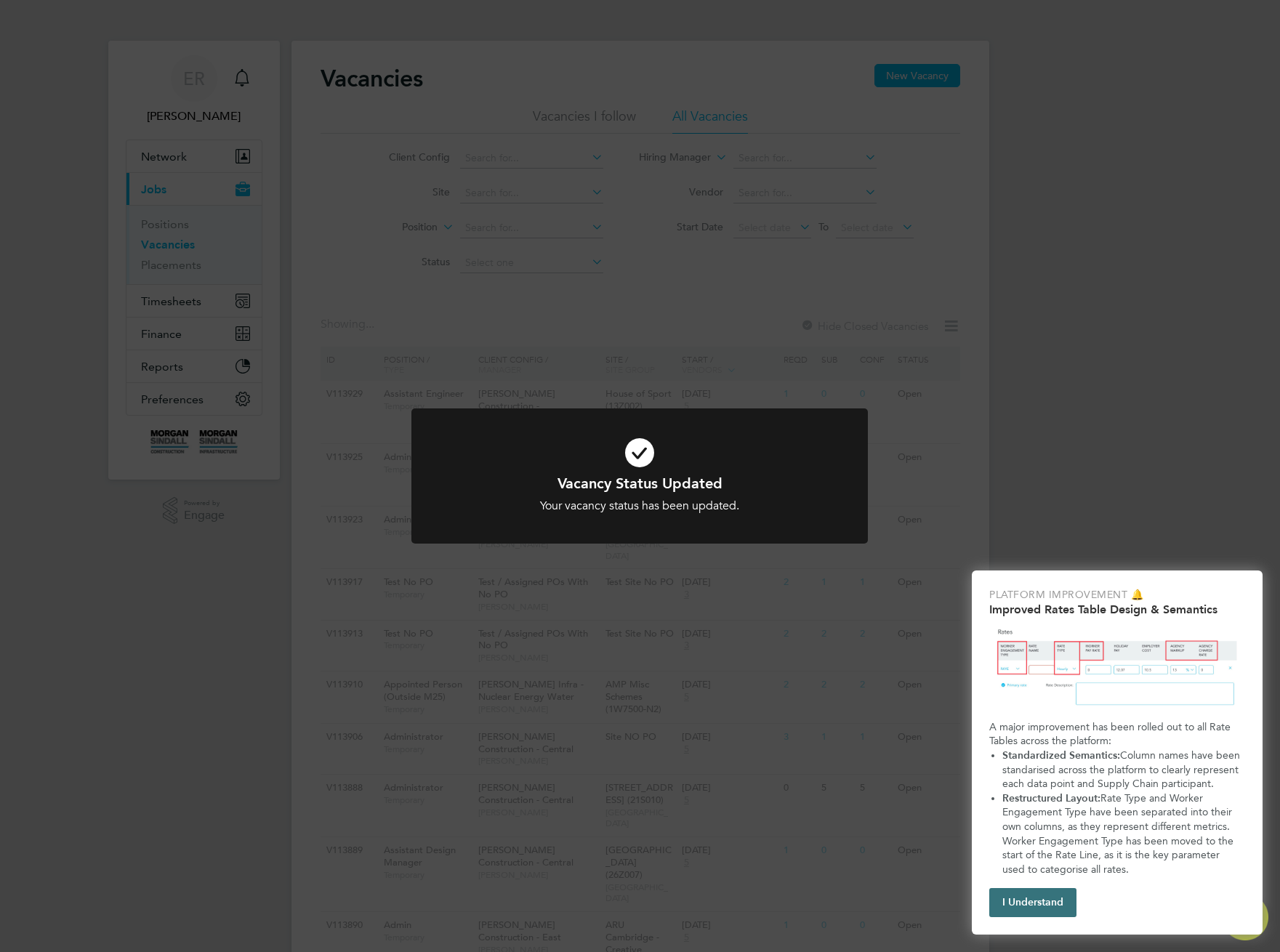
click at [1038, 907] on button "I Understand" at bounding box center [1032, 903] width 87 height 29
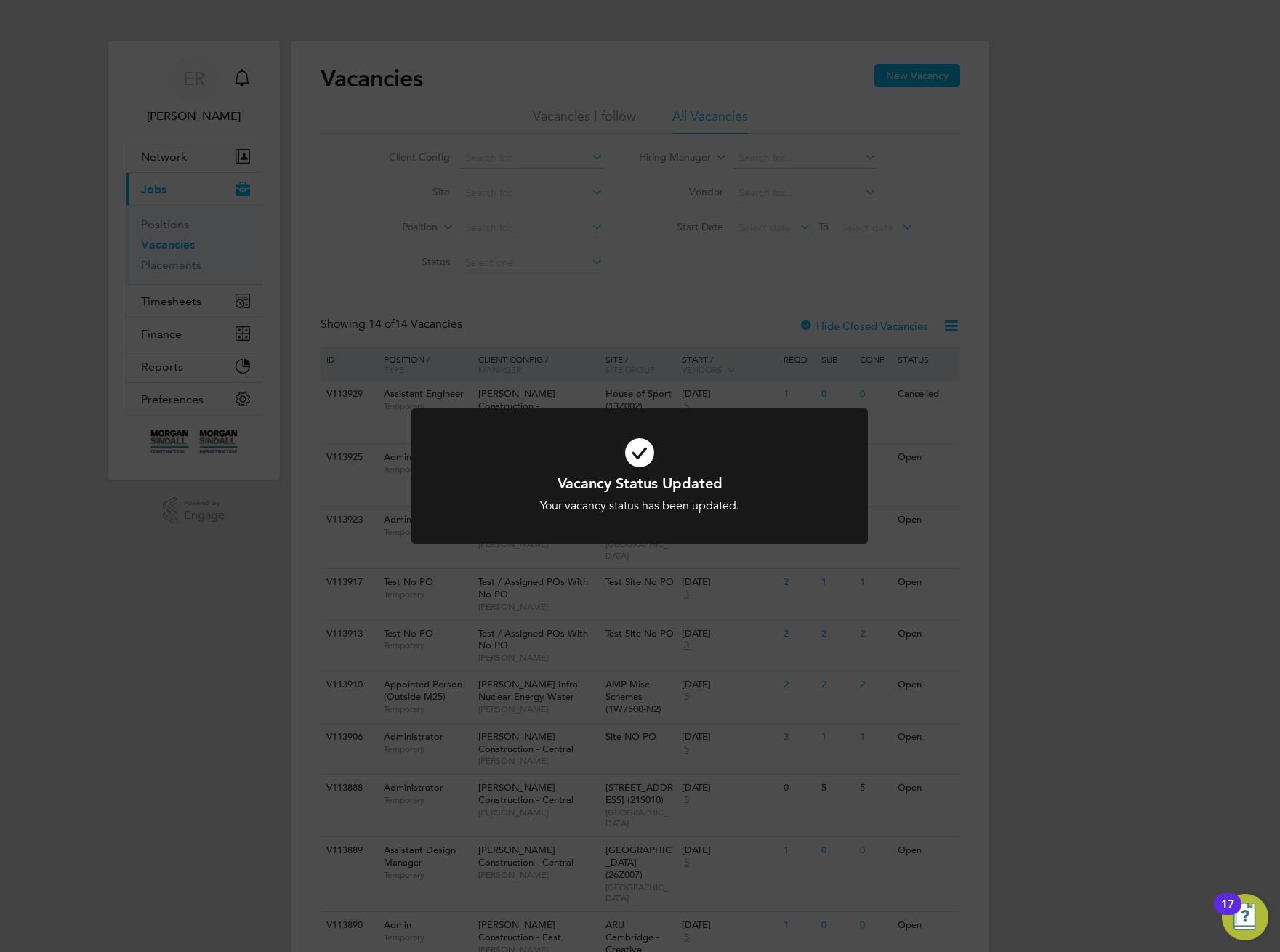
click at [1026, 501] on div "Vacancy Status Updated Your vacancy status has been updated. Cancel Okay" at bounding box center [640, 476] width 1280 height 952
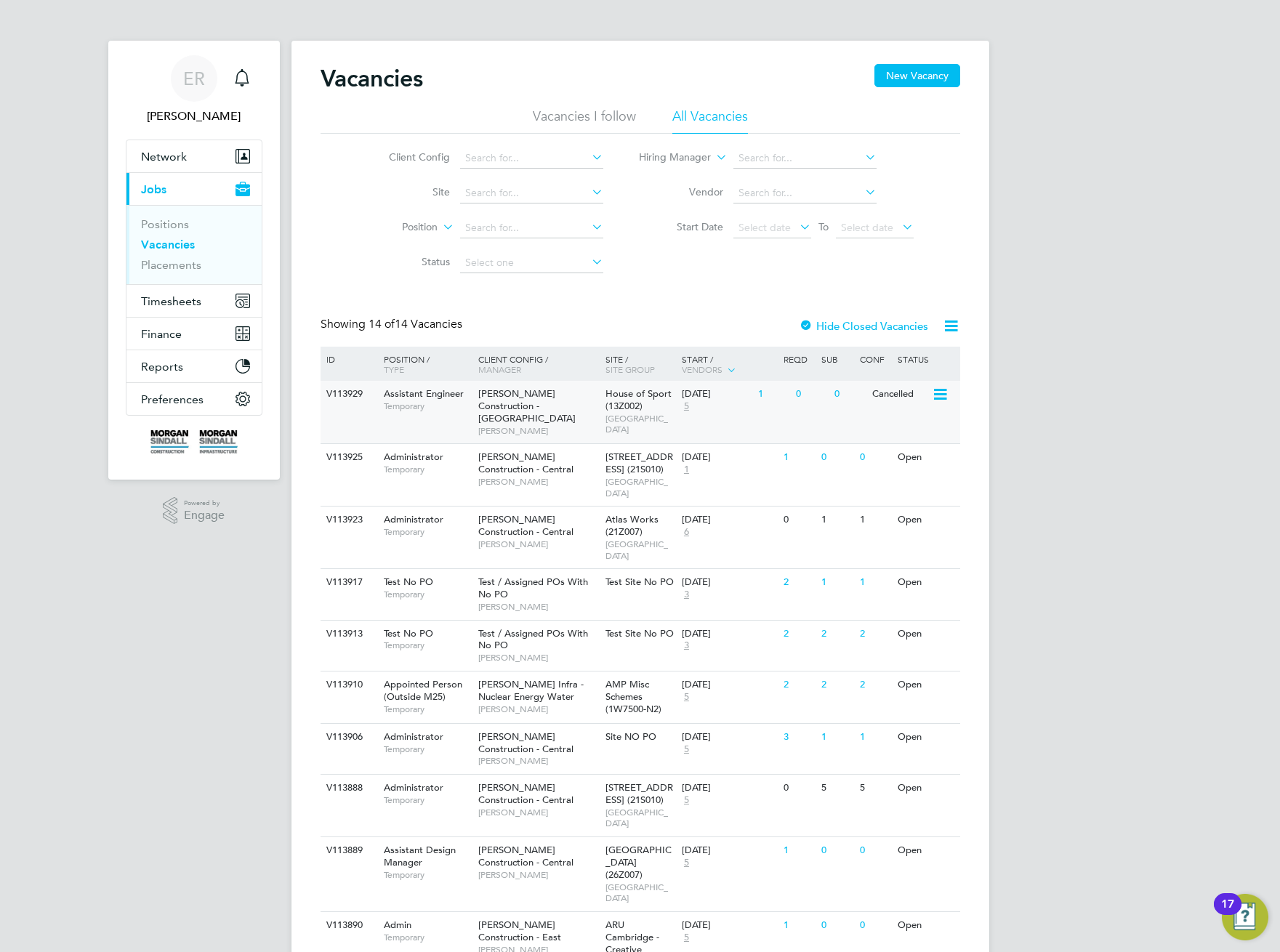
click at [936, 394] on icon at bounding box center [939, 394] width 15 height 18
click at [890, 469] on li "Update Status" at bounding box center [904, 469] width 85 height 20
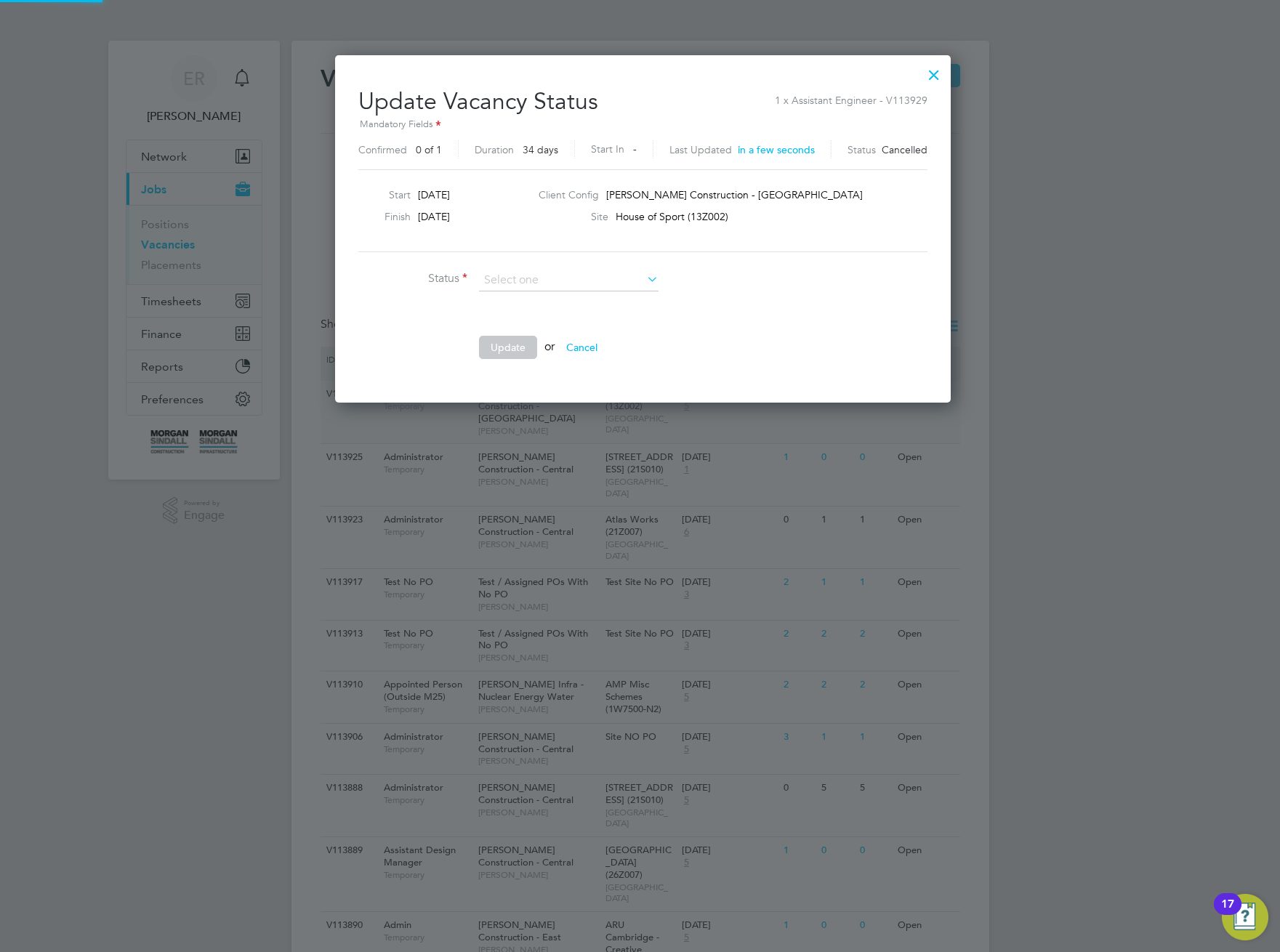
scroll to position [346, 610]
click at [573, 286] on input at bounding box center [568, 280] width 179 height 22
click at [565, 299] on li "Open" at bounding box center [568, 300] width 181 height 19
type input "Open"
click at [493, 342] on button "Update" at bounding box center [508, 347] width 58 height 23
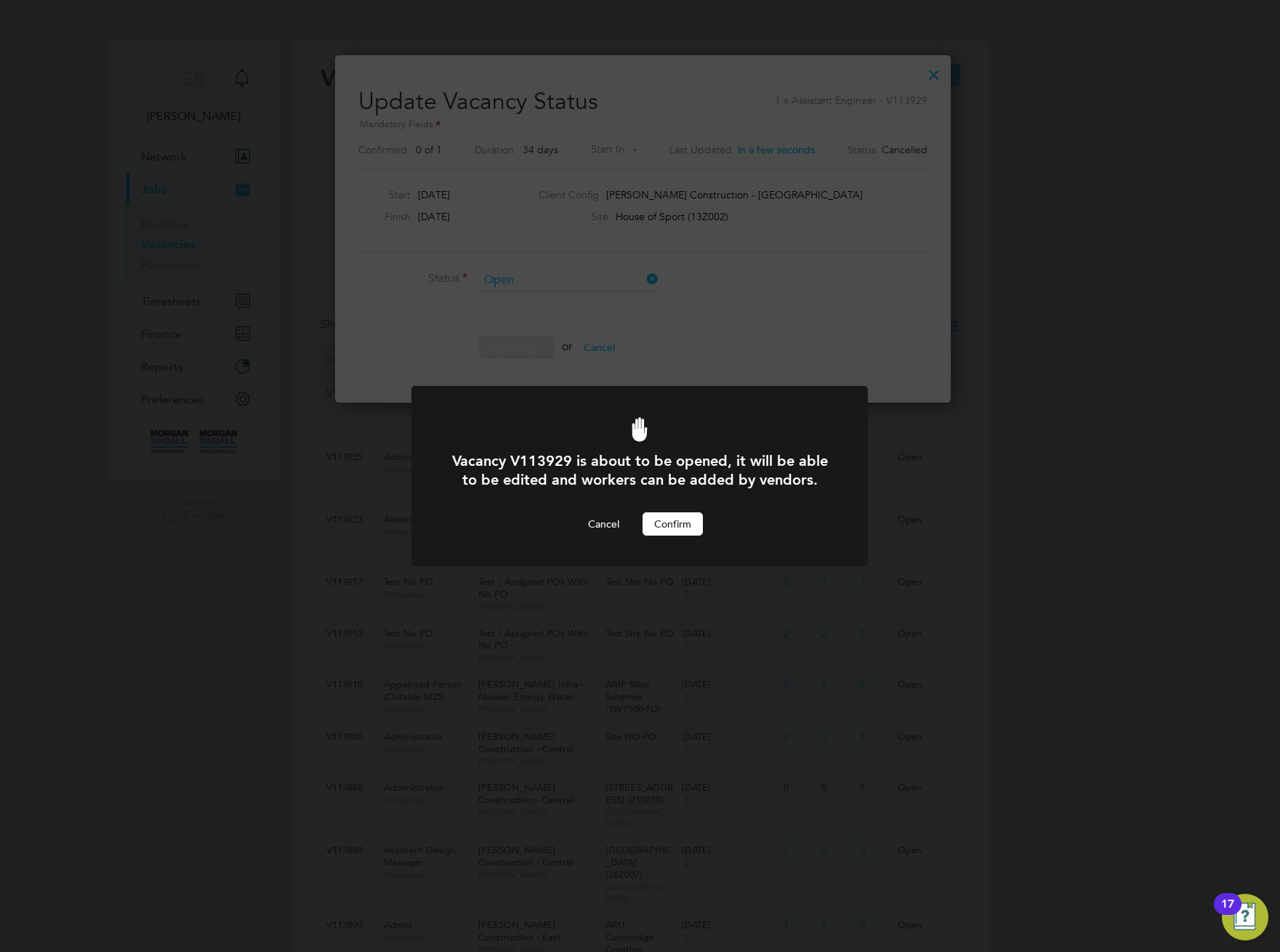
click at [673, 524] on button "Confirm" at bounding box center [673, 524] width 60 height 23
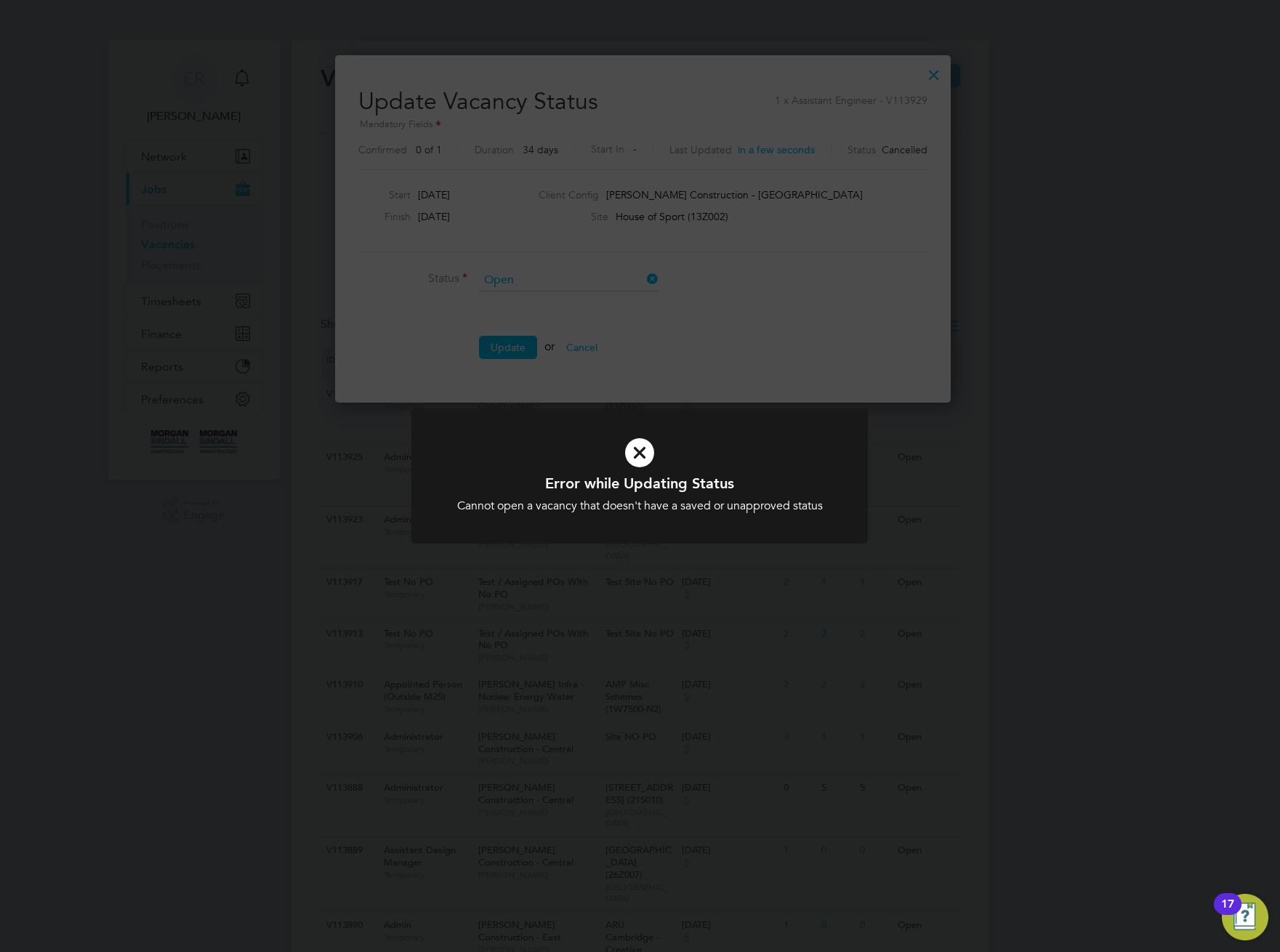
click at [587, 356] on div "Error while Updating Status Cannot open a vacancy that doesn't have a saved or …" at bounding box center [640, 476] width 1280 height 952
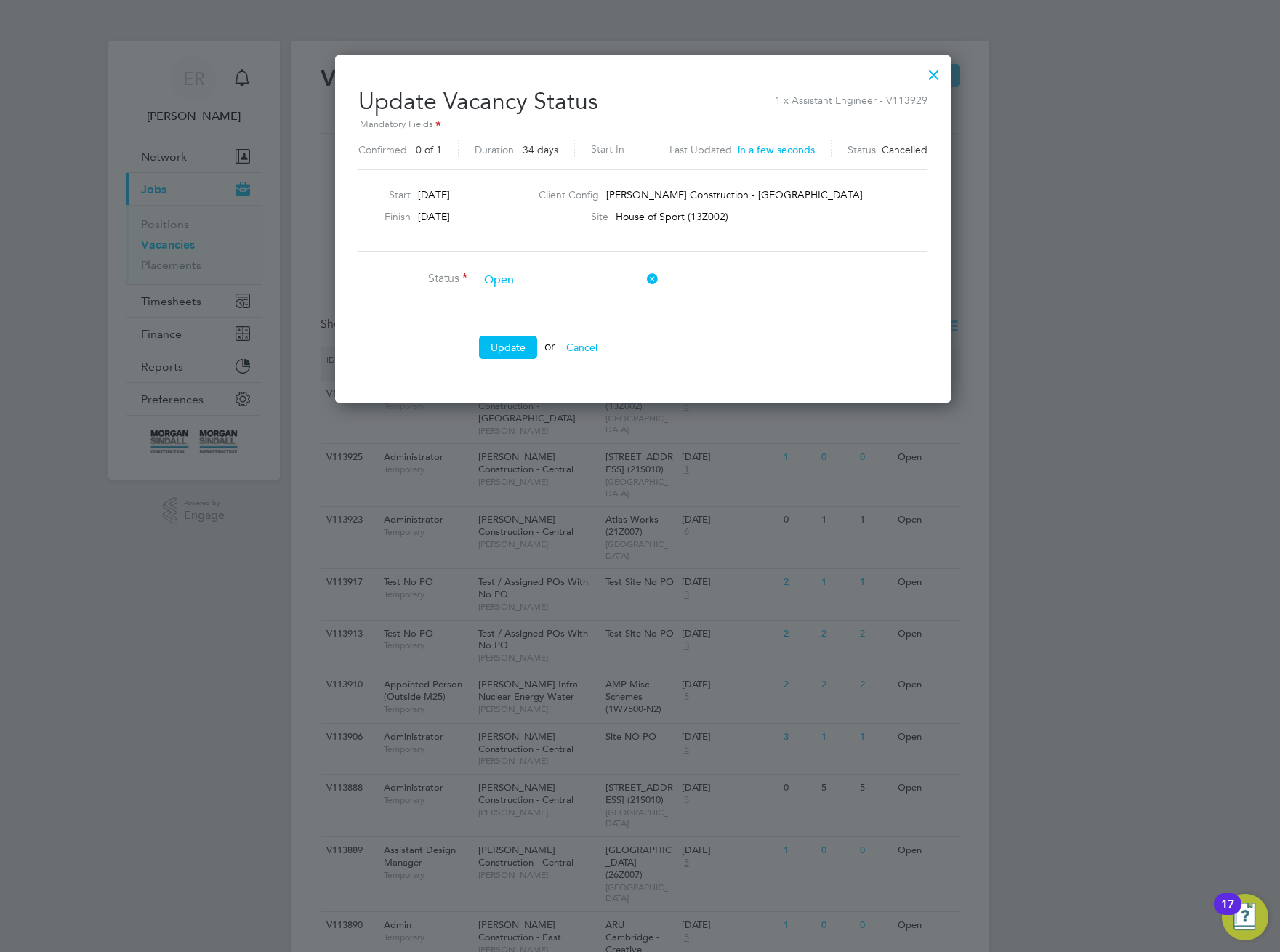
click at [579, 342] on button "Cancel" at bounding box center [582, 347] width 55 height 23
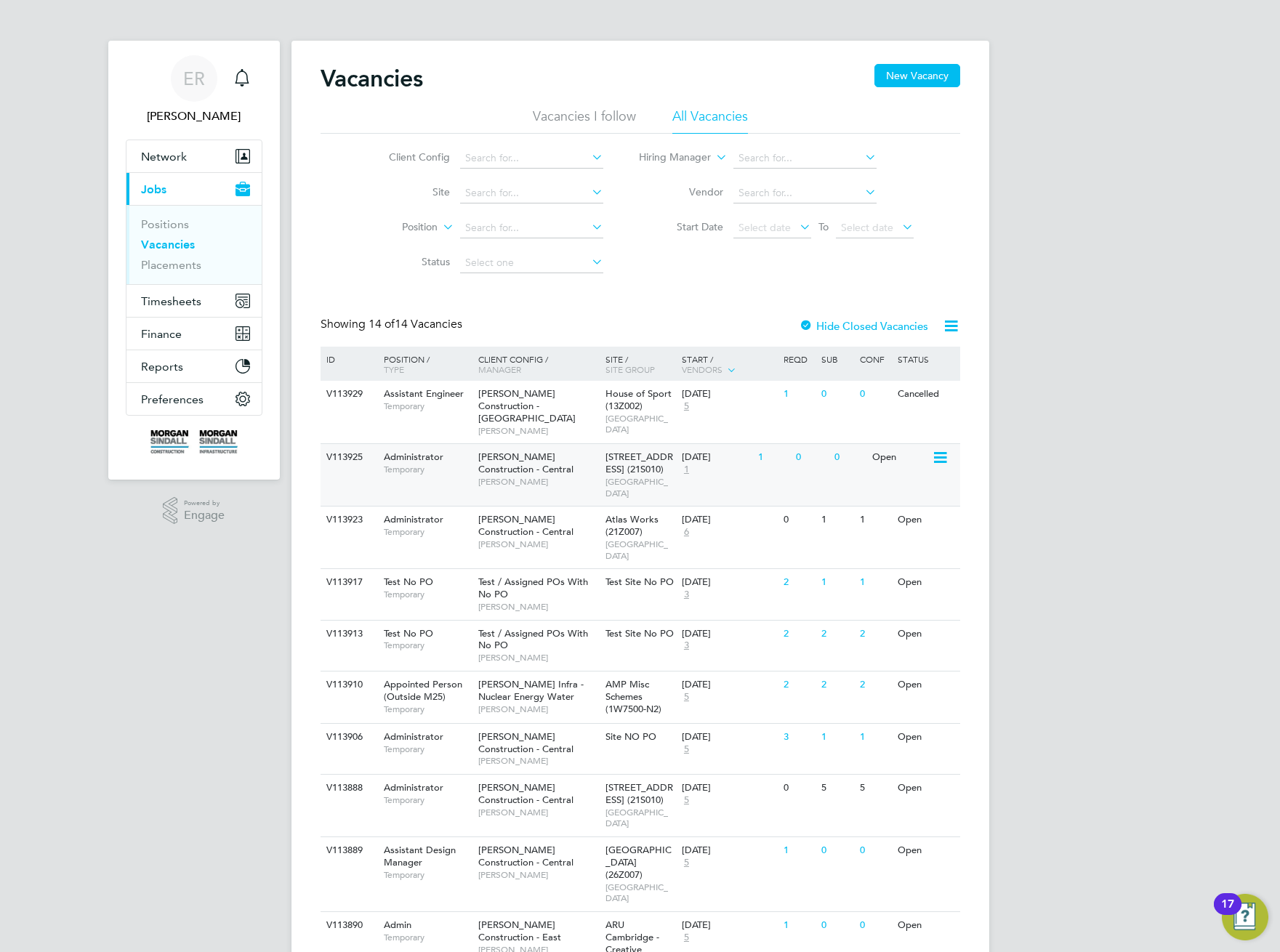
click at [938, 449] on icon at bounding box center [939, 458] width 15 height 18
click at [897, 513] on li "Update Status" at bounding box center [904, 520] width 85 height 20
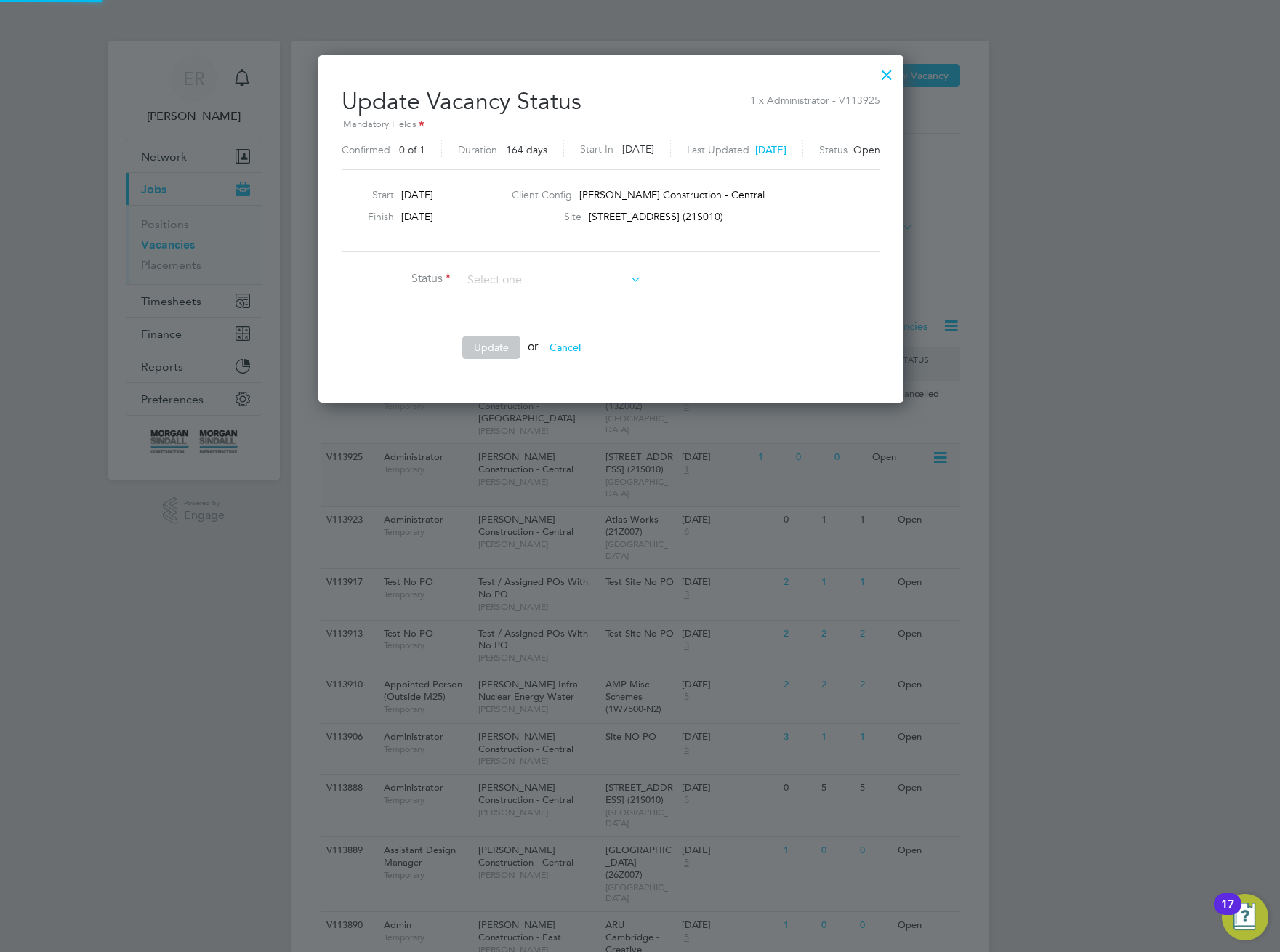
scroll to position [346, 643]
click at [574, 305] on li "Completed" at bounding box center [552, 300] width 181 height 19
type input "Completed"
click at [486, 339] on button "Update" at bounding box center [492, 347] width 58 height 23
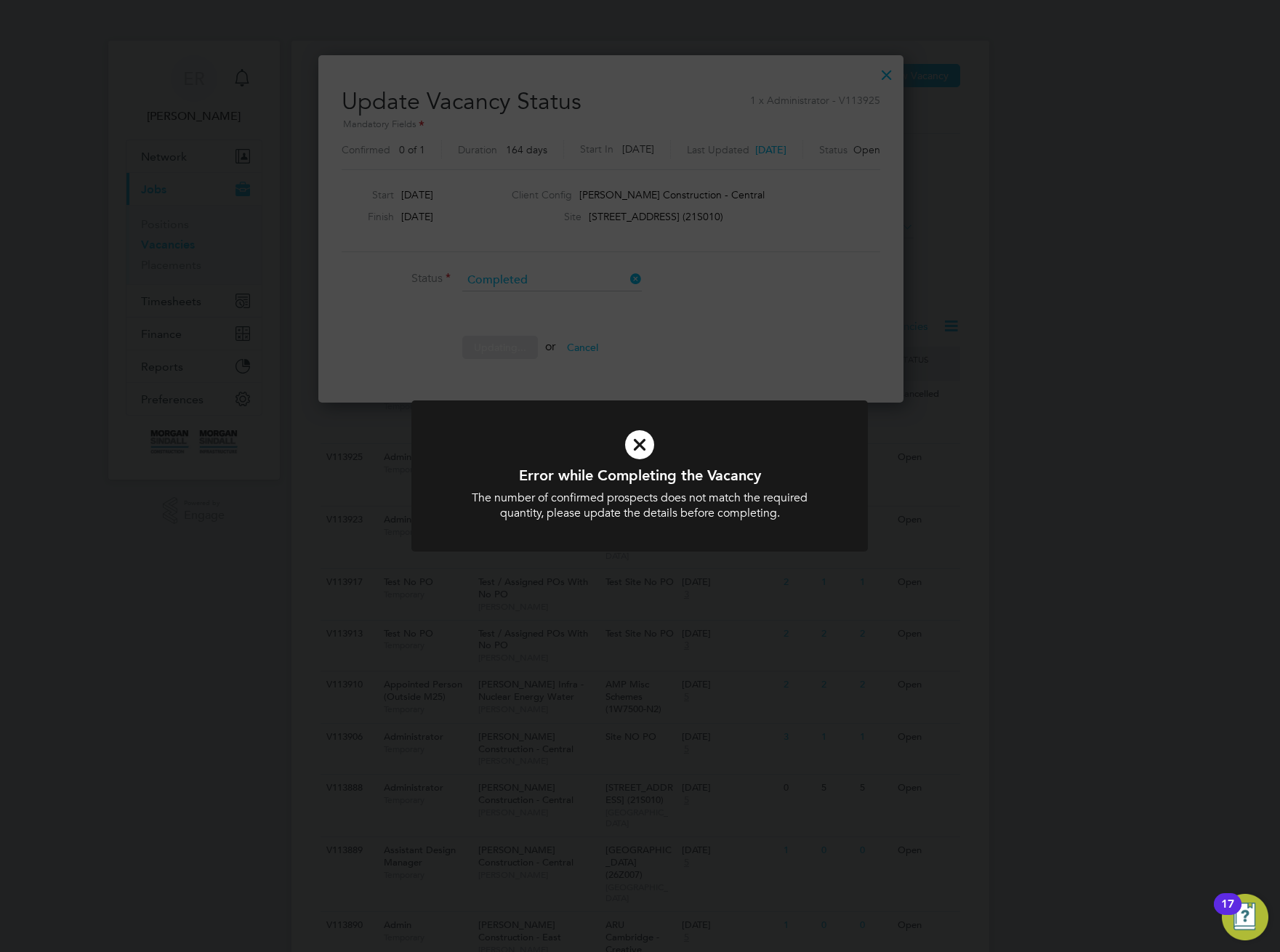
click at [673, 354] on div "Error while Completing the Vacancy The number of confirmed prospects does not m…" at bounding box center [640, 476] width 1280 height 952
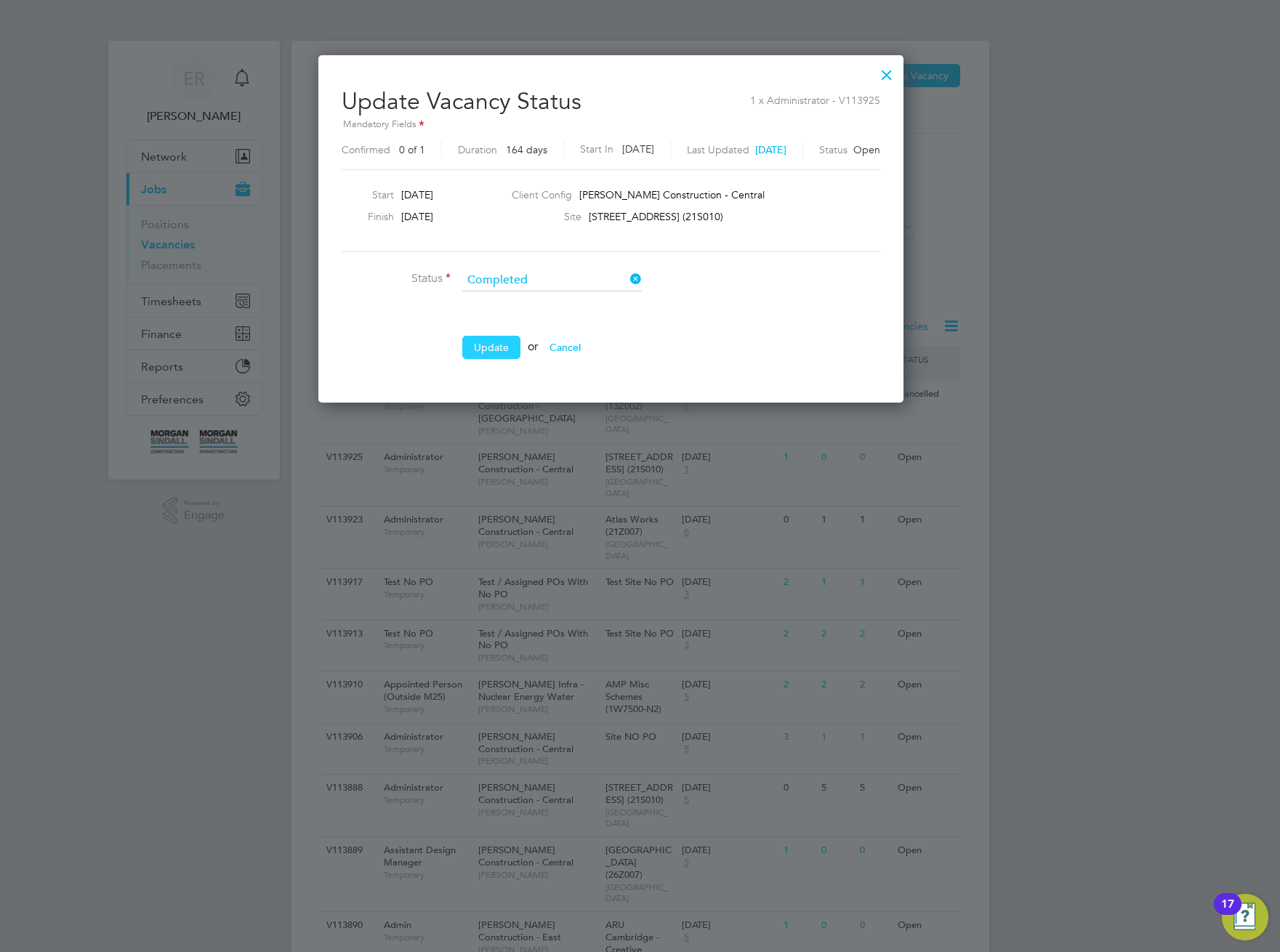
click at [501, 345] on button "Update" at bounding box center [492, 347] width 58 height 23
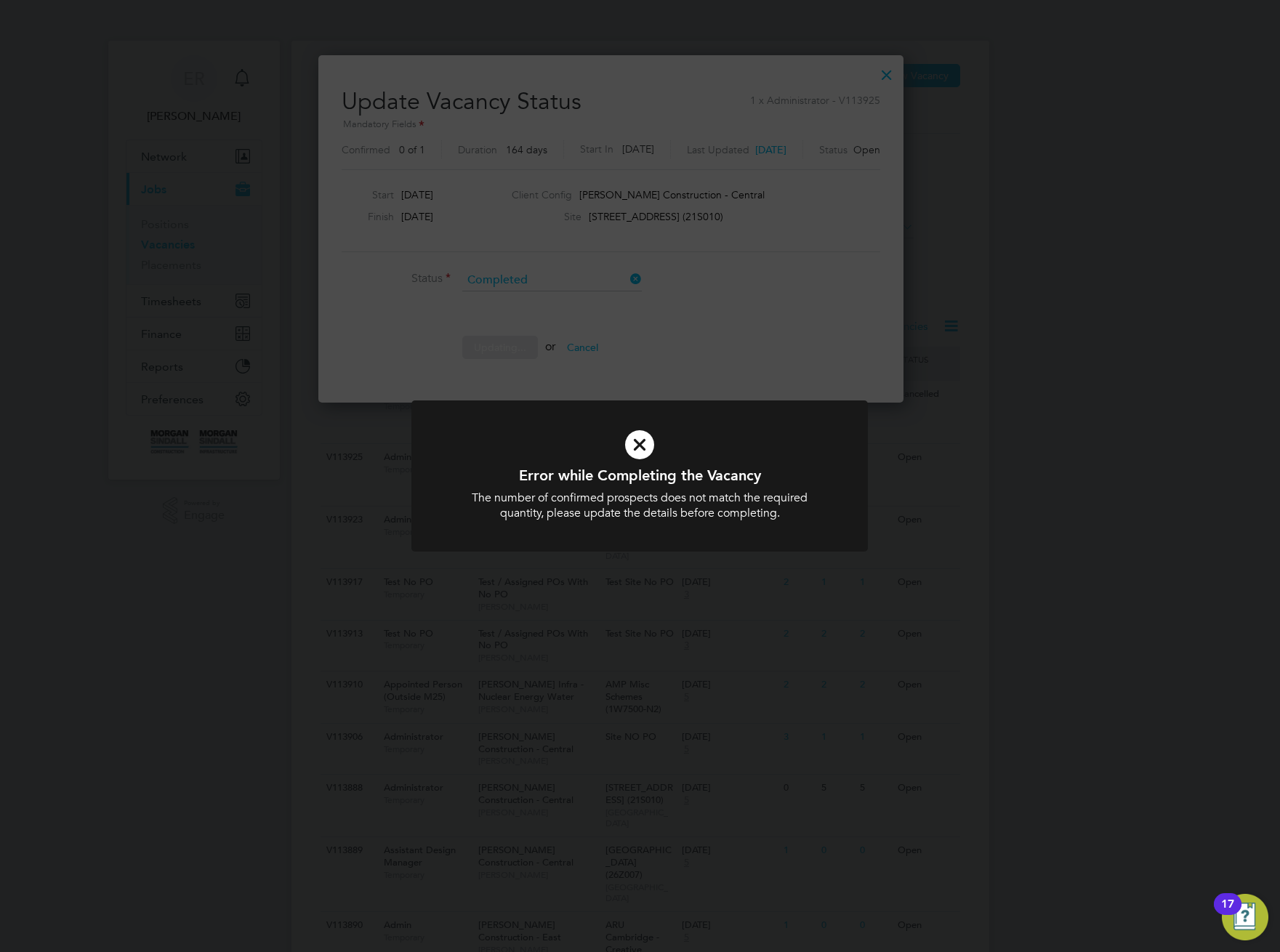
click at [579, 344] on div "Error while Completing the Vacancy The number of confirmed prospects does not m…" at bounding box center [640, 476] width 1280 height 952
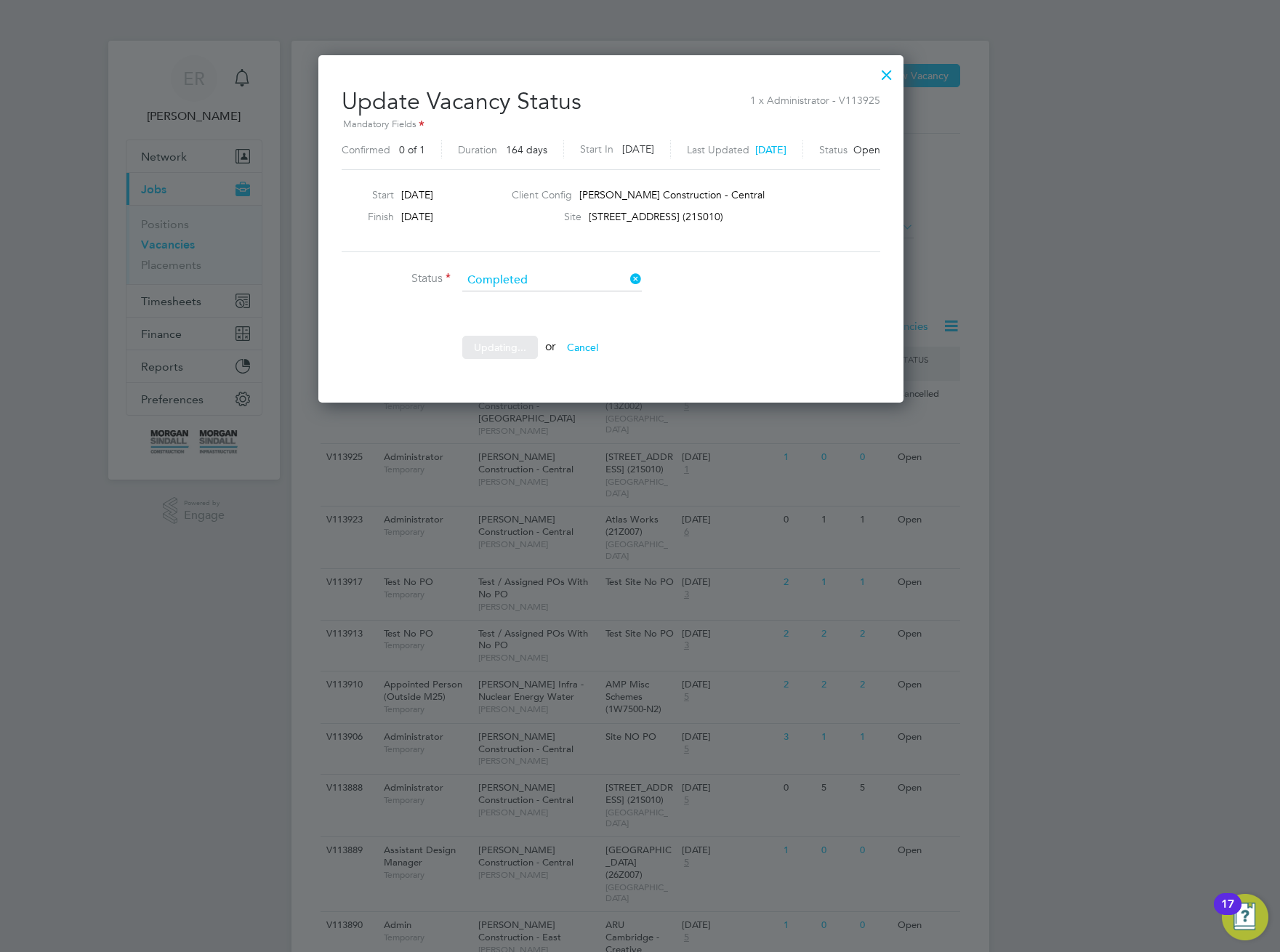
drag, startPoint x: 577, startPoint y: 351, endPoint x: 619, endPoint y: 339, distance: 43.7
click at [581, 350] on div "Sorry, we are having problems connecting to our services." at bounding box center [640, 673] width 698 height 1265
click at [941, 68] on div "Sorry, we are having problems connecting to our services." at bounding box center [640, 673] width 698 height 1265
click at [941, 69] on div "Sorry, we are having problems connecting to our services." at bounding box center [640, 673] width 698 height 1265
click at [900, 73] on div at bounding box center [887, 72] width 26 height 26
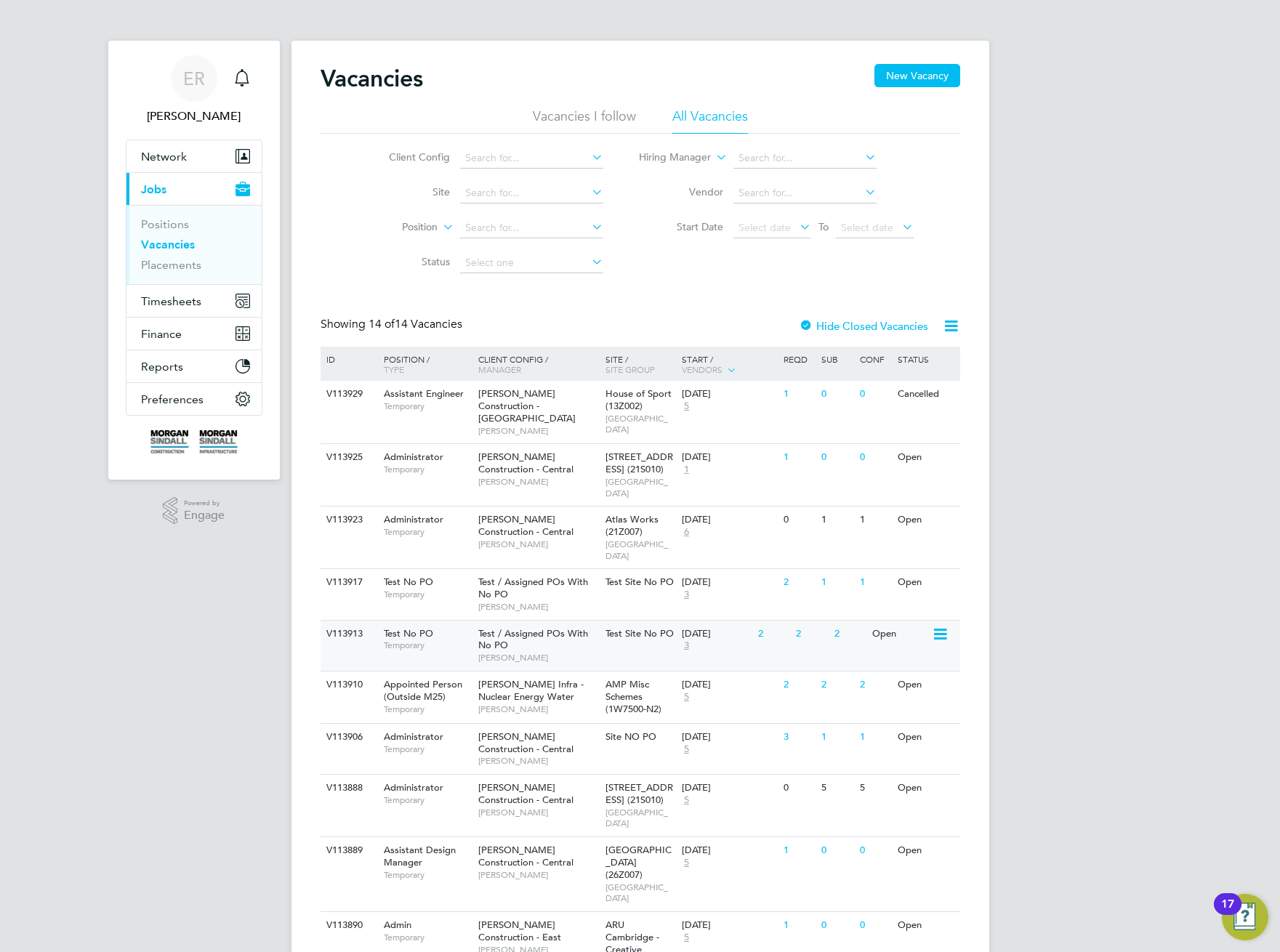
click at [939, 626] on icon at bounding box center [939, 634] width 15 height 18
click at [883, 674] on li "Update Status" at bounding box center [904, 673] width 85 height 20
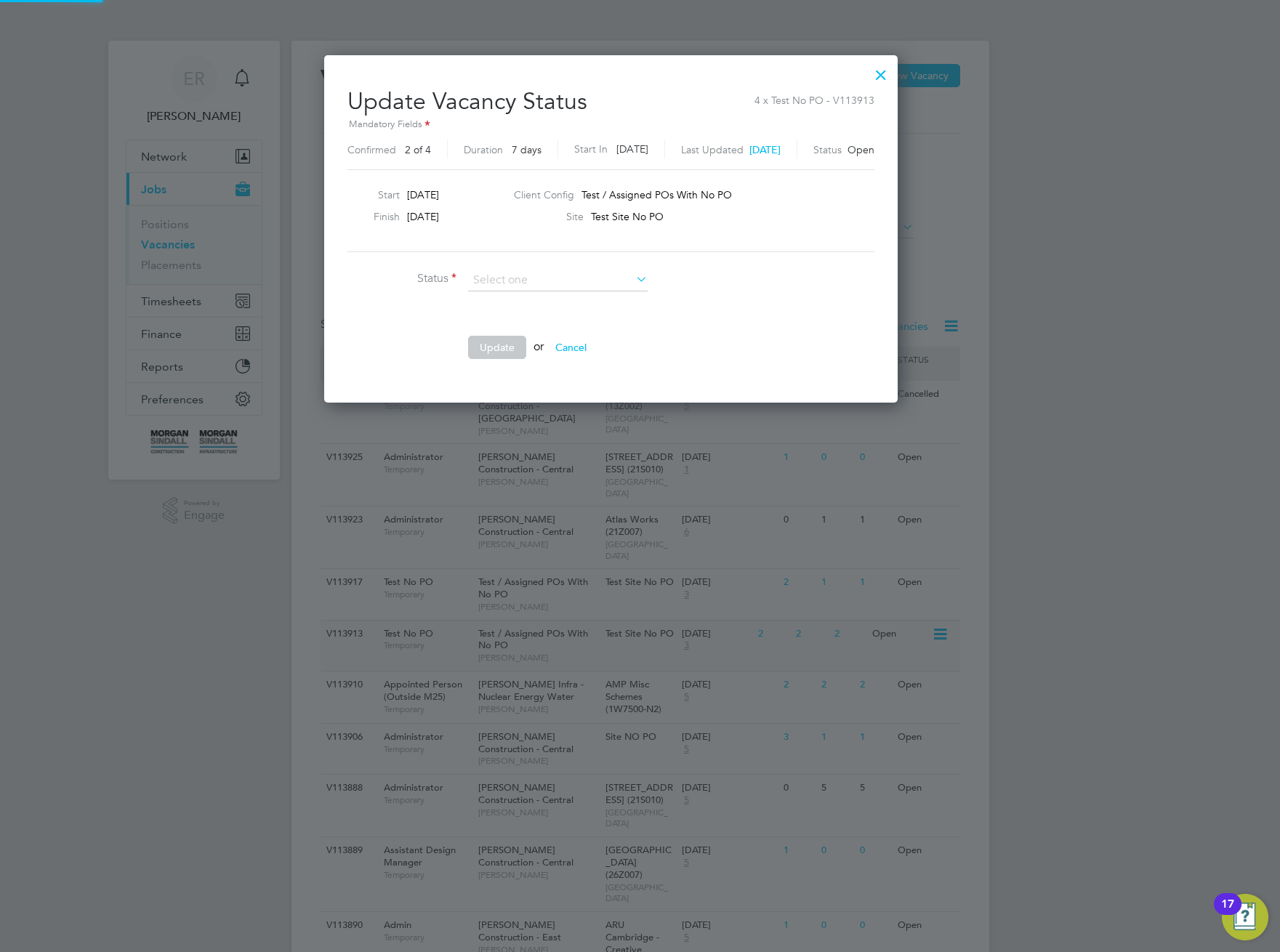
scroll to position [346, 631]
click at [569, 304] on li "Completed" at bounding box center [557, 300] width 181 height 19
type input "Completed"
click at [490, 340] on button "Update" at bounding box center [497, 347] width 58 height 23
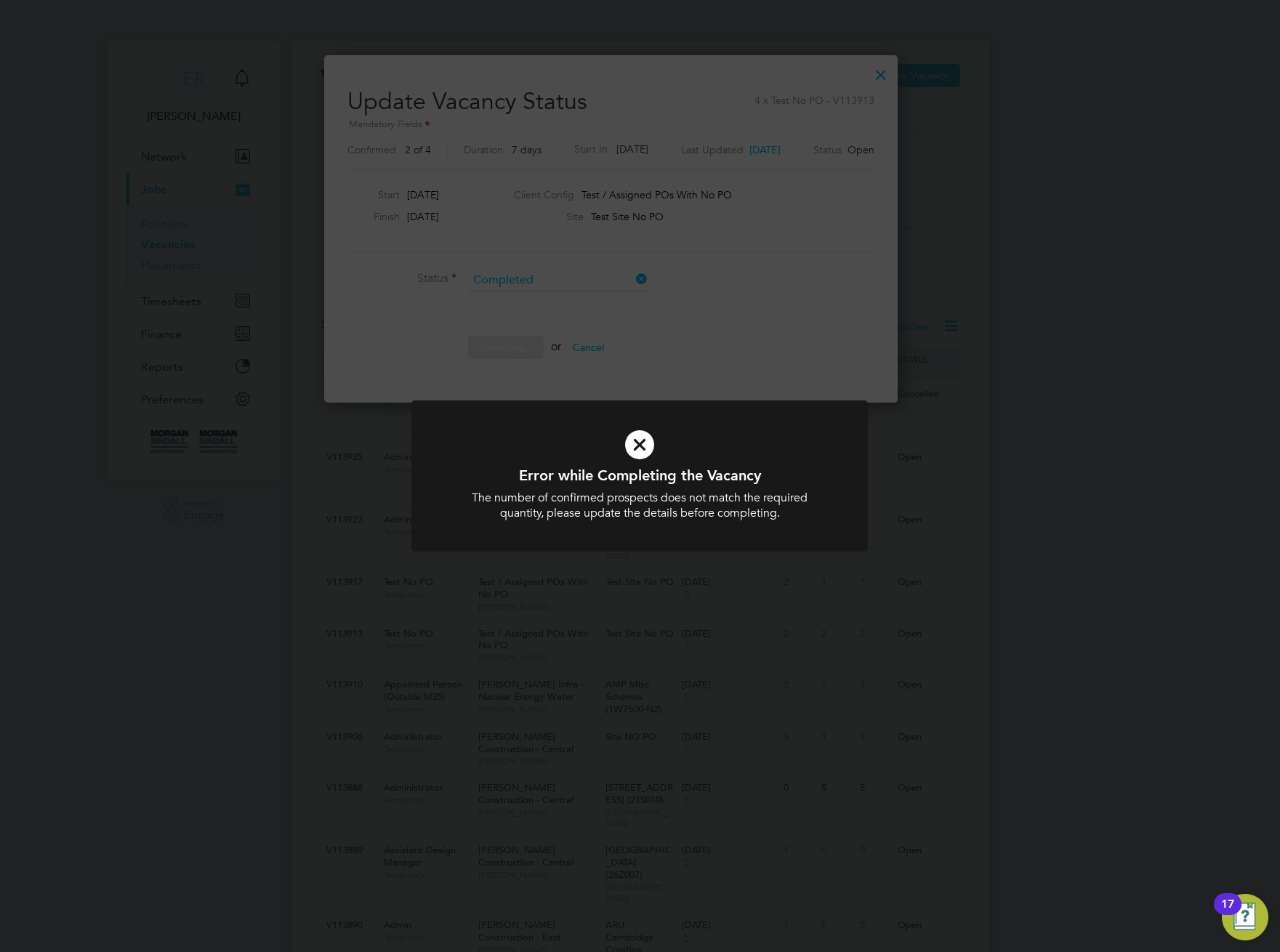
click at [613, 499] on div "The number of confirmed prospects does not match the required quantity, please …" at bounding box center [639, 506] width 378 height 31
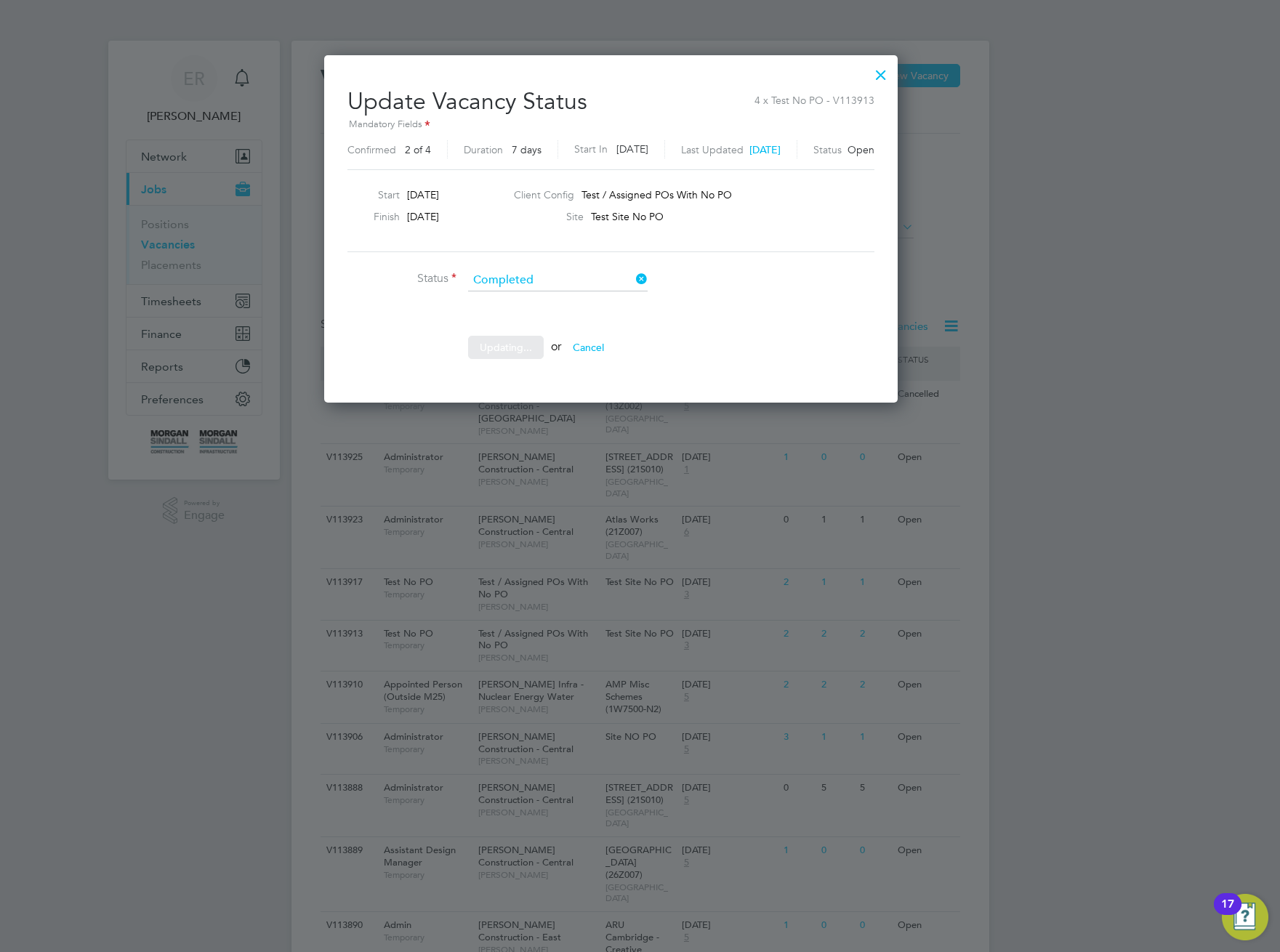
click at [613, 499] on div "The number of confirmed prospects does not match the required quantity, please …" at bounding box center [639, 506] width 378 height 31
click at [613, 499] on div "Sorry, we are having problems connecting to our services." at bounding box center [640, 673] width 698 height 1265
click at [598, 352] on button "Cancel" at bounding box center [570, 347] width 55 height 23
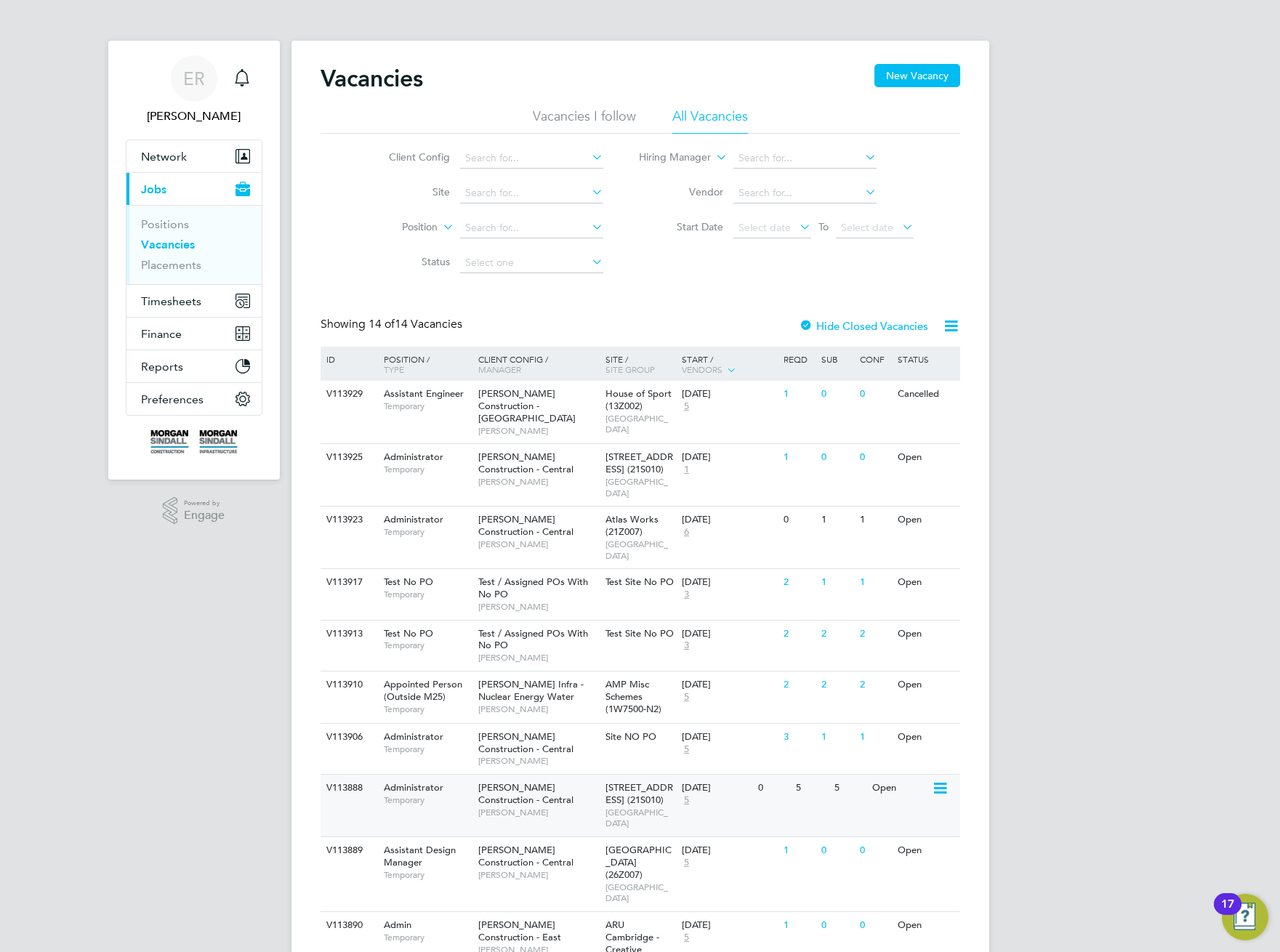
click at [934, 780] on icon at bounding box center [939, 788] width 15 height 18
click at [886, 827] on li "Update Status" at bounding box center [904, 827] width 85 height 20
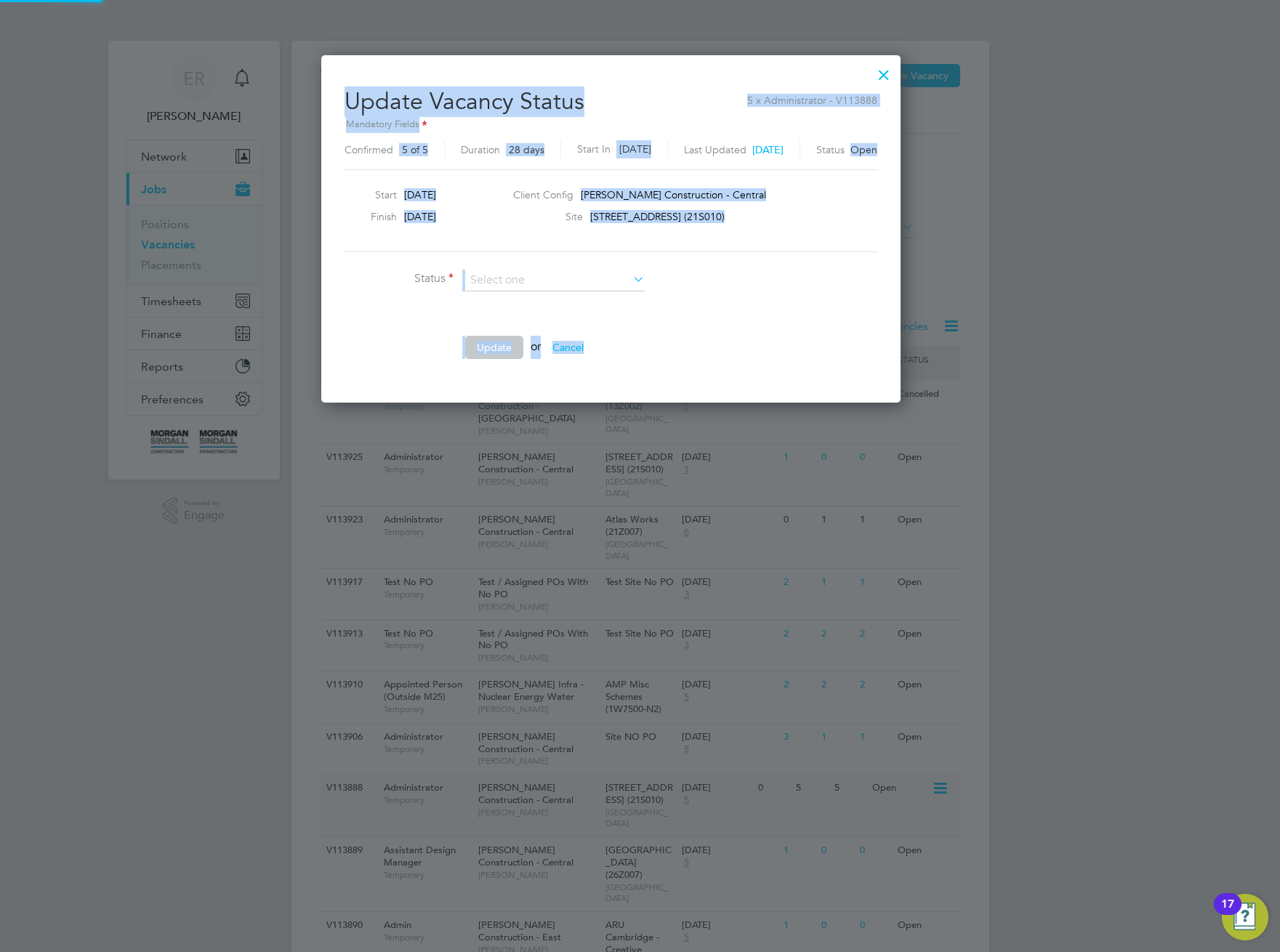
scroll to position [346, 637]
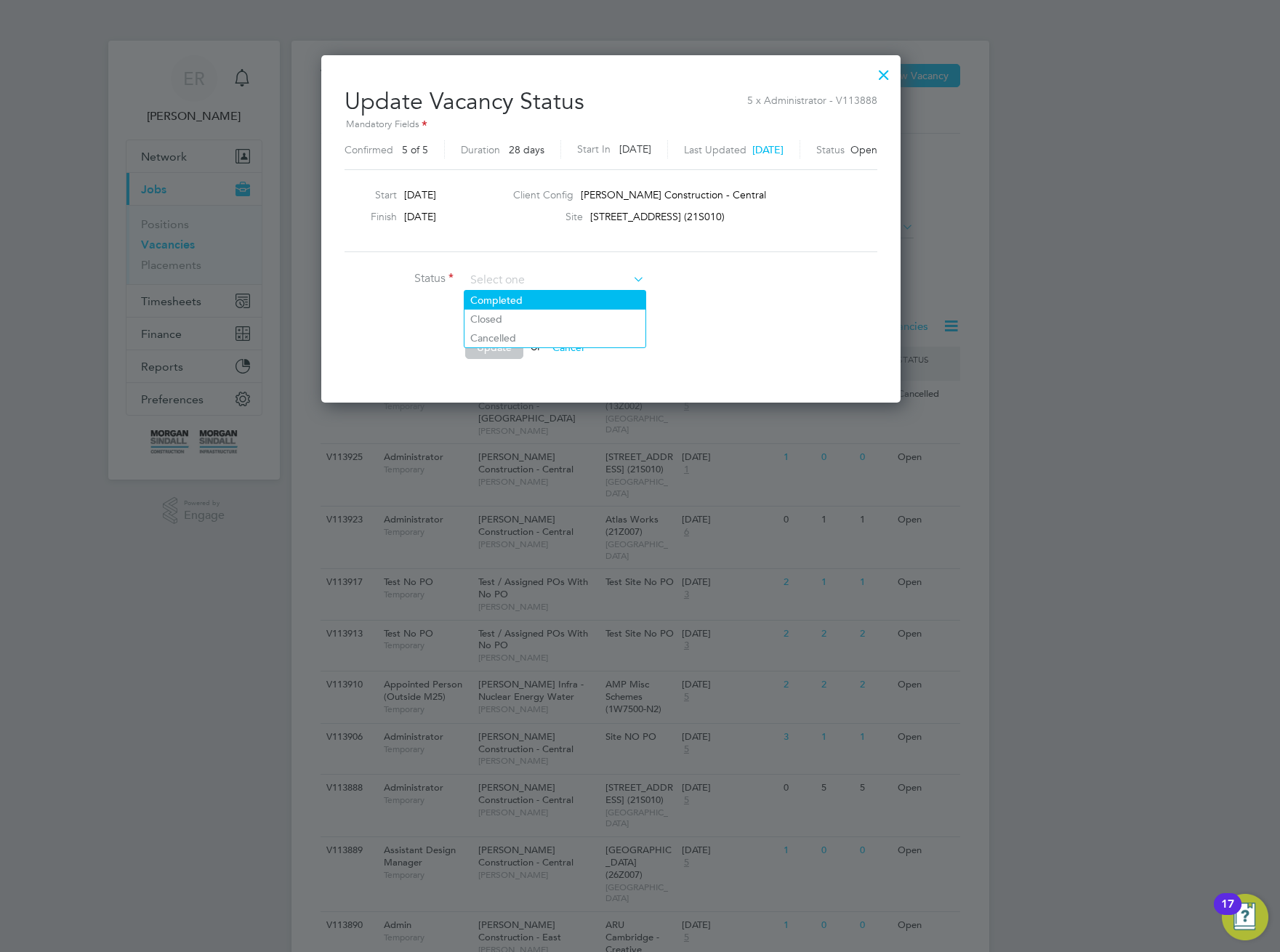
click at [572, 305] on li "Completed" at bounding box center [554, 300] width 181 height 19
type input "Completed"
click at [500, 346] on button "Update" at bounding box center [494, 347] width 58 height 23
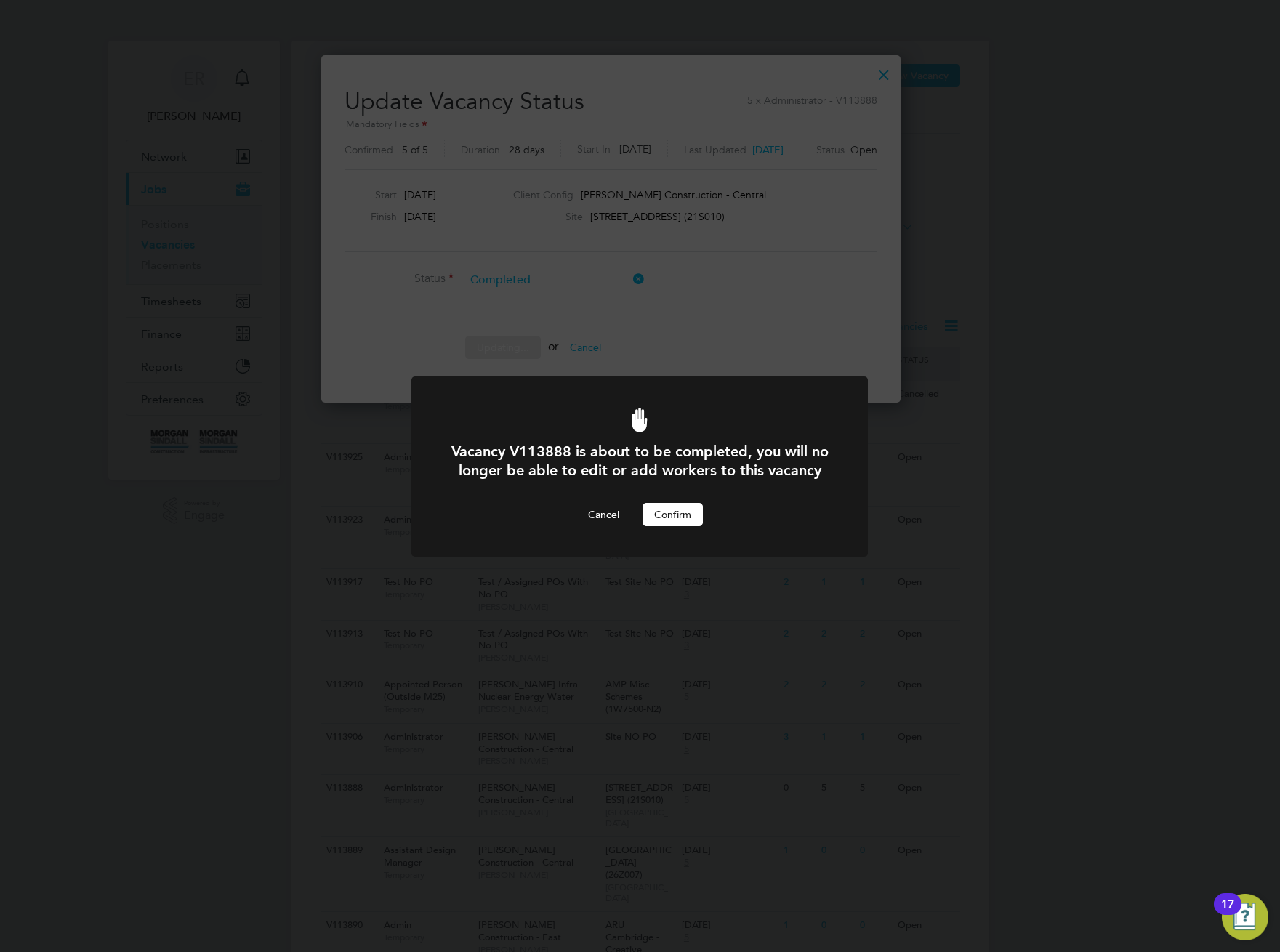
click at [690, 524] on button "Confirm" at bounding box center [673, 514] width 60 height 23
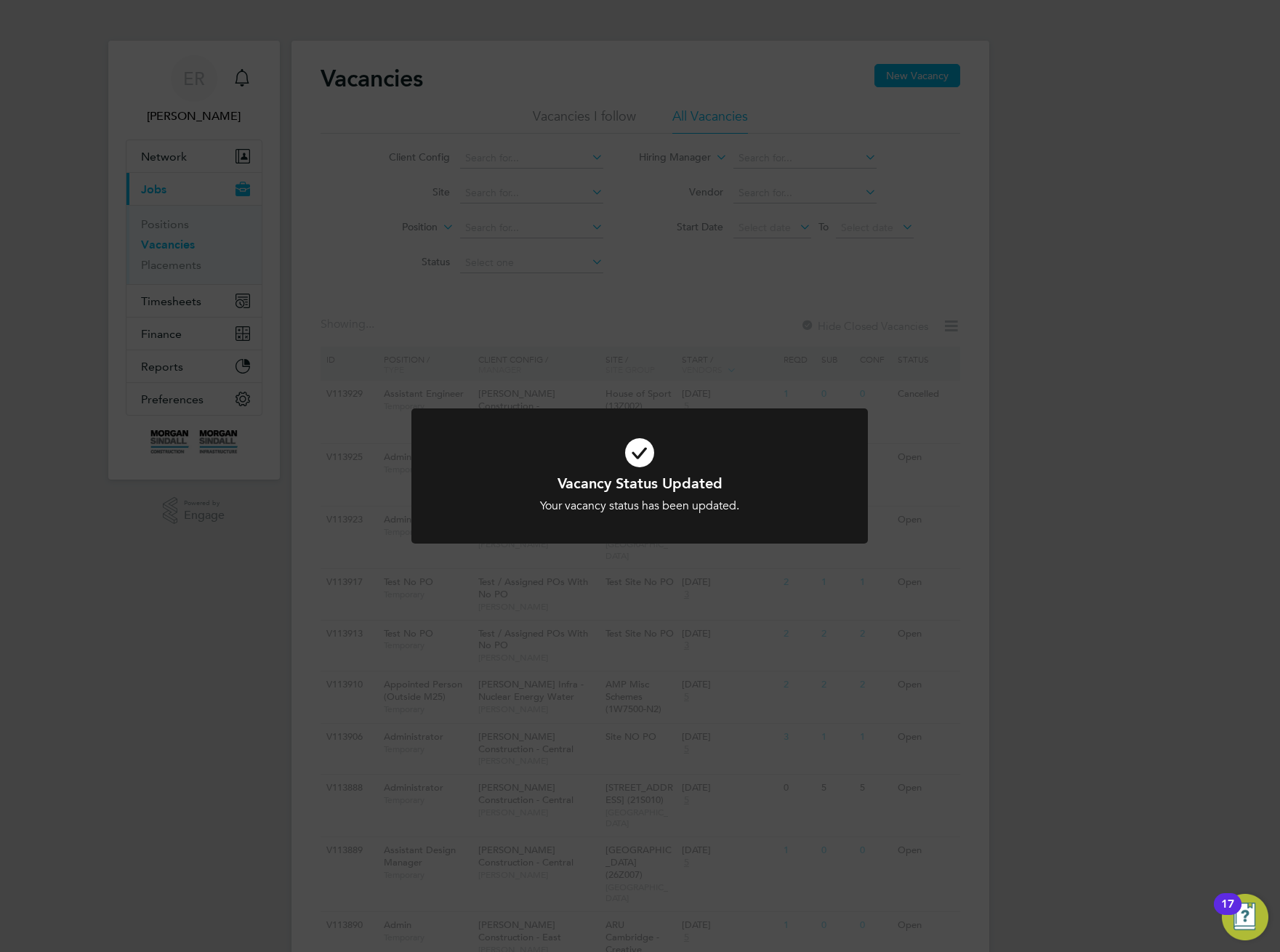
click at [1041, 362] on div "Vacancy Status Updated Your vacancy status has been updated. Cancel Okay" at bounding box center [640, 476] width 1280 height 952
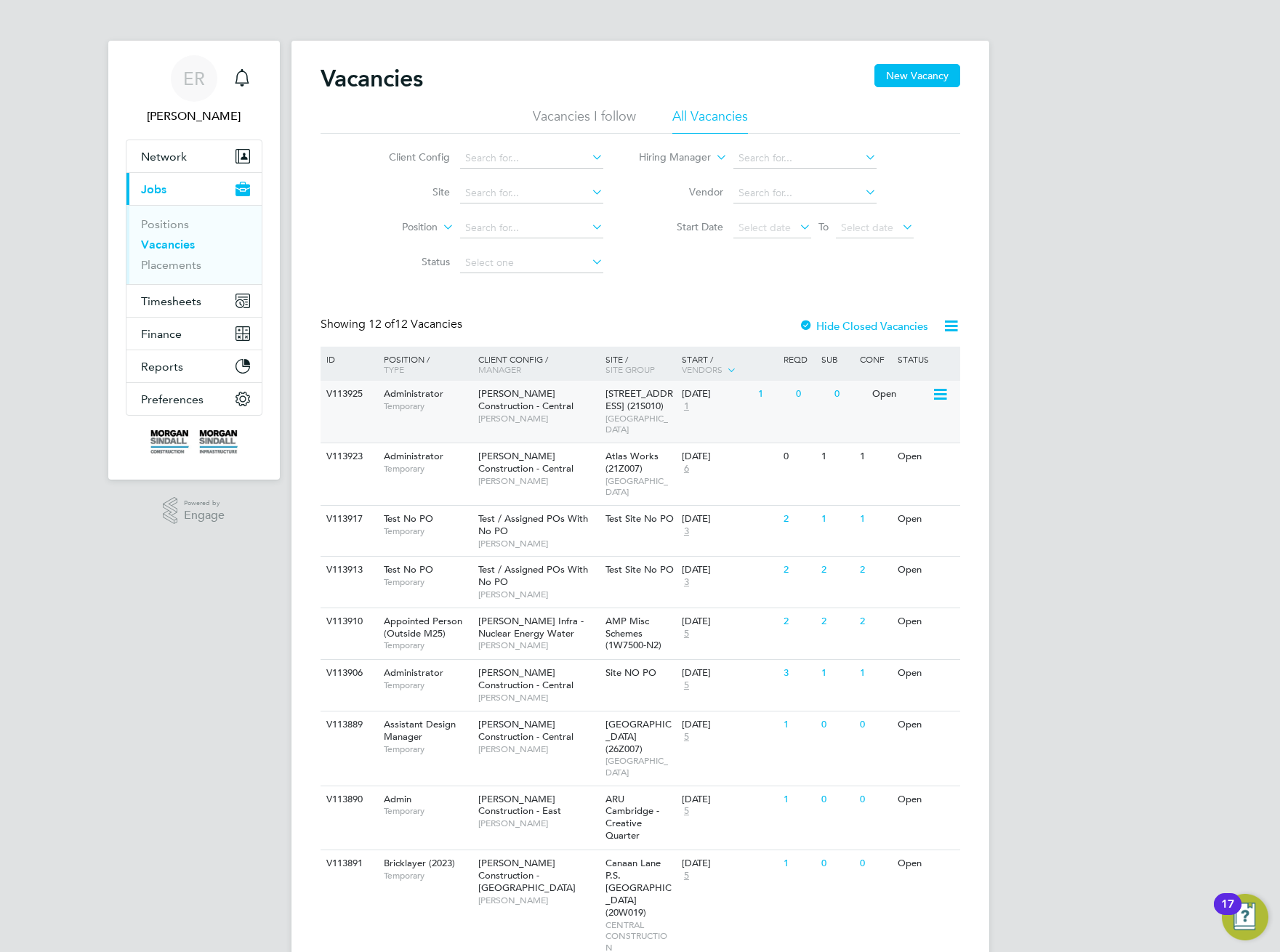
click at [936, 398] on icon at bounding box center [939, 394] width 15 height 18
click at [893, 424] on li "View Details" at bounding box center [904, 428] width 85 height 20
click at [941, 395] on icon at bounding box center [939, 394] width 15 height 18
click at [877, 446] on li "Edit" at bounding box center [904, 448] width 85 height 20
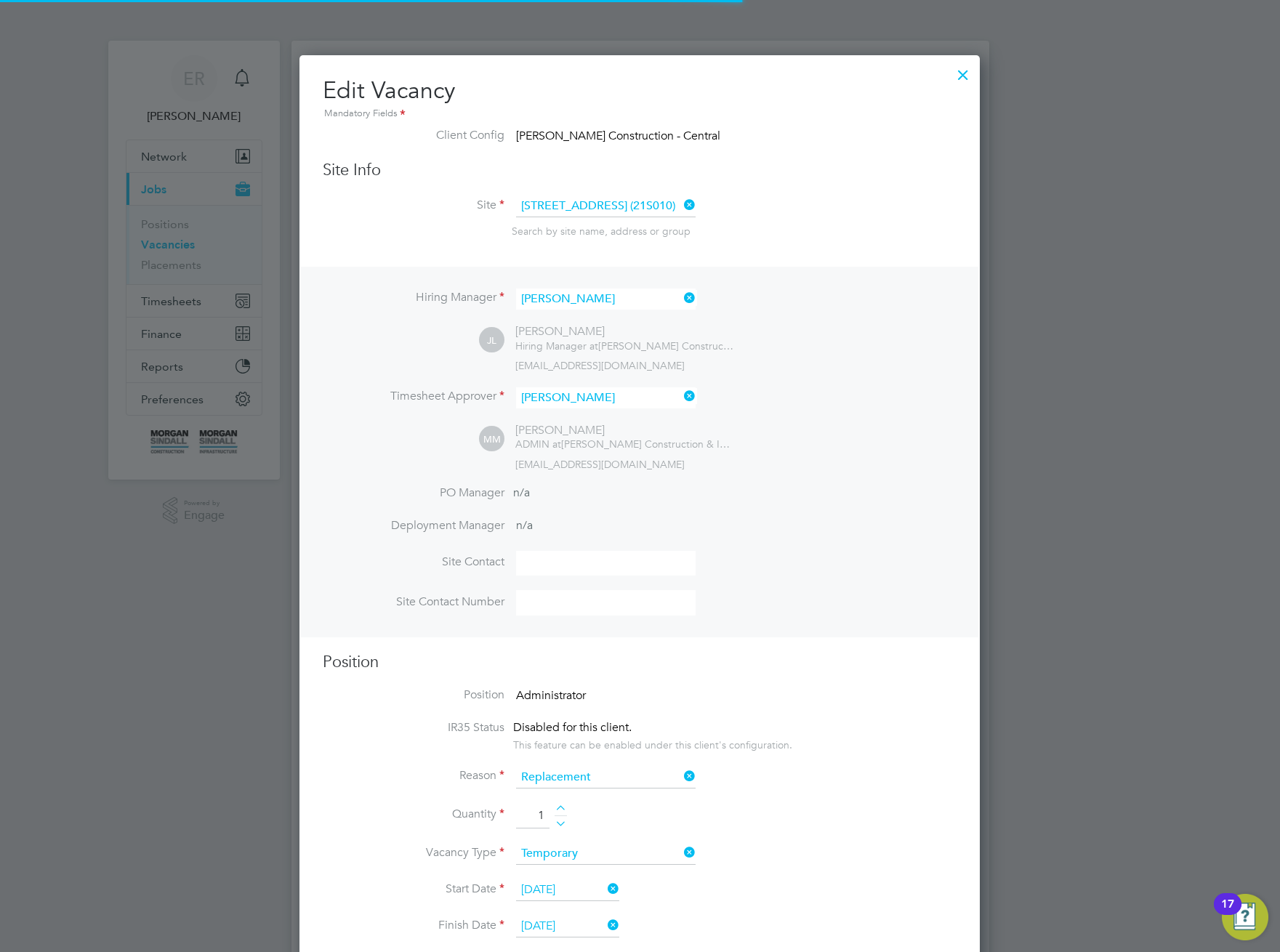
scroll to position [1836, 681]
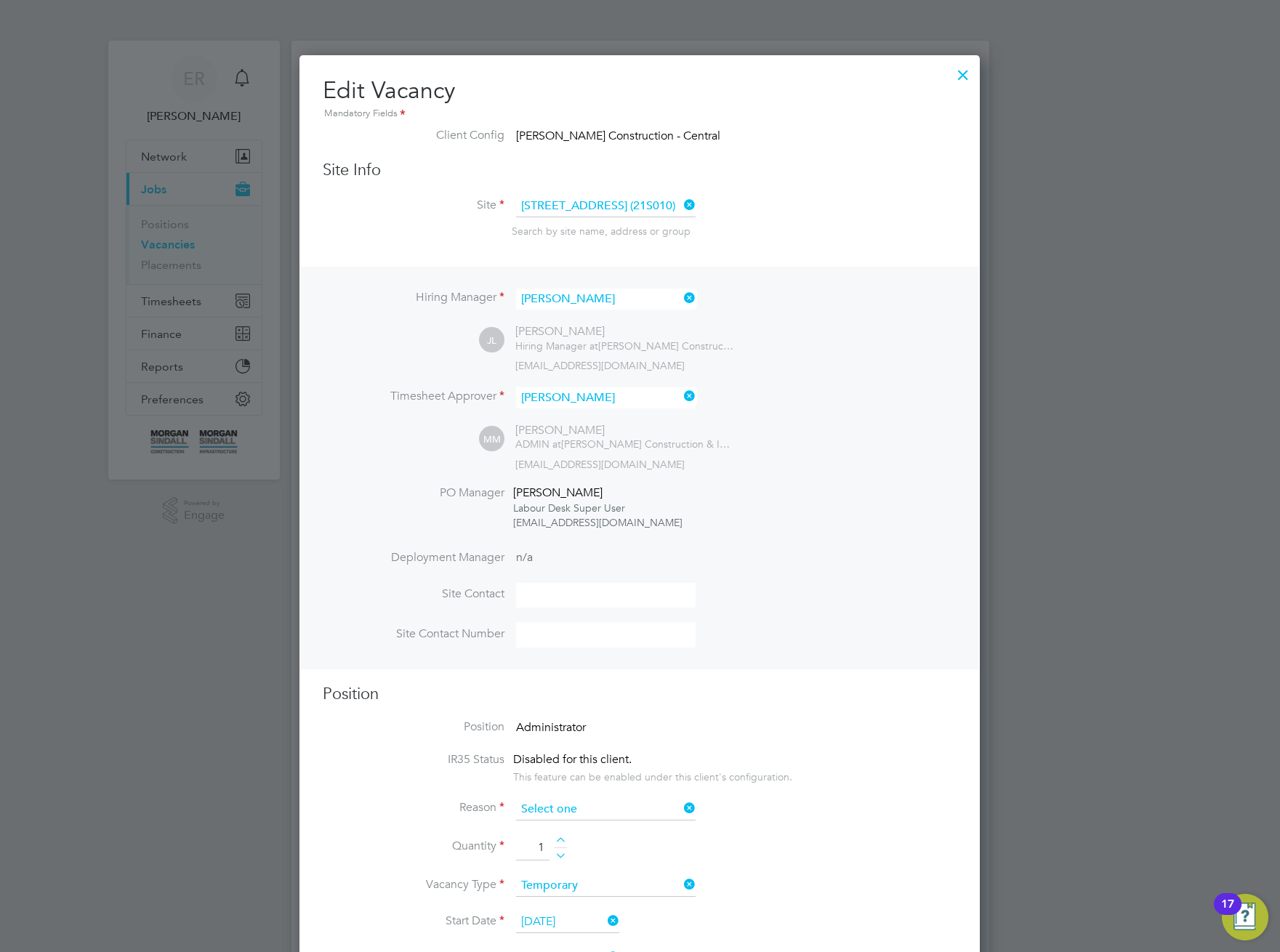
click at [603, 813] on input at bounding box center [605, 810] width 179 height 22
click at [566, 860] on li "Extra Work" at bounding box center [606, 869] width 181 height 19
type input "Extra Work"
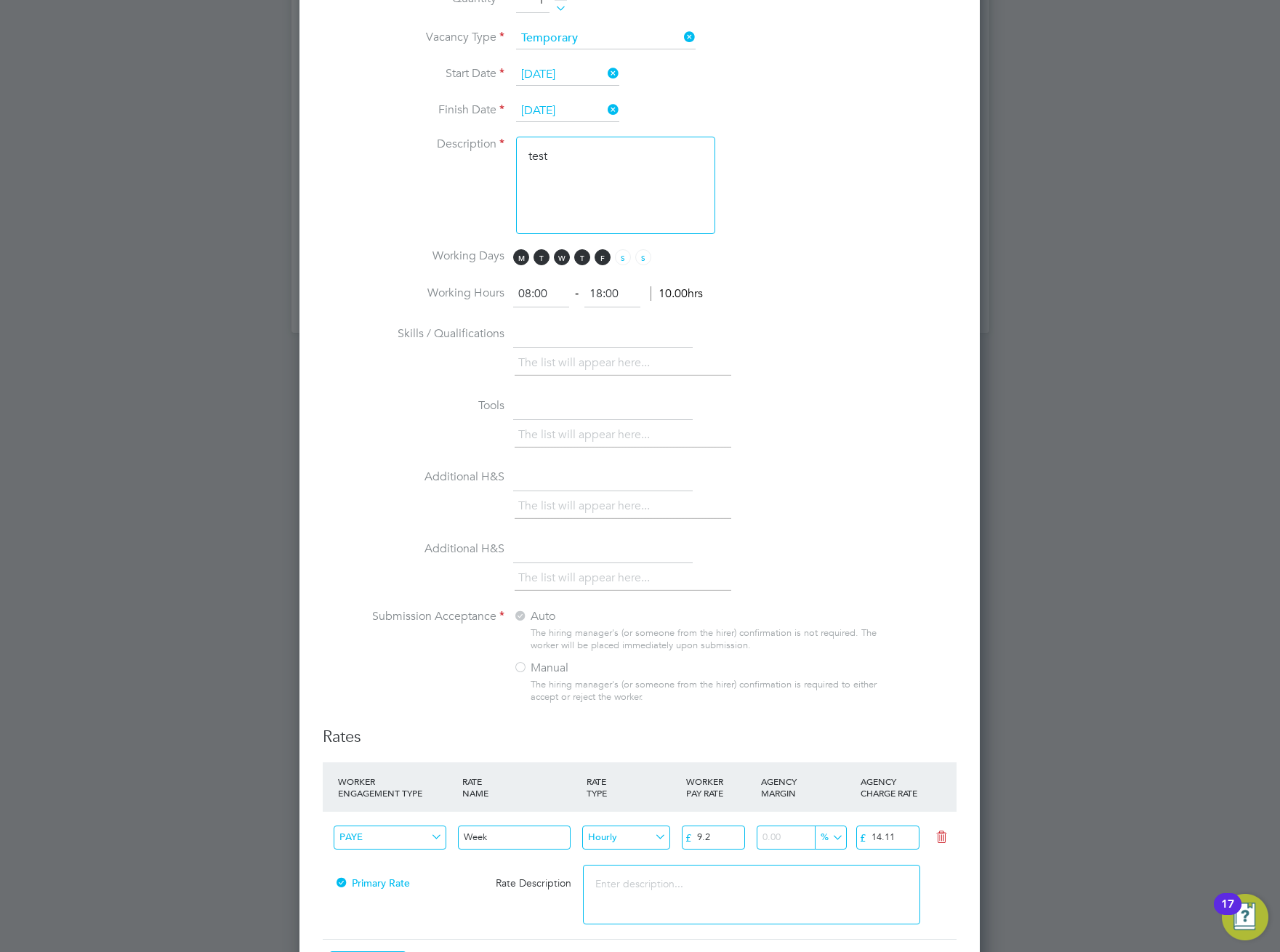
scroll to position [938, 0]
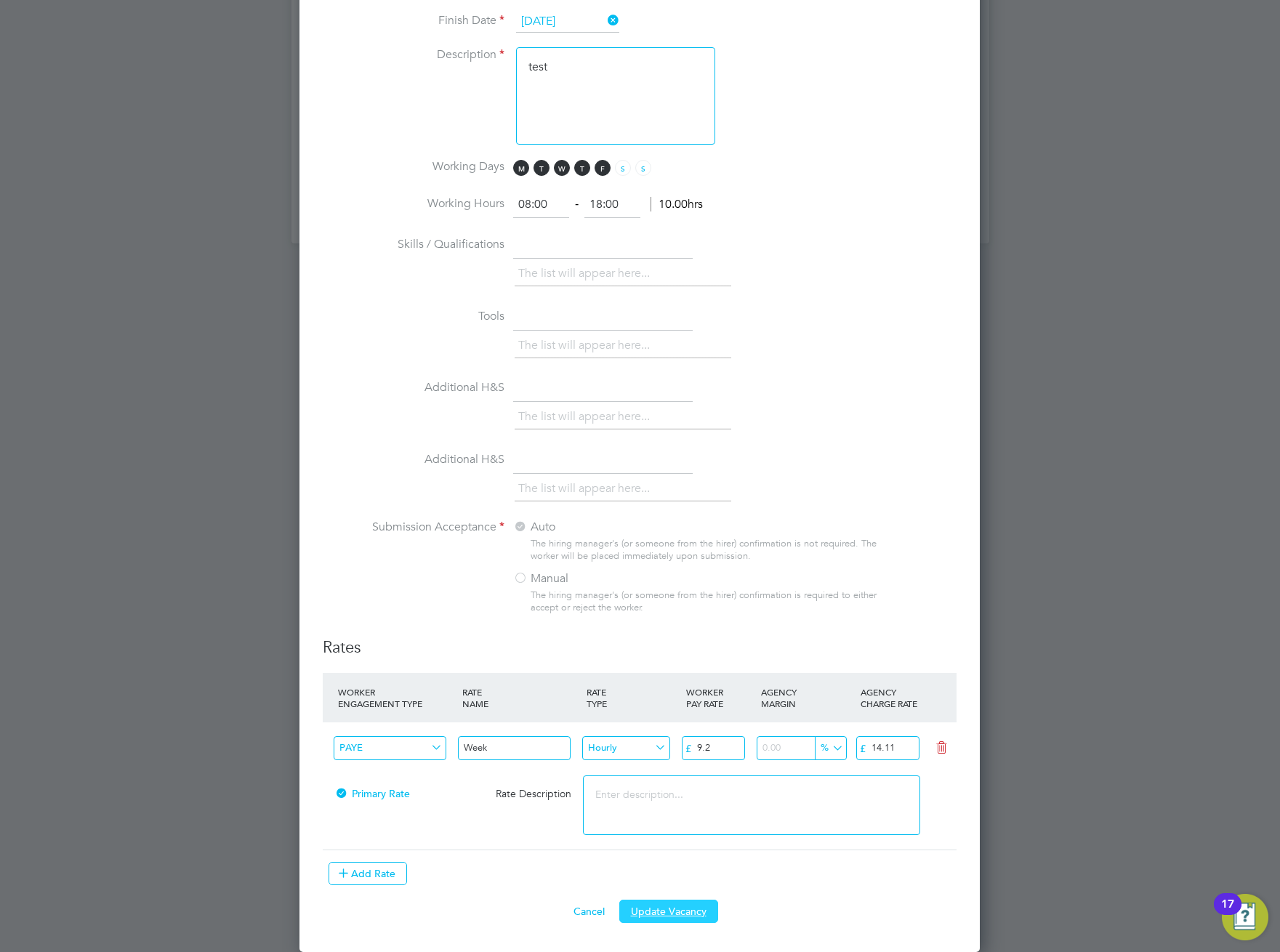
click at [675, 914] on button "Update Vacancy" at bounding box center [669, 911] width 99 height 23
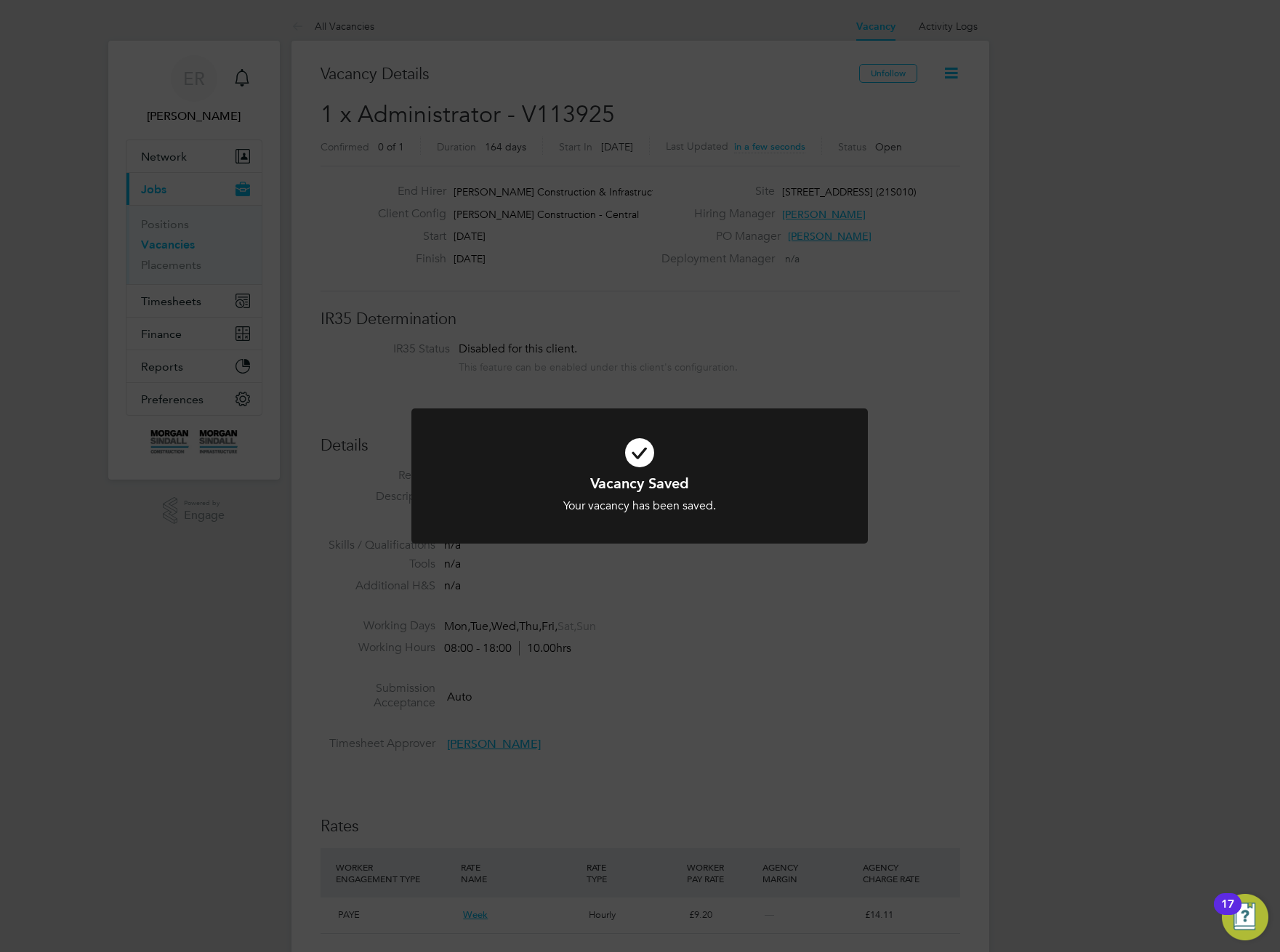
click at [939, 397] on div "Vacancy Saved Your vacancy has been saved. Cancel Okay" at bounding box center [640, 476] width 1280 height 952
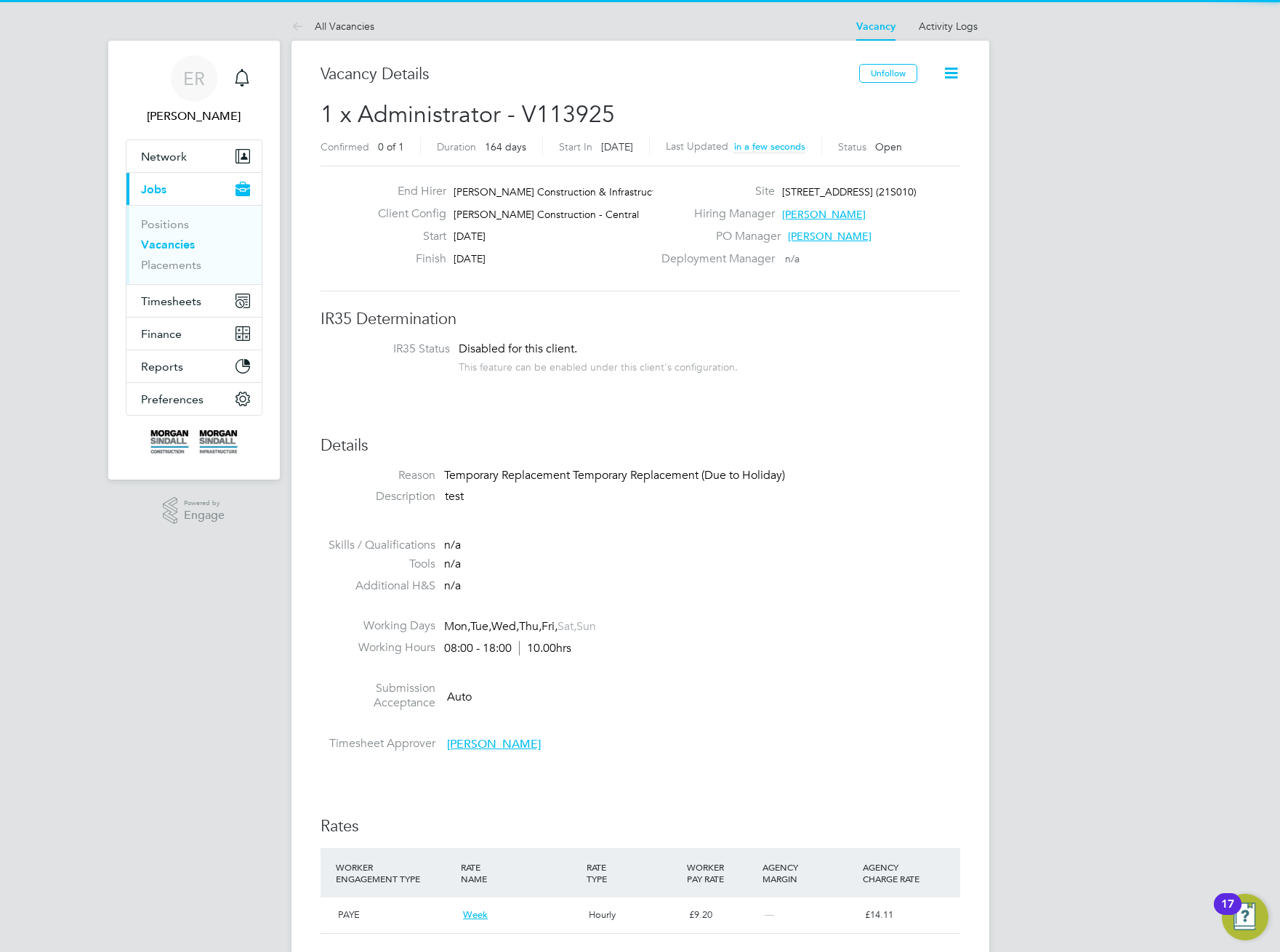
drag, startPoint x: 987, startPoint y: 165, endPoint x: 977, endPoint y: 115, distance: 51.0
click at [986, 154] on div "Vacancy Details Unfollow 1 x Administrator - V113925 Confirmed 0 of 1 Duration …" at bounding box center [640, 882] width 698 height 1682
click at [953, 71] on icon at bounding box center [951, 73] width 18 height 18
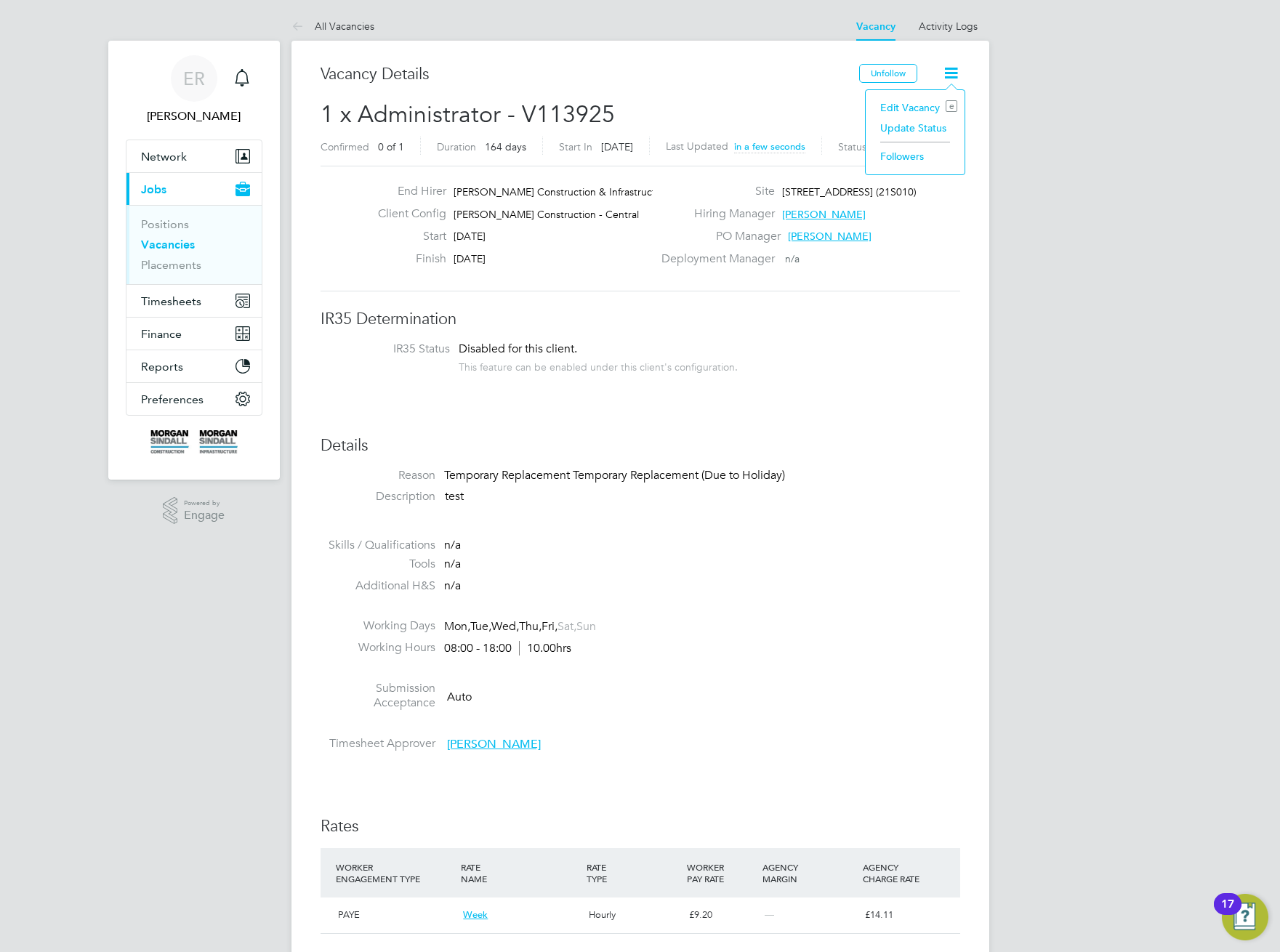
click at [918, 105] on li "Edit Vacancy e" at bounding box center [915, 108] width 85 height 20
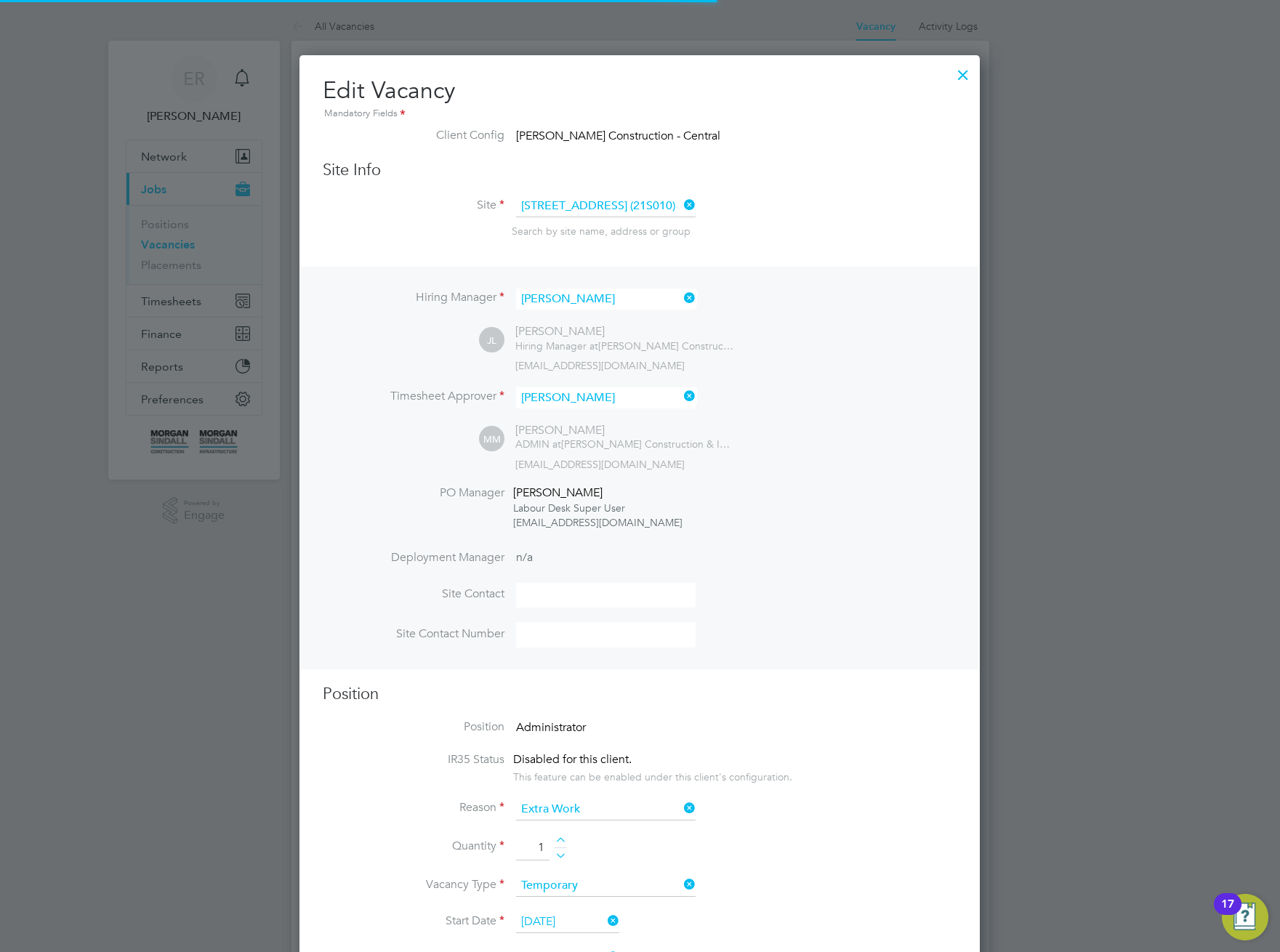
scroll to position [33, 634]
click at [964, 73] on div at bounding box center [963, 72] width 26 height 26
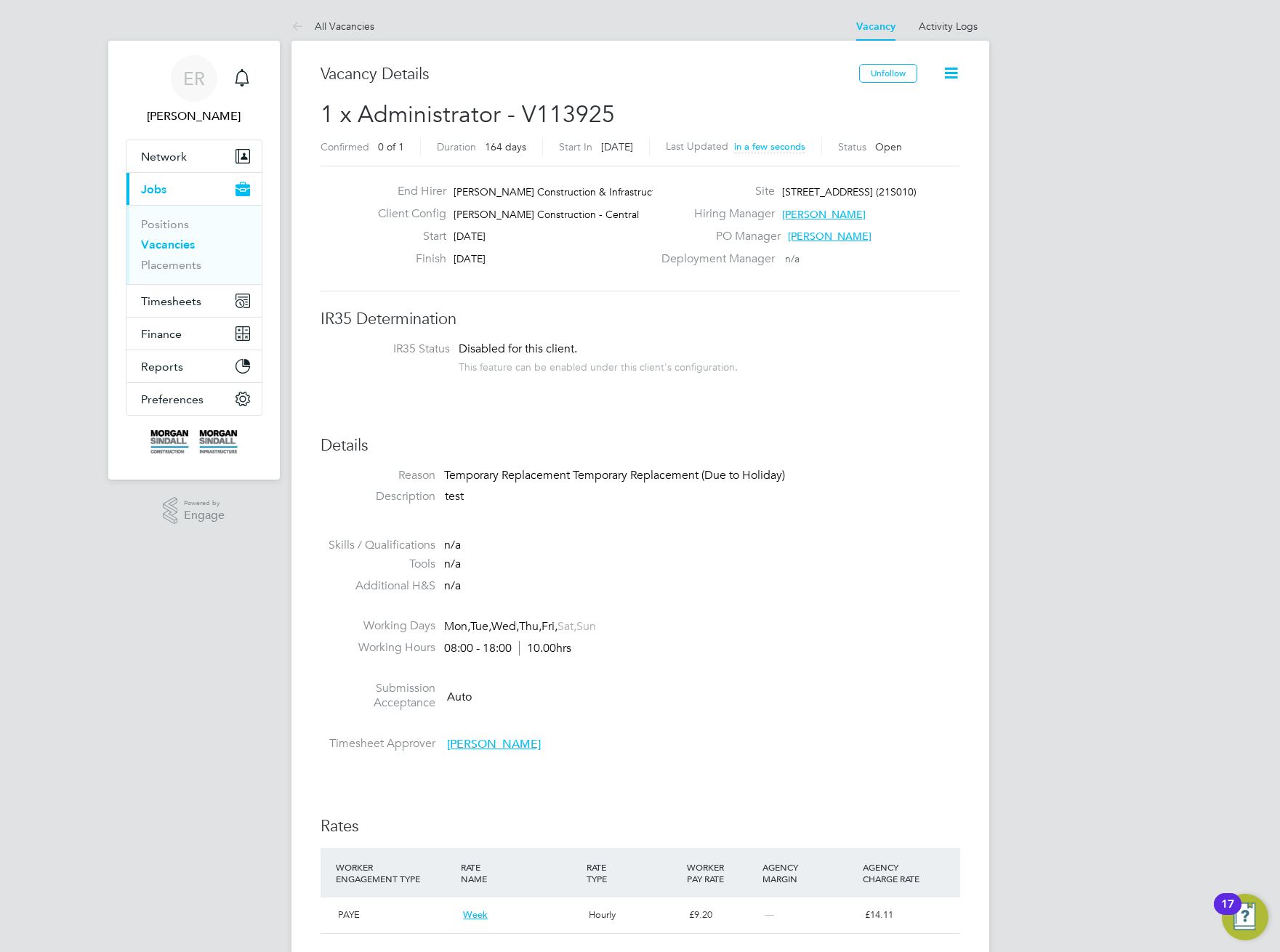
click at [951, 73] on icon at bounding box center [951, 73] width 18 height 18
click at [911, 130] on li "Update Status" at bounding box center [915, 128] width 85 height 20
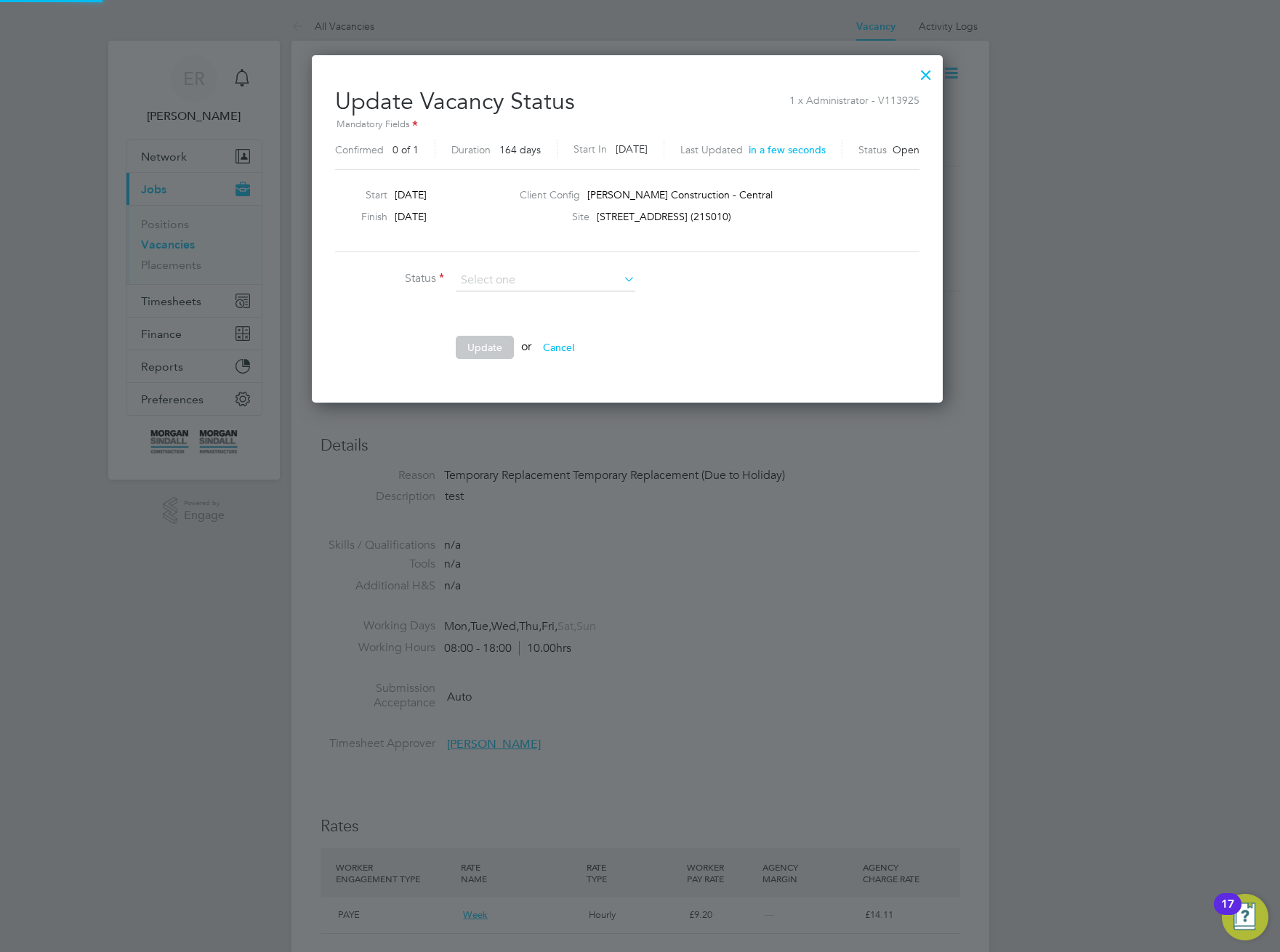
scroll to position [346, 656]
click at [564, 307] on li "Completed" at bounding box center [545, 299] width 181 height 19
type input "Completed"
click at [473, 356] on button "Update" at bounding box center [485, 347] width 58 height 23
